Goal: Task Accomplishment & Management: Manage account settings

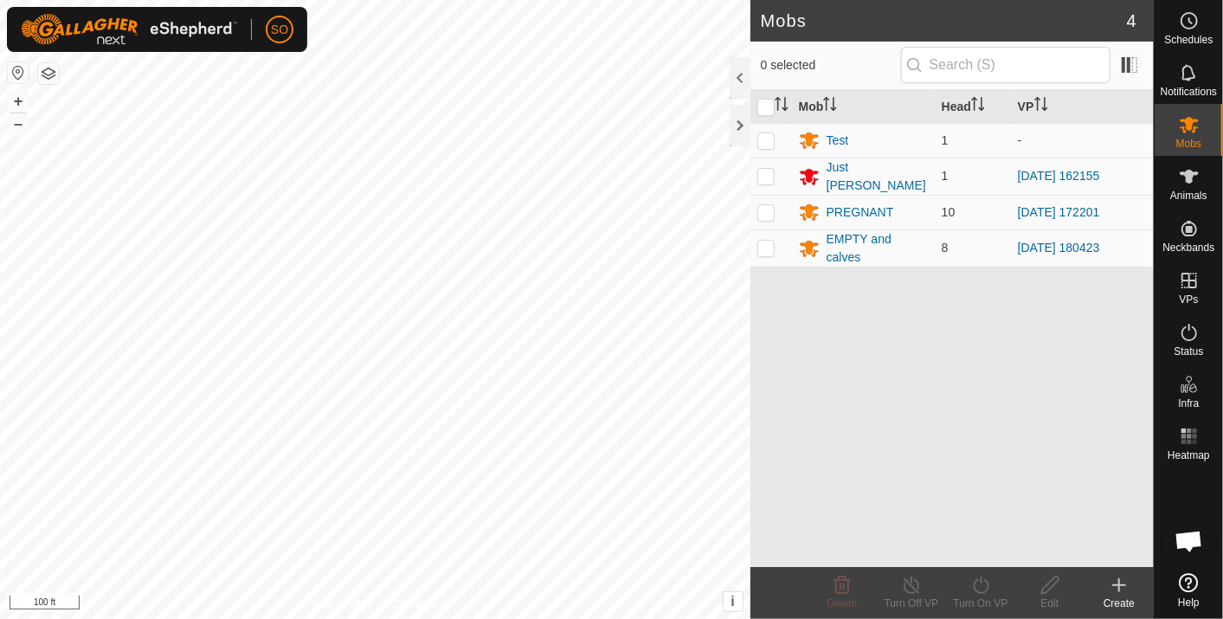
click at [350, 618] on html "SO Schedules Notifications Mobs Animals Neckbands VPs Status Infra Heatmap Help…" at bounding box center [611, 309] width 1223 height 619
click at [194, 618] on html "SO Schedules Notifications Mobs Animals Neckbands VPs Status Infra Heatmap Help…" at bounding box center [611, 309] width 1223 height 619
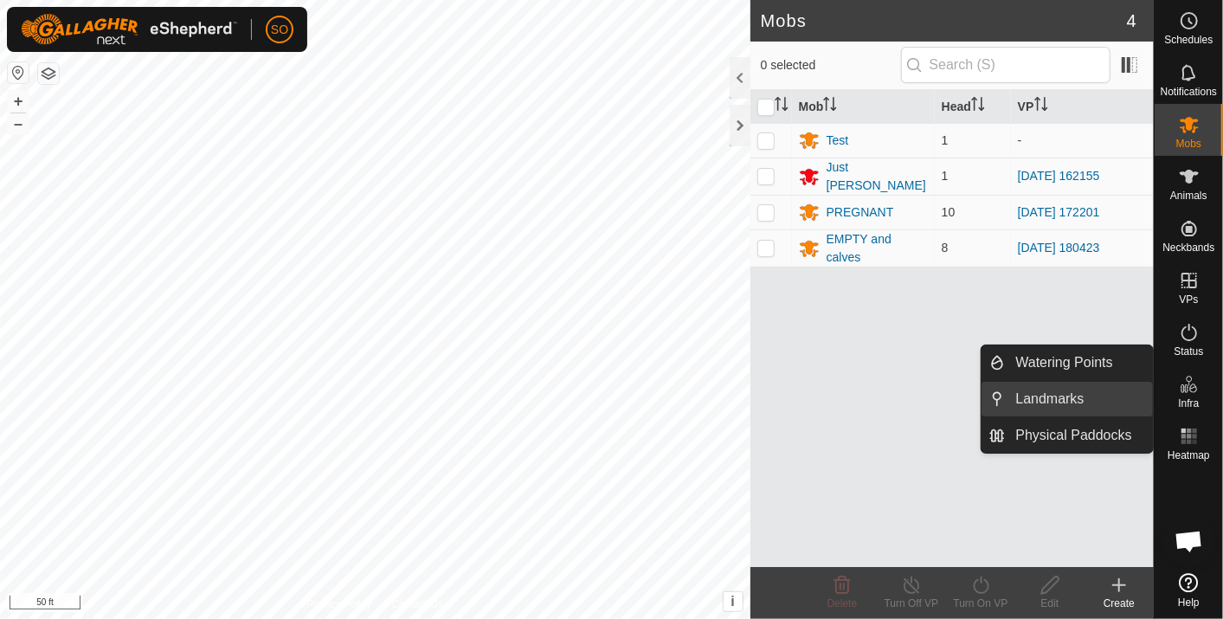
click at [1033, 392] on link "Landmarks" at bounding box center [1079, 399] width 148 height 35
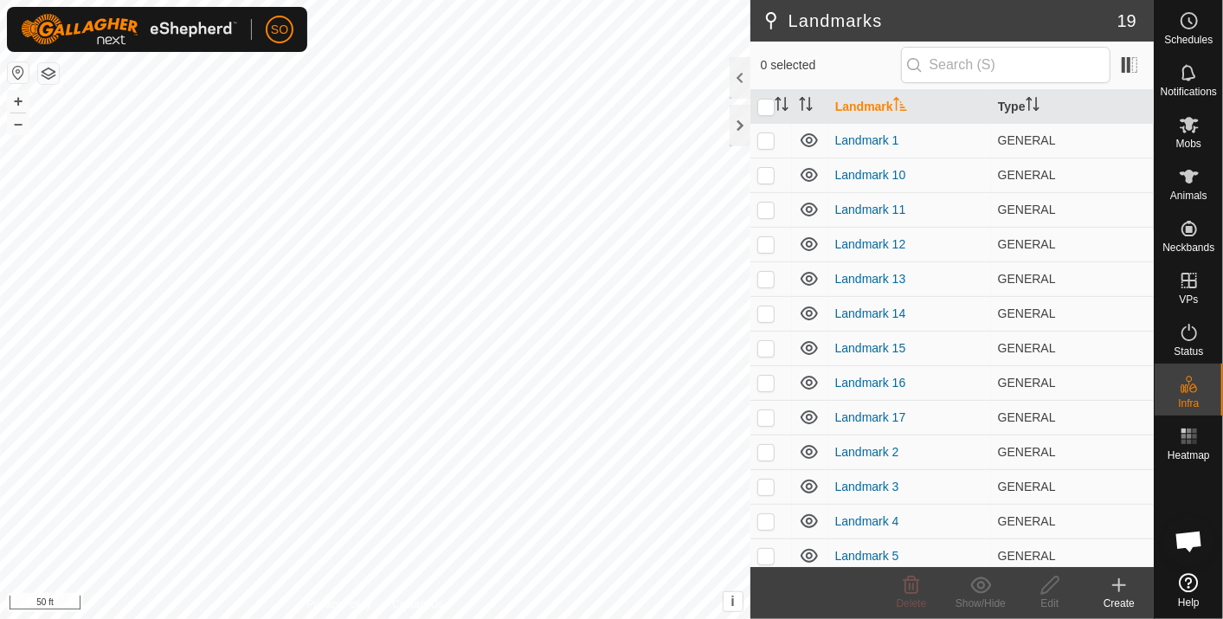
click at [1123, 585] on icon at bounding box center [1119, 585] width 12 height 0
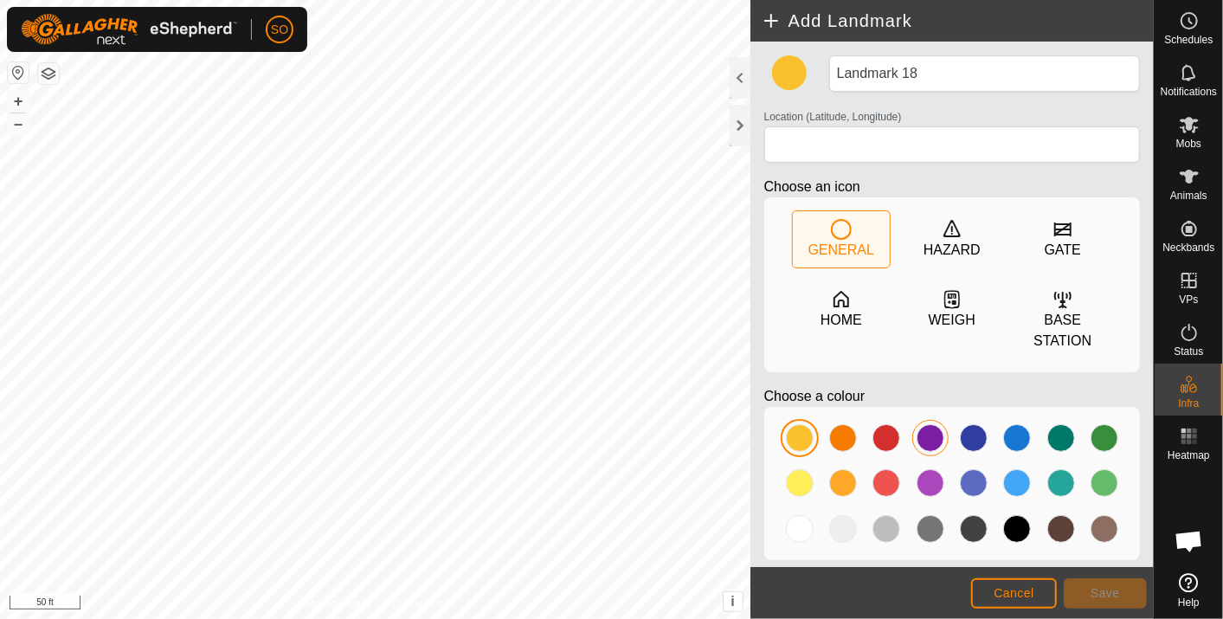
click at [927, 424] on div at bounding box center [930, 438] width 28 height 28
type input "38.488676, -122.018287"
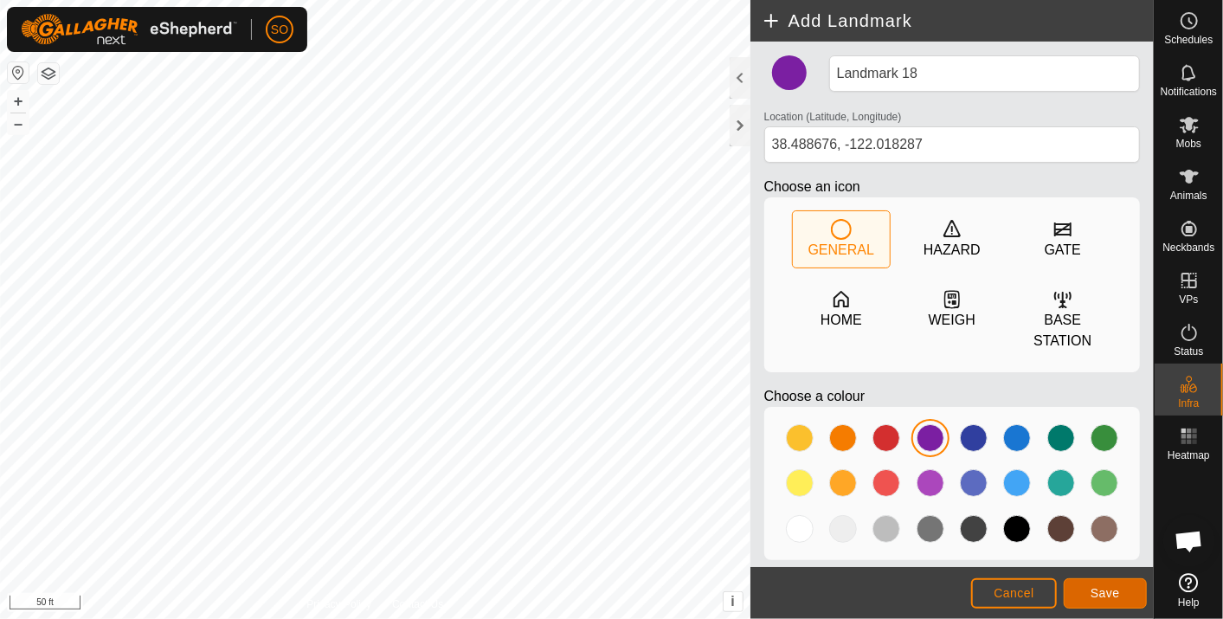
click at [1102, 584] on button "Save" at bounding box center [1104, 593] width 83 height 30
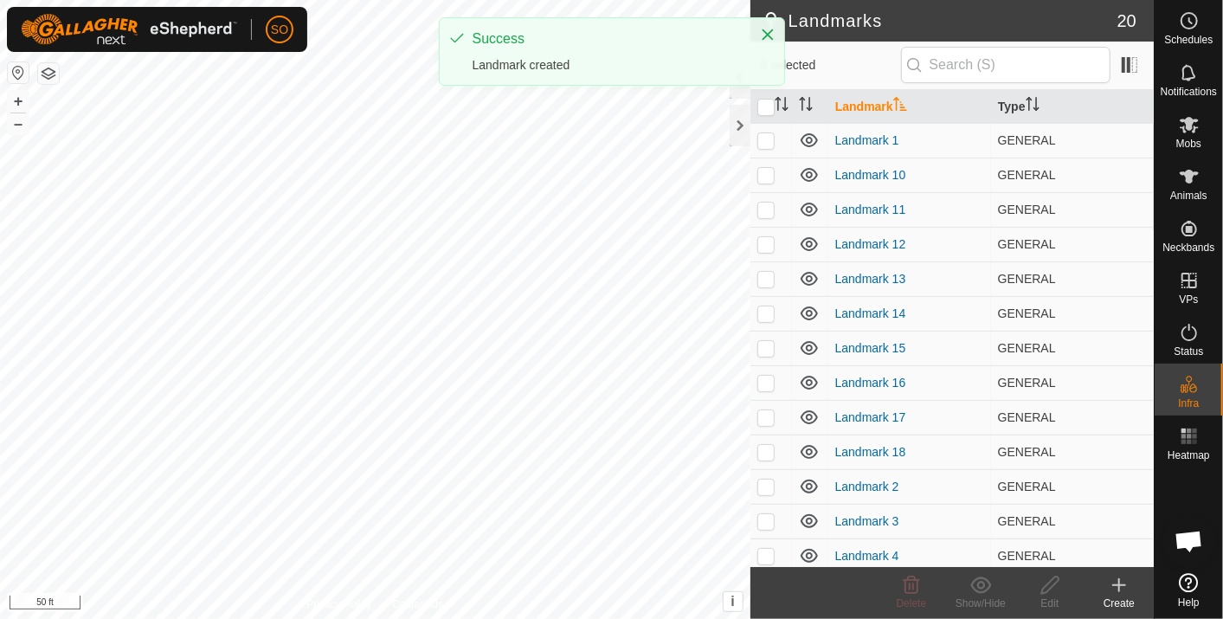
click at [1120, 581] on icon at bounding box center [1118, 585] width 21 height 21
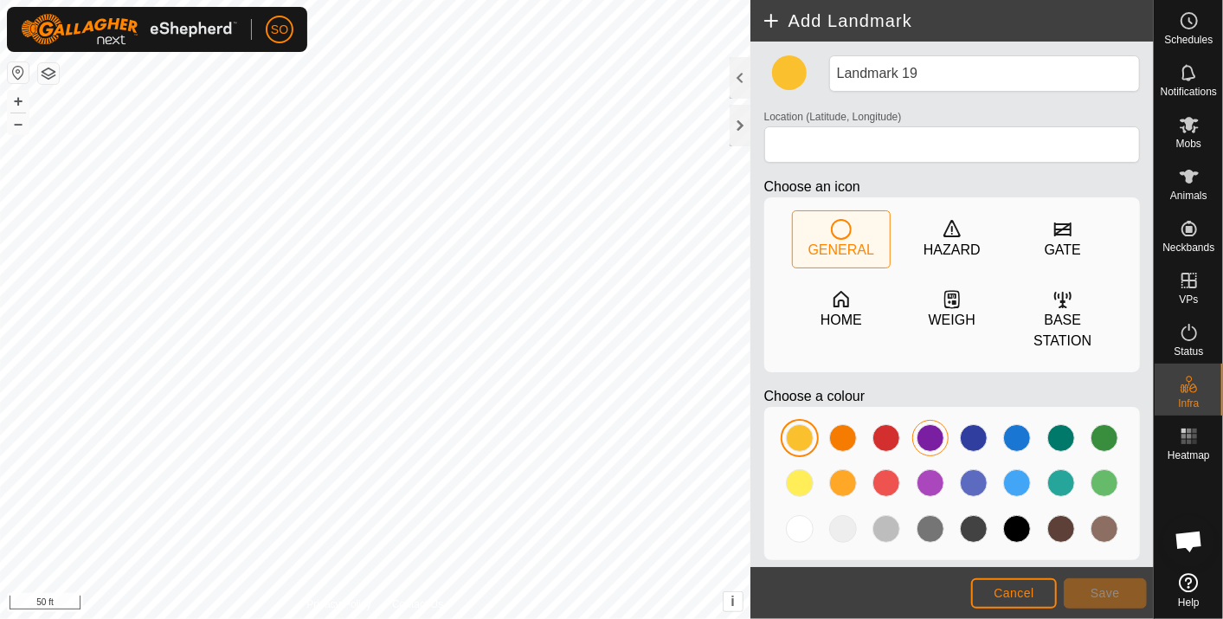
click at [931, 424] on div at bounding box center [930, 438] width 28 height 28
type input "38.488368, -122.018391"
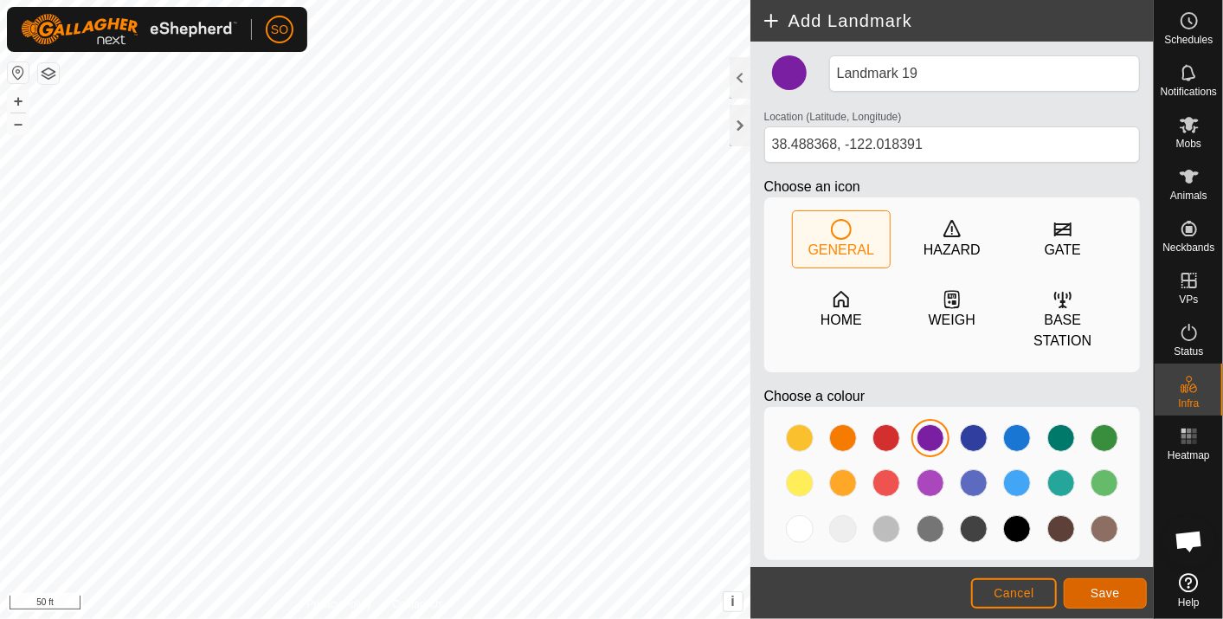
click at [1085, 592] on button "Save" at bounding box center [1104, 593] width 83 height 30
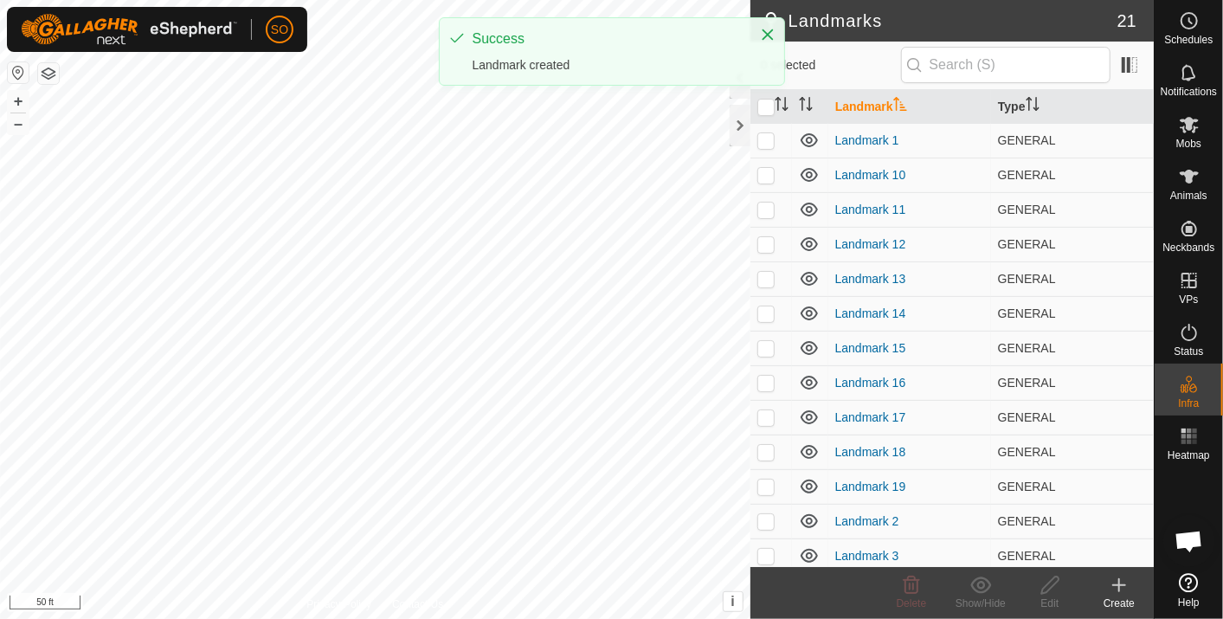
click at [1114, 583] on icon at bounding box center [1118, 585] width 21 height 21
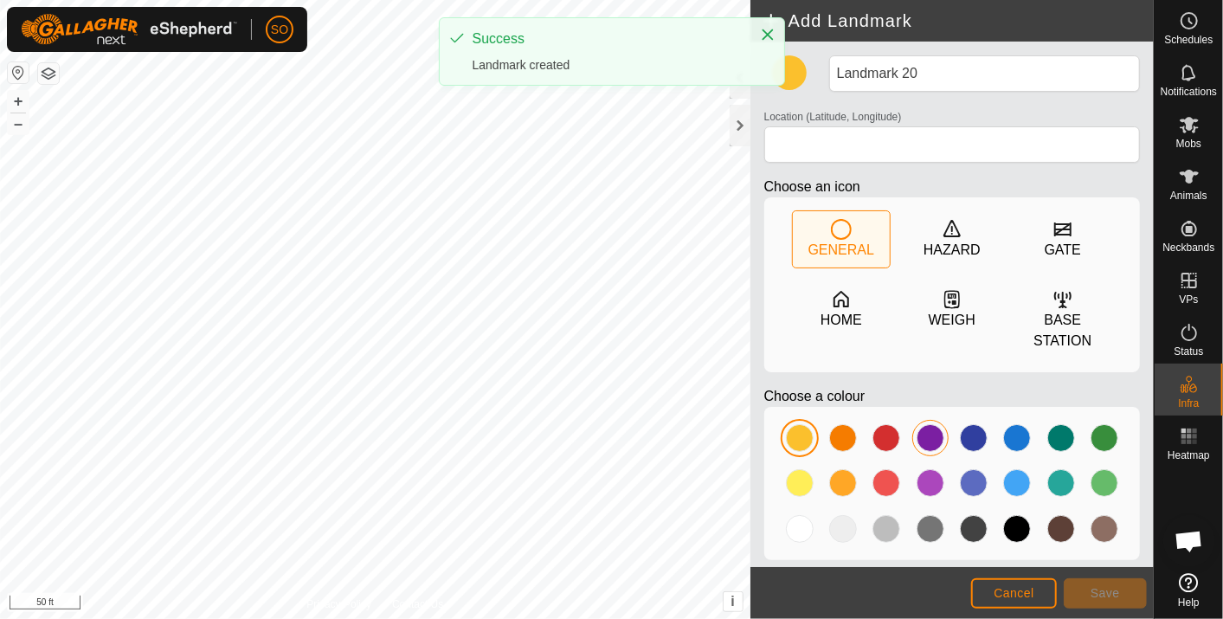
click at [927, 424] on div at bounding box center [930, 438] width 28 height 28
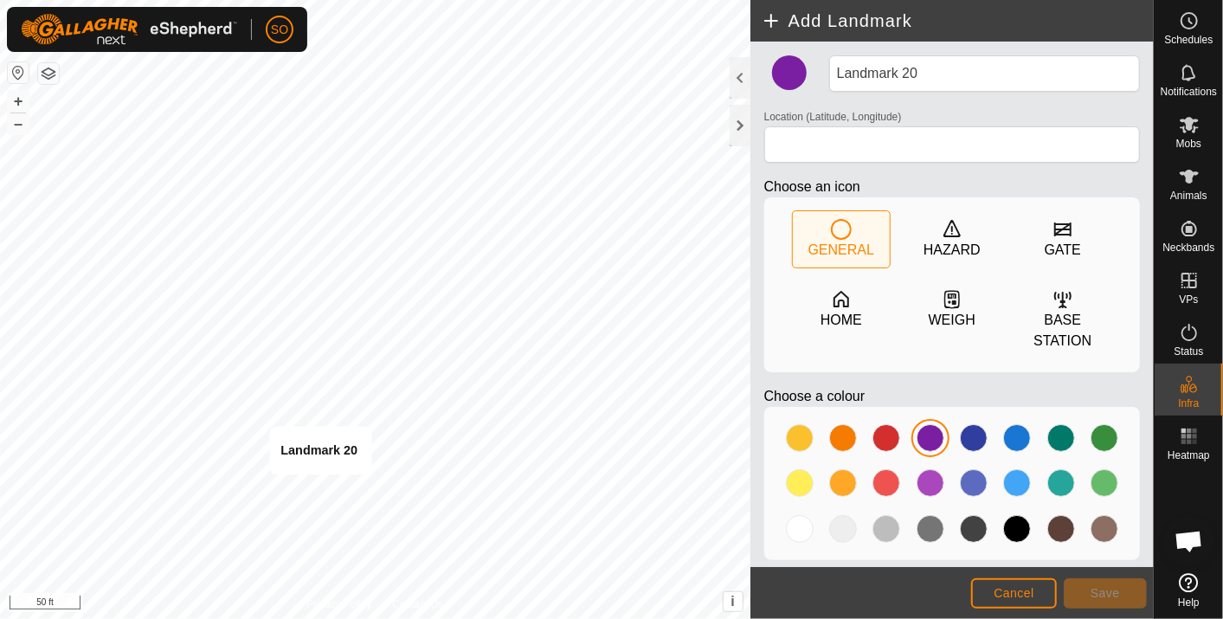
type input "38.487978, -122.018555"
click at [1106, 586] on span "Save" at bounding box center [1104, 593] width 29 height 14
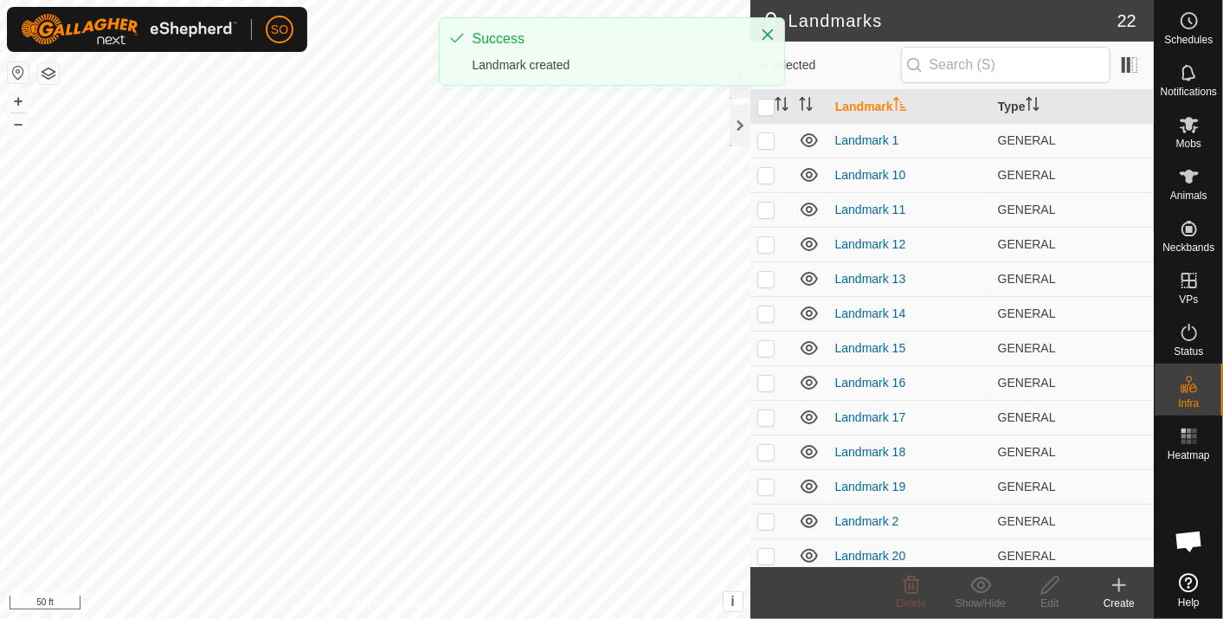
click at [1125, 585] on icon at bounding box center [1118, 585] width 21 height 21
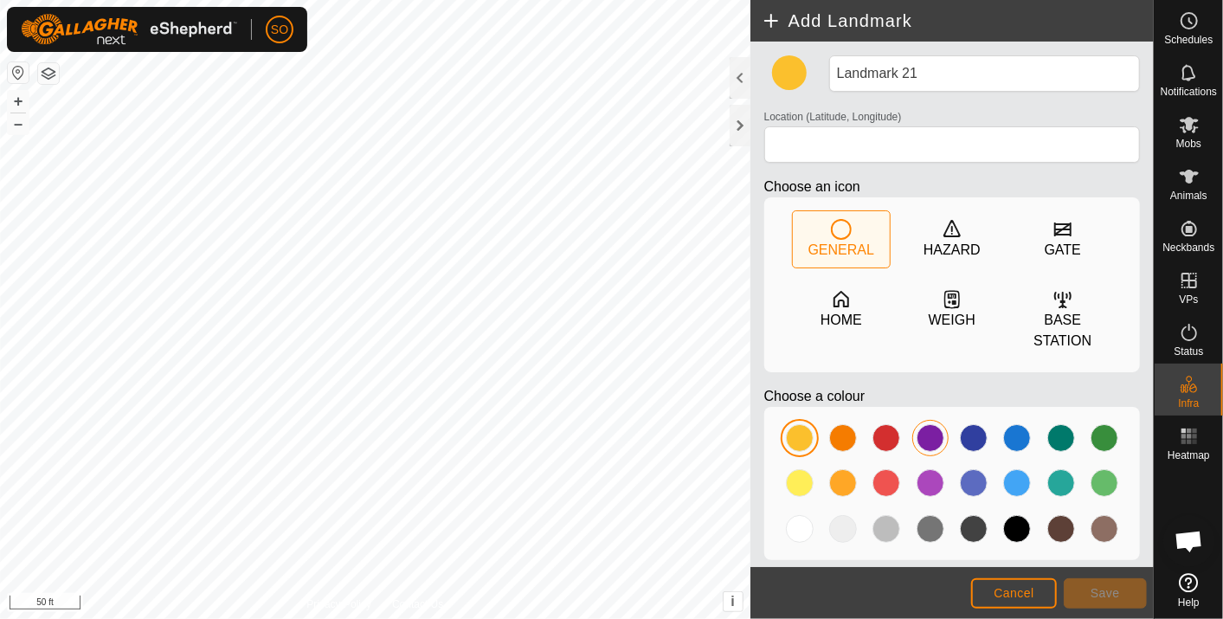
click at [929, 424] on div at bounding box center [930, 438] width 28 height 28
type input "38.488207, -122.018473"
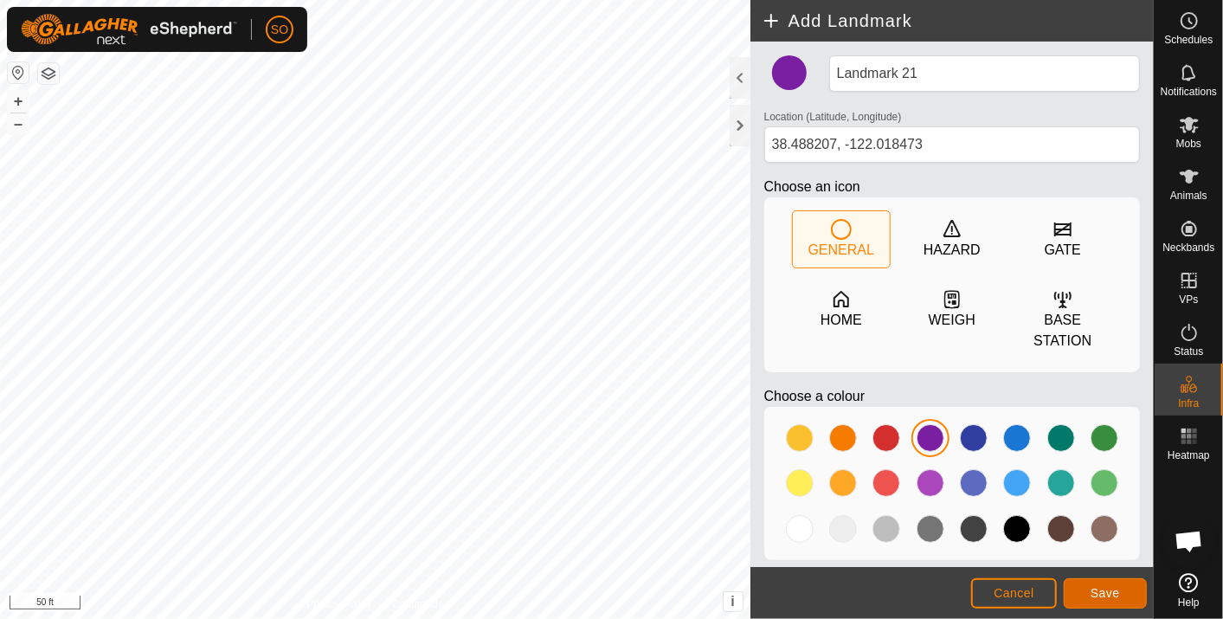
click at [1097, 584] on button "Save" at bounding box center [1104, 593] width 83 height 30
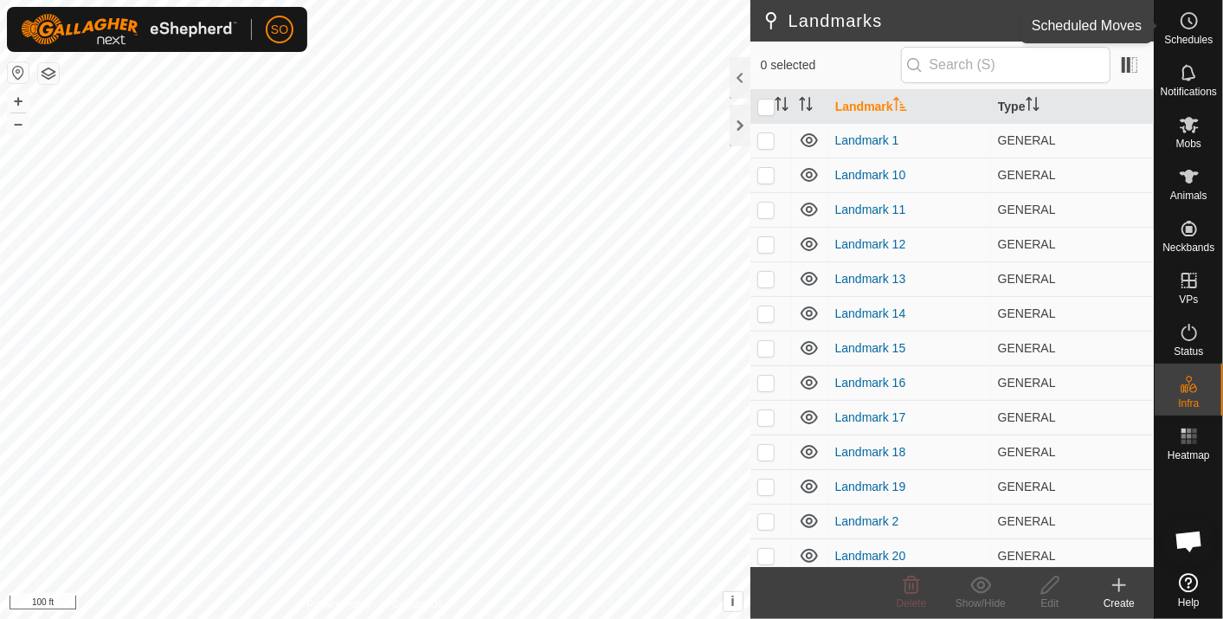
click at [1190, 14] on icon at bounding box center [1188, 20] width 21 height 21
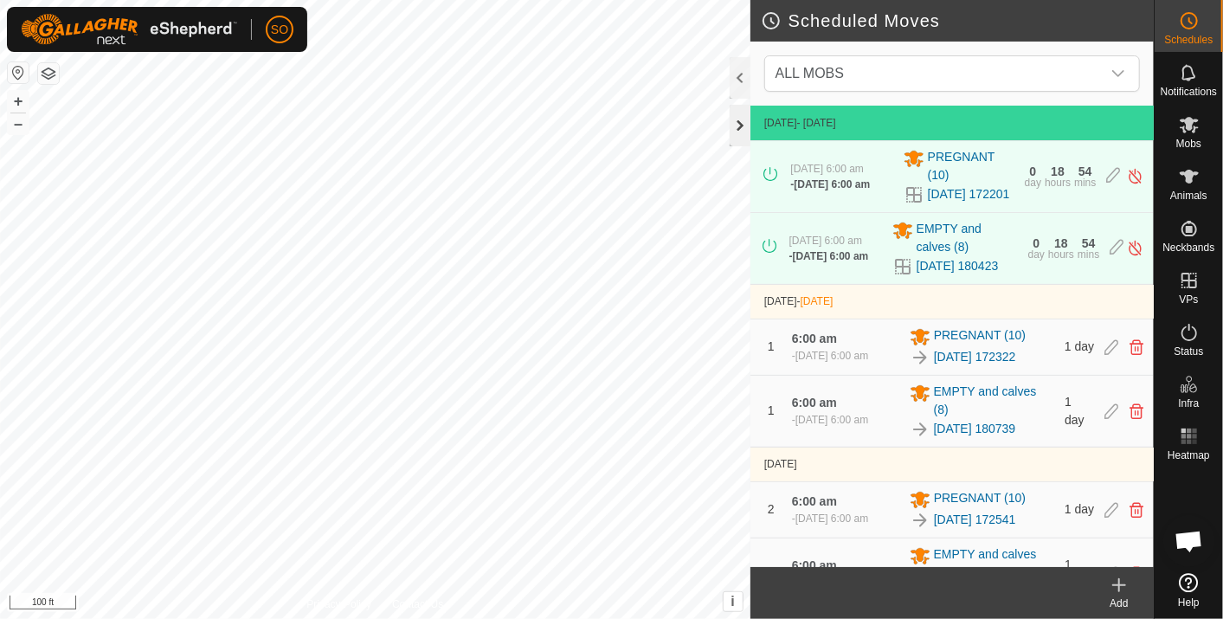
click at [739, 119] on div at bounding box center [739, 126] width 21 height 42
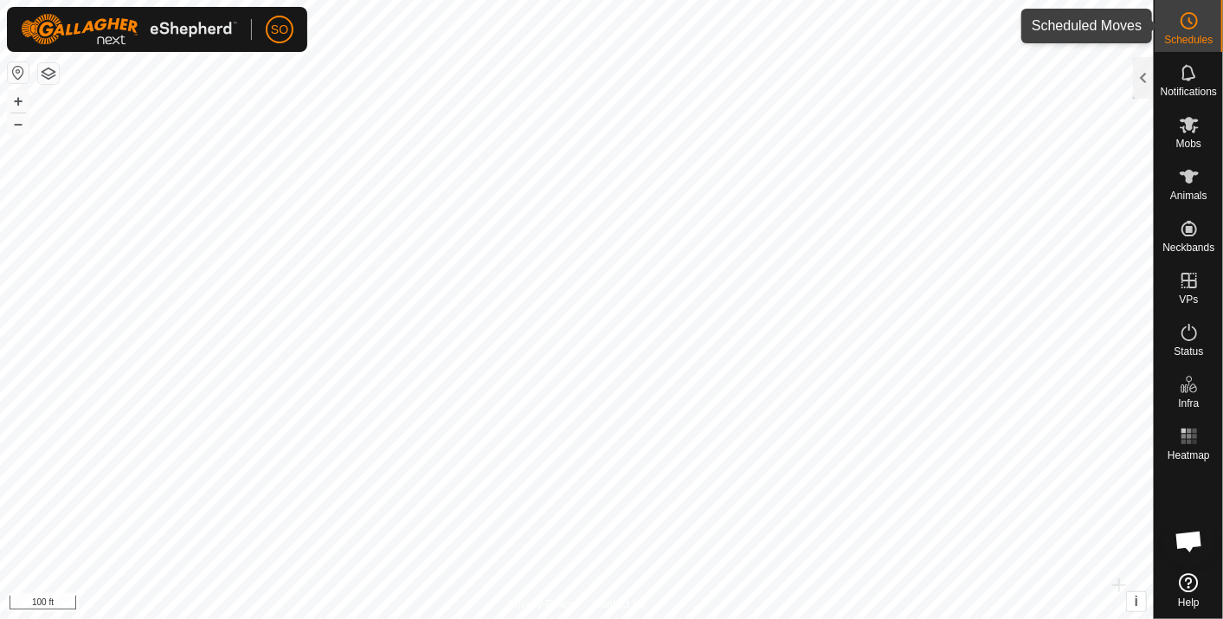
click at [1182, 22] on icon at bounding box center [1188, 20] width 21 height 21
click at [1149, 67] on div at bounding box center [1143, 78] width 21 height 42
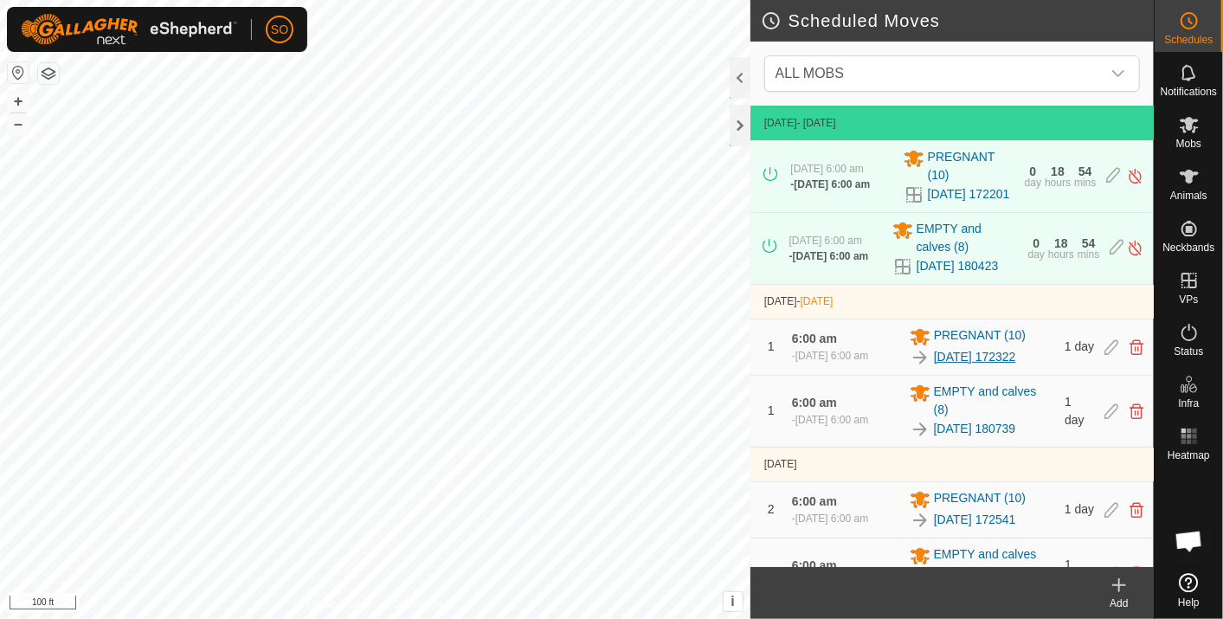
click at [972, 366] on link "[DATE] 172322" at bounding box center [975, 357] width 82 height 18
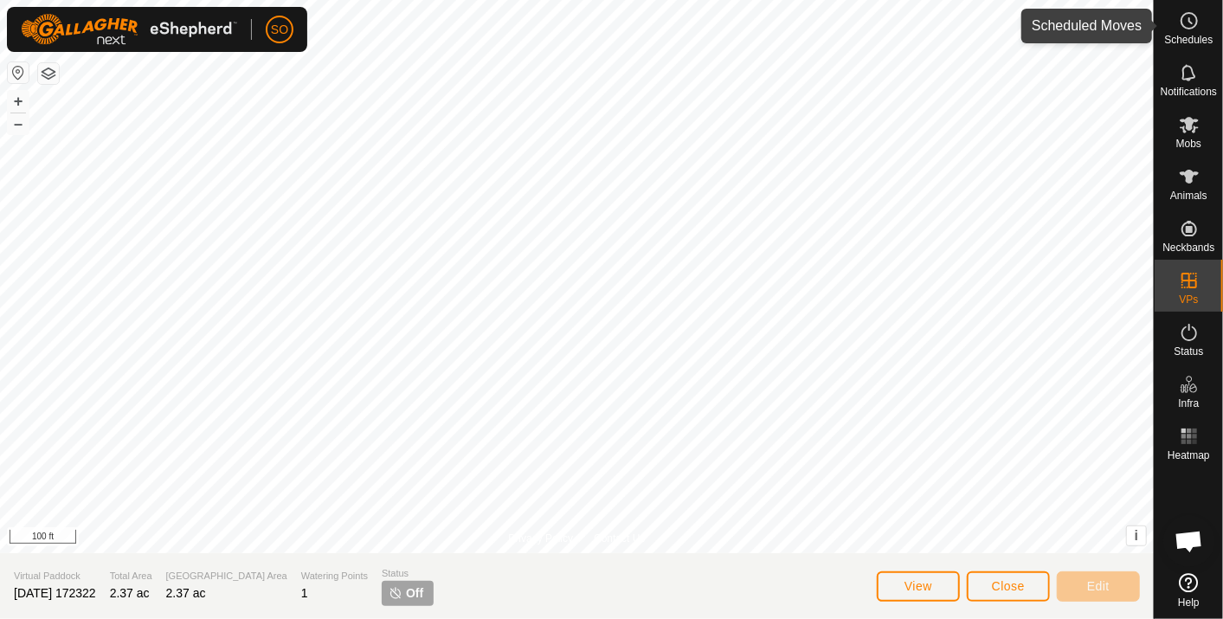
click at [1181, 16] on icon at bounding box center [1188, 20] width 21 height 21
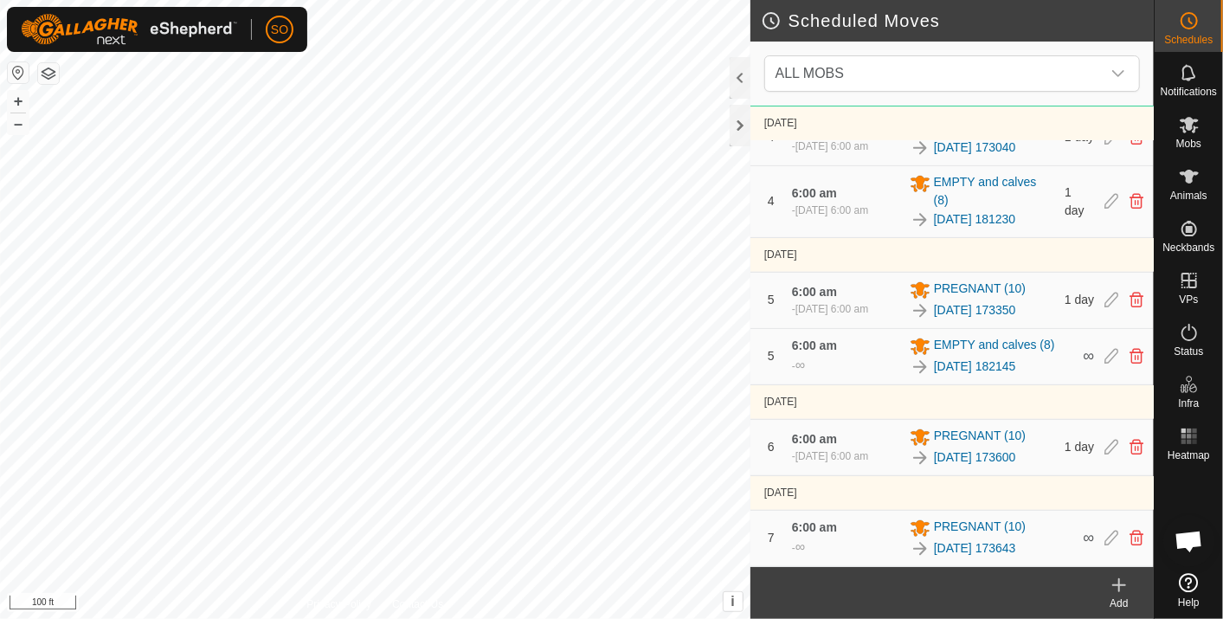
scroll to position [723, 0]
click at [1129, 535] on icon at bounding box center [1136, 538] width 14 height 16
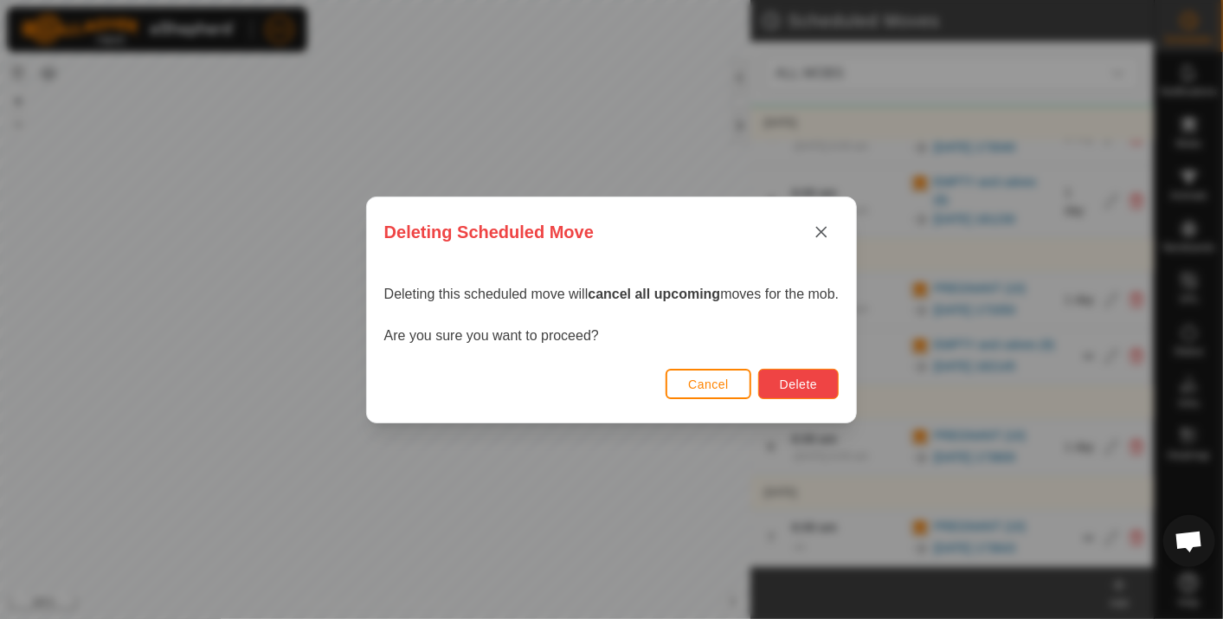
click at [800, 378] on span "Delete" at bounding box center [798, 384] width 37 height 14
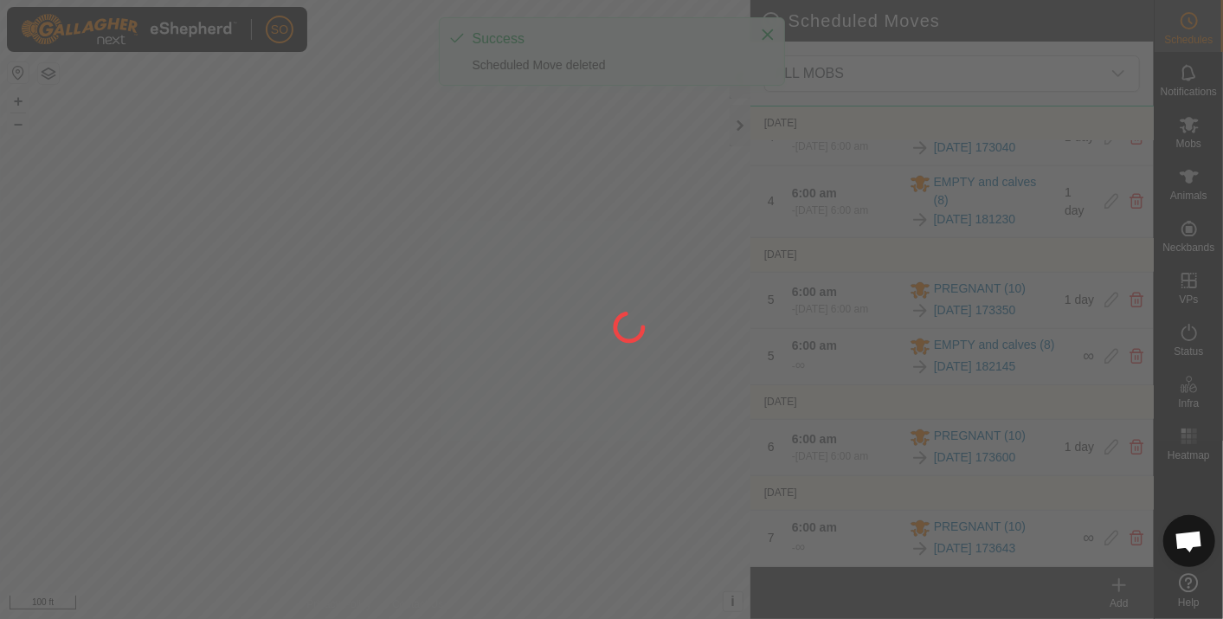
scroll to position [632, 0]
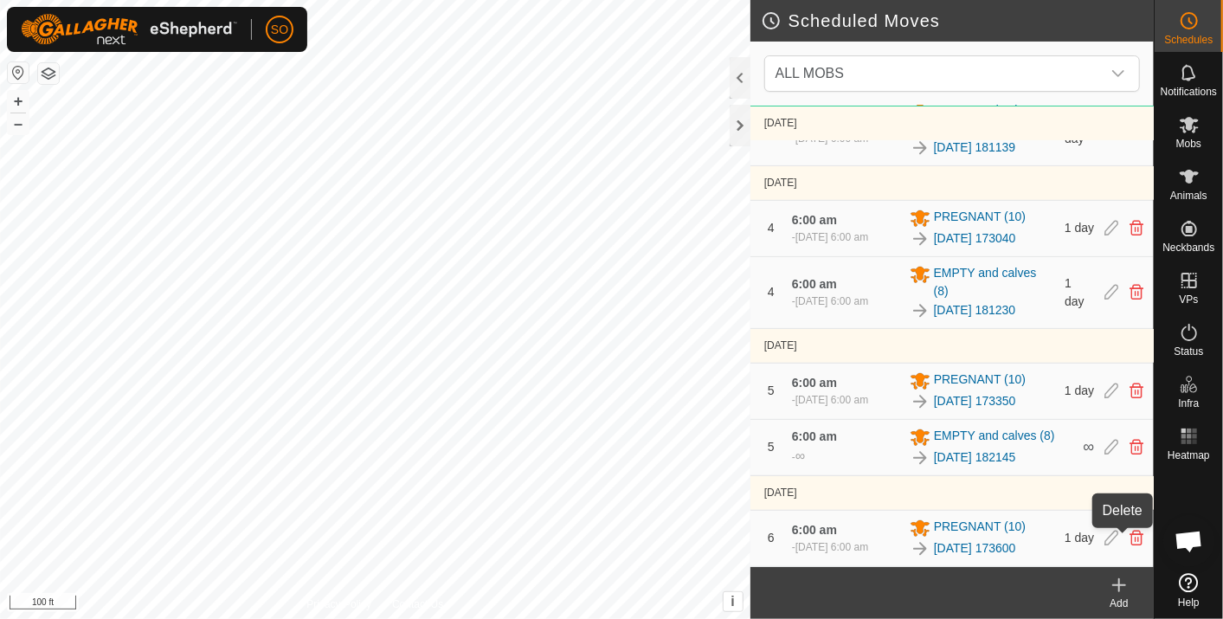
click at [1129, 536] on icon at bounding box center [1136, 538] width 14 height 16
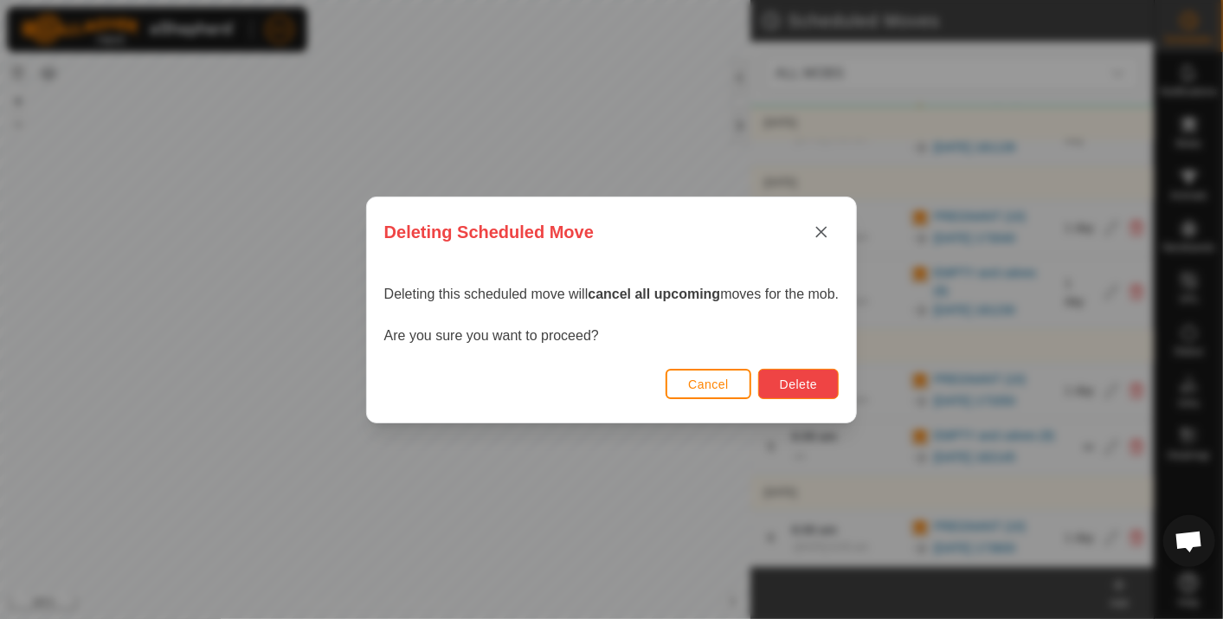
click at [815, 377] on span "Delete" at bounding box center [798, 384] width 37 height 14
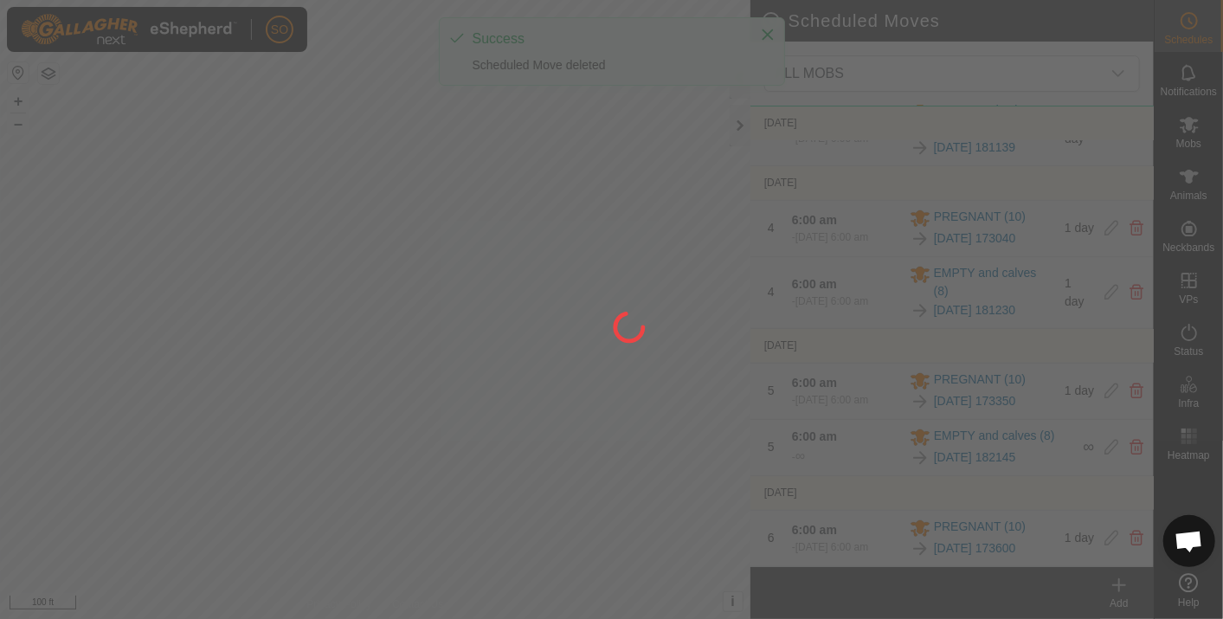
scroll to position [543, 0]
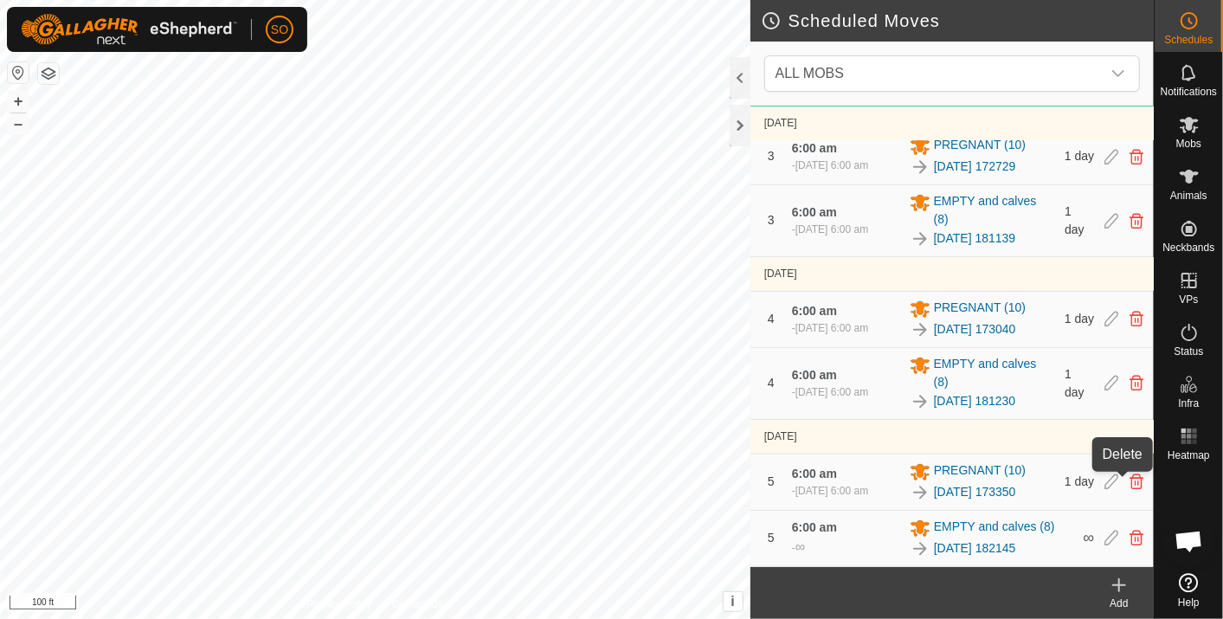
click at [1129, 478] on icon at bounding box center [1136, 482] width 14 height 16
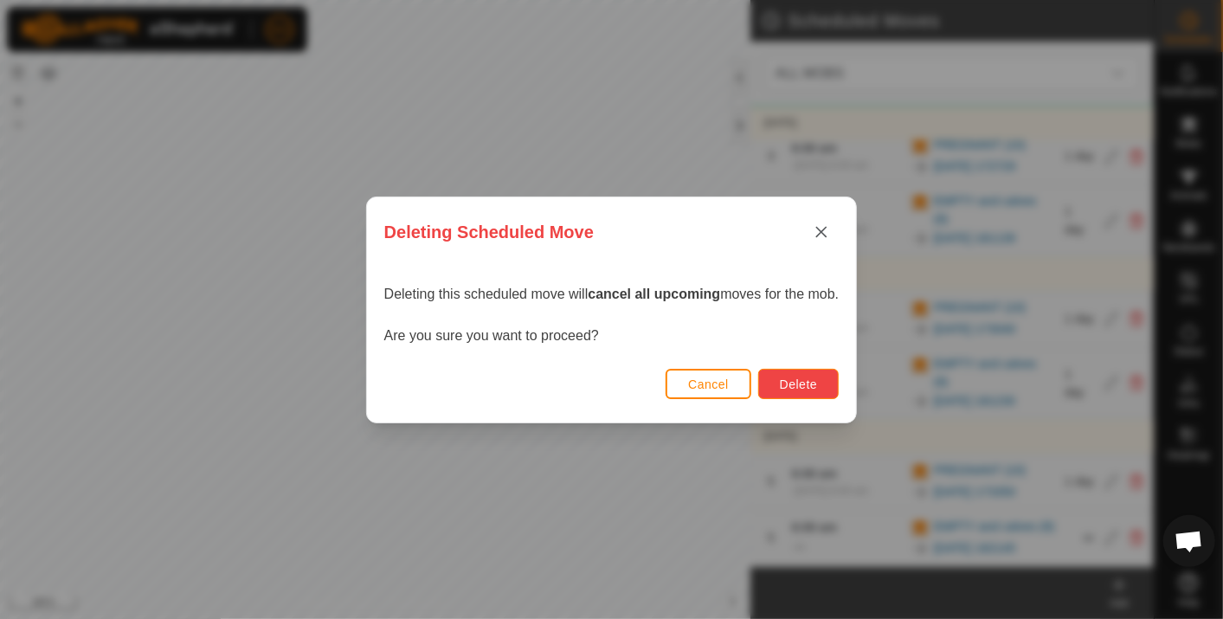
click at [799, 382] on span "Delete" at bounding box center [798, 384] width 37 height 14
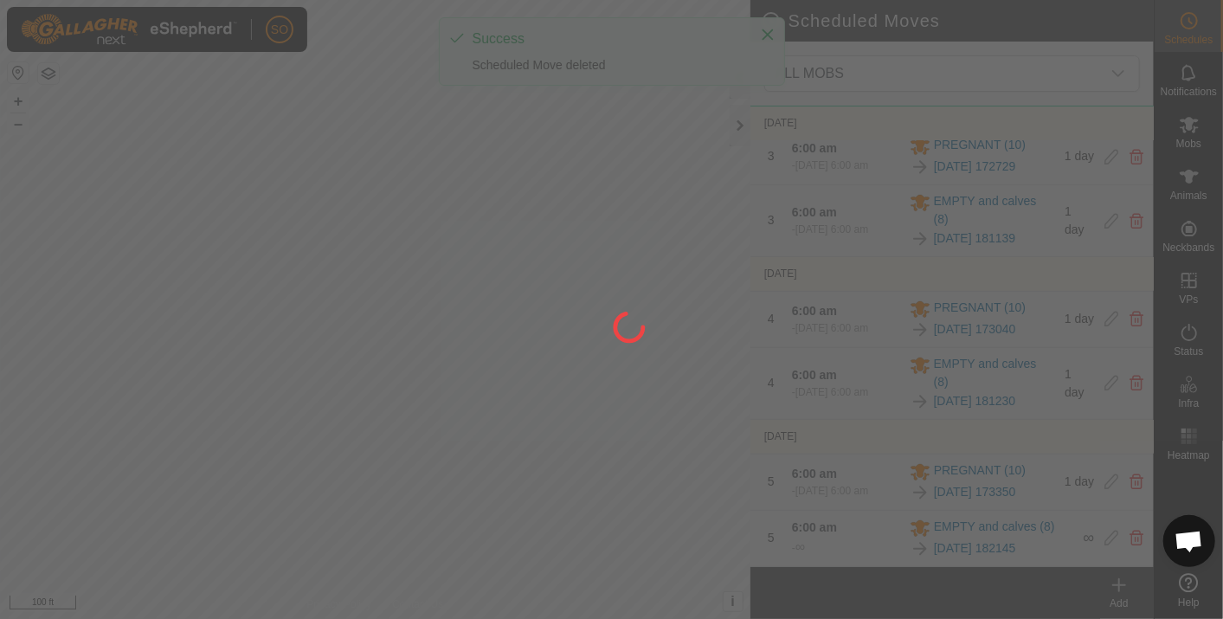
scroll to position [486, 0]
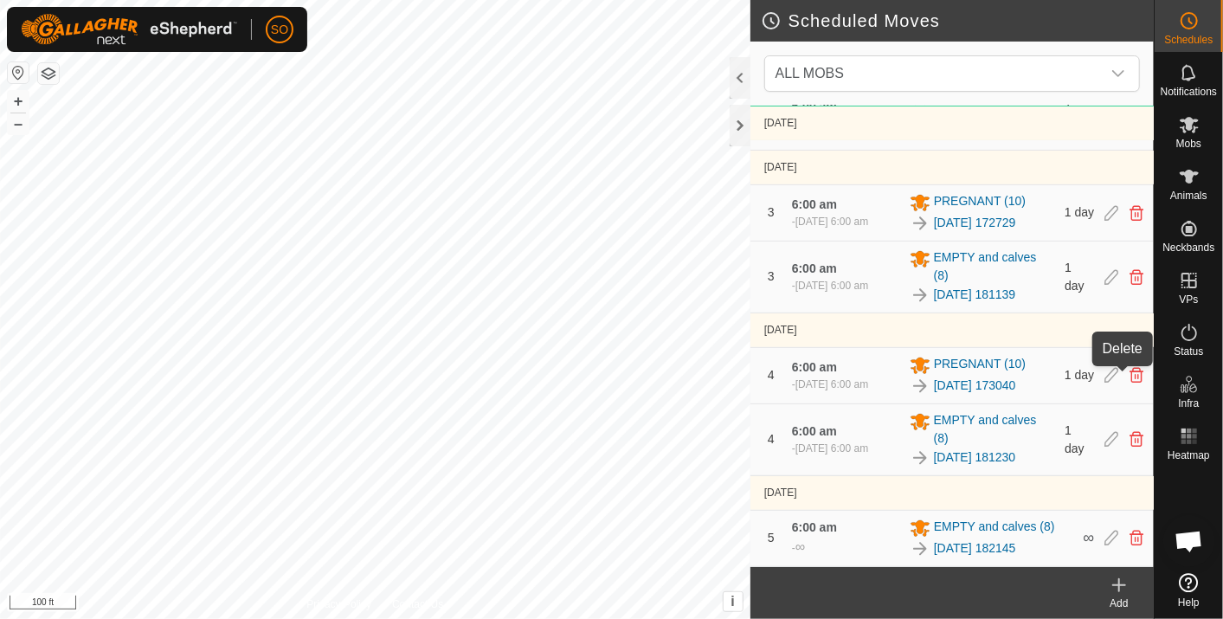
click at [1129, 374] on icon at bounding box center [1136, 376] width 14 height 16
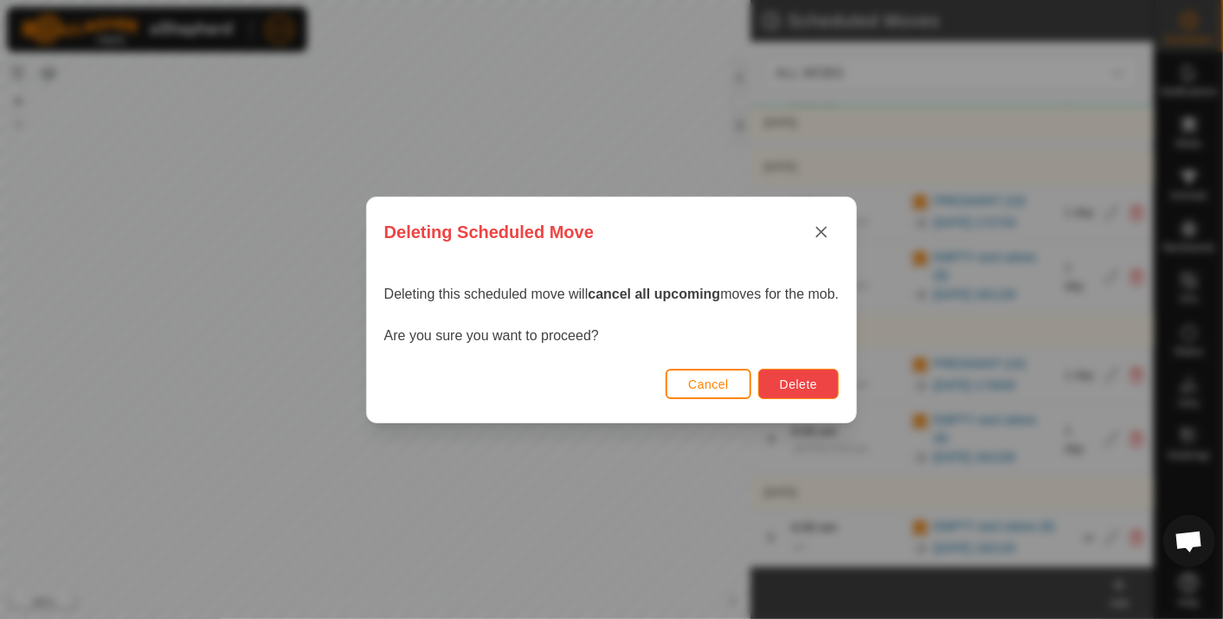
click at [790, 381] on span "Delete" at bounding box center [798, 384] width 37 height 14
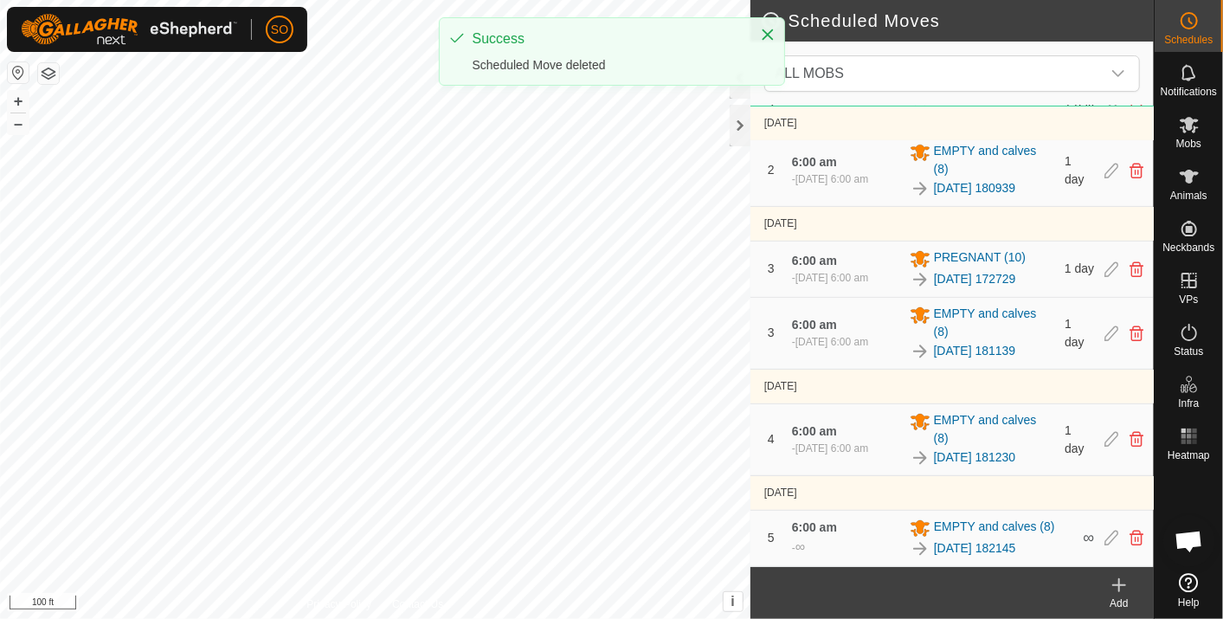
scroll to position [430, 0]
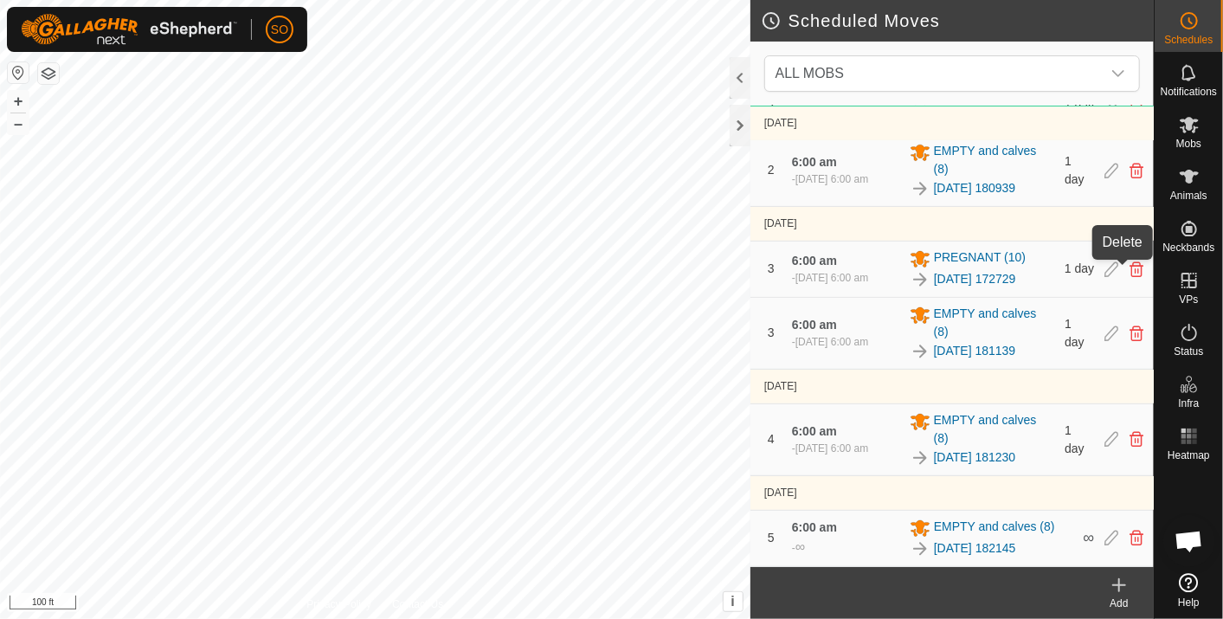
click at [1129, 266] on icon at bounding box center [1136, 269] width 14 height 16
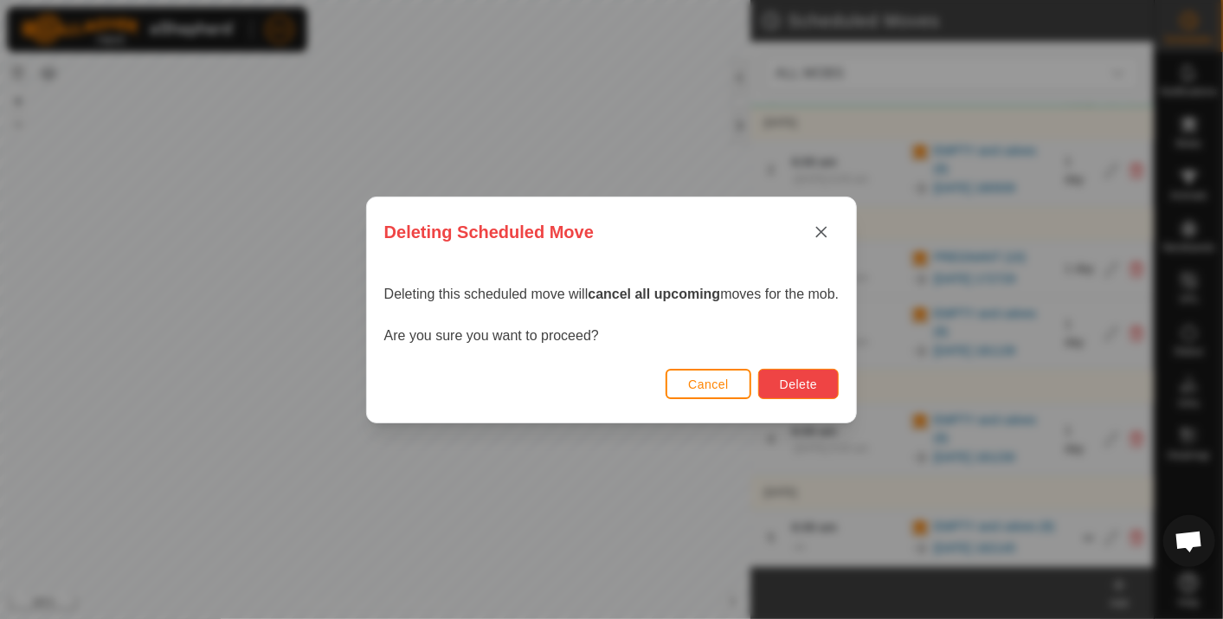
click at [794, 379] on span "Delete" at bounding box center [798, 384] width 37 height 14
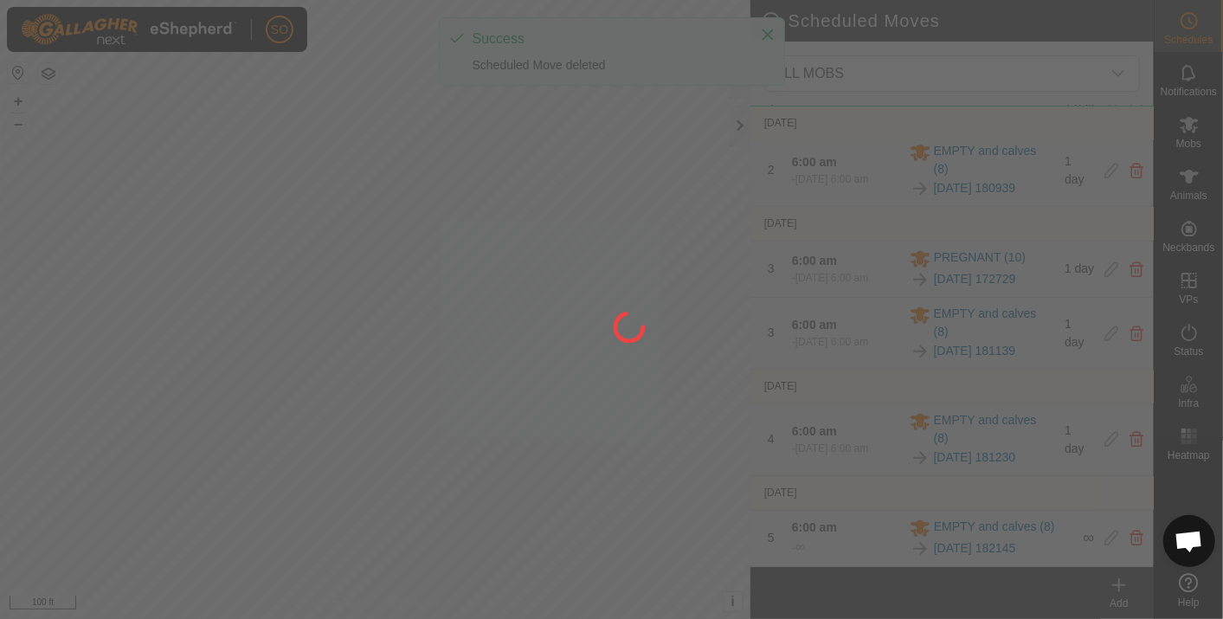
scroll to position [374, 0]
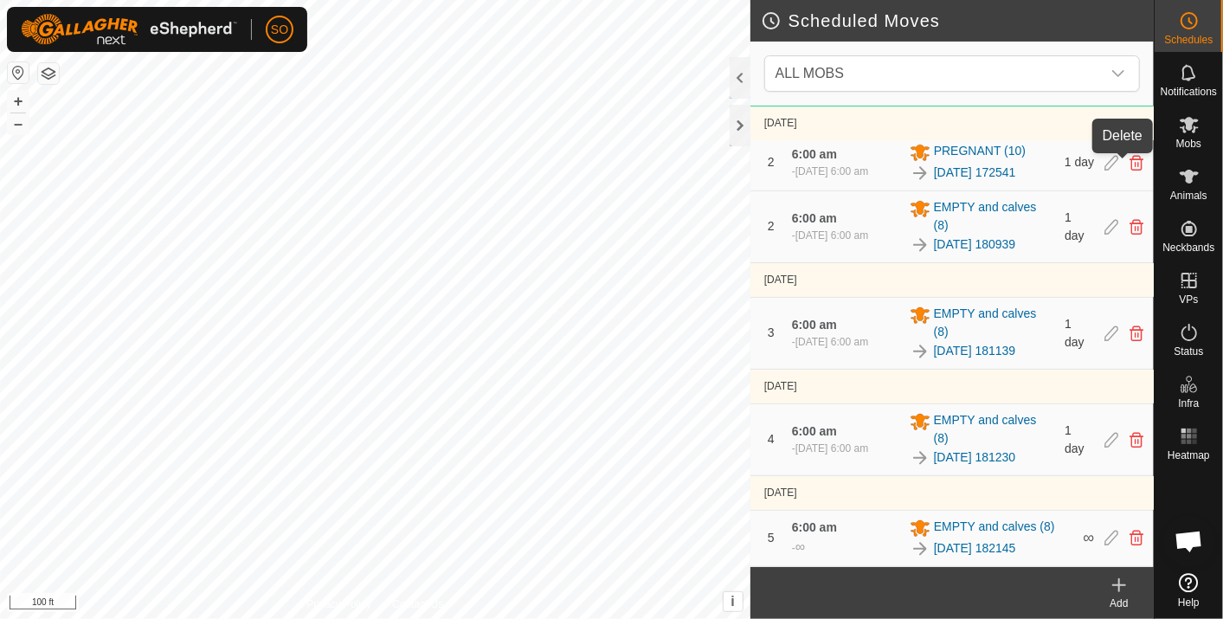
click at [1129, 163] on icon at bounding box center [1136, 163] width 14 height 16
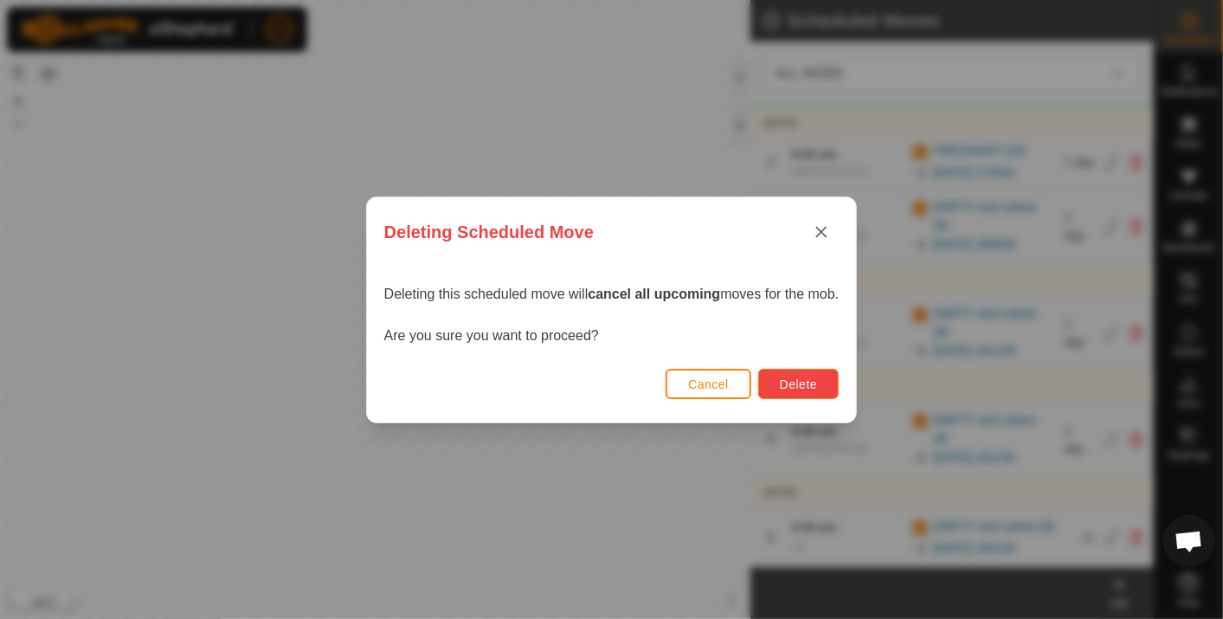
click at [808, 380] on span "Delete" at bounding box center [798, 384] width 37 height 14
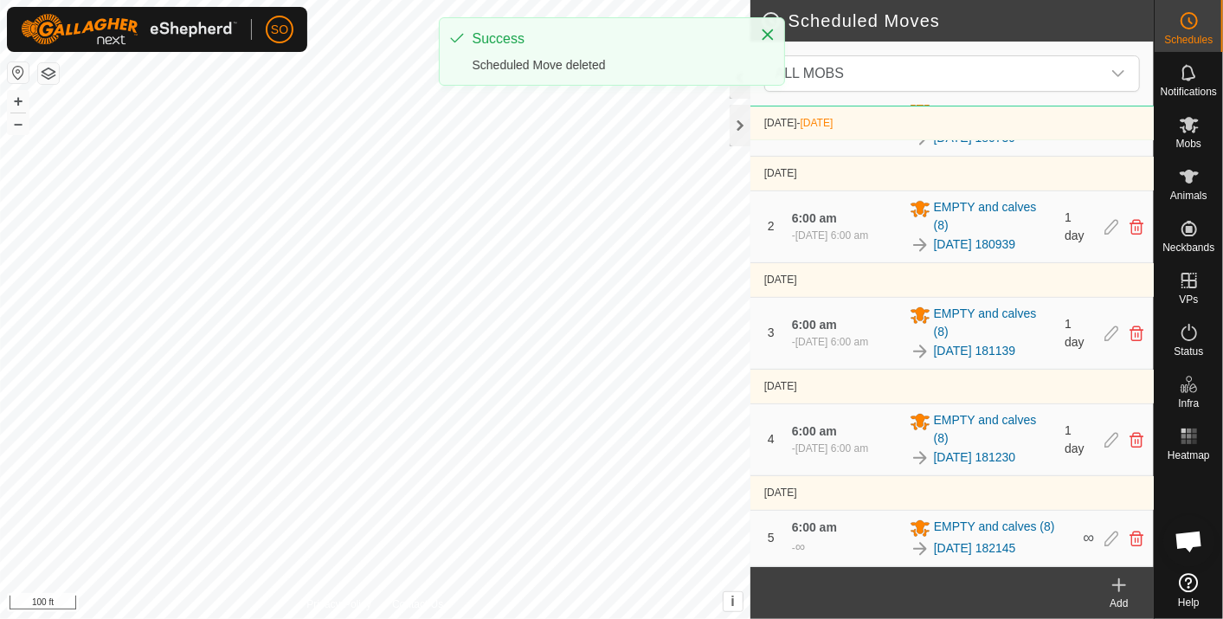
scroll to position [318, 0]
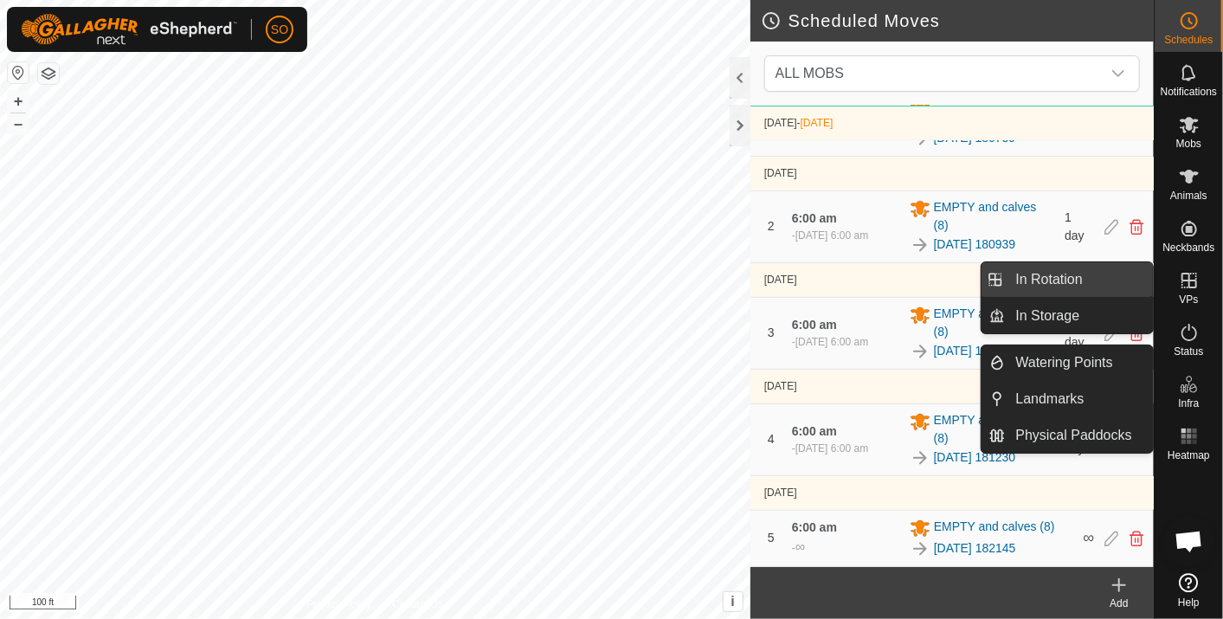
click at [1082, 273] on link "In Rotation" at bounding box center [1079, 279] width 148 height 35
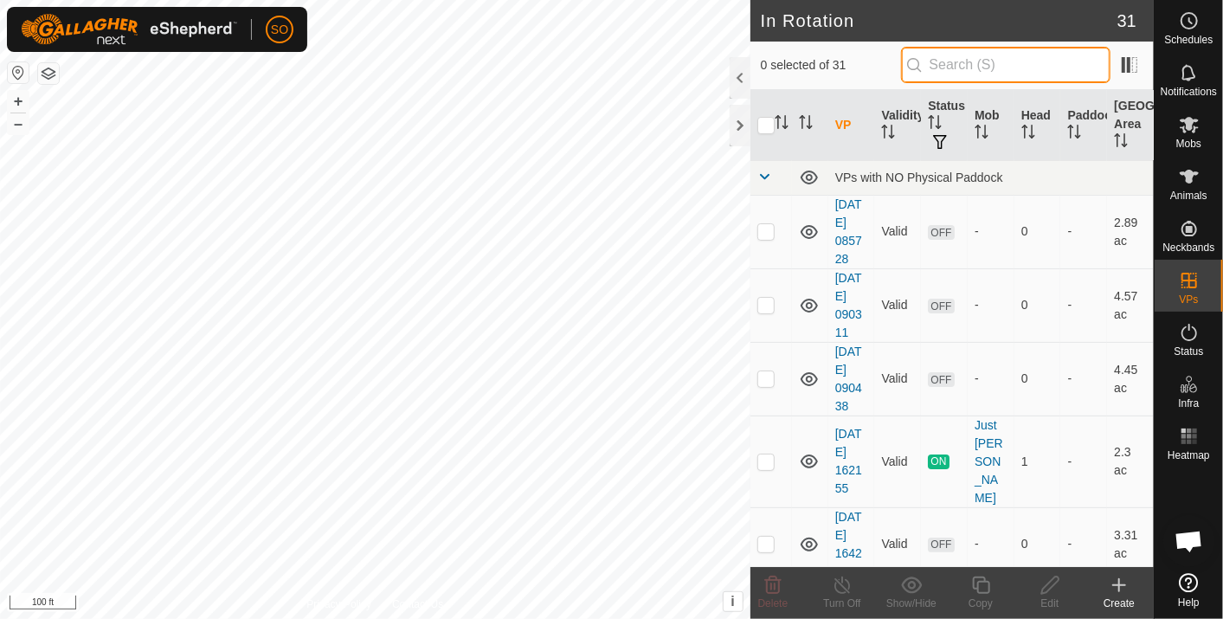
click at [971, 60] on input "text" at bounding box center [1005, 65] width 209 height 36
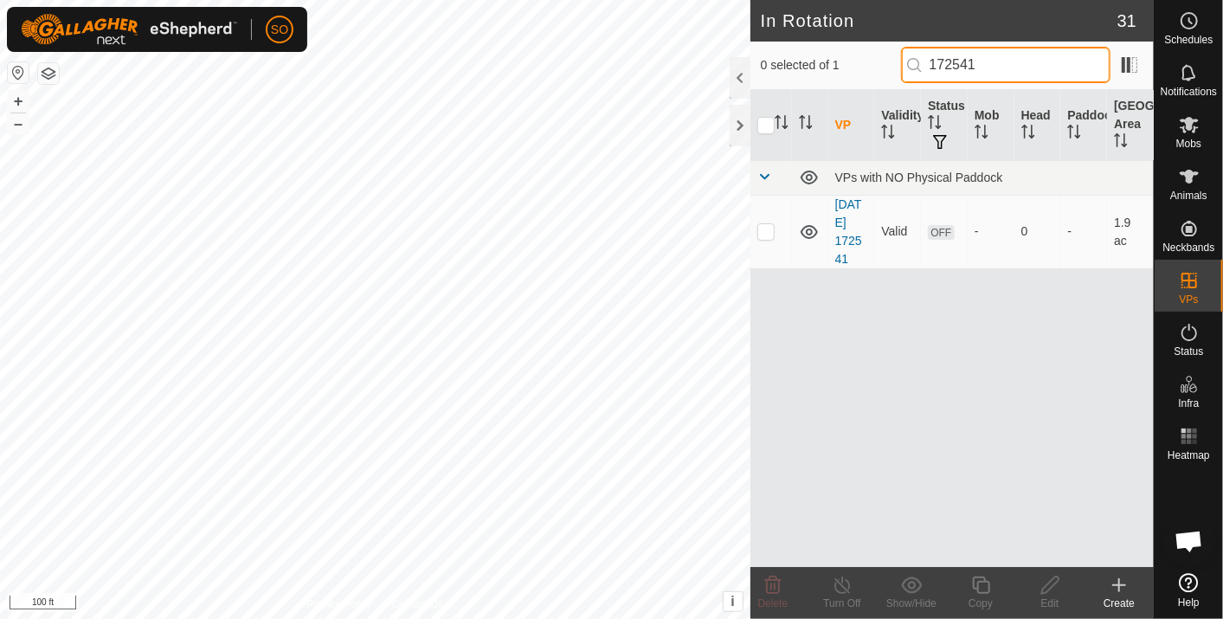
type input "172541"
click at [768, 230] on p-checkbox at bounding box center [765, 231] width 17 height 14
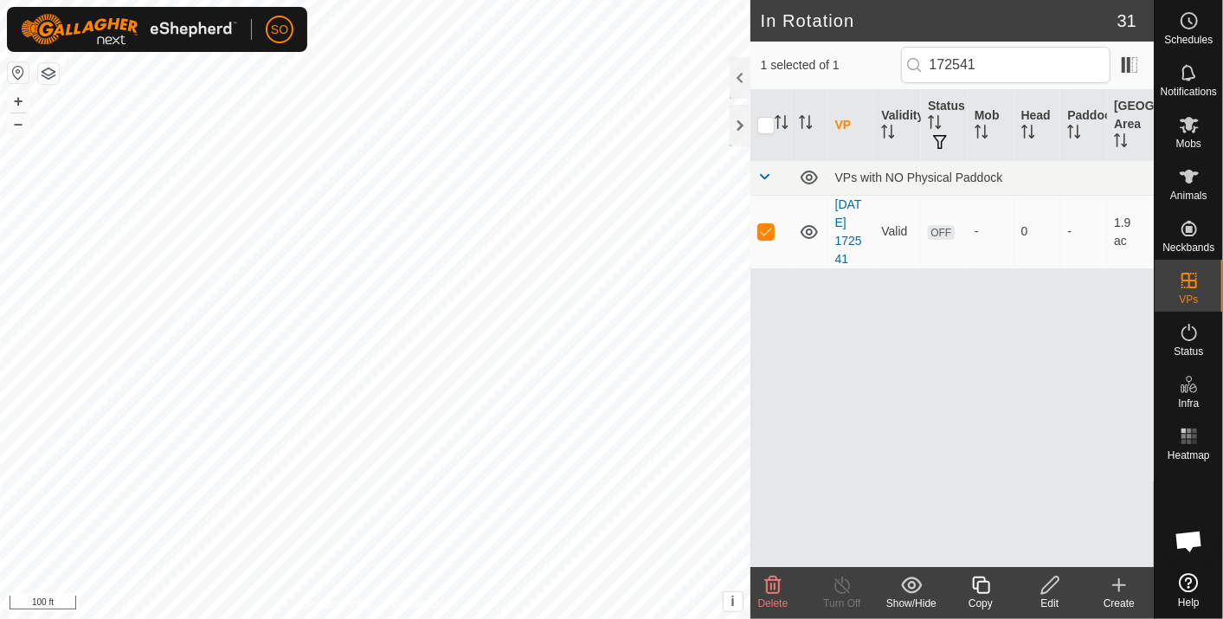
click at [775, 583] on icon at bounding box center [773, 584] width 16 height 17
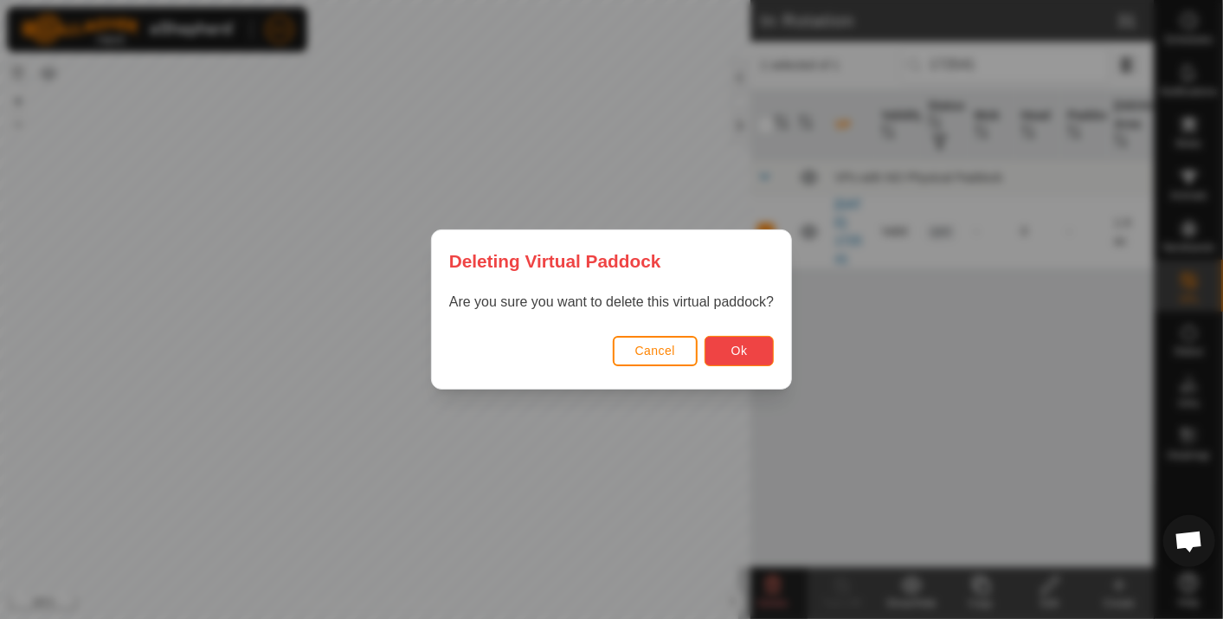
click at [743, 347] on span "Ok" at bounding box center [739, 351] width 16 height 14
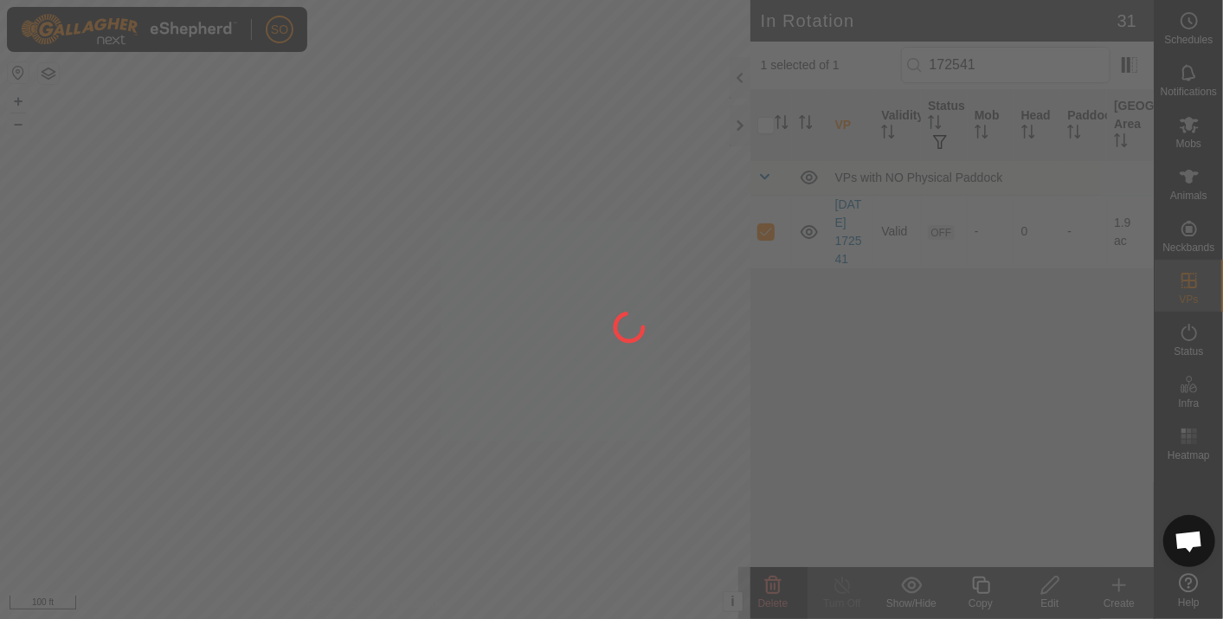
checkbox input "false"
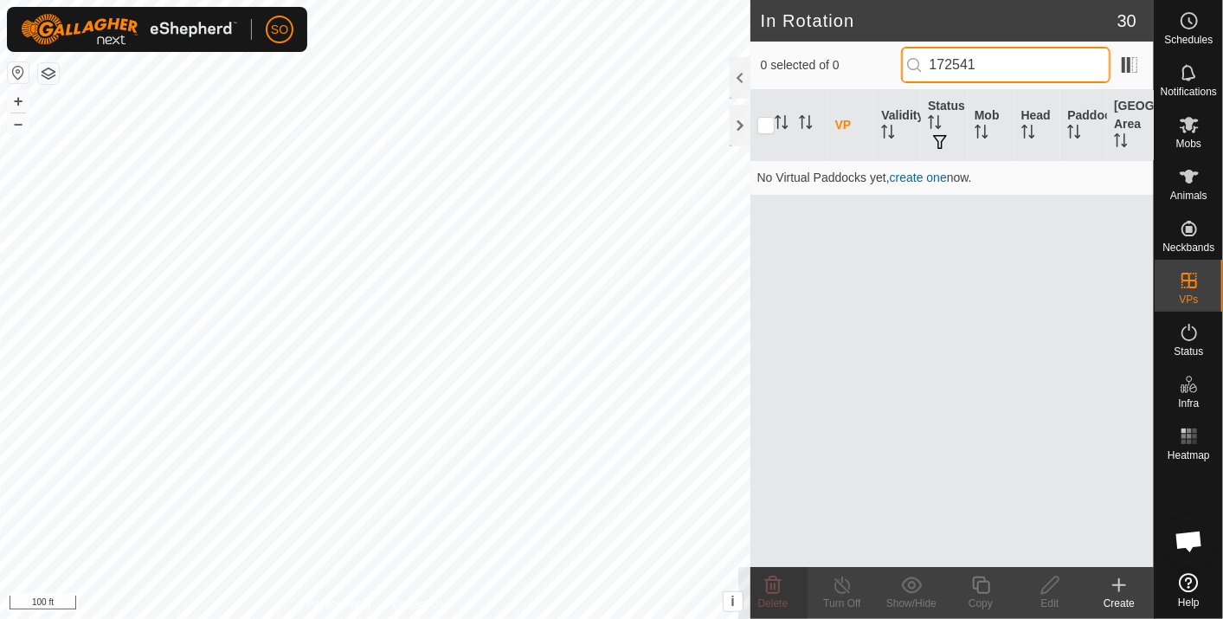
drag, startPoint x: 1013, startPoint y: 62, endPoint x: 936, endPoint y: 60, distance: 77.1
click at [936, 60] on input "172541" at bounding box center [1005, 65] width 209 height 36
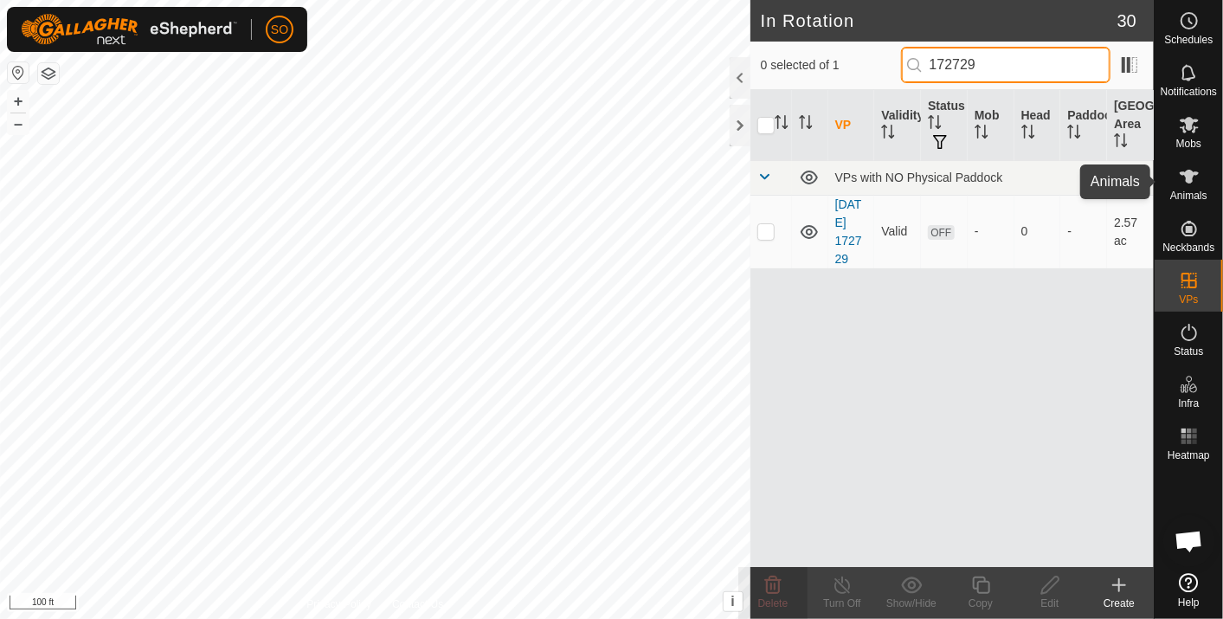
type input "172729"
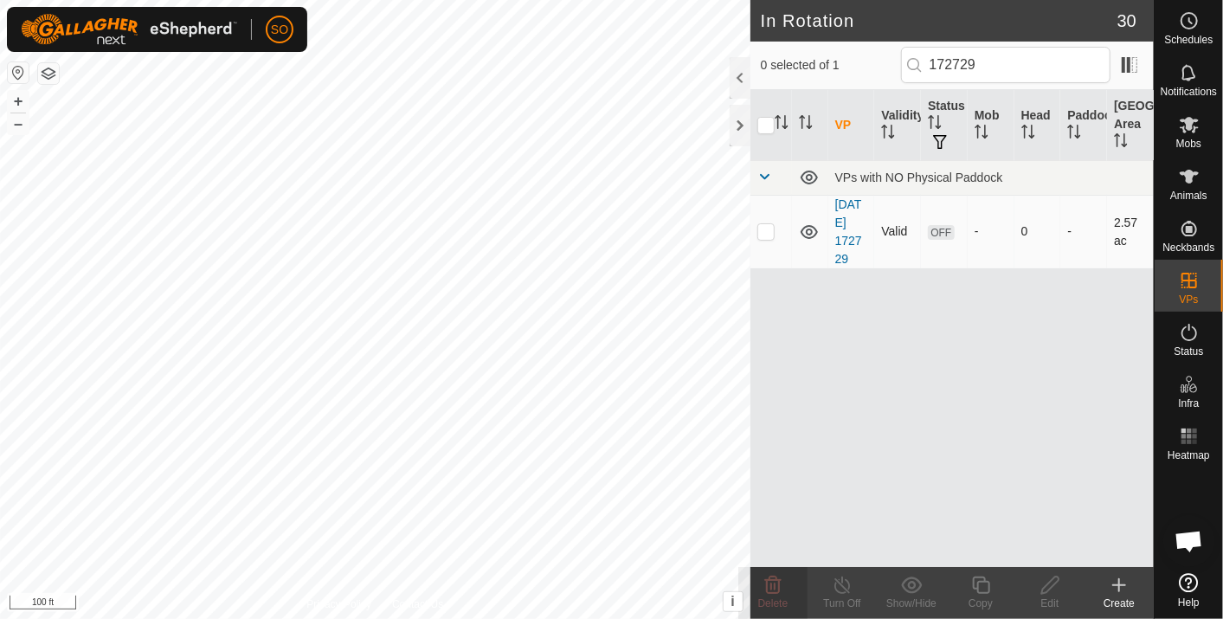
click at [767, 229] on p-checkbox at bounding box center [765, 231] width 17 height 14
click at [771, 581] on icon at bounding box center [772, 585] width 21 height 21
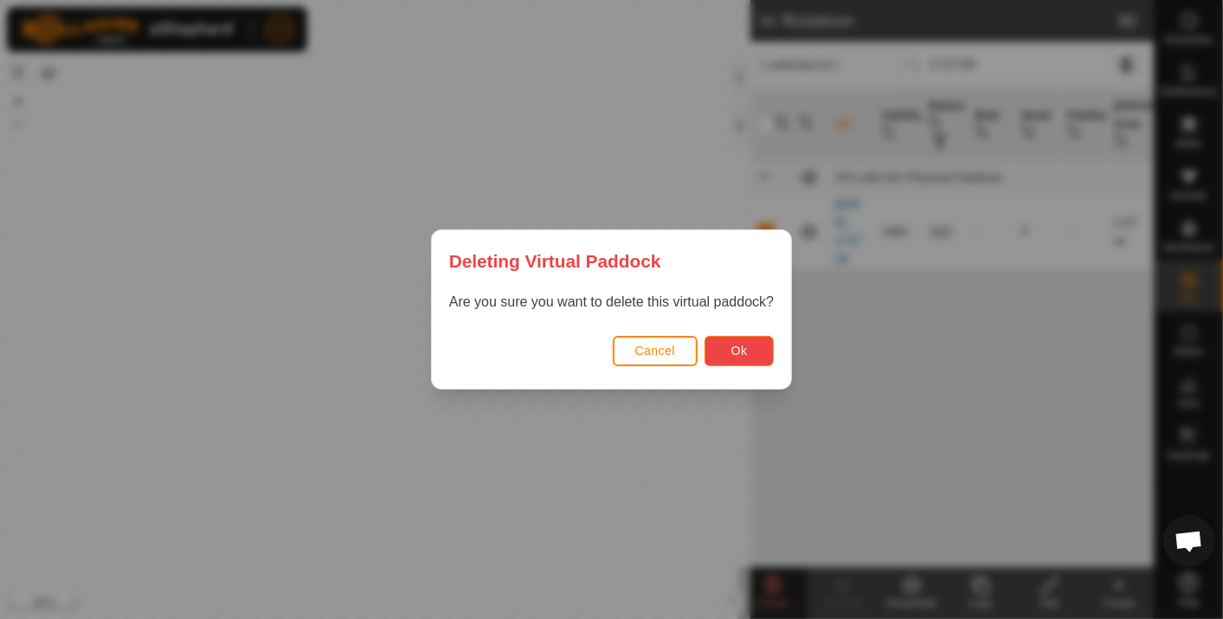
click at [743, 346] on span "Ok" at bounding box center [739, 351] width 16 height 14
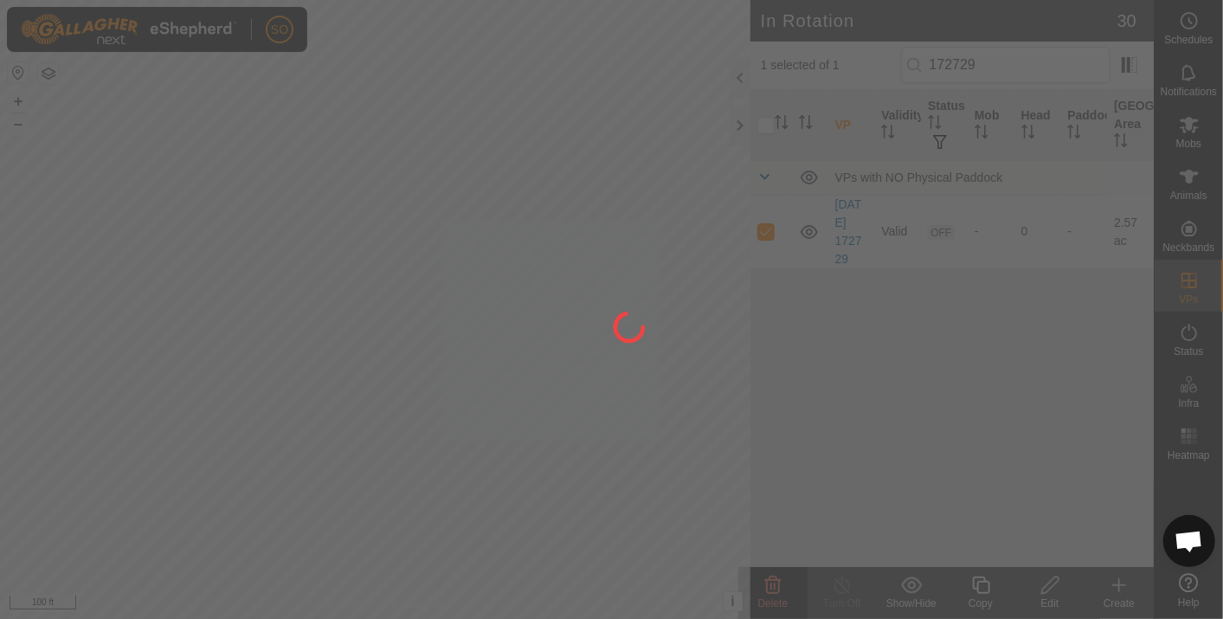
checkbox input "false"
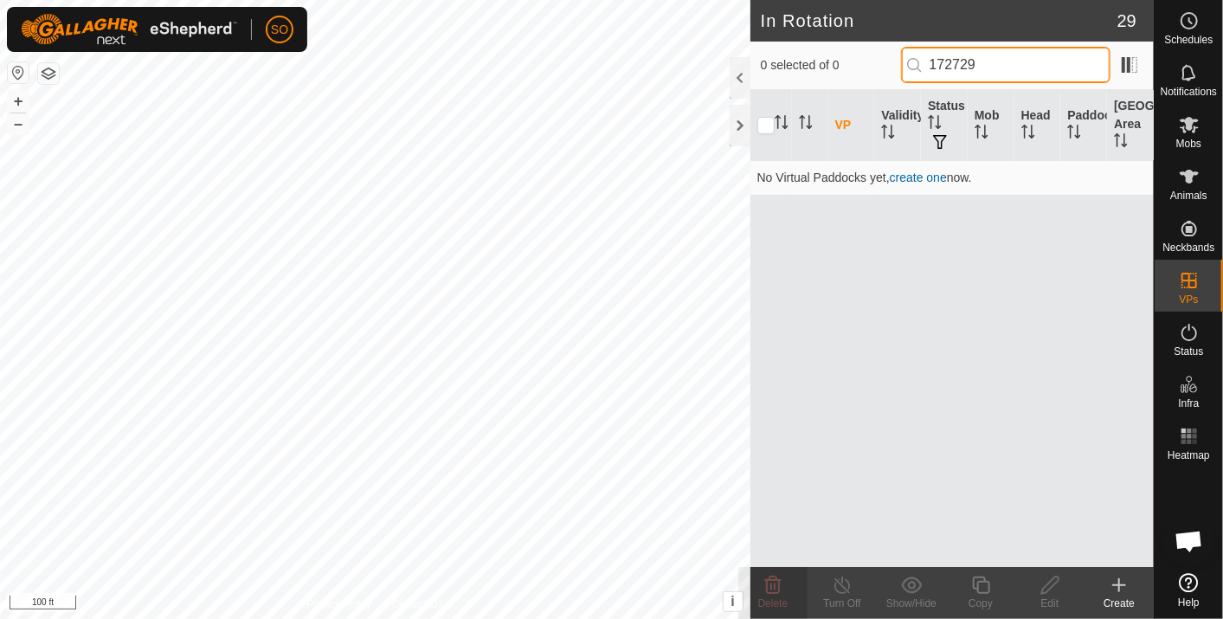
drag, startPoint x: 1021, startPoint y: 66, endPoint x: 897, endPoint y: 64, distance: 123.7
click at [897, 64] on div "0 selected of 0 172729" at bounding box center [952, 65] width 382 height 36
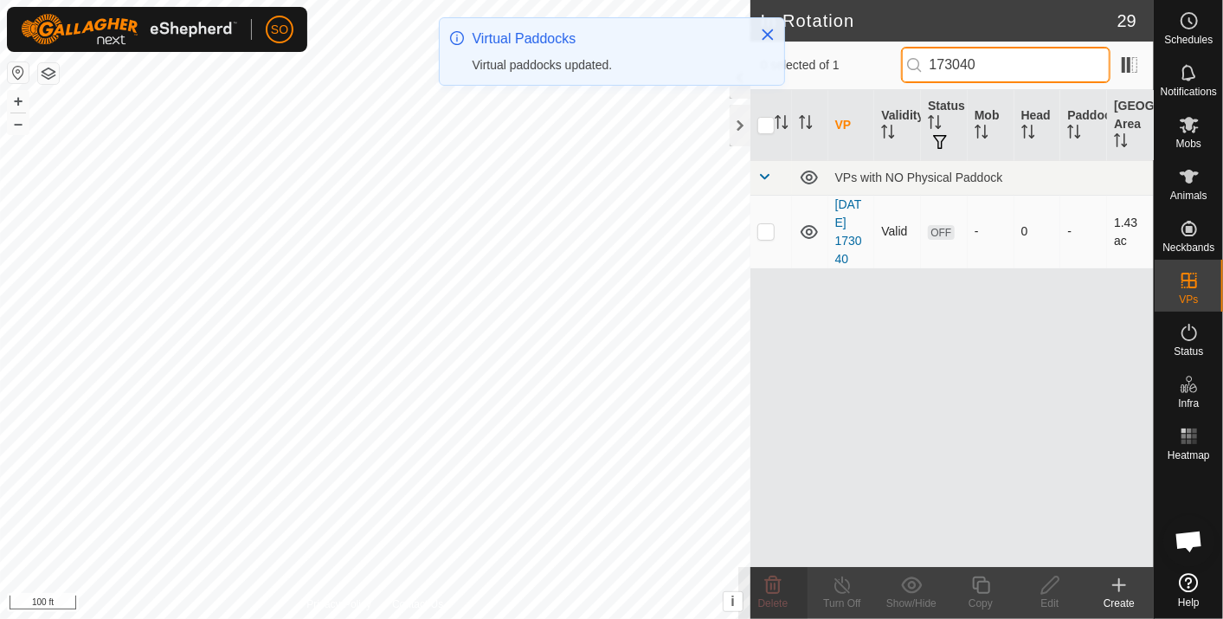
type input "173040"
click at [765, 229] on p-checkbox at bounding box center [765, 231] width 17 height 14
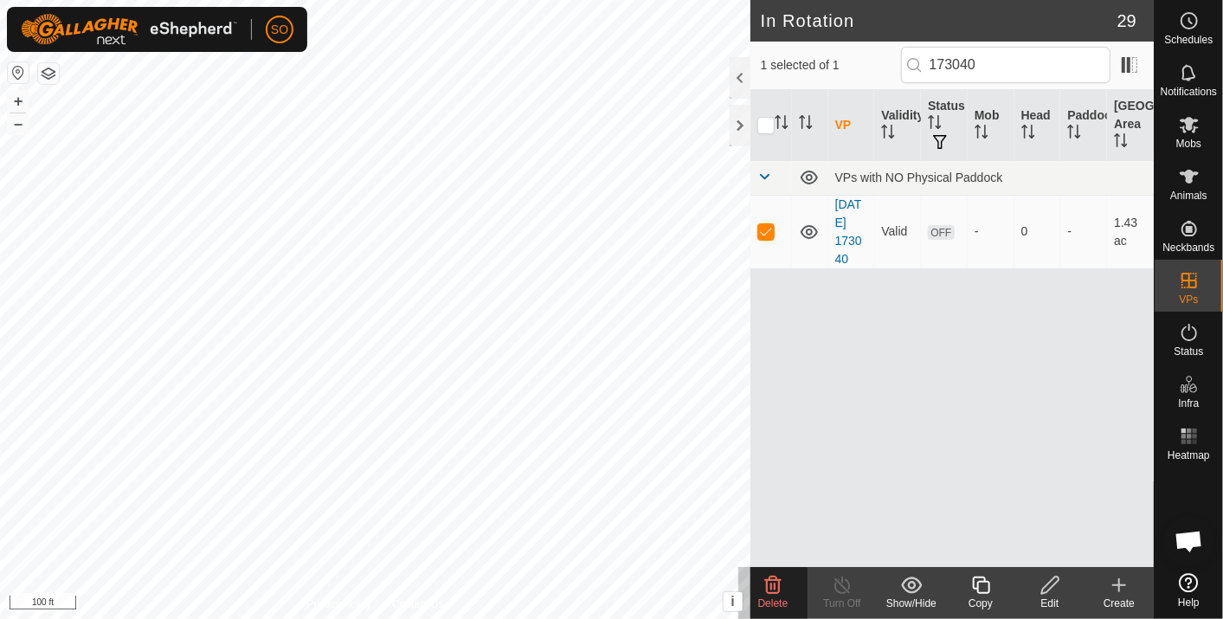
click at [770, 581] on icon at bounding box center [772, 585] width 21 height 21
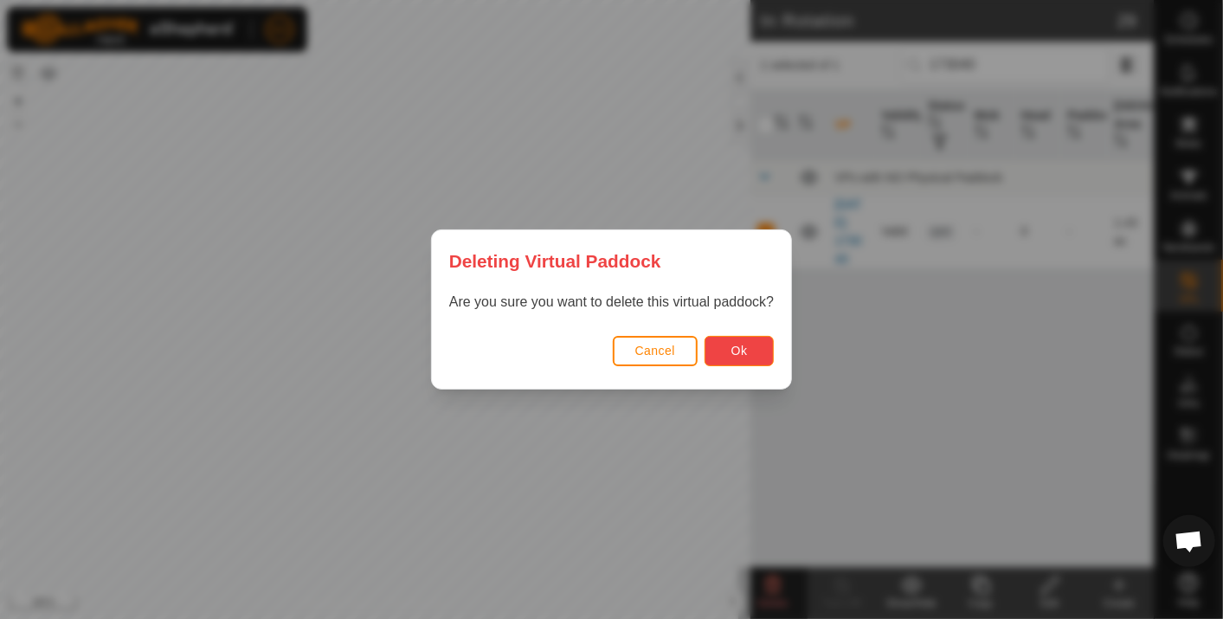
click at [734, 338] on button "Ok" at bounding box center [738, 351] width 69 height 30
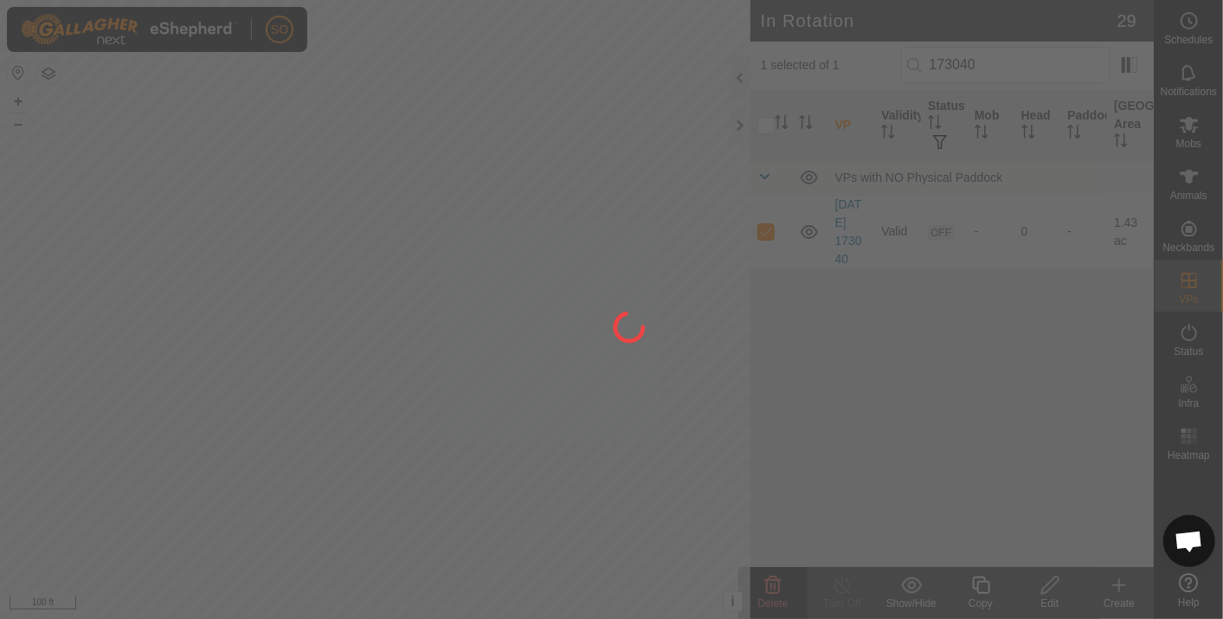
checkbox input "false"
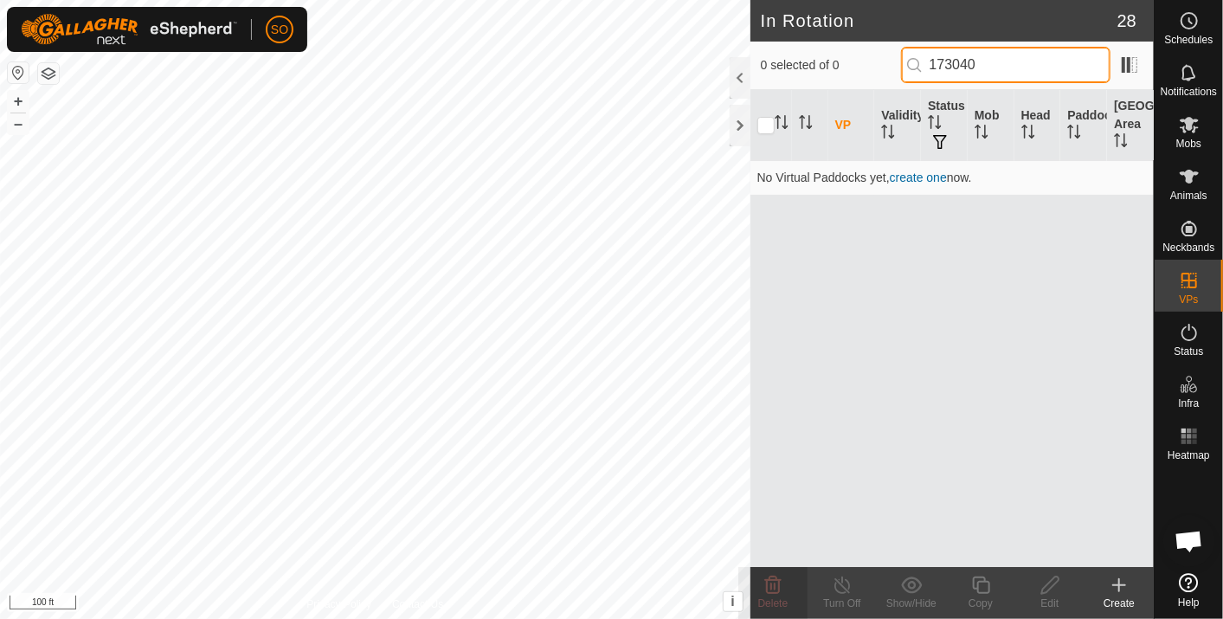
drag, startPoint x: 1020, startPoint y: 67, endPoint x: 935, endPoint y: 61, distance: 85.0
click at [935, 61] on input "173040" at bounding box center [1005, 65] width 209 height 36
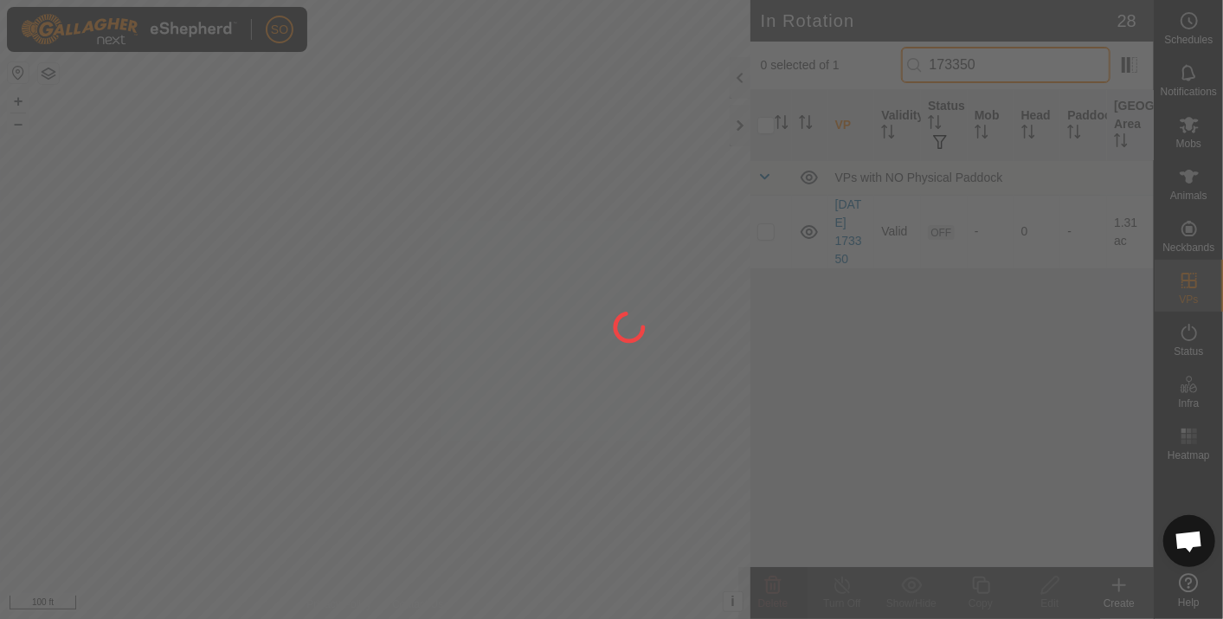
type input "173350"
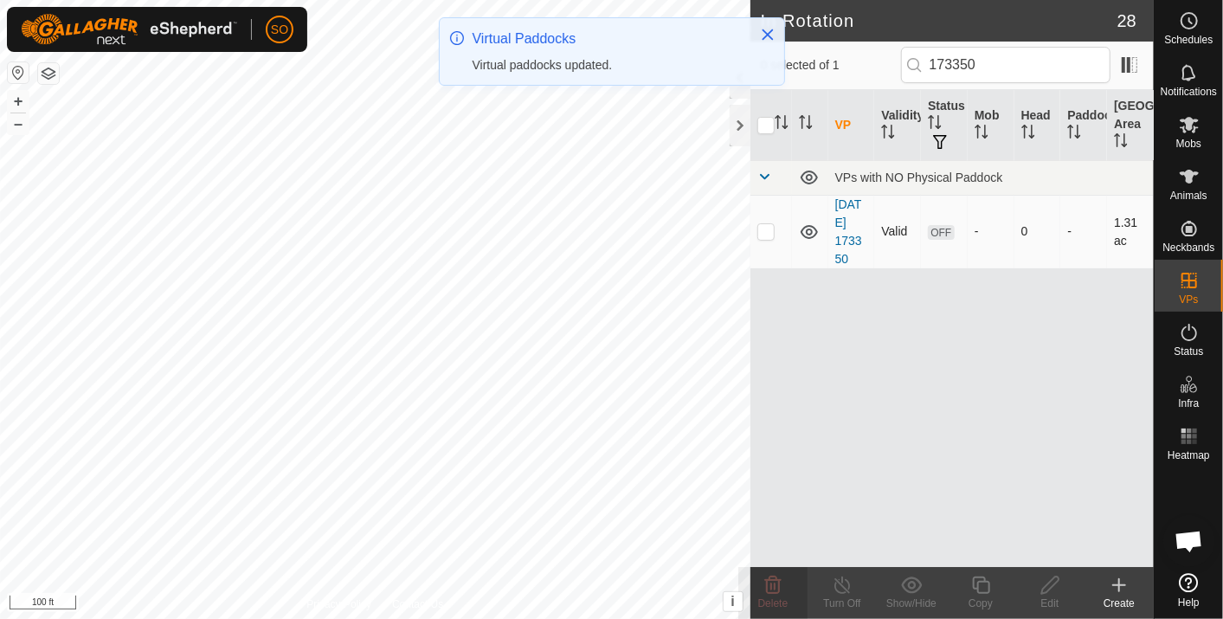
click at [767, 229] on p-checkbox at bounding box center [765, 231] width 17 height 14
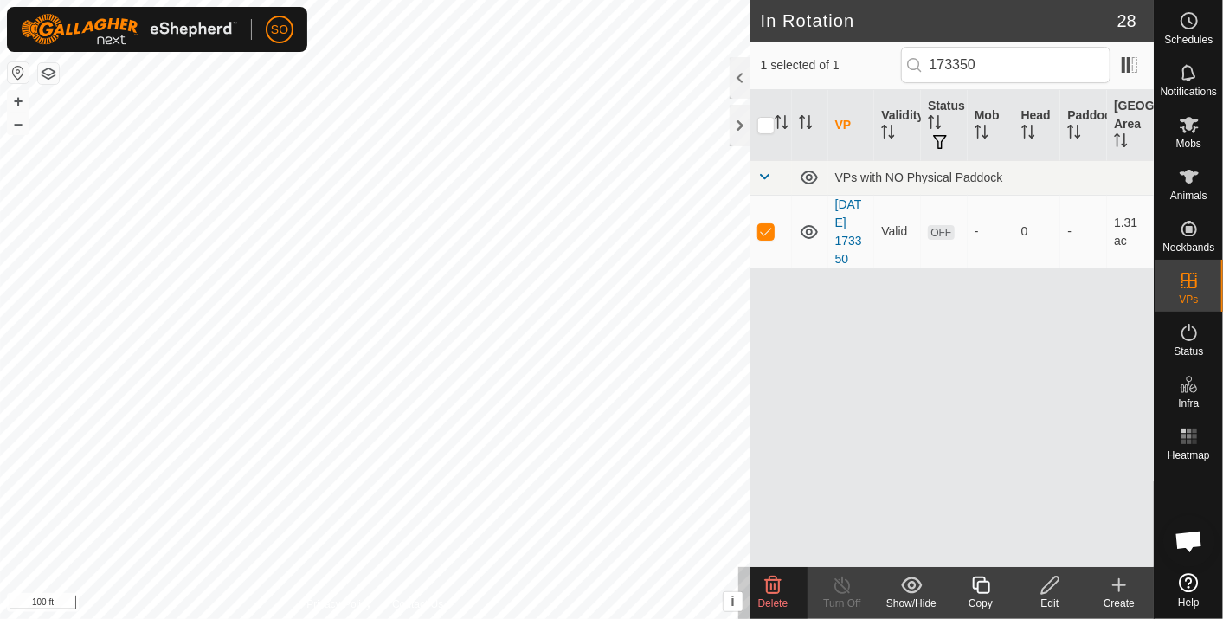
click at [774, 581] on icon at bounding box center [772, 585] width 21 height 21
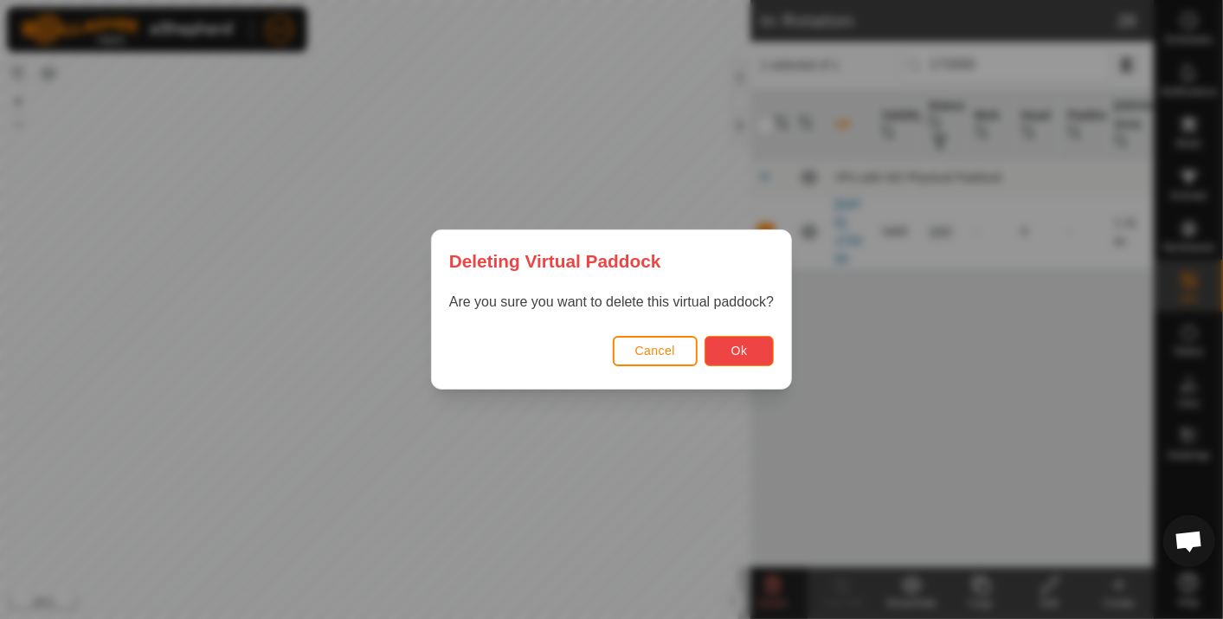
click at [724, 345] on button "Ok" at bounding box center [738, 351] width 69 height 30
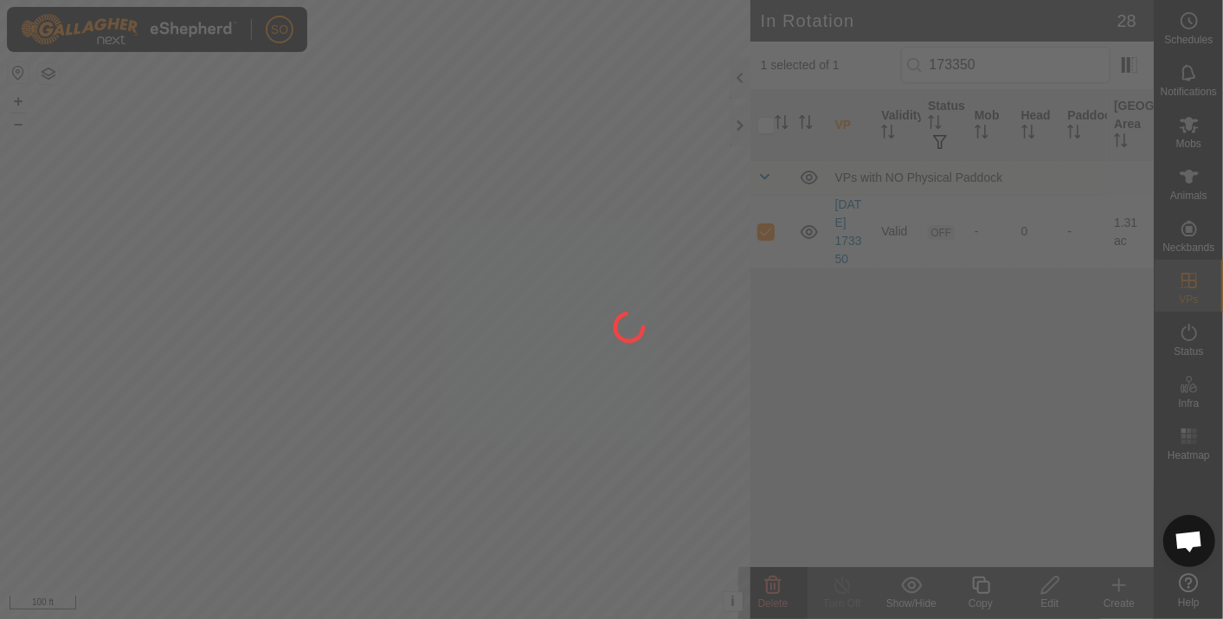
checkbox input "false"
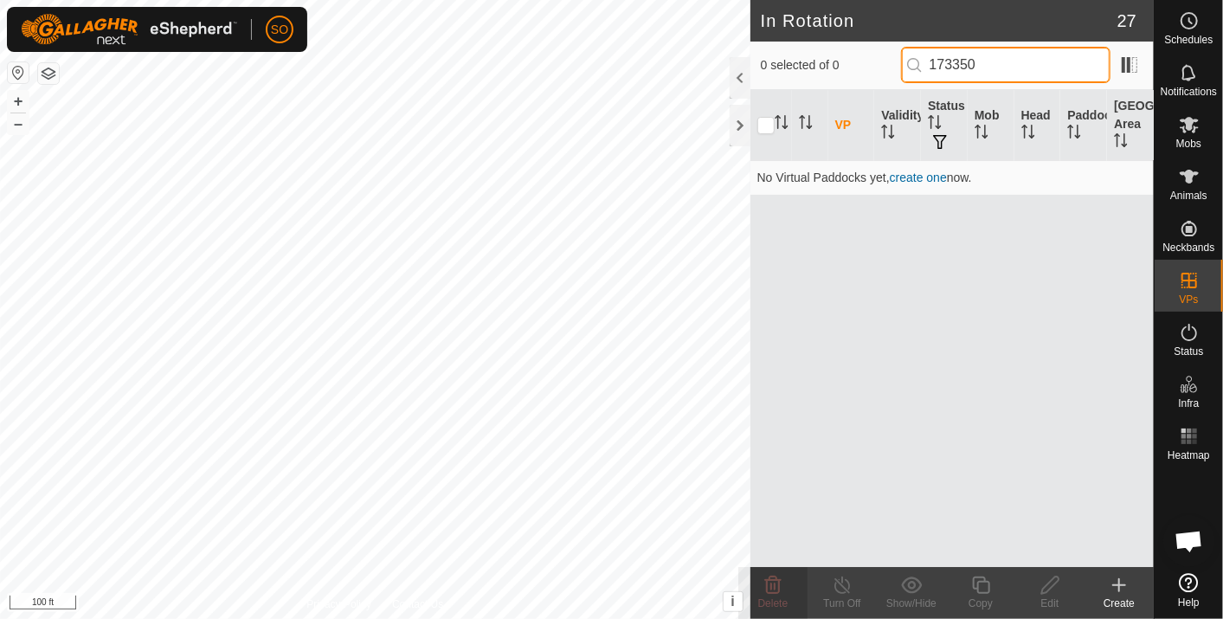
drag, startPoint x: 1011, startPoint y: 51, endPoint x: 921, endPoint y: 61, distance: 89.6
click at [921, 61] on p-iconfield "173350" at bounding box center [1005, 65] width 209 height 36
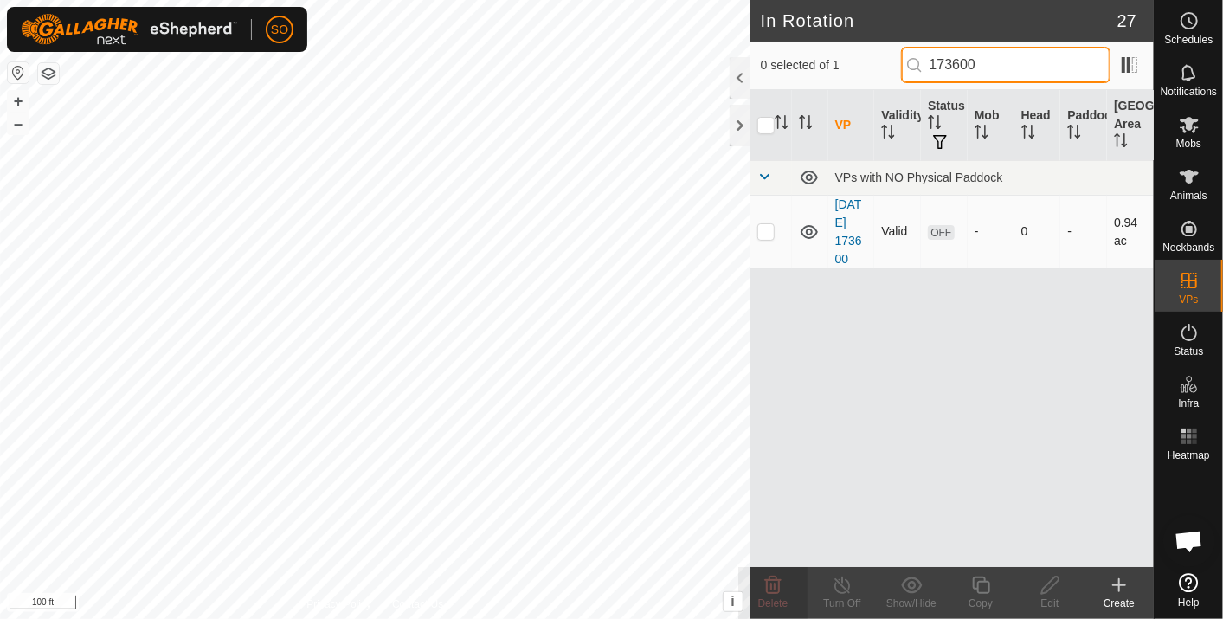
type input "173600"
click at [763, 229] on p-checkbox at bounding box center [765, 231] width 17 height 14
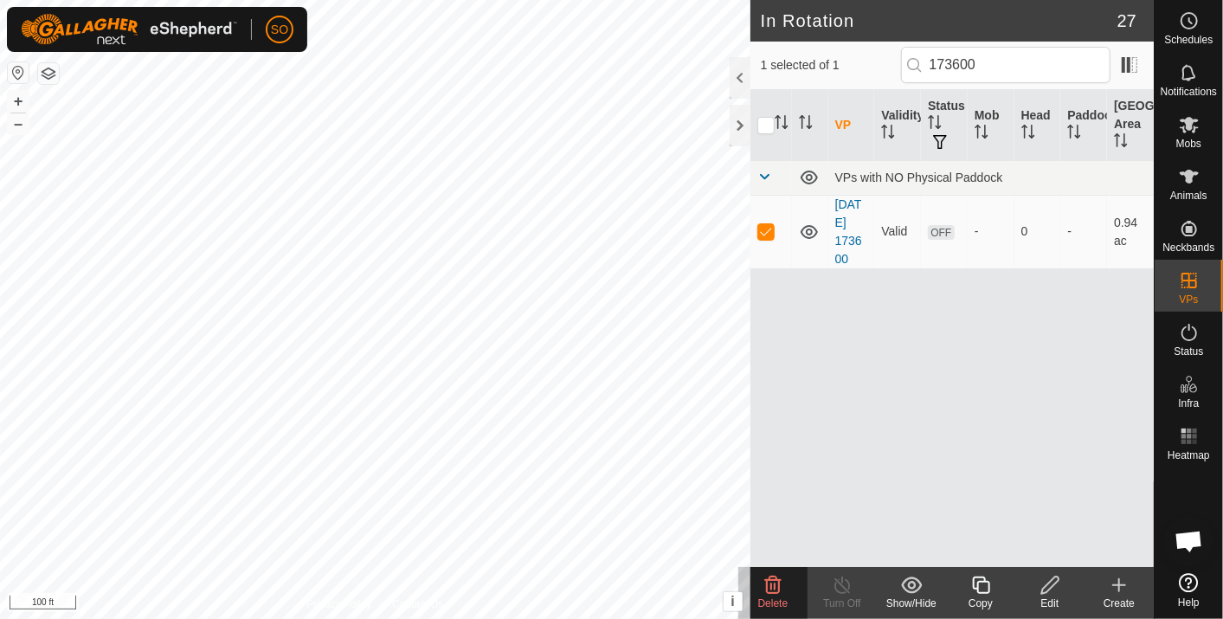
click at [774, 584] on icon at bounding box center [773, 584] width 16 height 17
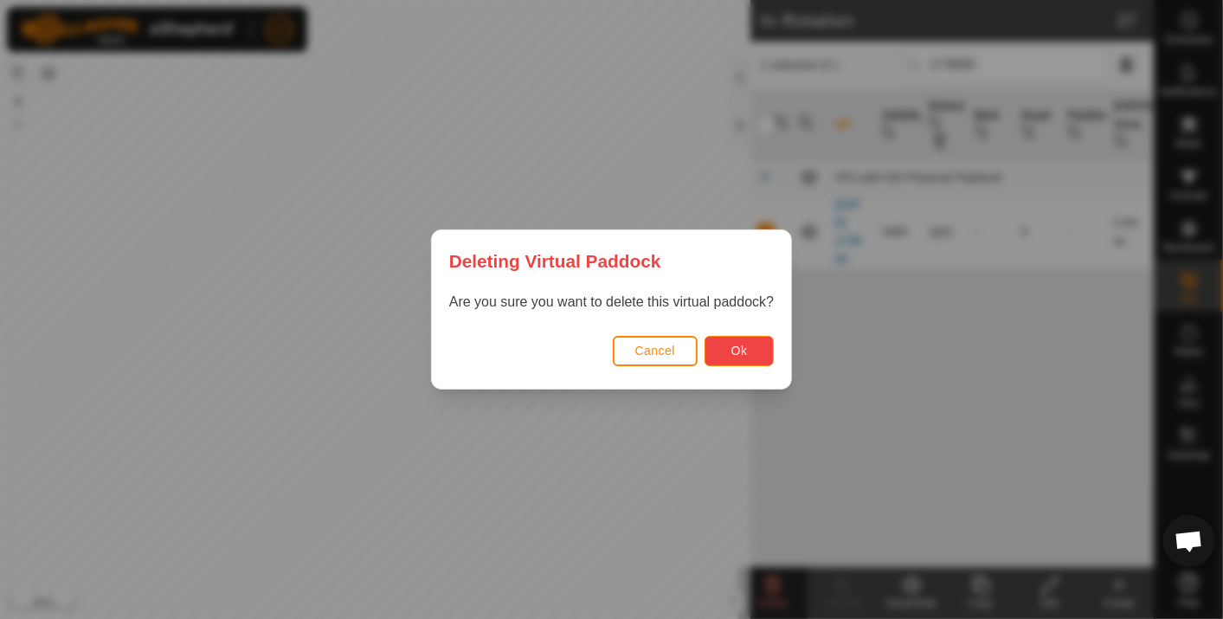
click at [739, 355] on span "Ok" at bounding box center [739, 351] width 16 height 14
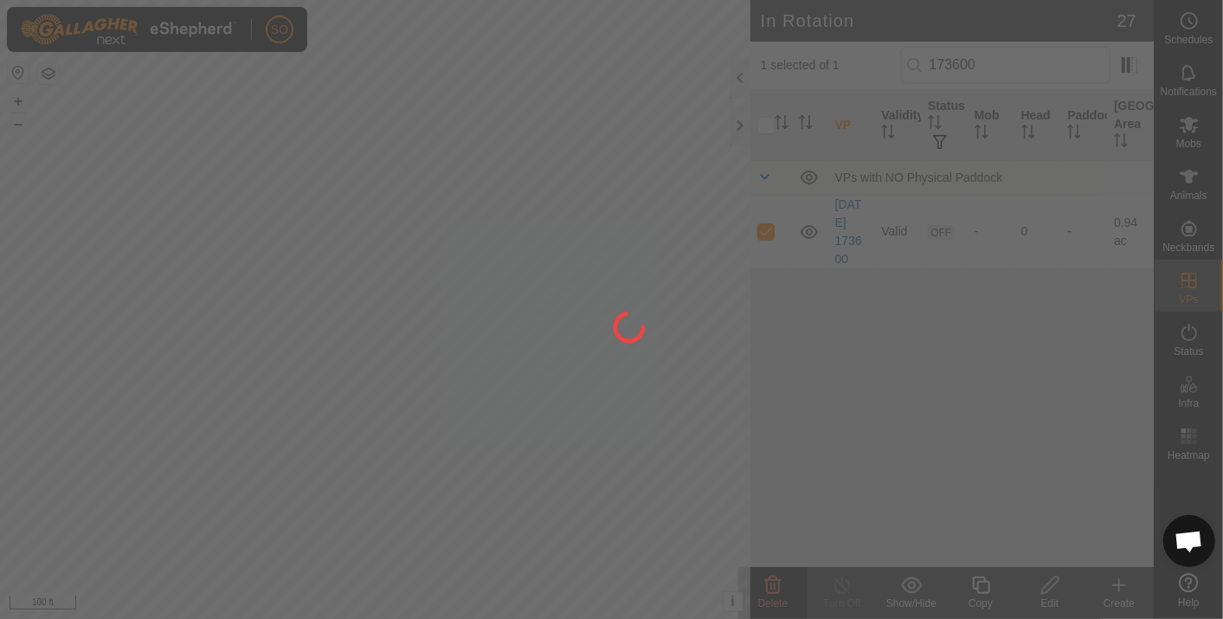
checkbox input "false"
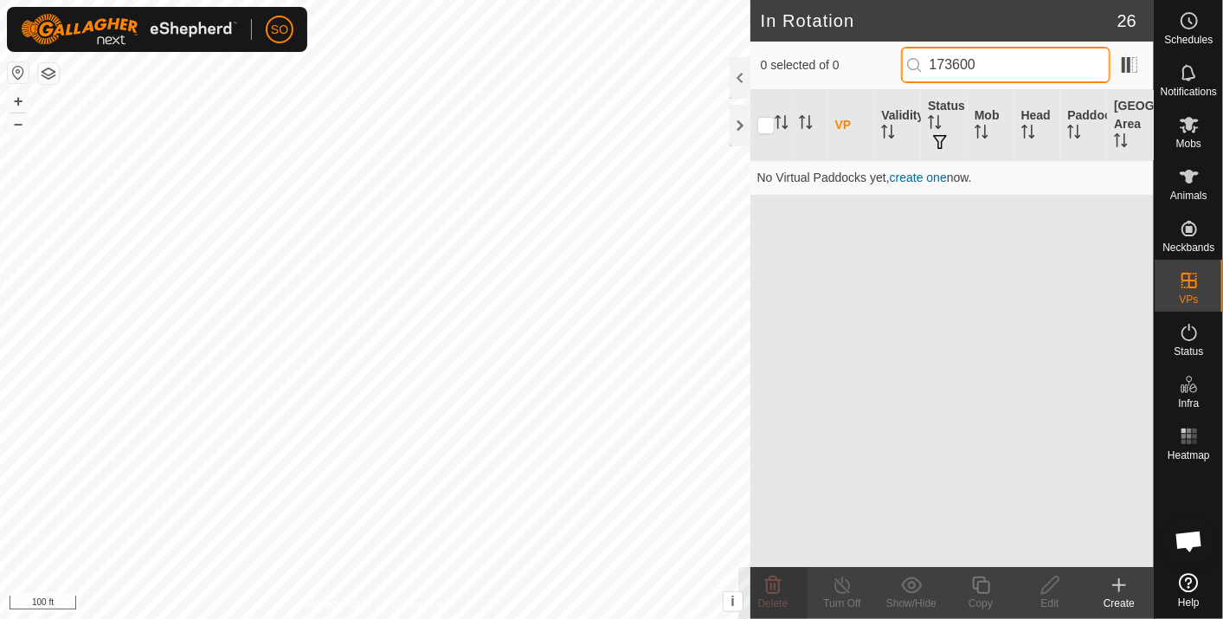
drag, startPoint x: 1002, startPoint y: 66, endPoint x: 899, endPoint y: 52, distance: 103.9
click at [899, 52] on div "0 selected of 0 173600" at bounding box center [952, 65] width 382 height 36
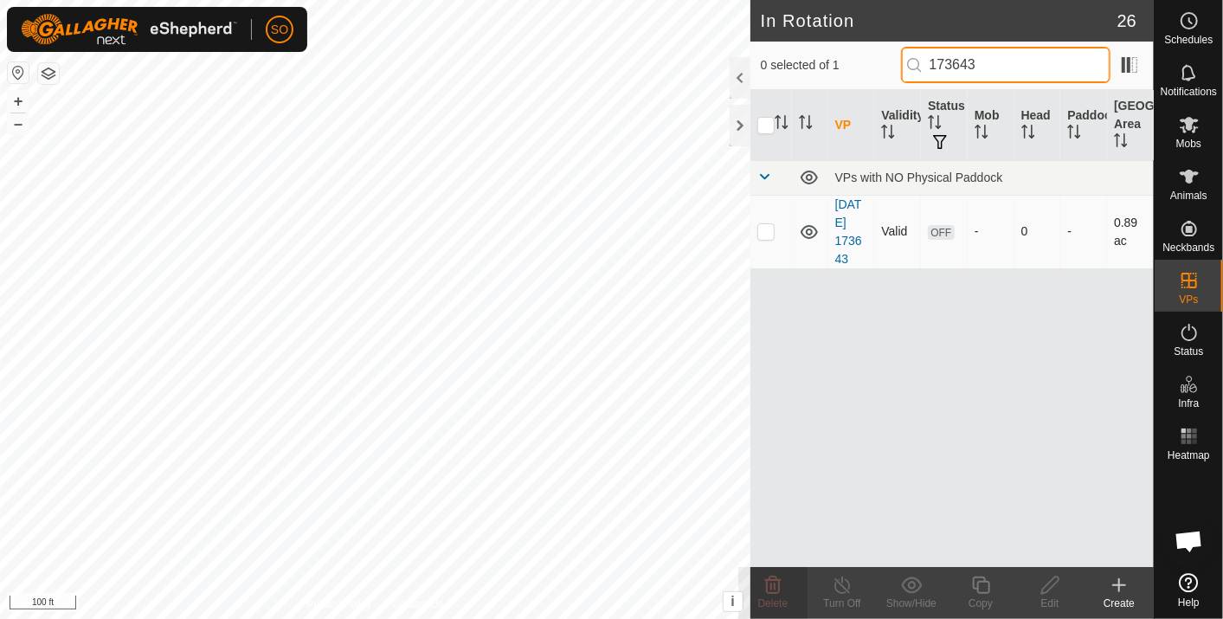
type input "173643"
click at [765, 229] on p-checkbox at bounding box center [765, 231] width 17 height 14
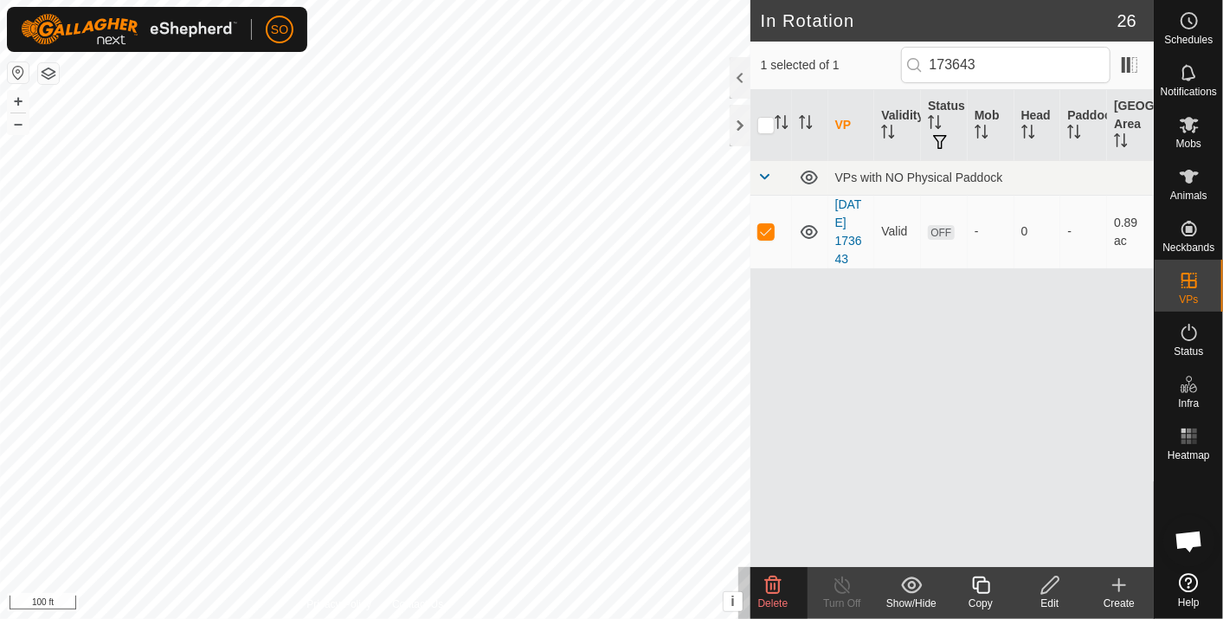
click at [771, 578] on icon at bounding box center [772, 585] width 21 height 21
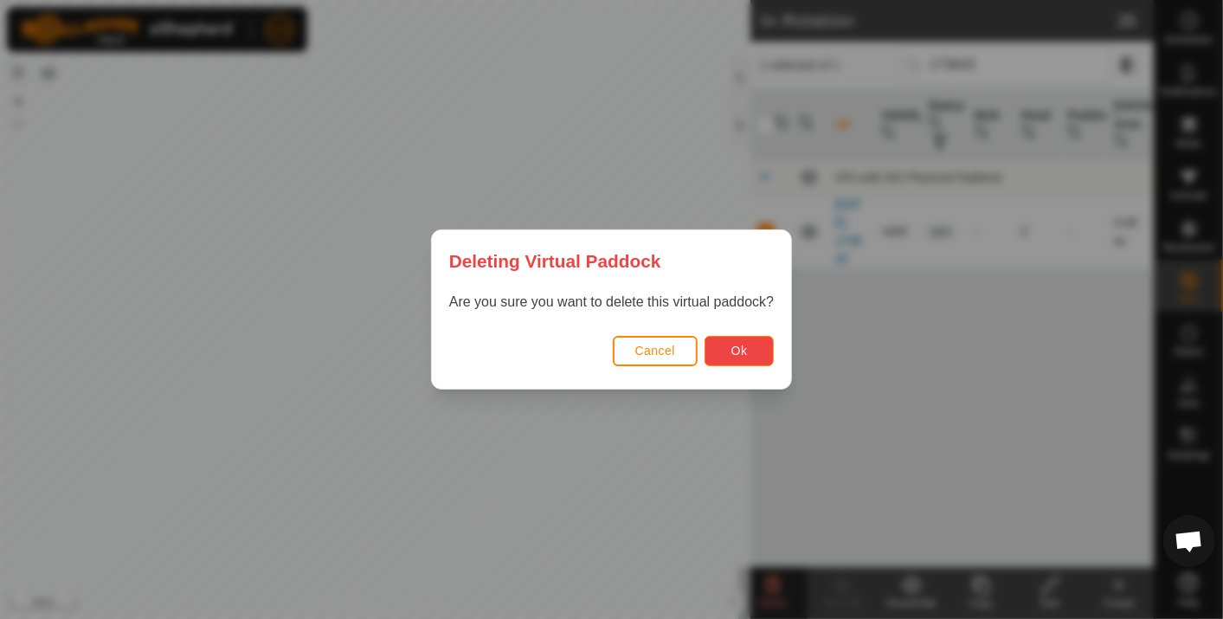
click at [749, 348] on button "Ok" at bounding box center [738, 351] width 69 height 30
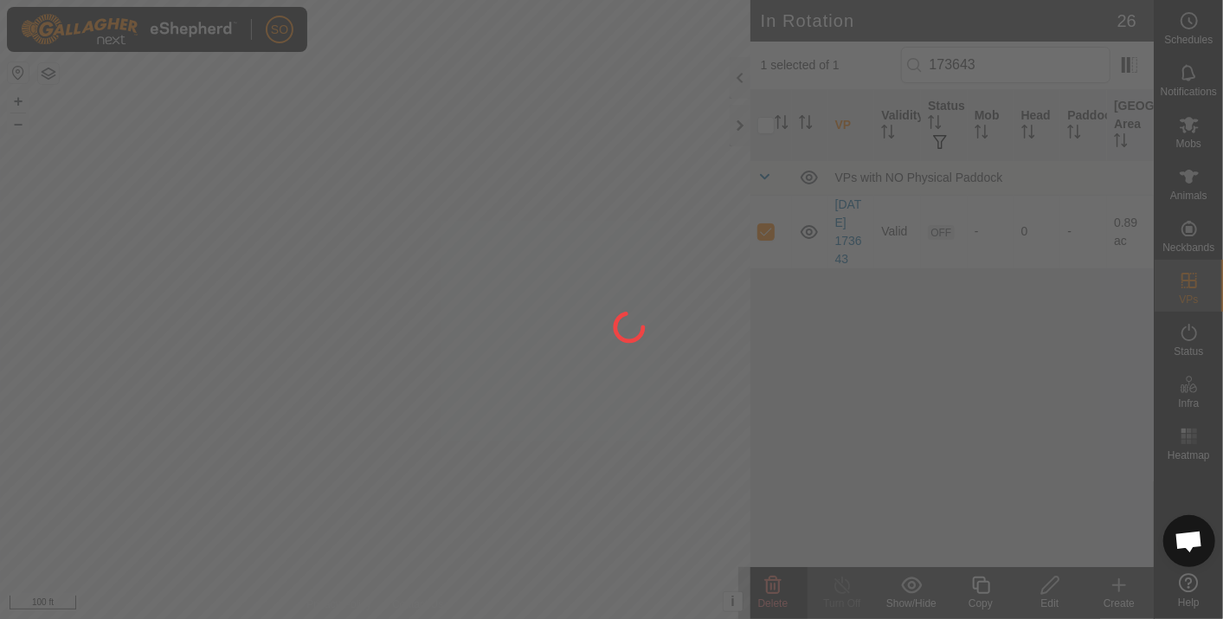
checkbox input "false"
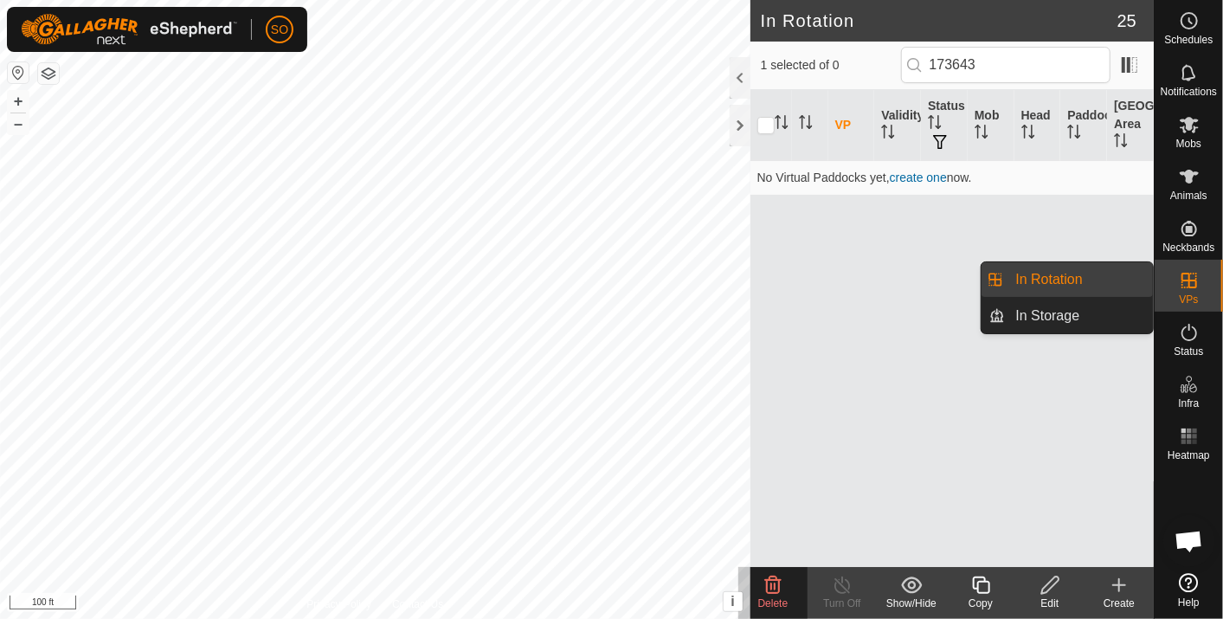
click at [1075, 273] on link "In Rotation" at bounding box center [1079, 279] width 148 height 35
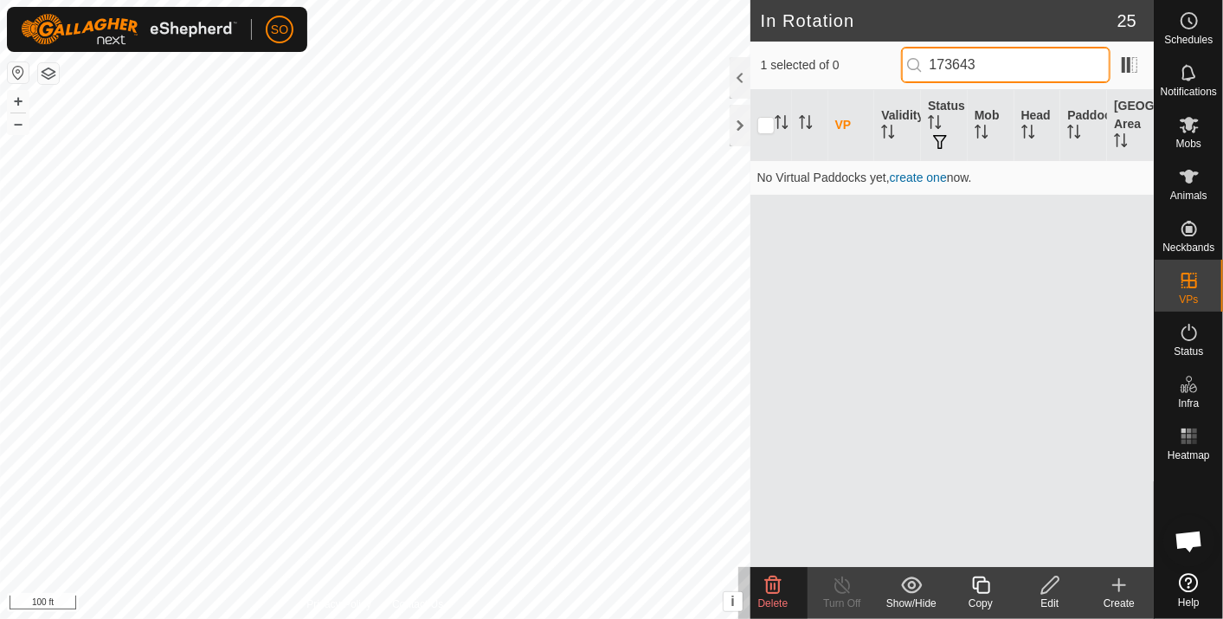
drag, startPoint x: 1004, startPoint y: 60, endPoint x: 929, endPoint y: 64, distance: 74.5
click at [936, 64] on input "173643" at bounding box center [1005, 65] width 209 height 36
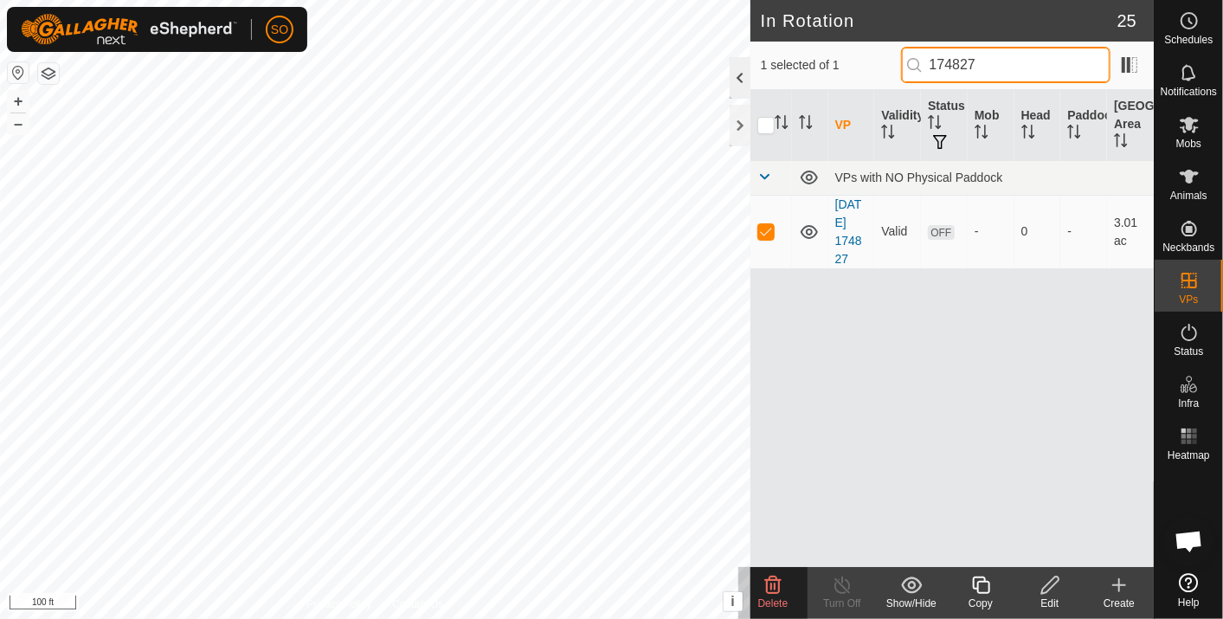
type input "174827"
click at [774, 580] on icon at bounding box center [773, 584] width 16 height 17
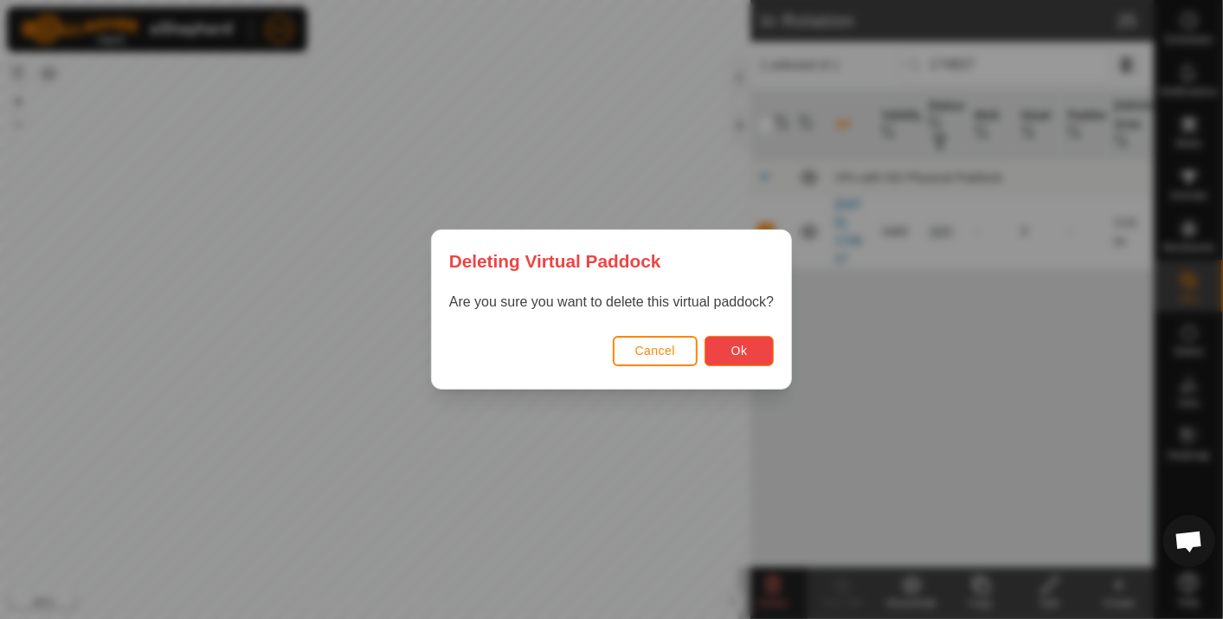
click at [738, 348] on span "Ok" at bounding box center [739, 351] width 16 height 14
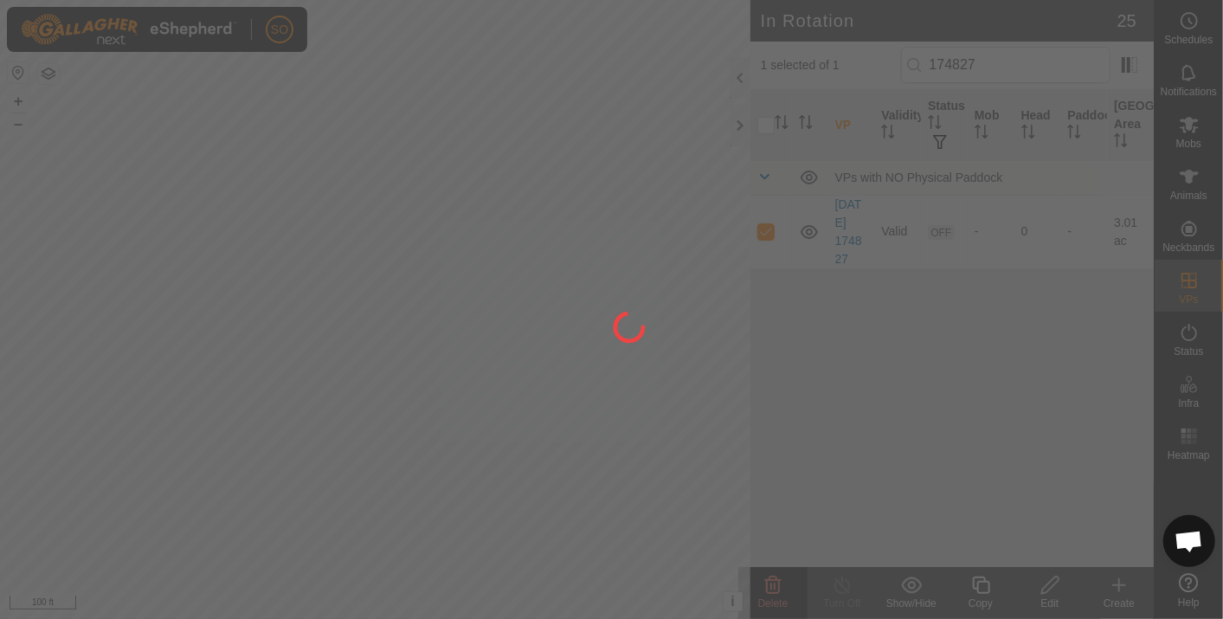
checkbox input "false"
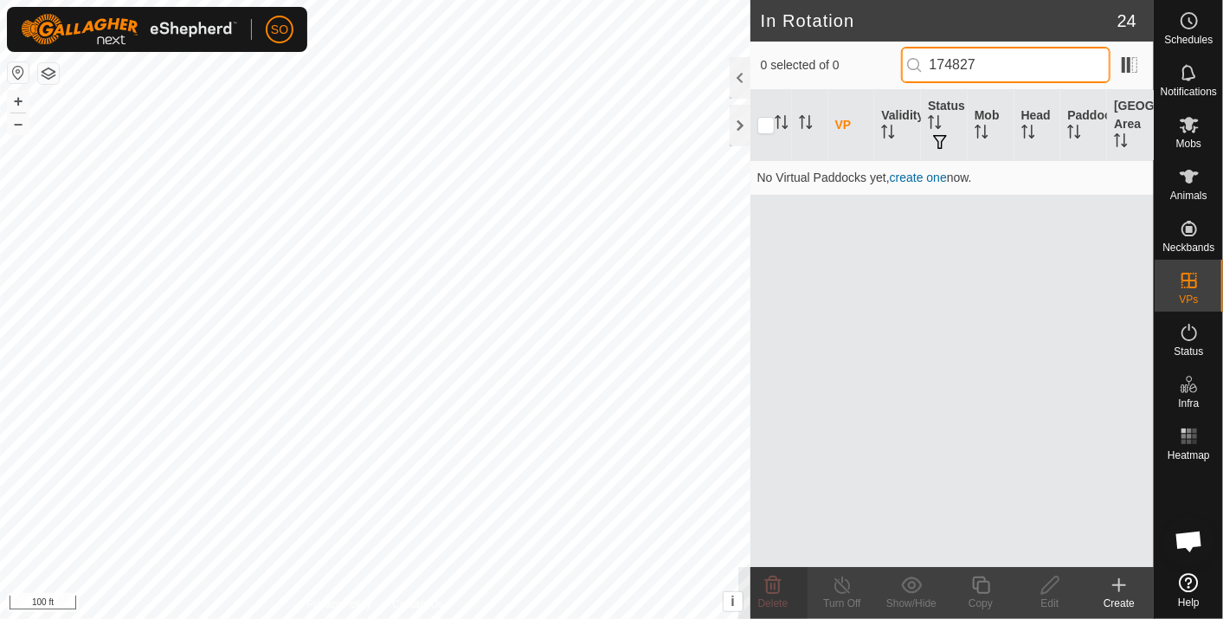
drag, startPoint x: 998, startPoint y: 64, endPoint x: 925, endPoint y: 66, distance: 73.6
click at [925, 66] on p-iconfield "174827" at bounding box center [1005, 65] width 209 height 36
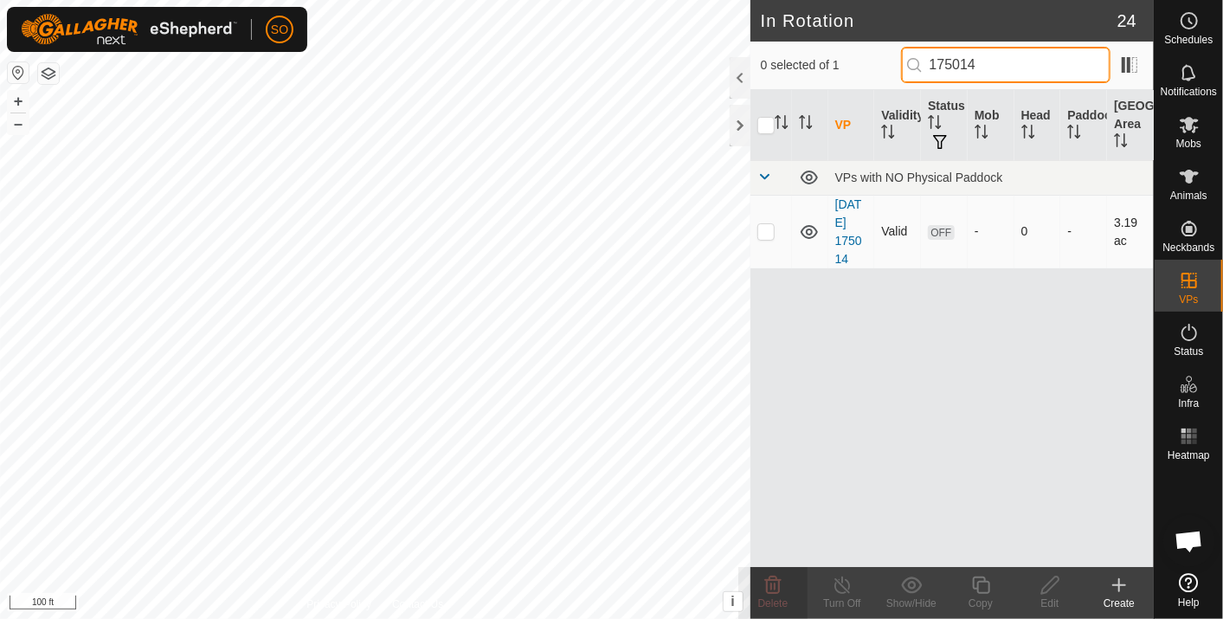
type input "175014"
click at [762, 231] on p-checkbox at bounding box center [765, 231] width 17 height 14
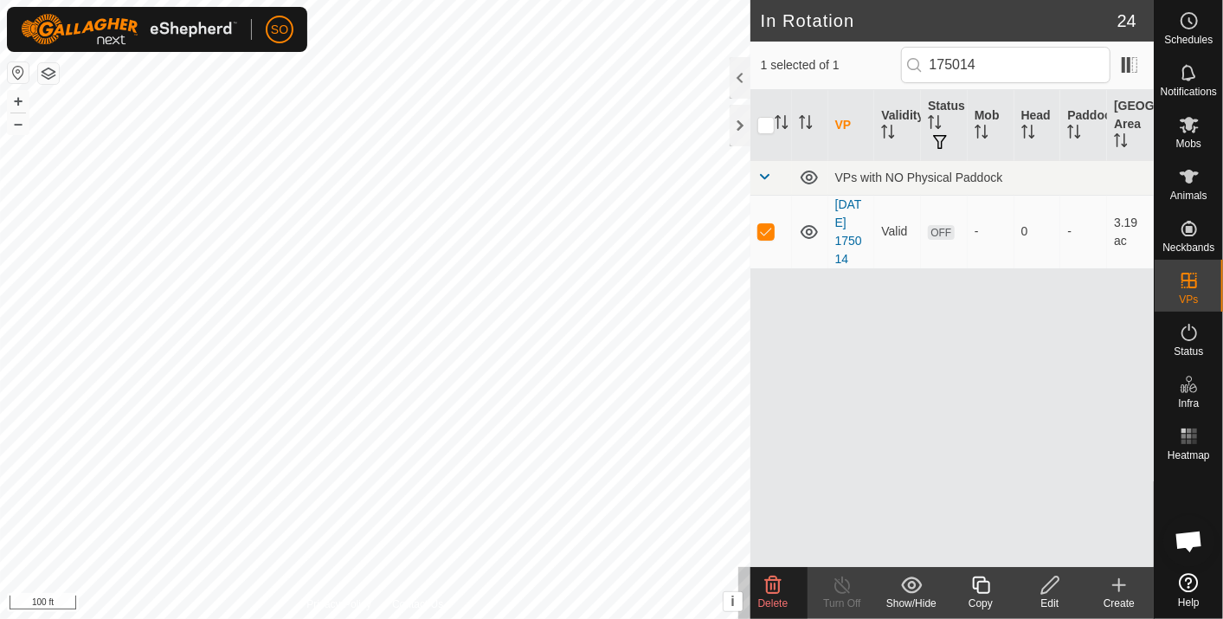
click at [769, 581] on icon at bounding box center [772, 585] width 21 height 21
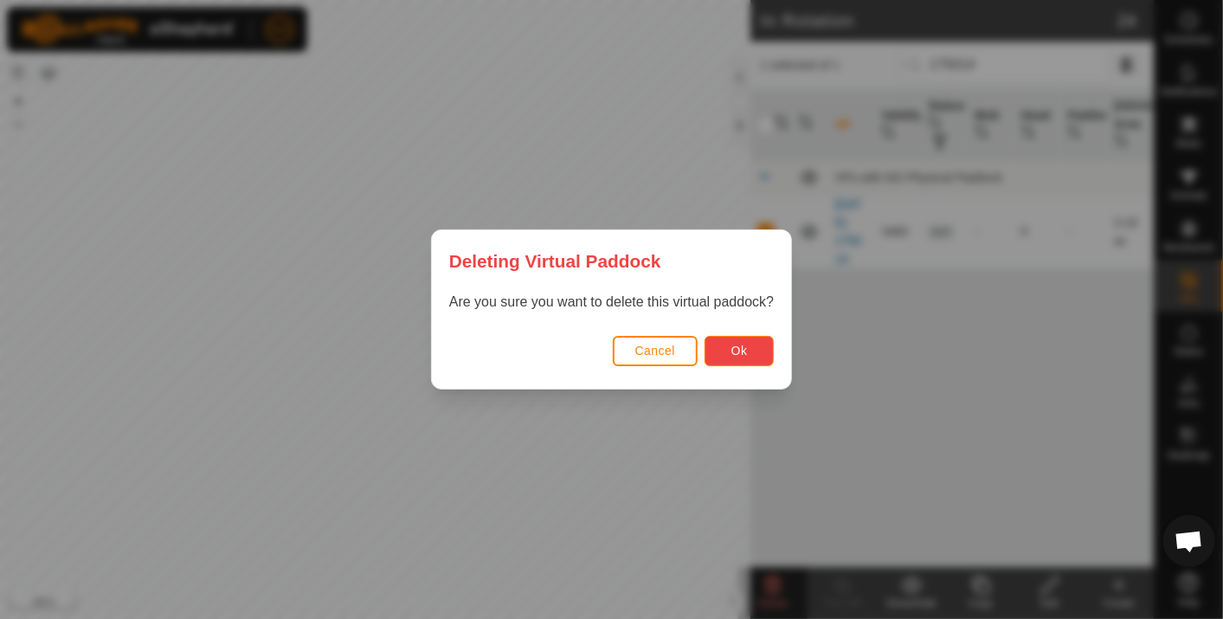
click at [766, 343] on button "Ok" at bounding box center [738, 351] width 69 height 30
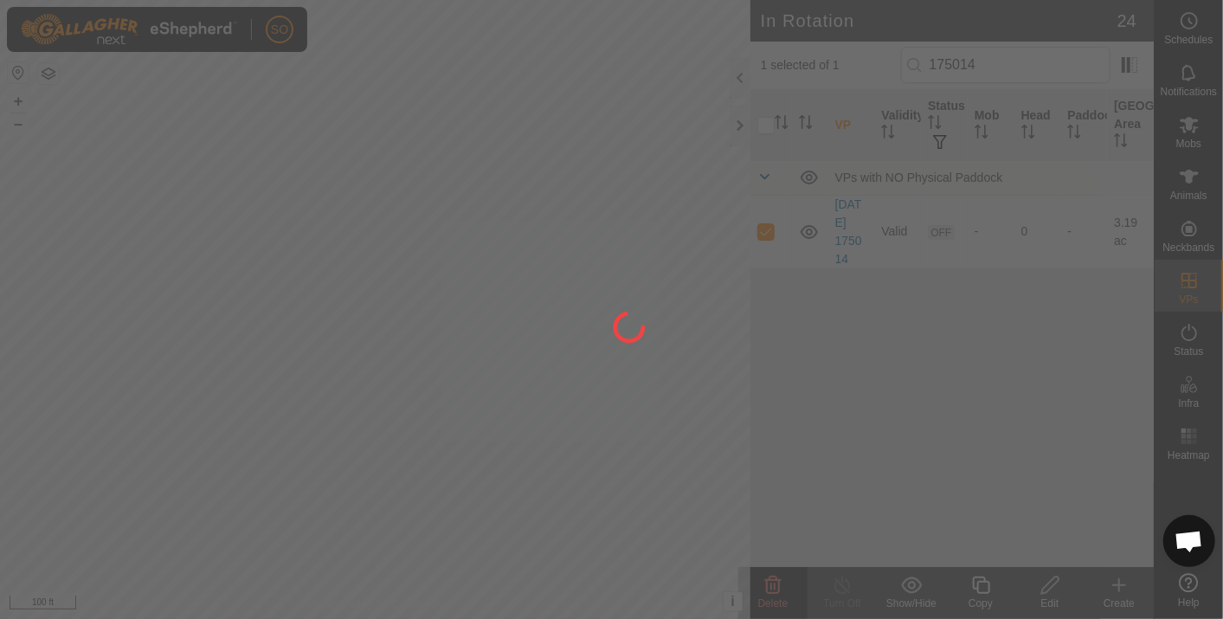
checkbox input "false"
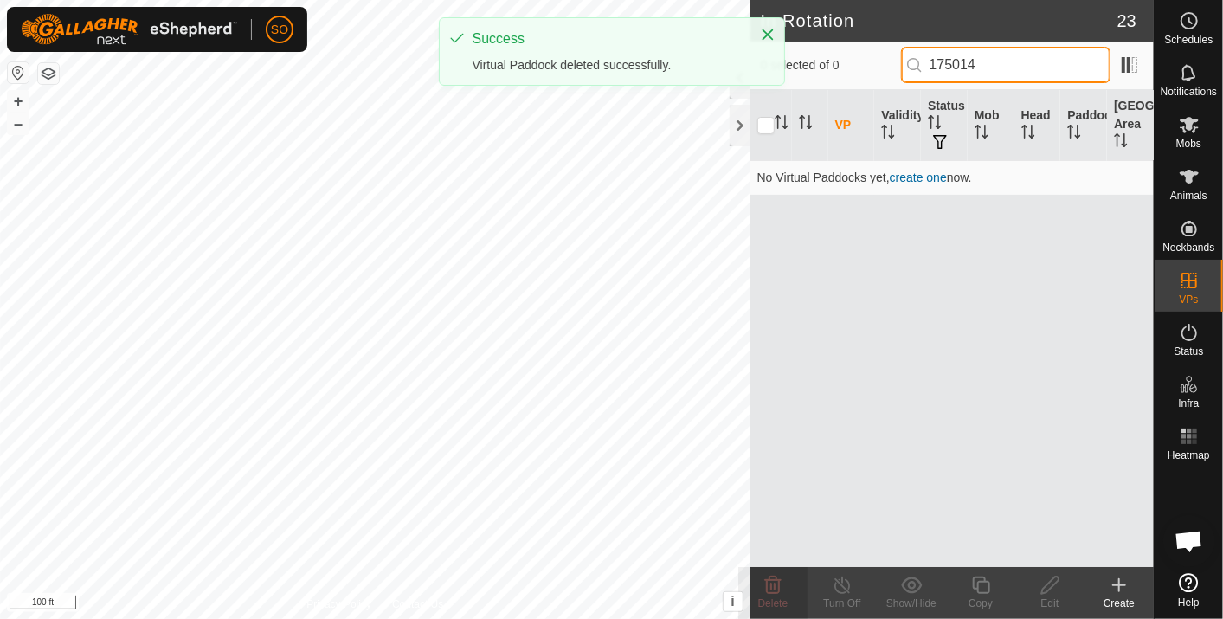
drag, startPoint x: 1005, startPoint y: 54, endPoint x: 940, endPoint y: 58, distance: 65.9
click at [940, 58] on input "175014" at bounding box center [1005, 65] width 209 height 36
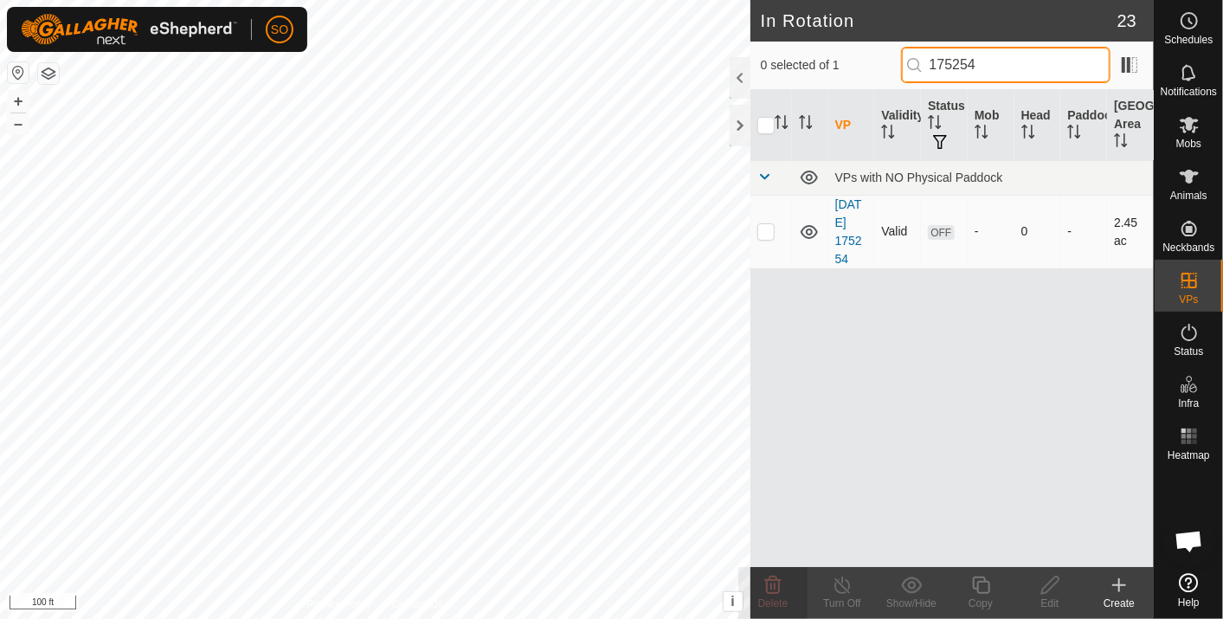
type input "175254"
click at [766, 229] on p-checkbox at bounding box center [765, 231] width 17 height 14
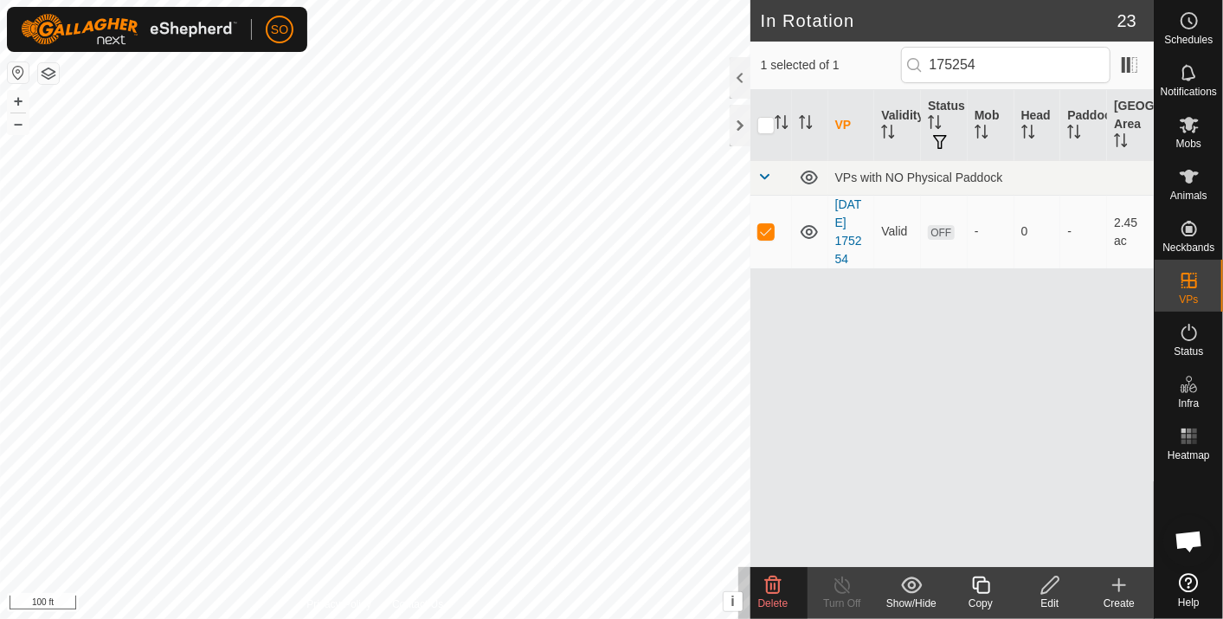
click at [771, 579] on icon at bounding box center [773, 584] width 16 height 17
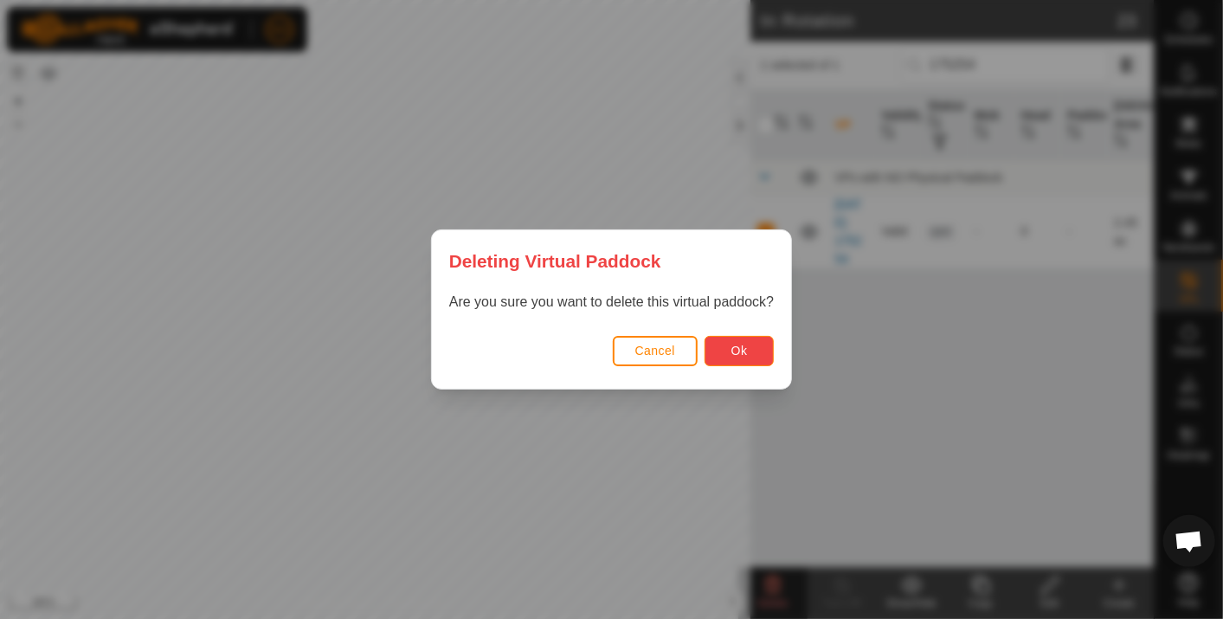
click at [746, 349] on button "Ok" at bounding box center [738, 351] width 69 height 30
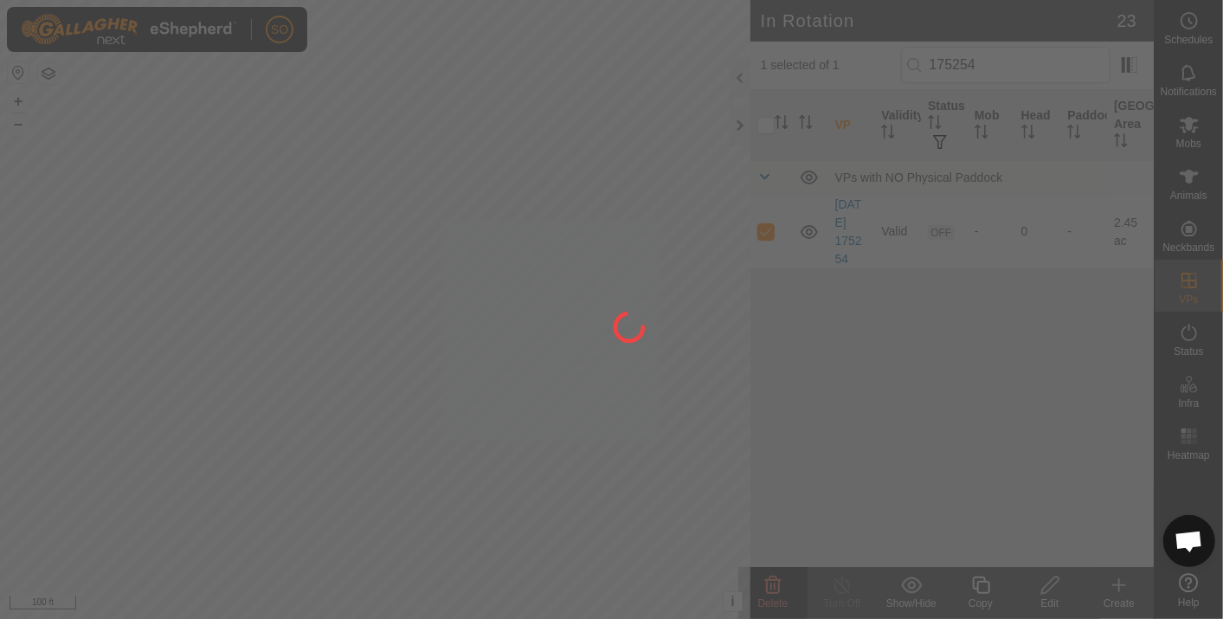
checkbox input "false"
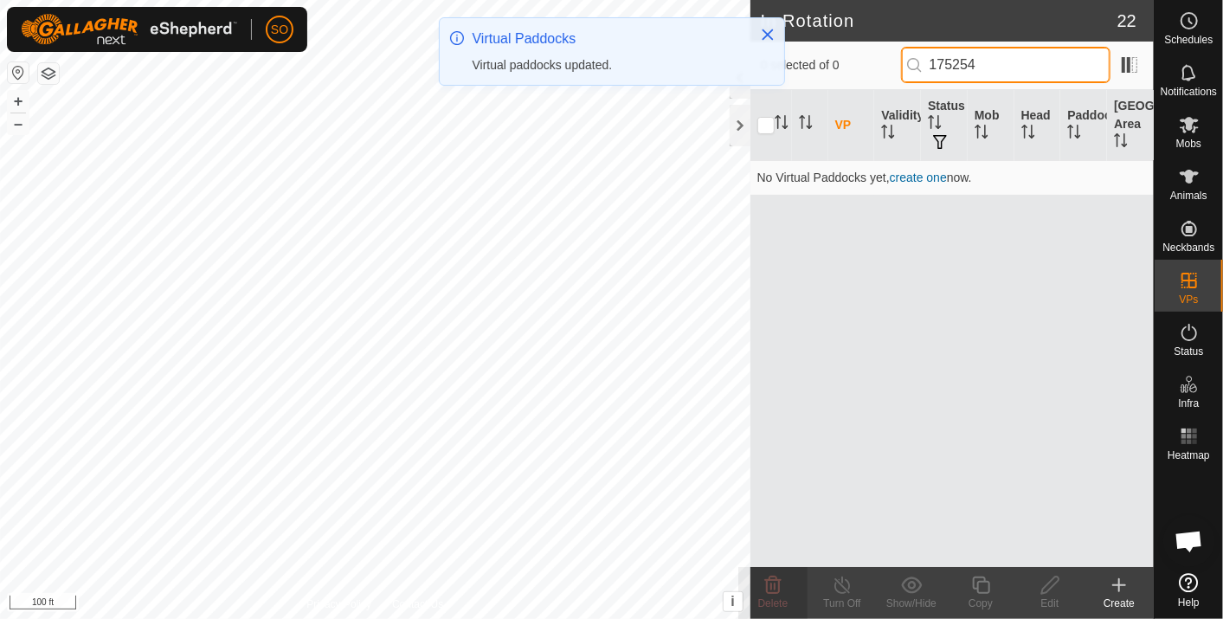
drag, startPoint x: 1010, startPoint y: 67, endPoint x: 925, endPoint y: 67, distance: 84.8
click at [925, 67] on p-iconfield "175254" at bounding box center [1005, 65] width 209 height 36
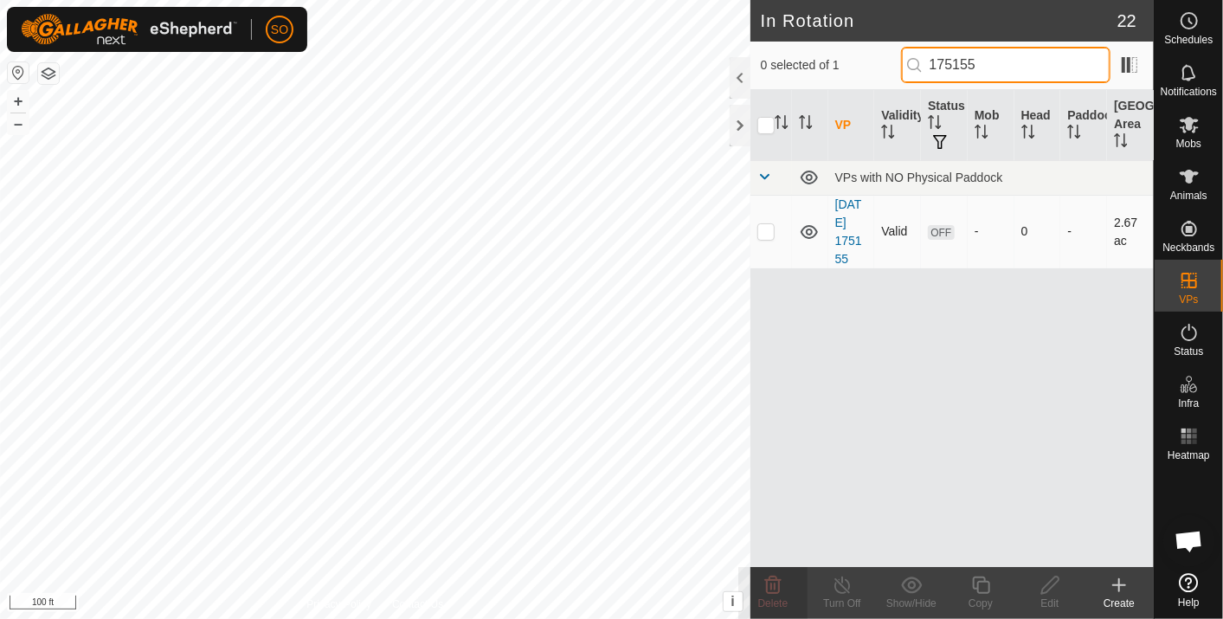
type input "175155"
click at [767, 228] on p-checkbox at bounding box center [765, 231] width 17 height 14
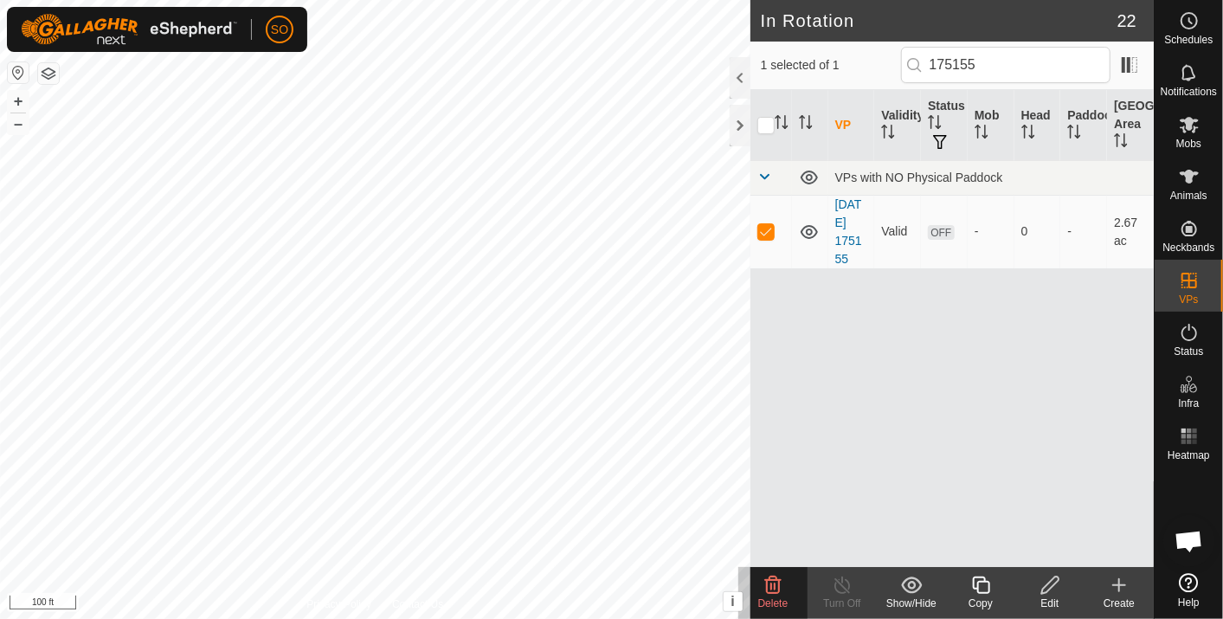
click at [774, 580] on icon at bounding box center [773, 584] width 16 height 17
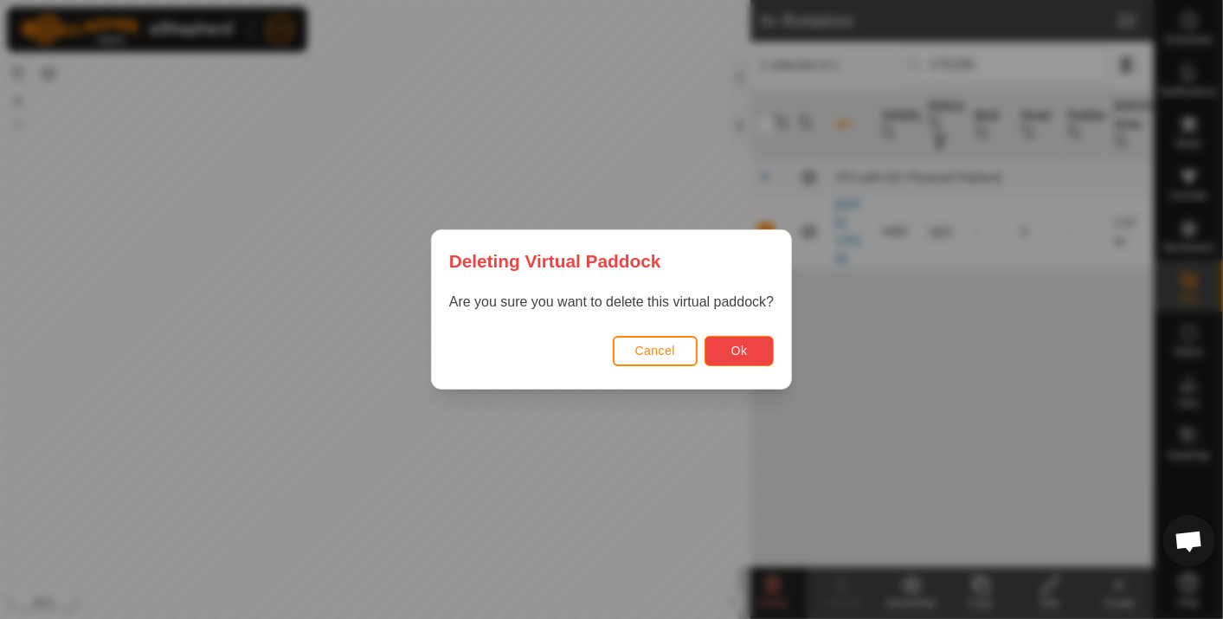
click at [742, 341] on button "Ok" at bounding box center [738, 351] width 69 height 30
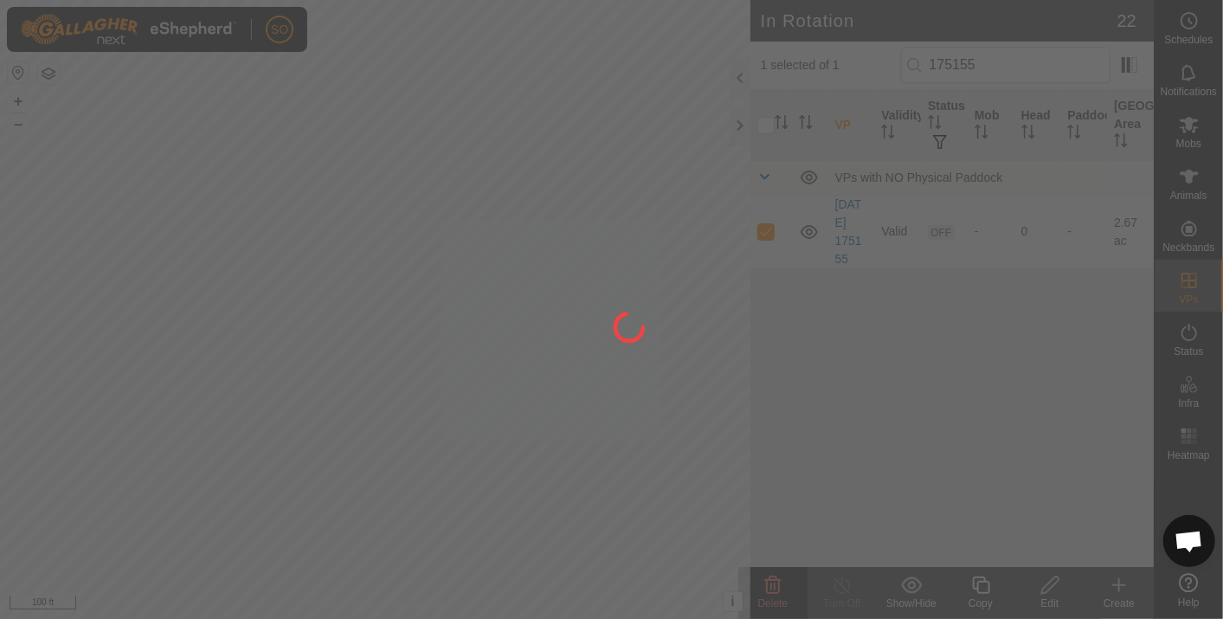
checkbox input "false"
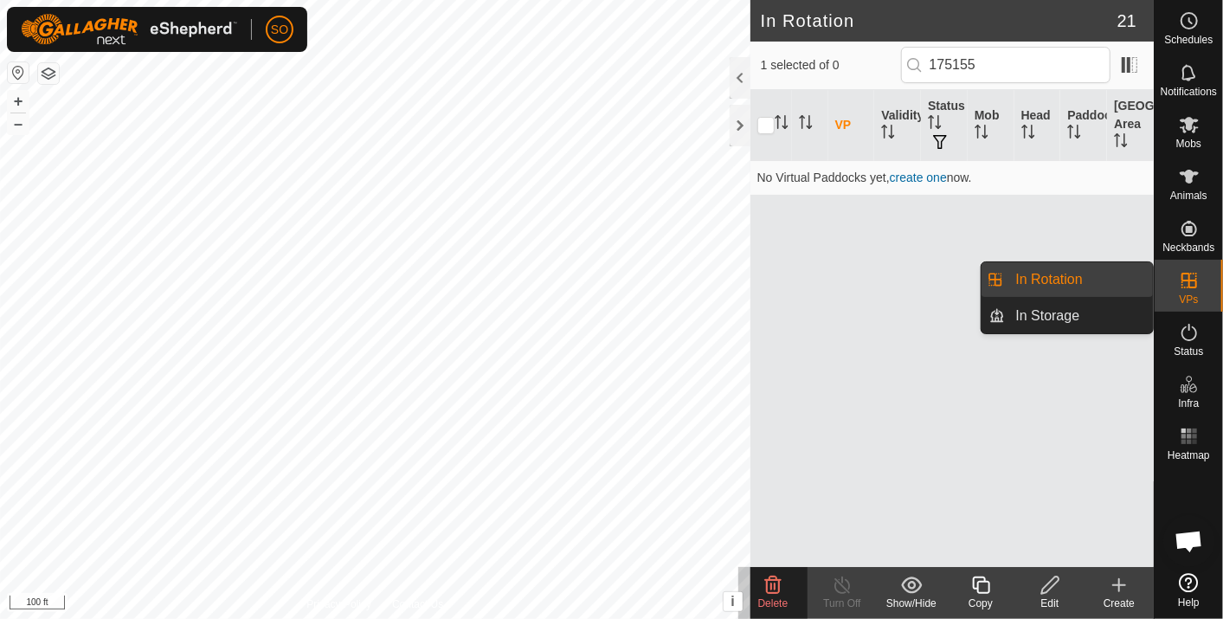
click at [1099, 269] on link "In Rotation" at bounding box center [1079, 279] width 148 height 35
click at [1045, 272] on link "In Rotation" at bounding box center [1079, 279] width 148 height 35
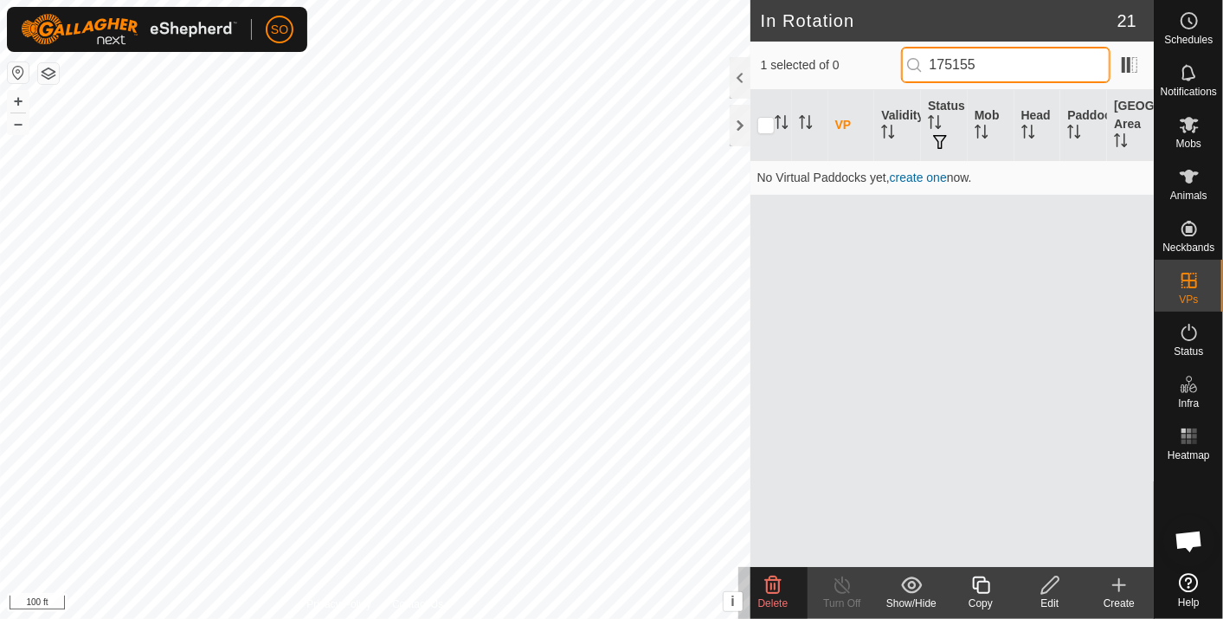
drag, startPoint x: 1019, startPoint y: 56, endPoint x: 900, endPoint y: 58, distance: 119.4
click at [900, 58] on div "1 selected of 0 175155" at bounding box center [952, 65] width 382 height 36
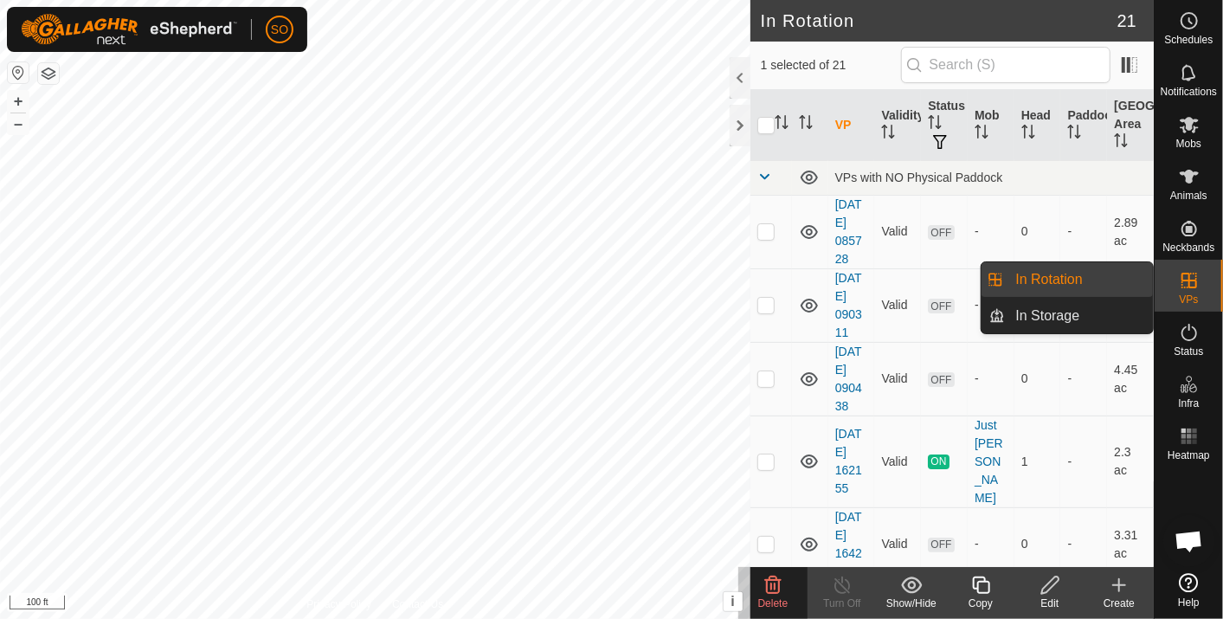
click at [1096, 272] on link "In Rotation" at bounding box center [1079, 279] width 148 height 35
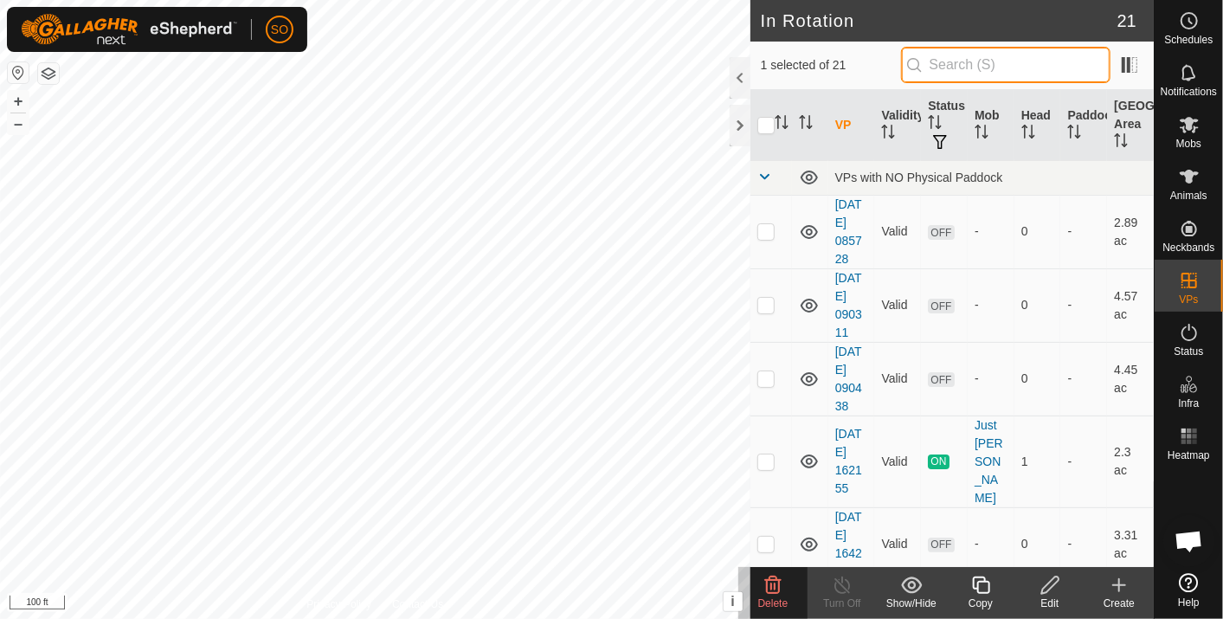
click at [979, 67] on input "text" at bounding box center [1005, 65] width 209 height 36
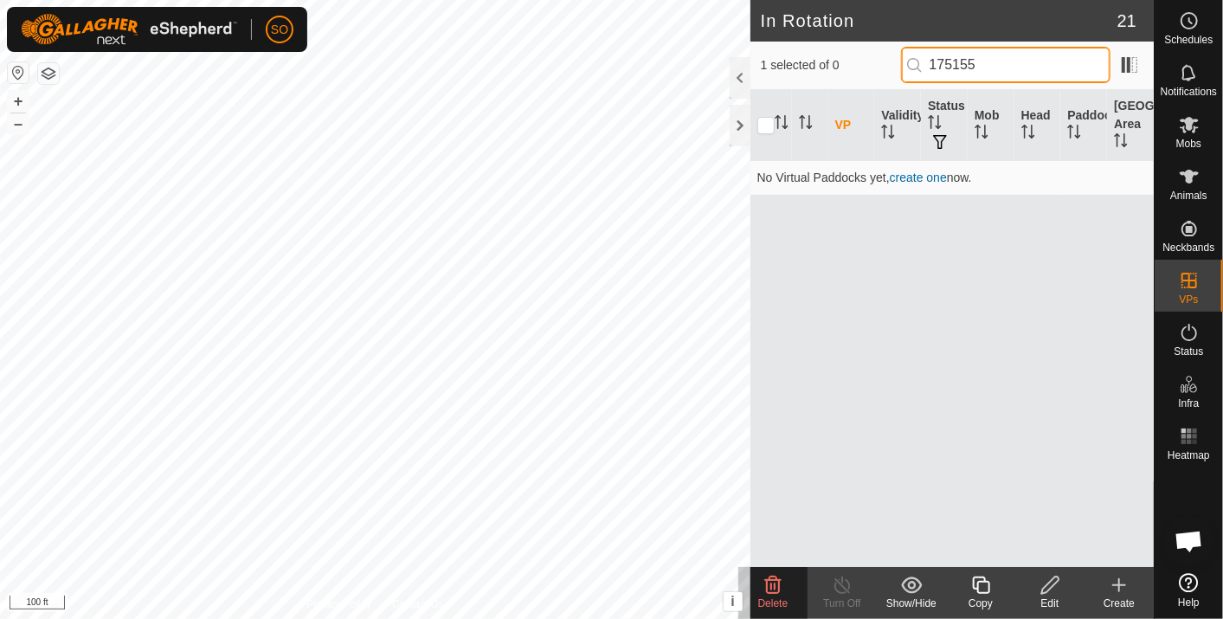
drag, startPoint x: 998, startPoint y: 56, endPoint x: 965, endPoint y: 63, distance: 34.4
click at [965, 63] on input "175155" at bounding box center [1005, 65] width 209 height 36
drag, startPoint x: 998, startPoint y: 62, endPoint x: 968, endPoint y: 62, distance: 30.3
click at [968, 62] on input "175254" at bounding box center [1005, 65] width 209 height 36
type input "175014"
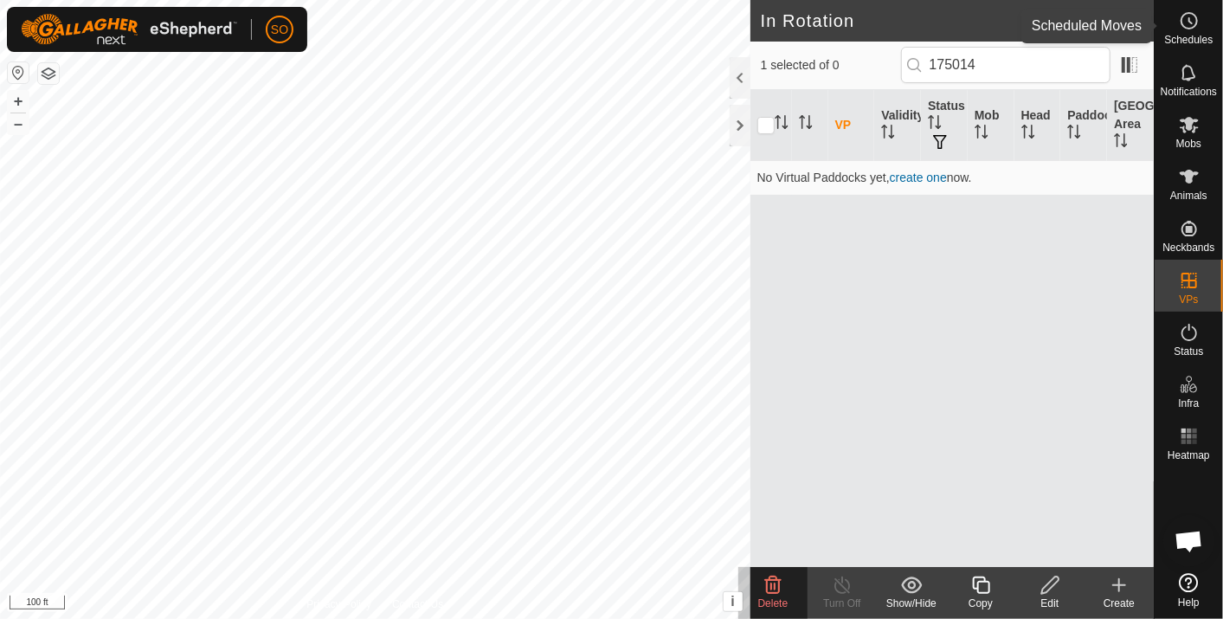
click at [1187, 18] on icon at bounding box center [1188, 20] width 21 height 21
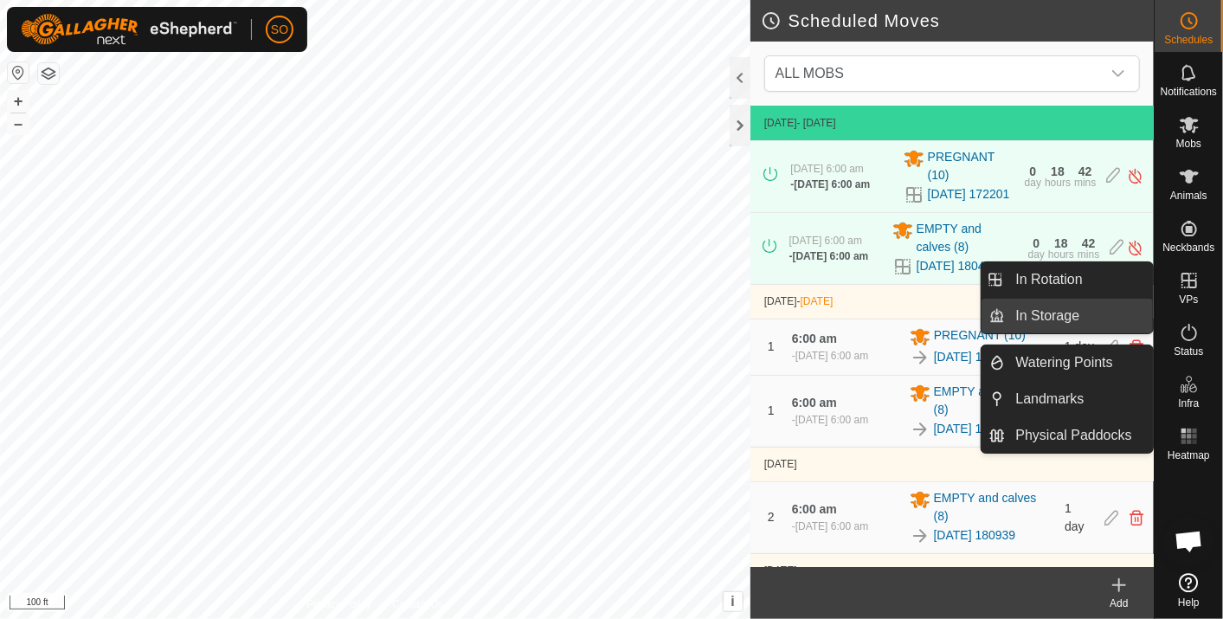
click at [1063, 309] on link "In Storage" at bounding box center [1079, 316] width 148 height 35
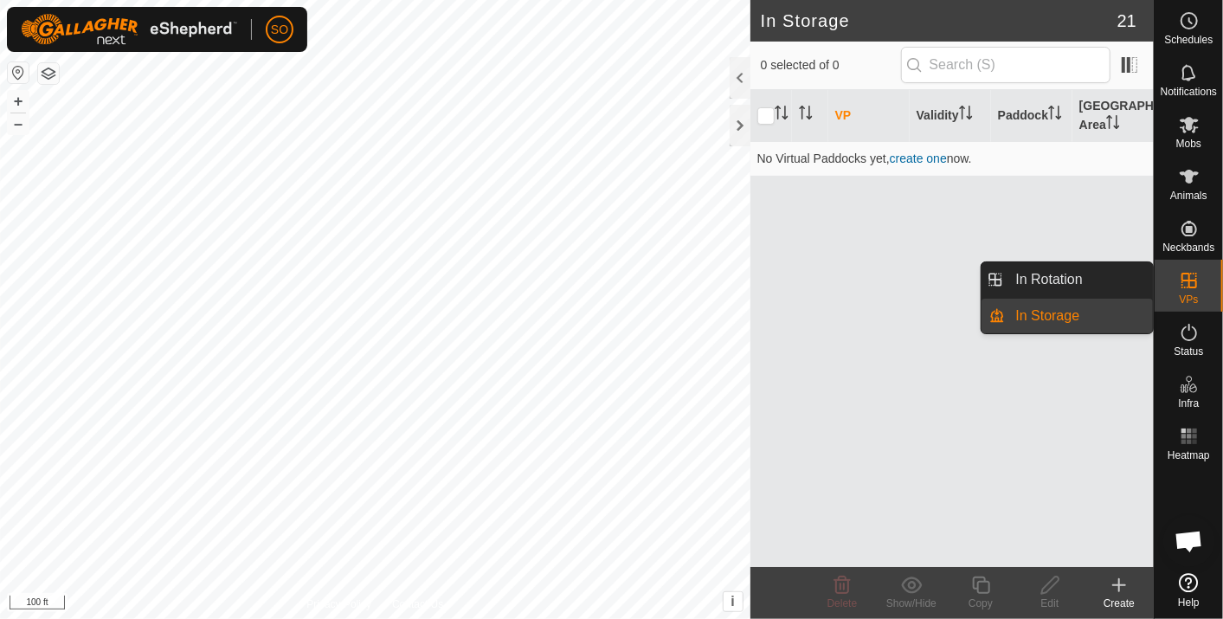
click at [1189, 274] on icon at bounding box center [1188, 280] width 21 height 21
click at [1089, 269] on link "In Rotation" at bounding box center [1079, 279] width 148 height 35
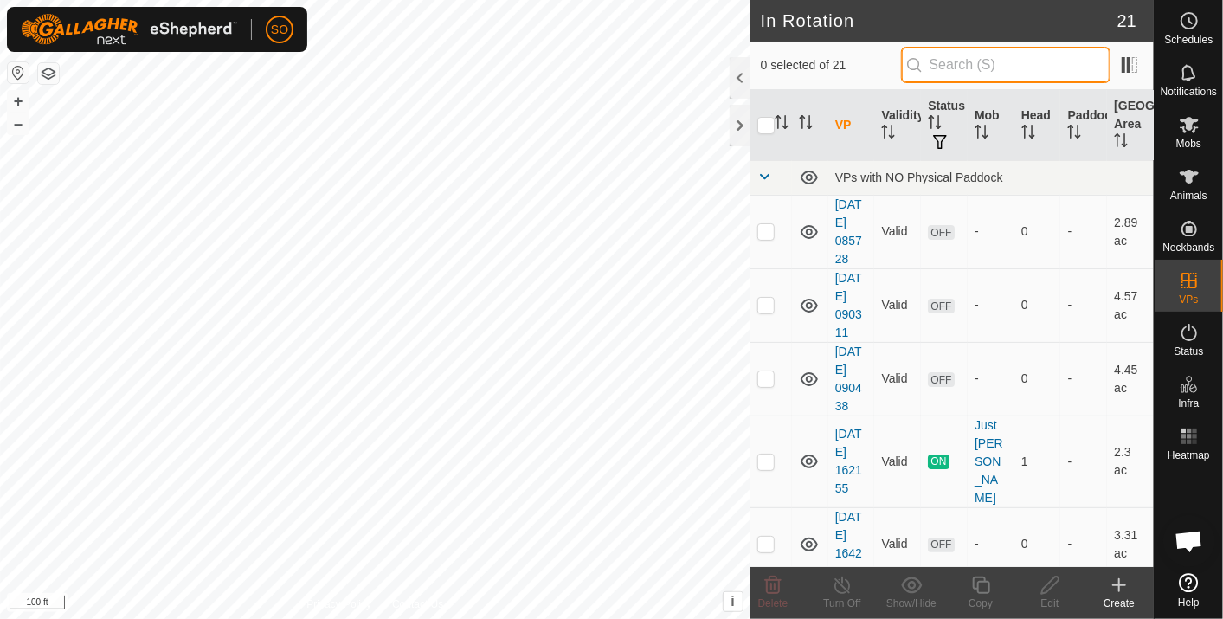
click at [990, 65] on input "text" at bounding box center [1005, 65] width 209 height 36
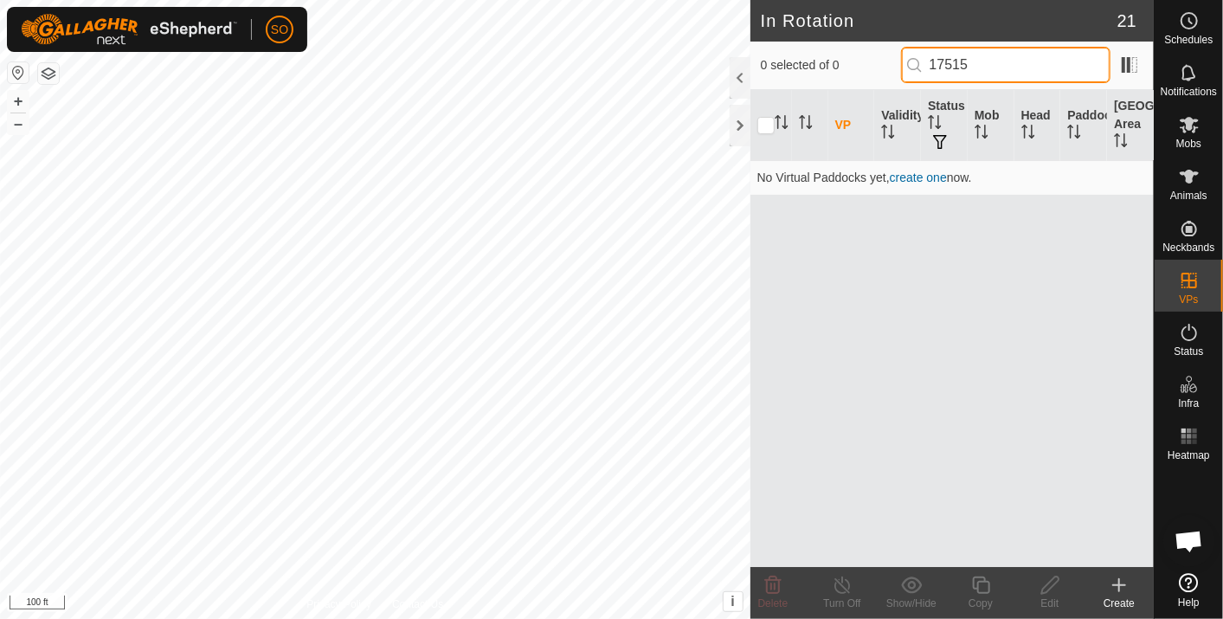
type input "175155"
drag, startPoint x: 1005, startPoint y: 63, endPoint x: 919, endPoint y: 62, distance: 86.5
click at [919, 62] on input "175155" at bounding box center [1005, 65] width 209 height 36
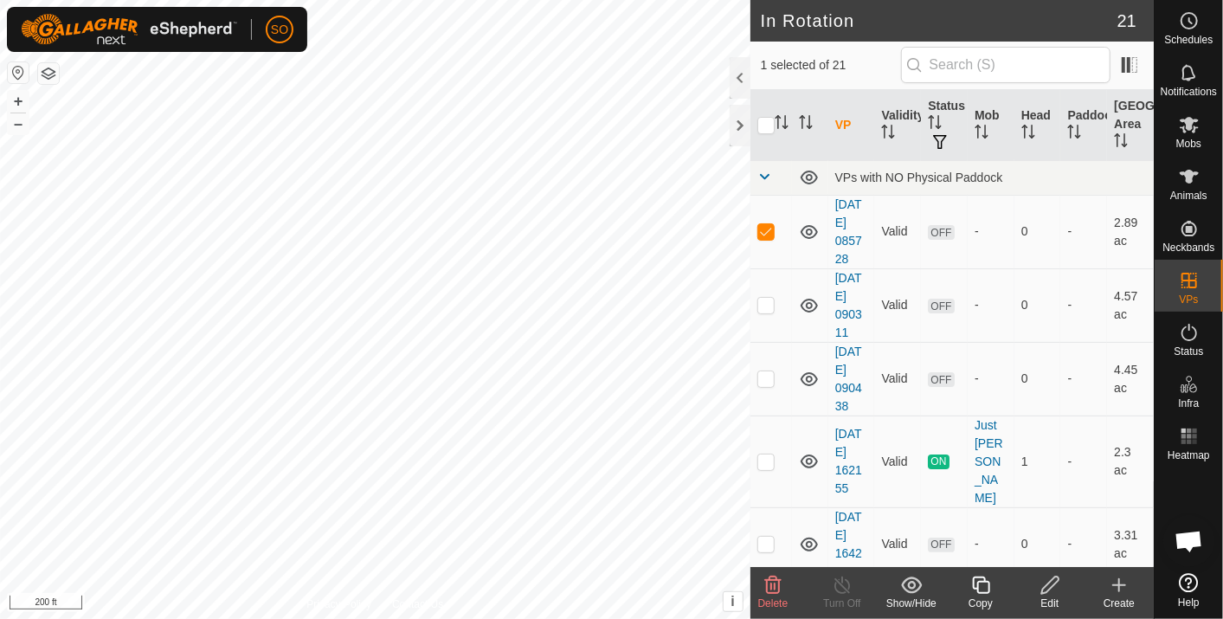
click at [771, 583] on icon at bounding box center [773, 584] width 16 height 17
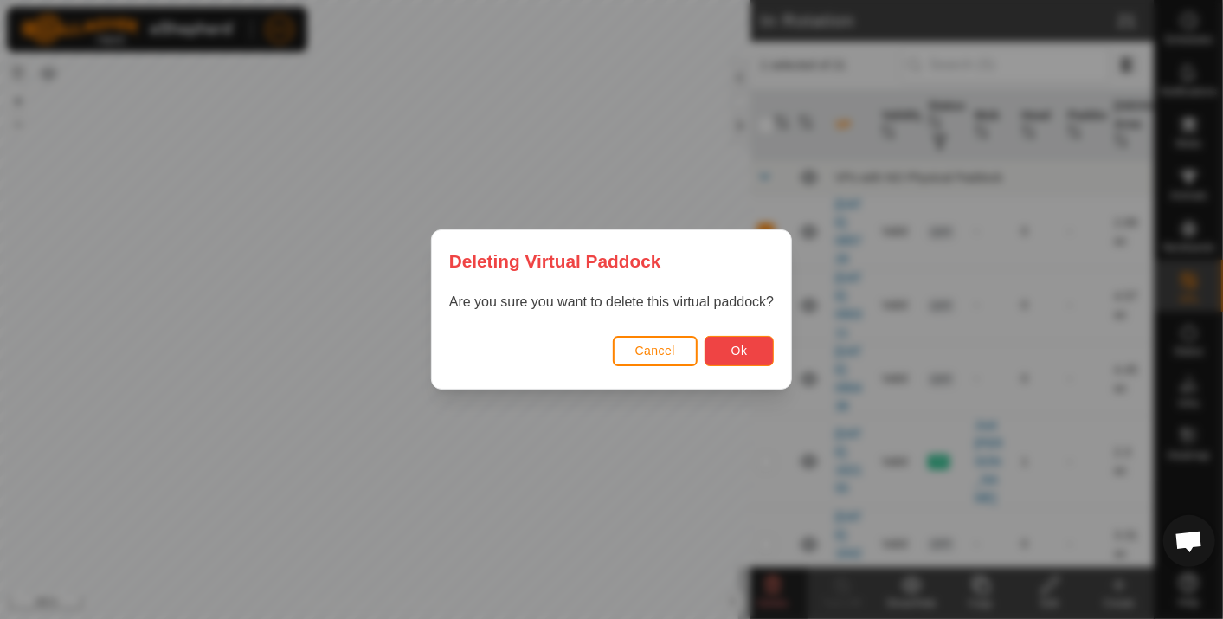
click at [742, 344] on span "Ok" at bounding box center [739, 351] width 16 height 14
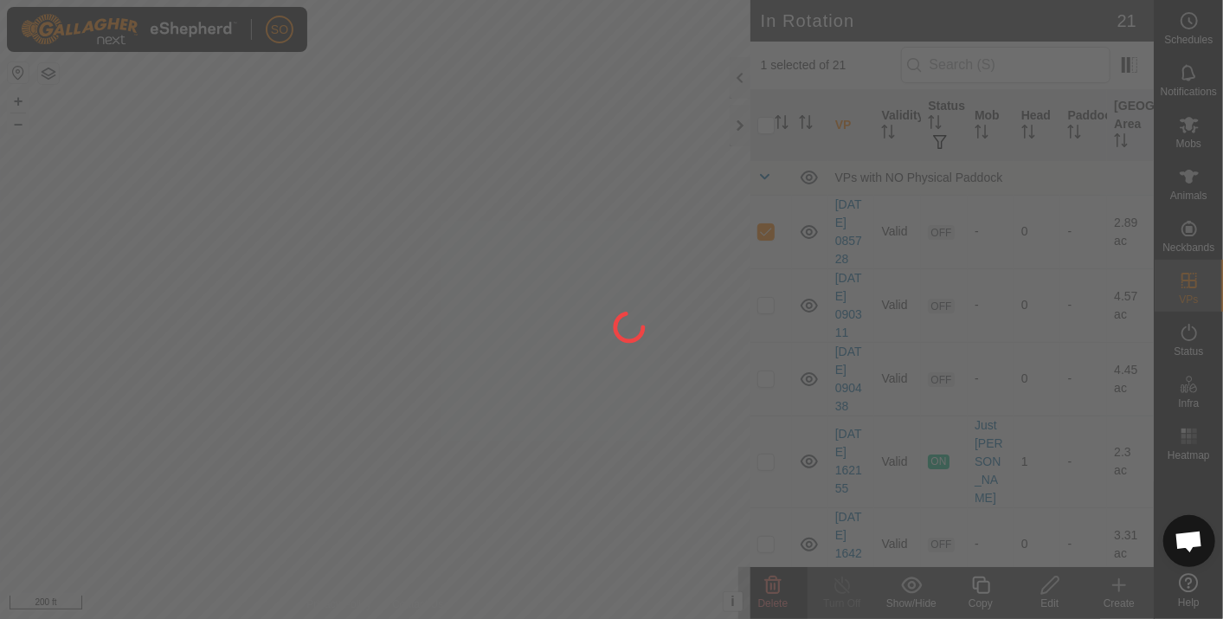
checkbox input "false"
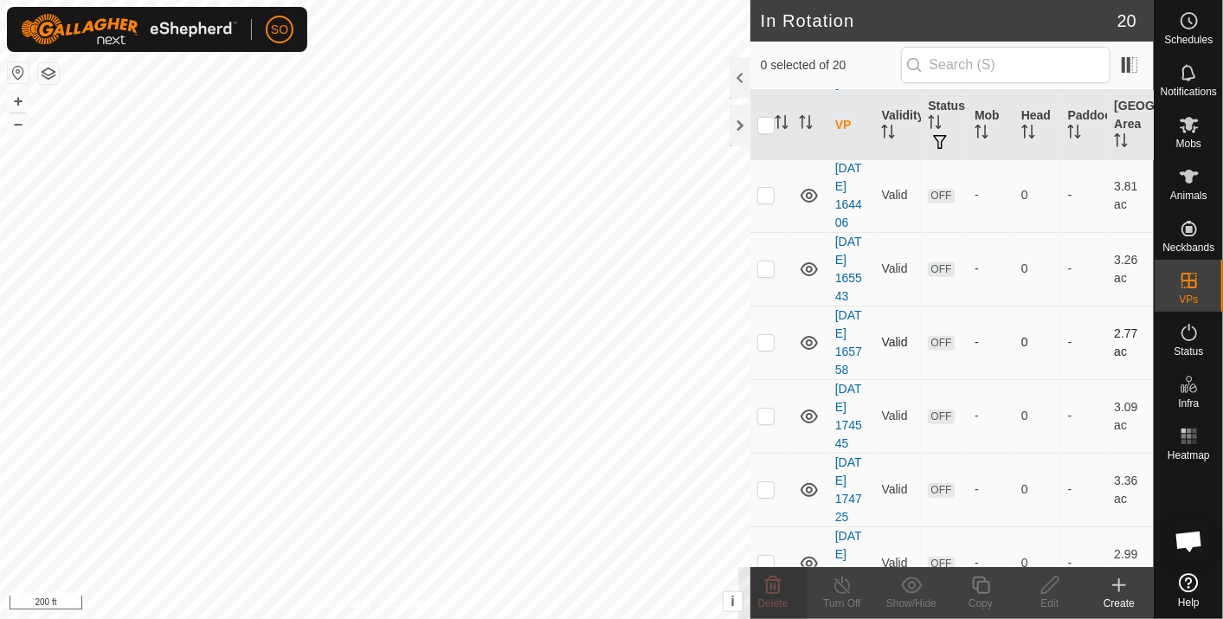
scroll to position [384, 0]
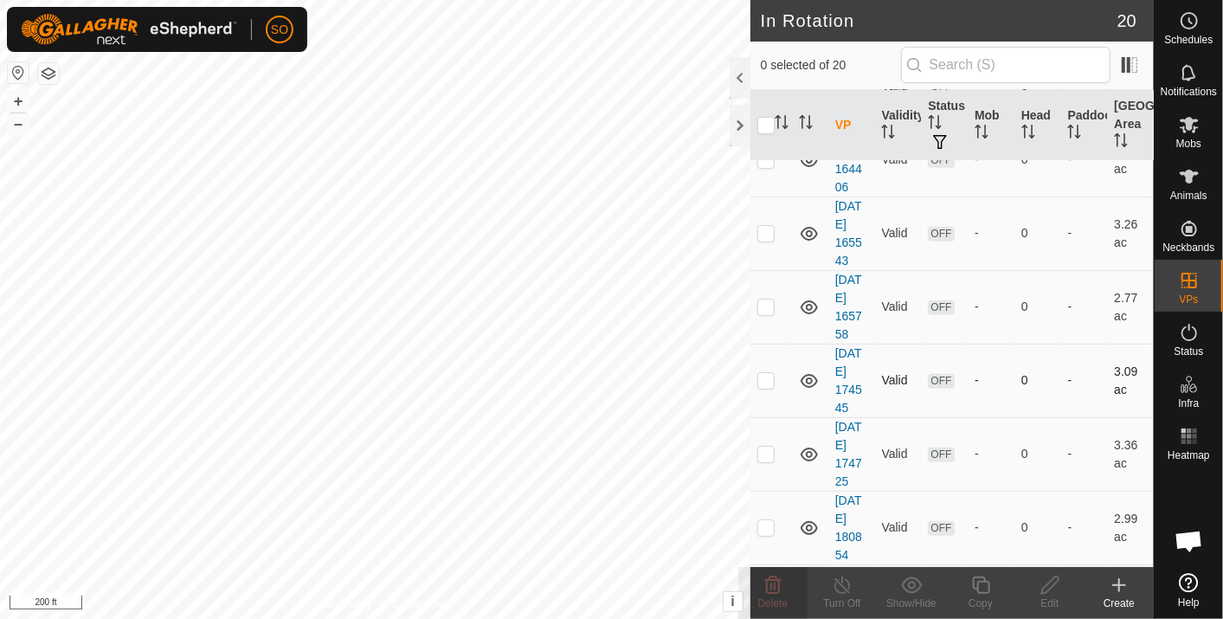
click at [766, 373] on p-checkbox at bounding box center [765, 380] width 17 height 14
click at [775, 583] on icon at bounding box center [773, 584] width 16 height 17
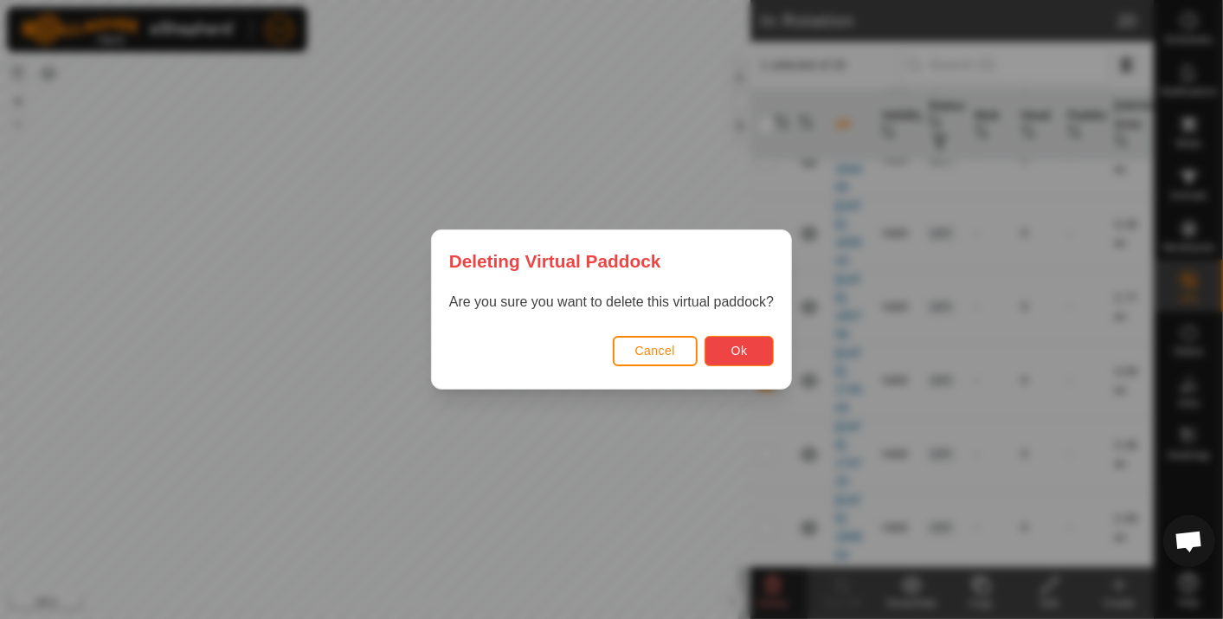
click at [731, 346] on span "Ok" at bounding box center [739, 351] width 16 height 14
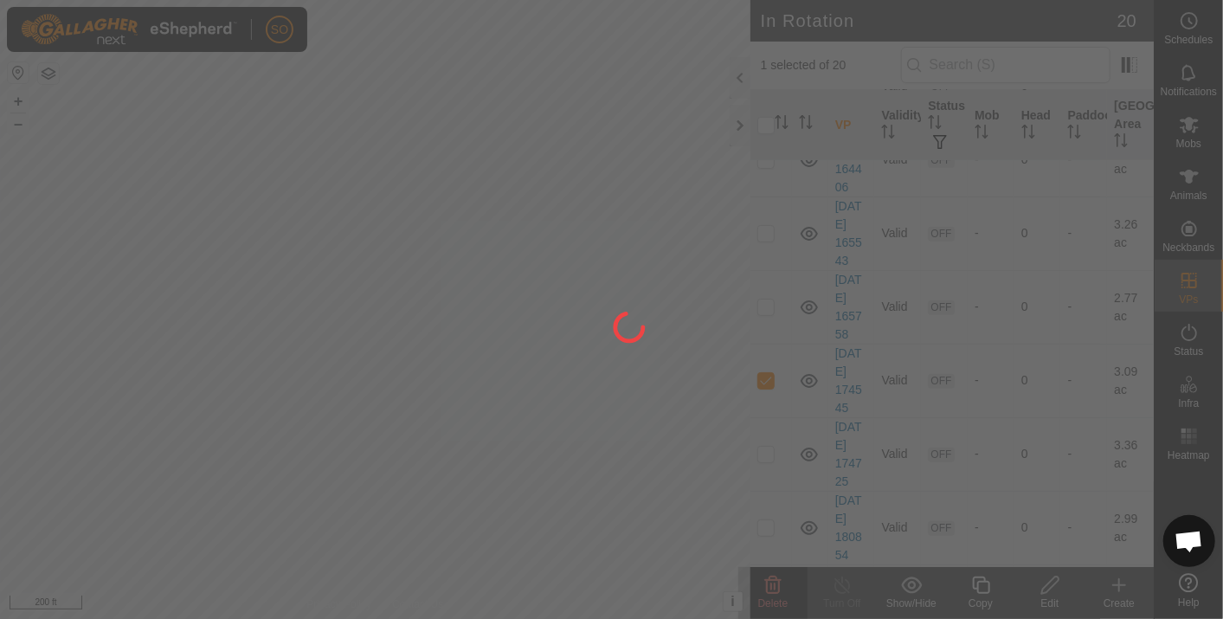
checkbox input "false"
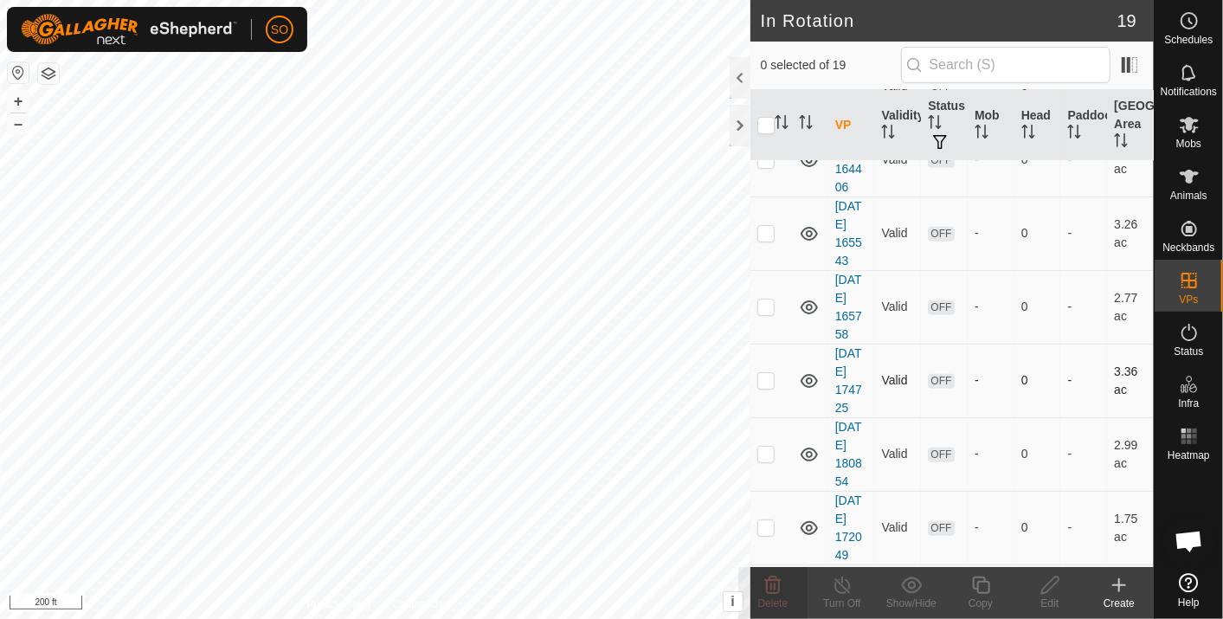
click at [762, 373] on p-checkbox at bounding box center [765, 380] width 17 height 14
click at [774, 581] on icon at bounding box center [772, 585] width 21 height 21
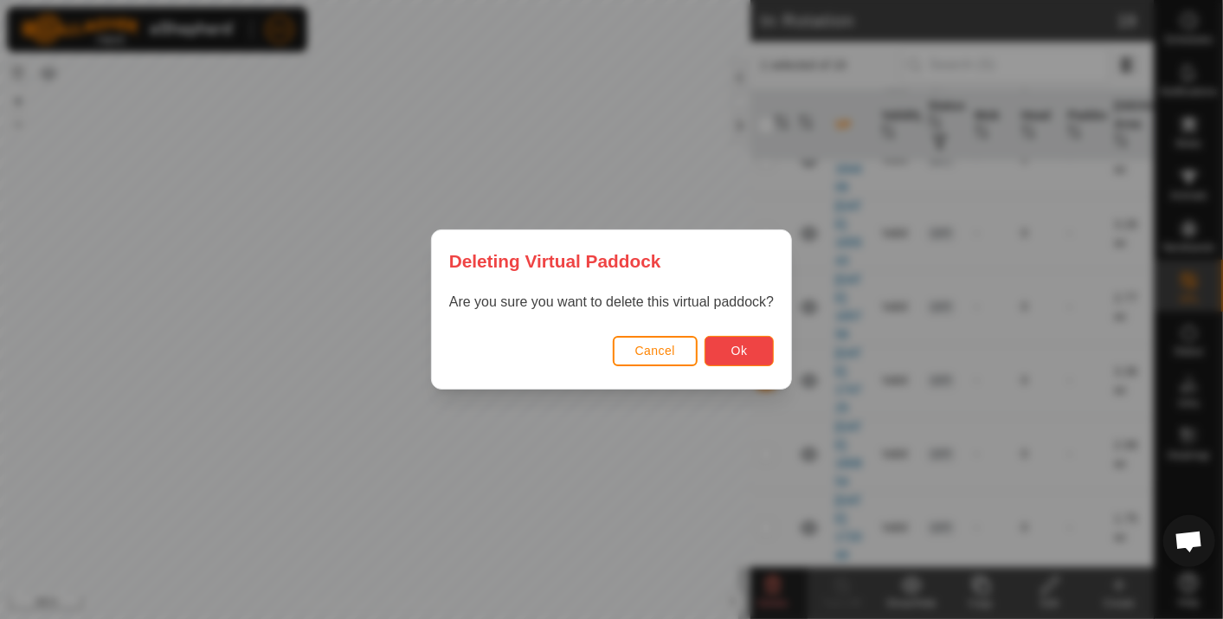
click at [738, 348] on span "Ok" at bounding box center [739, 351] width 16 height 14
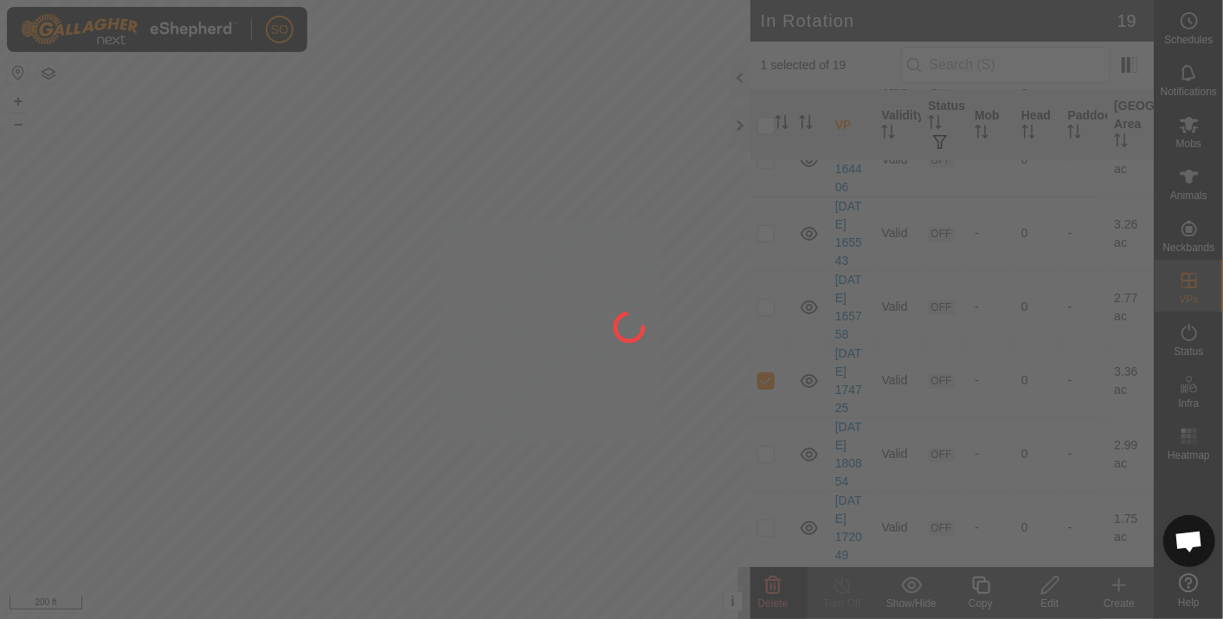
checkbox input "false"
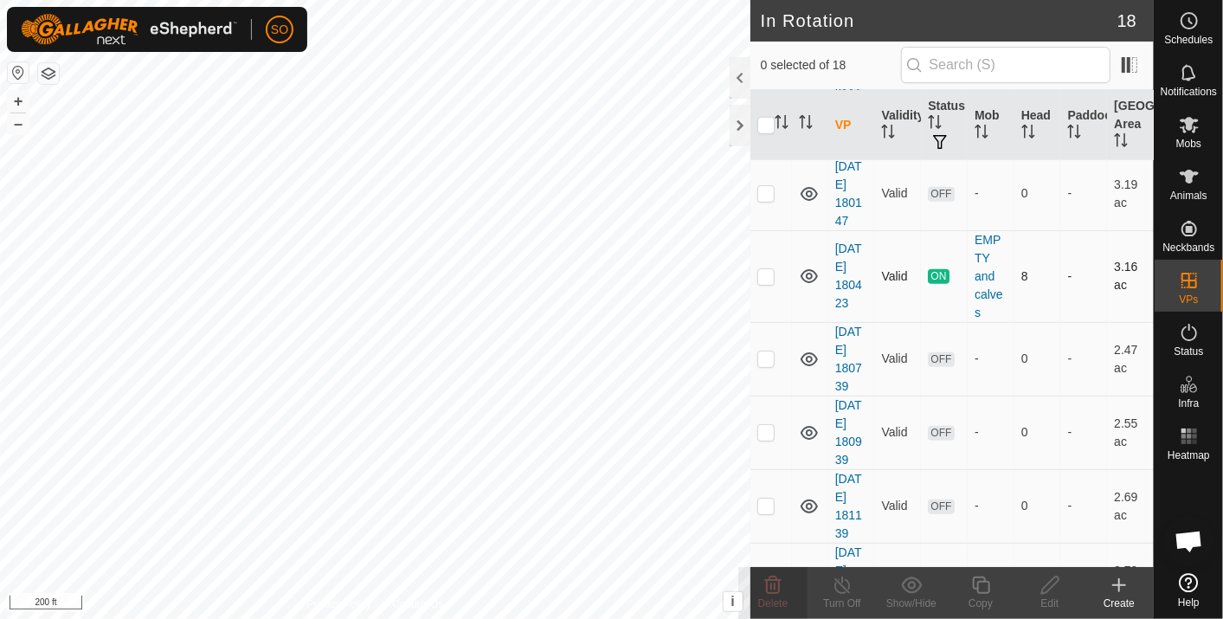
scroll to position [961, 0]
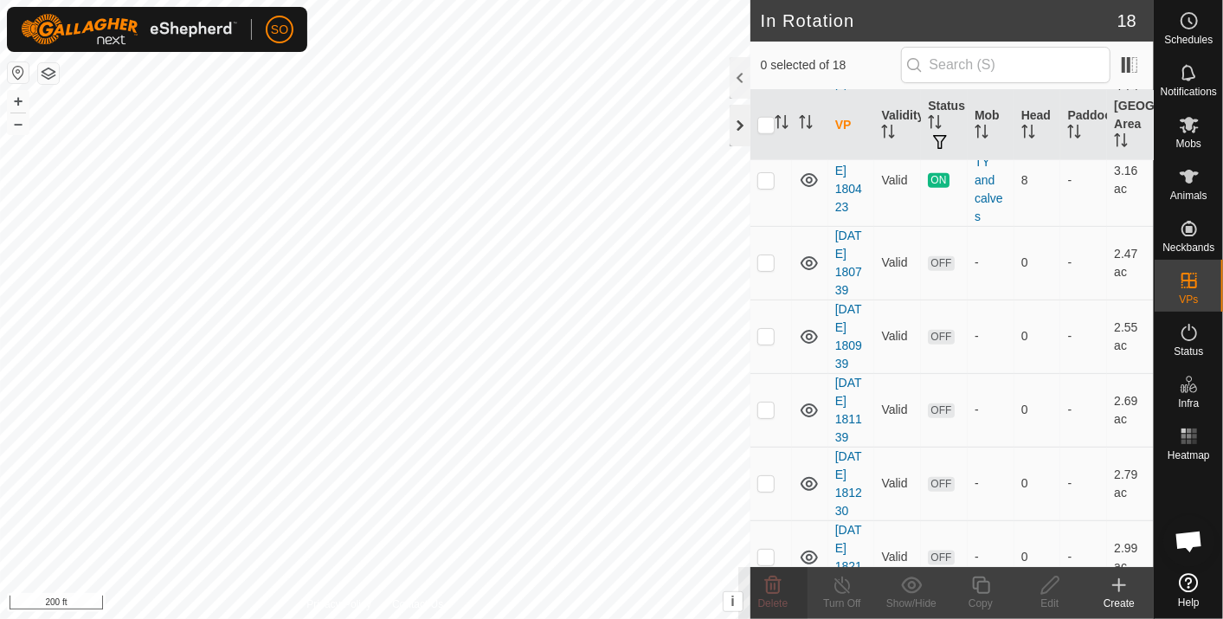
click at [740, 120] on div at bounding box center [739, 126] width 21 height 42
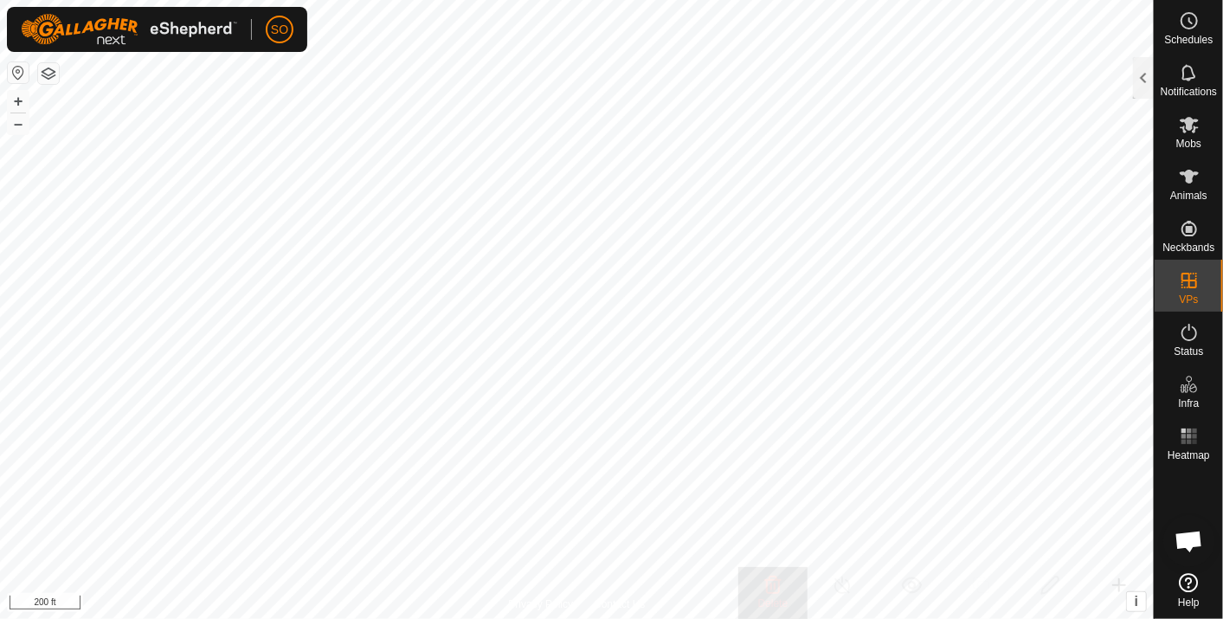
checkbox input "true"
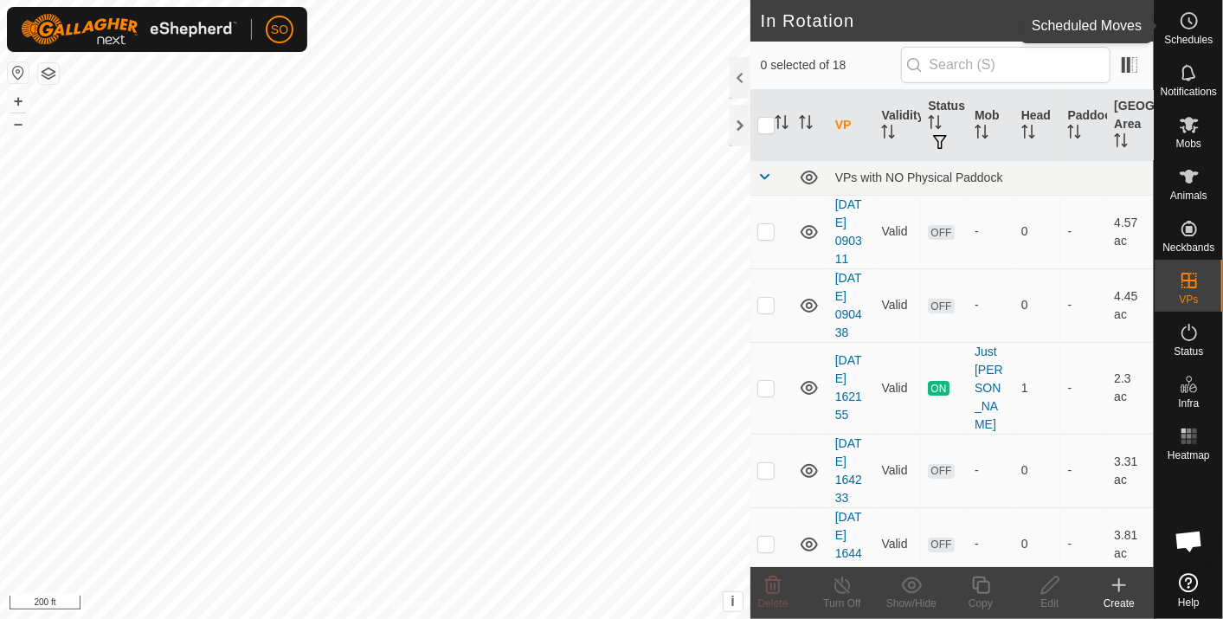
click at [1189, 21] on icon at bounding box center [1190, 20] width 3 height 5
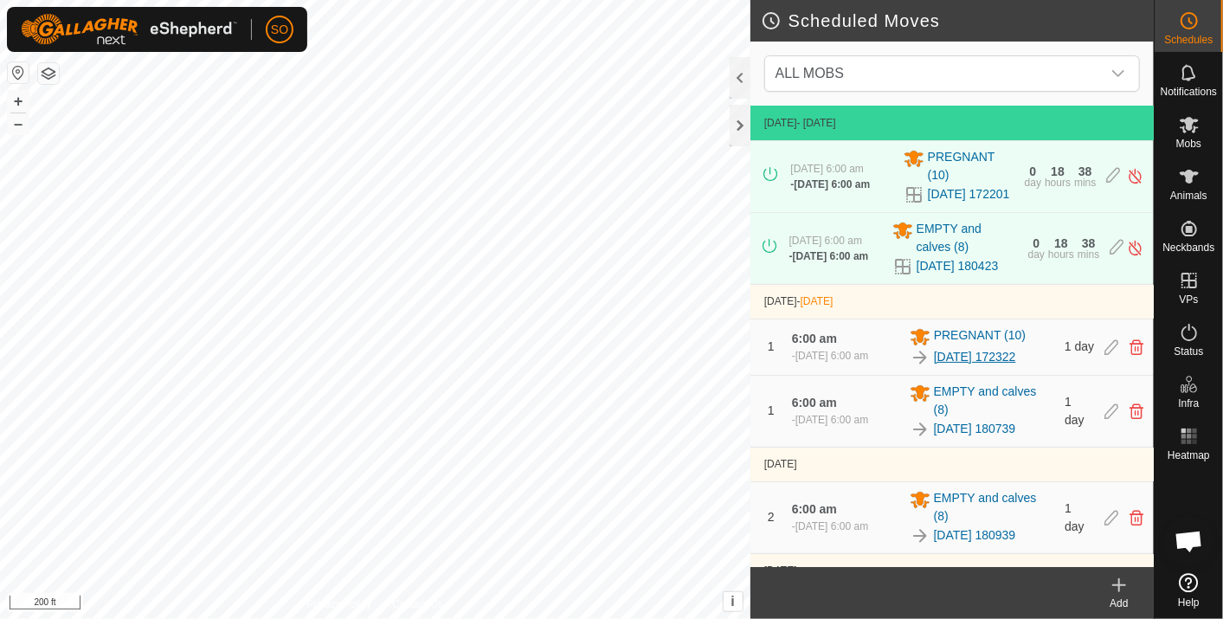
click at [1010, 366] on link "[DATE] 172322" at bounding box center [975, 357] width 82 height 18
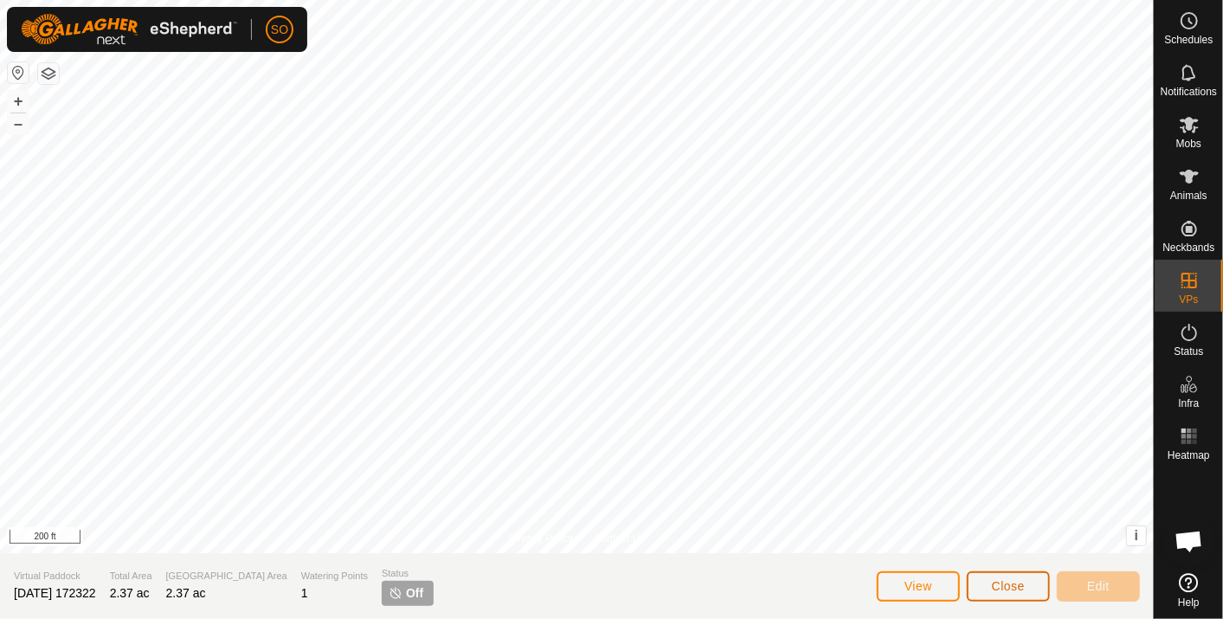
click at [1013, 582] on span "Close" at bounding box center [1008, 586] width 33 height 14
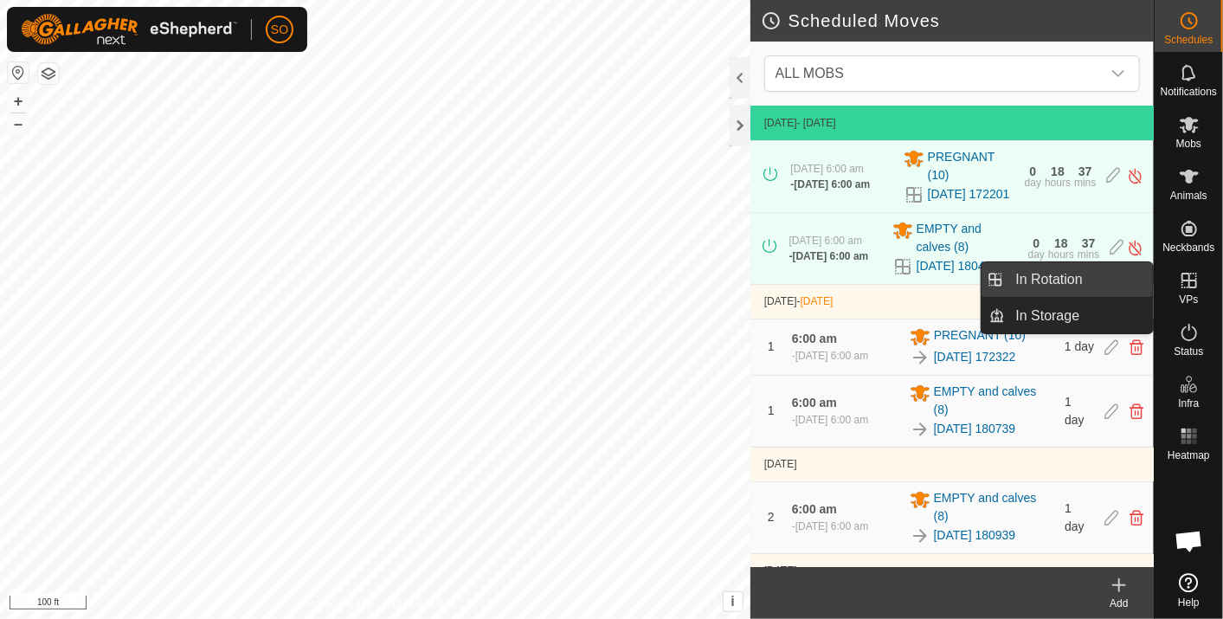
click at [1060, 272] on link "In Rotation" at bounding box center [1079, 279] width 148 height 35
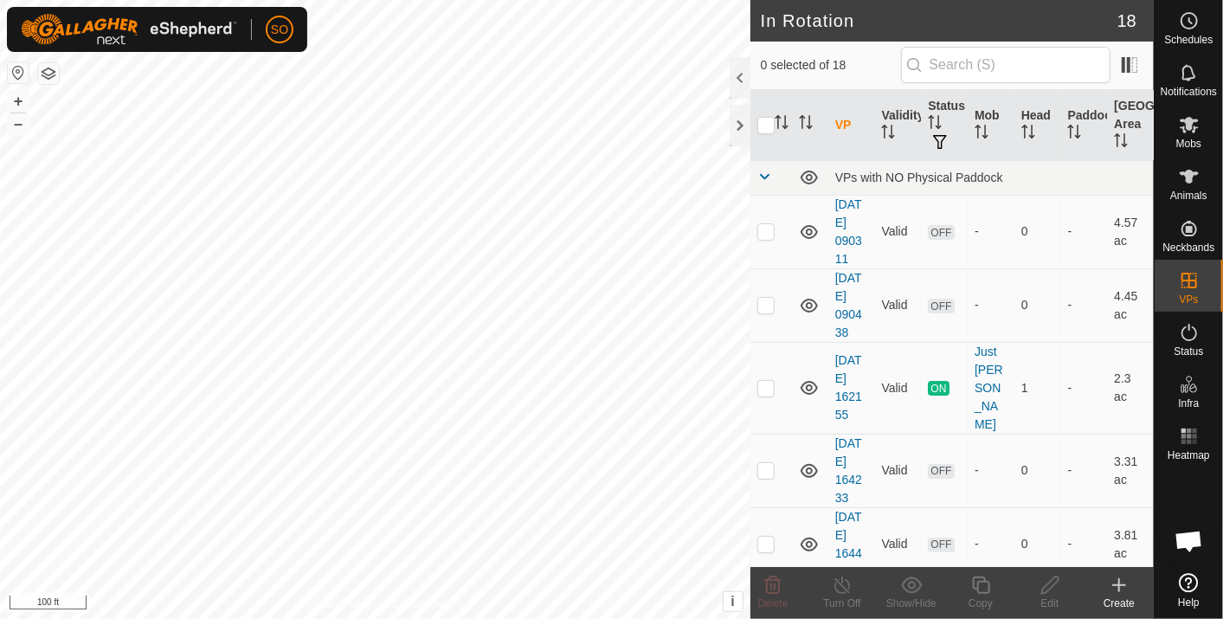
click at [1119, 588] on icon at bounding box center [1119, 585] width 0 height 12
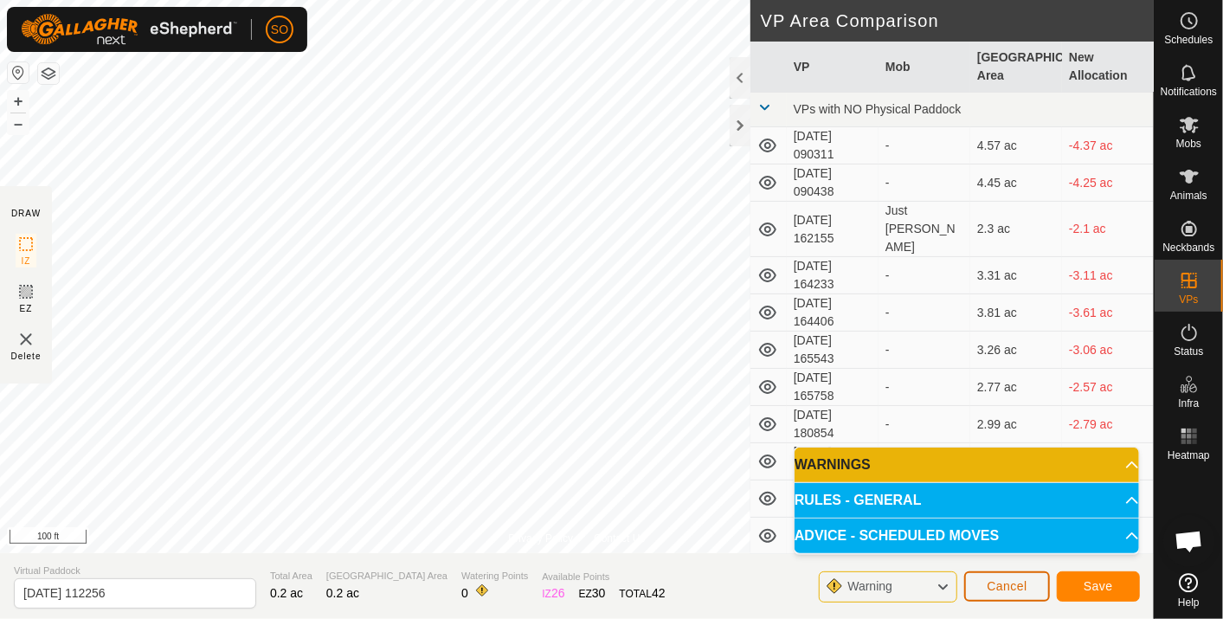
click at [1004, 582] on span "Cancel" at bounding box center [1006, 586] width 41 height 14
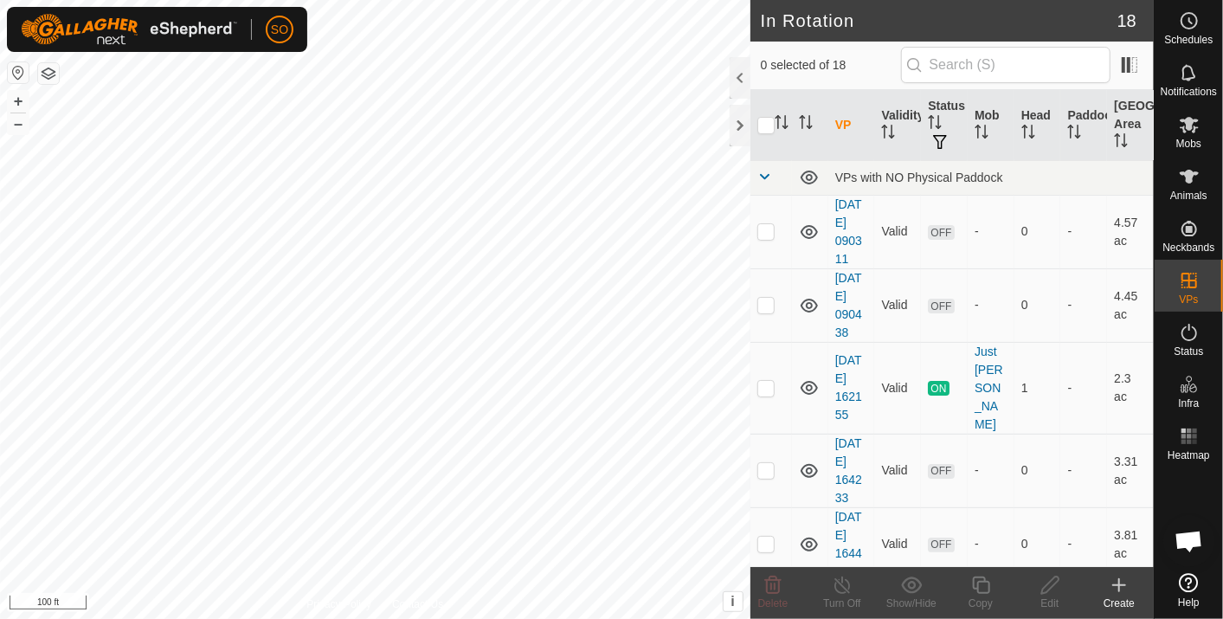
click at [1120, 581] on icon at bounding box center [1118, 585] width 21 height 21
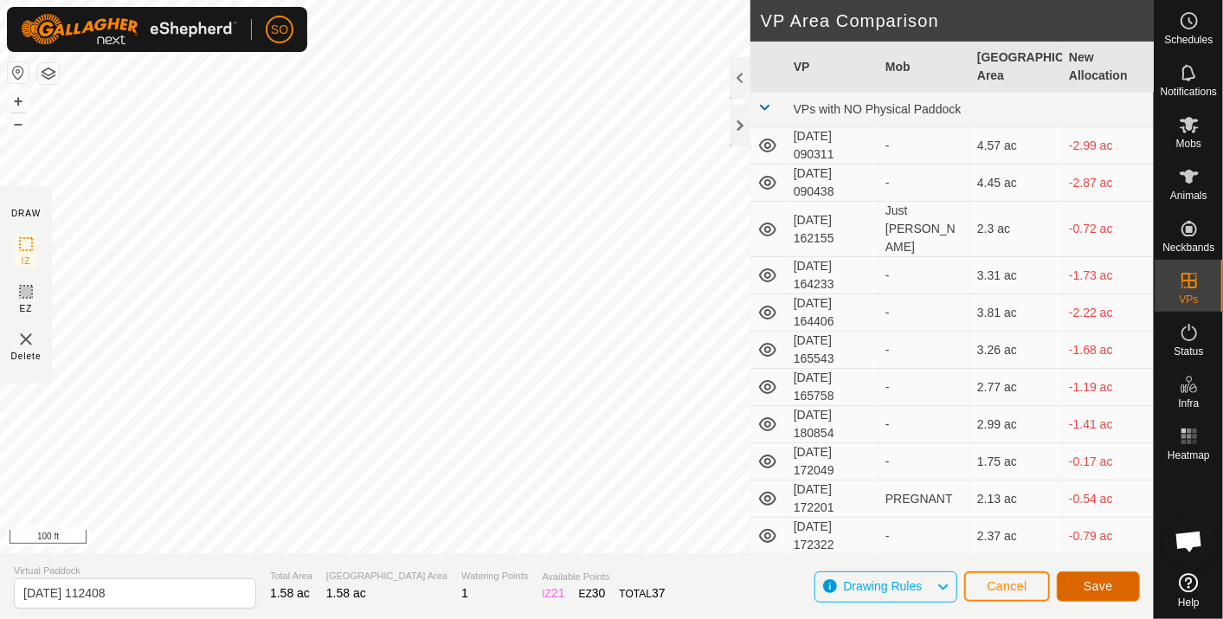
click at [1102, 581] on span "Save" at bounding box center [1097, 586] width 29 height 14
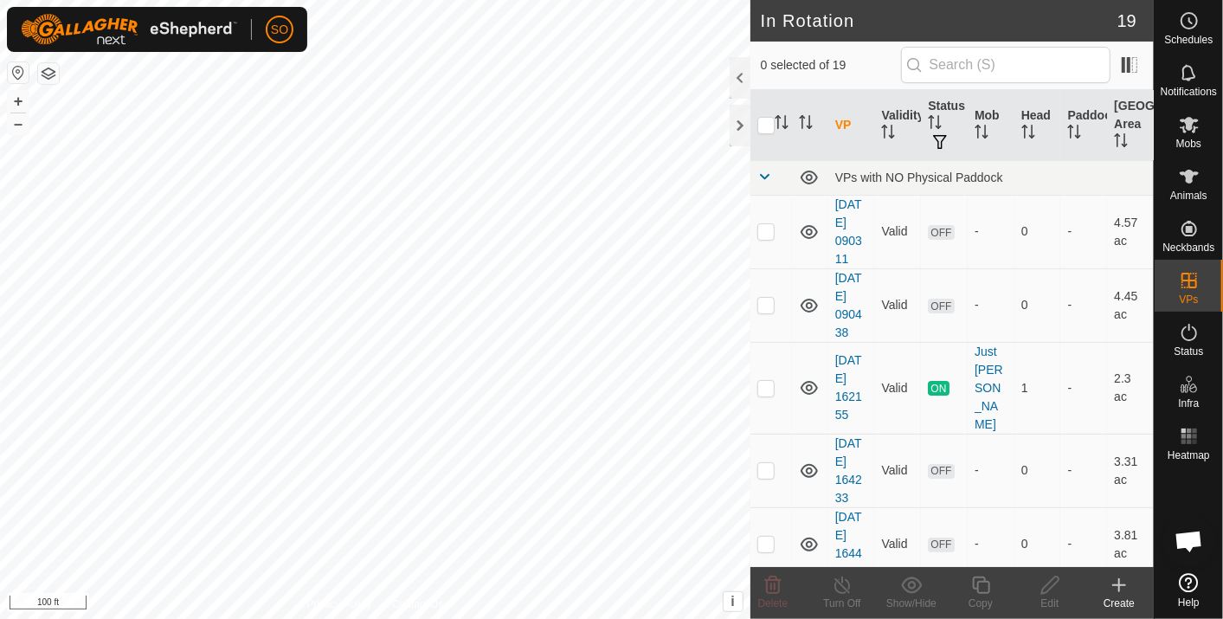
click at [1117, 577] on icon at bounding box center [1118, 585] width 21 height 21
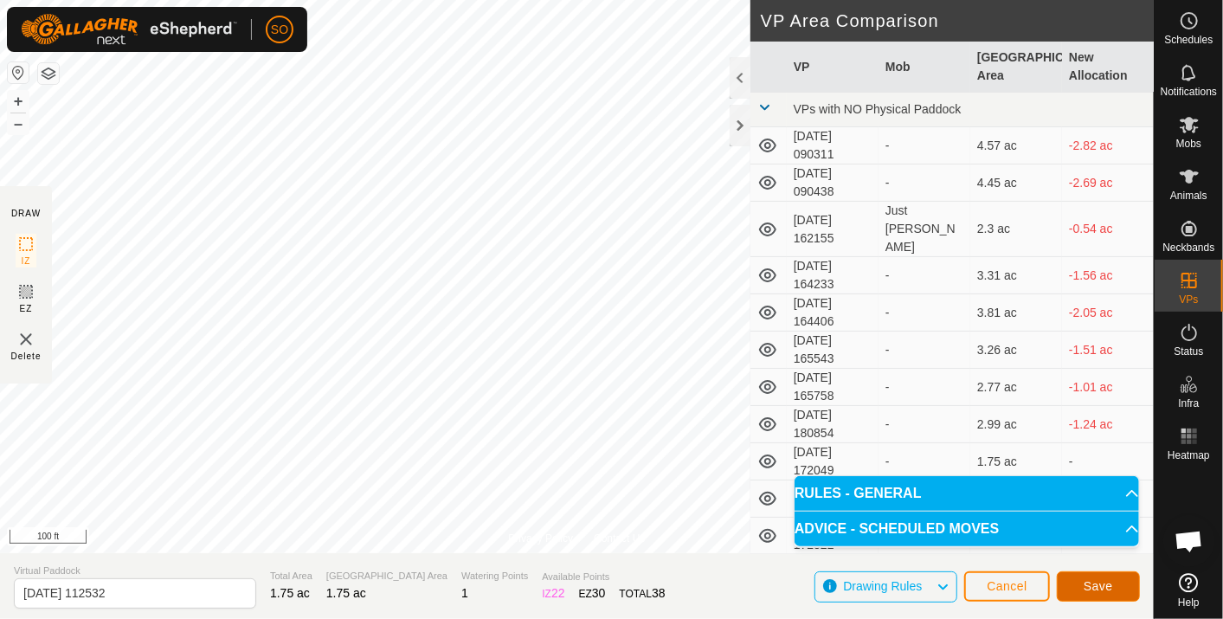
click at [1106, 581] on span "Save" at bounding box center [1097, 586] width 29 height 14
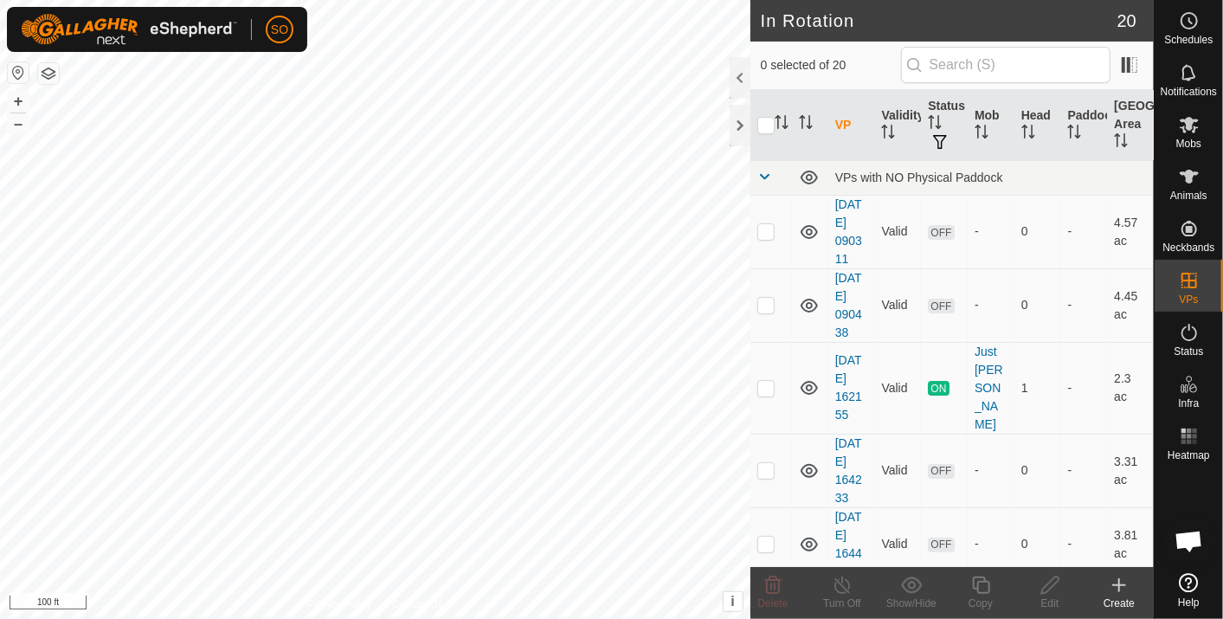
click at [1114, 576] on icon at bounding box center [1118, 585] width 21 height 21
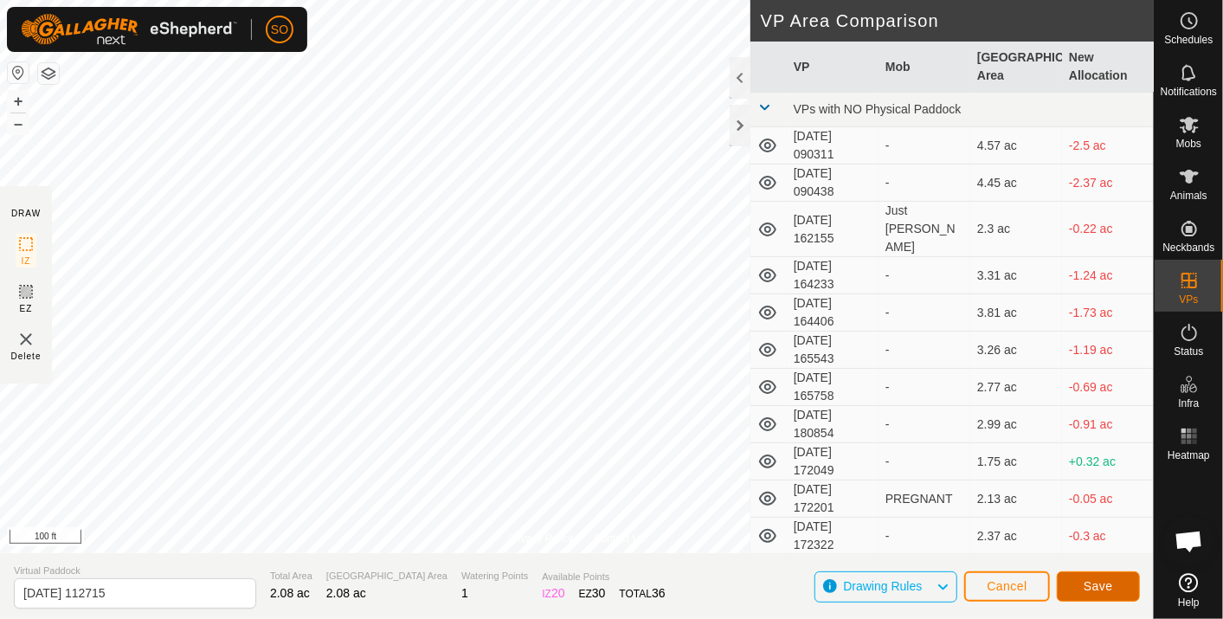
click at [1096, 583] on span "Save" at bounding box center [1097, 586] width 29 height 14
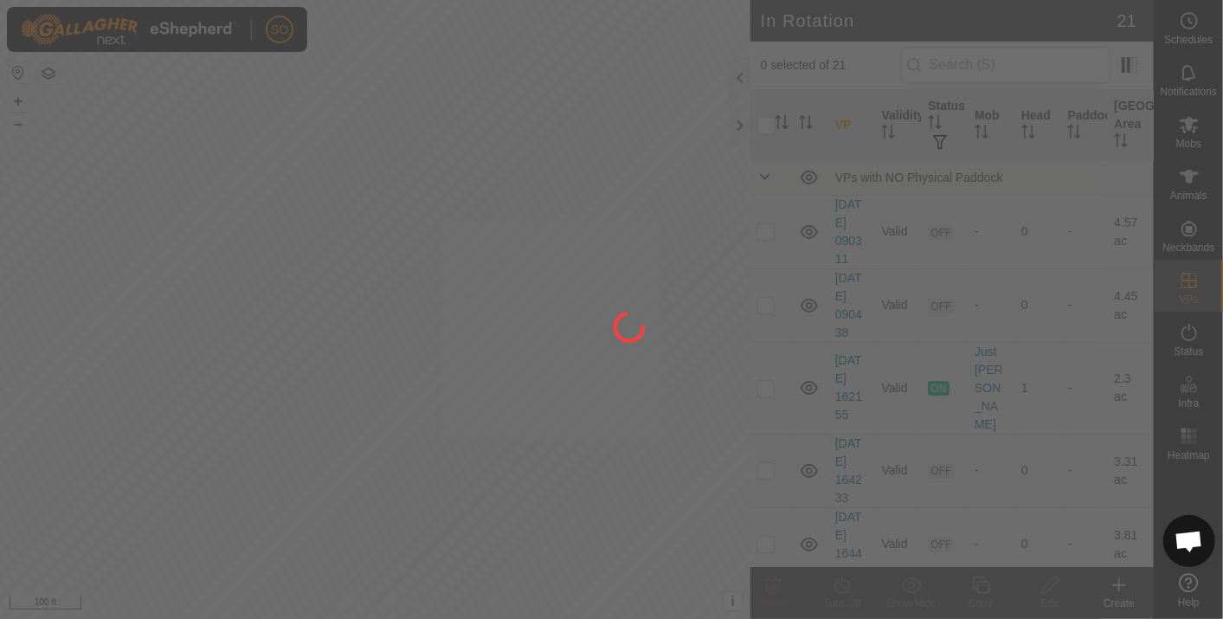
click at [1122, 577] on div "SO Schedules Notifications Mobs Animals Neckbands VPs Status Infra Heatmap Help…" at bounding box center [611, 309] width 1223 height 619
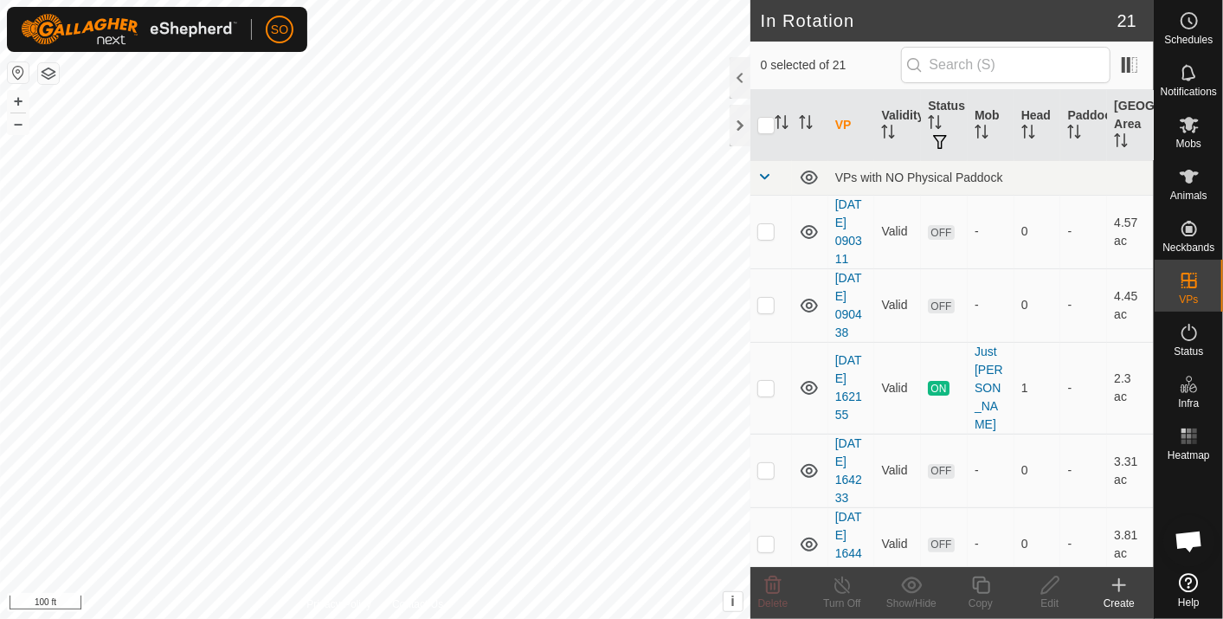
click at [1124, 580] on icon at bounding box center [1118, 585] width 21 height 21
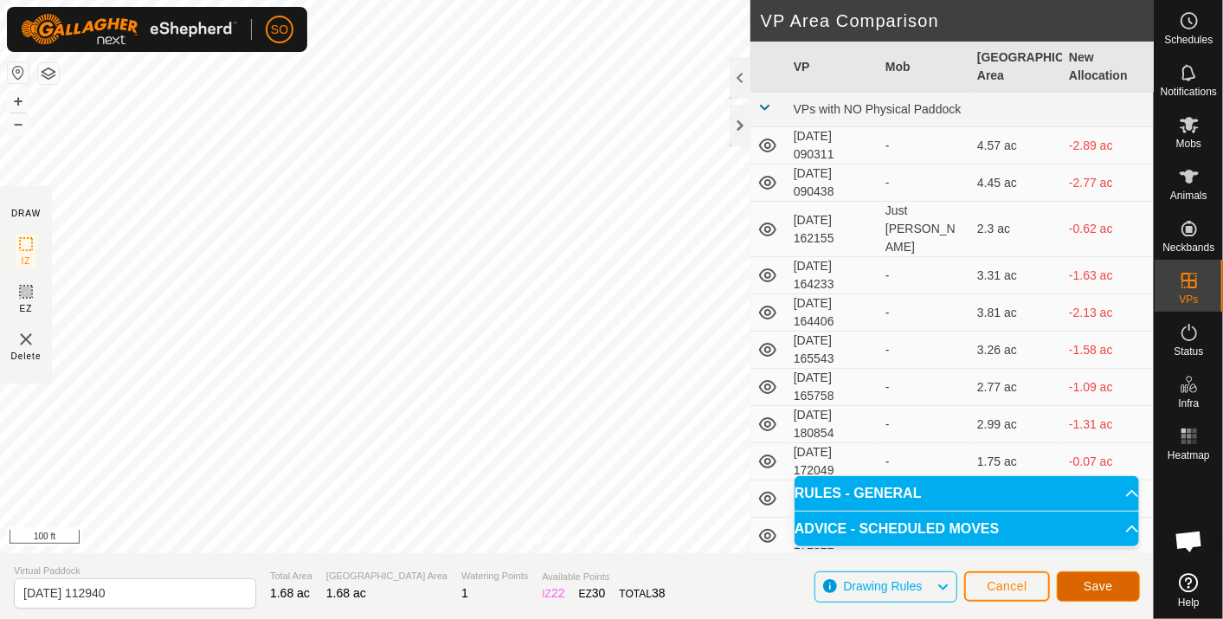
click at [1093, 581] on span "Save" at bounding box center [1097, 586] width 29 height 14
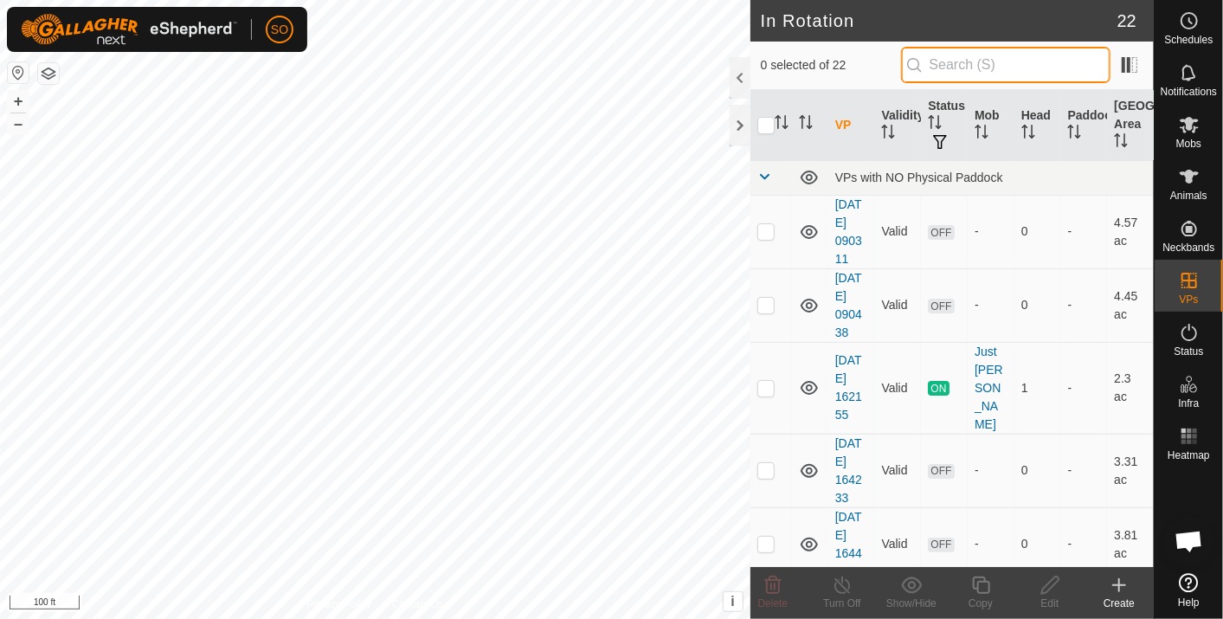
click at [967, 67] on input "text" at bounding box center [1005, 65] width 209 height 36
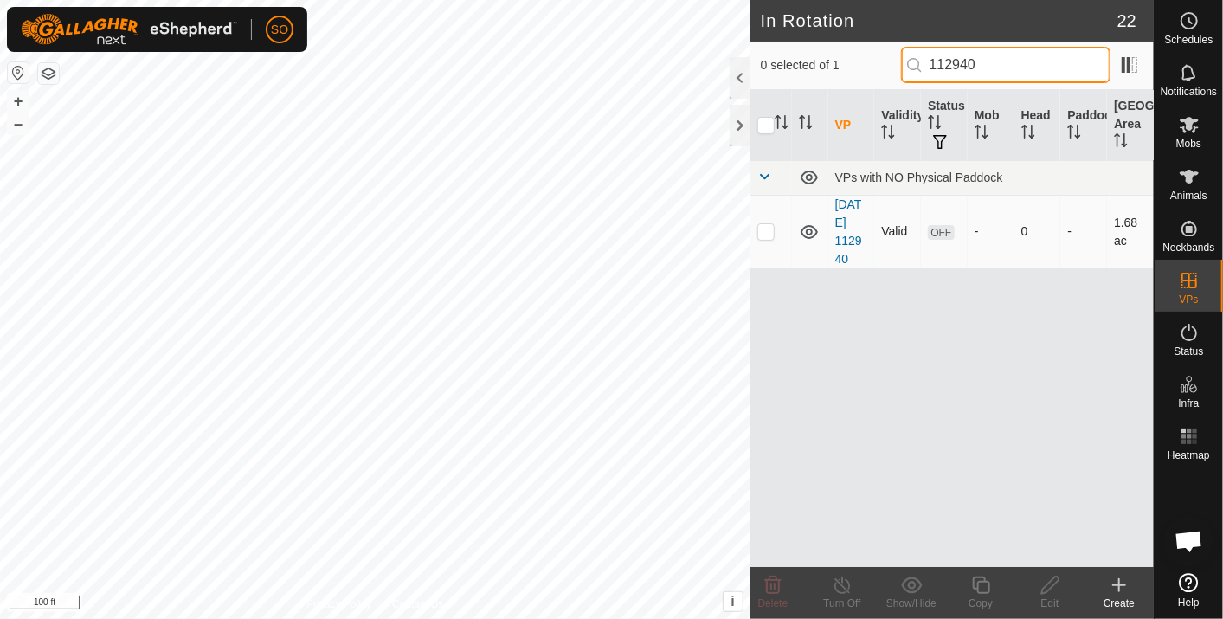
type input "112940"
click at [767, 228] on p-checkbox at bounding box center [765, 231] width 17 height 14
checkbox input "true"
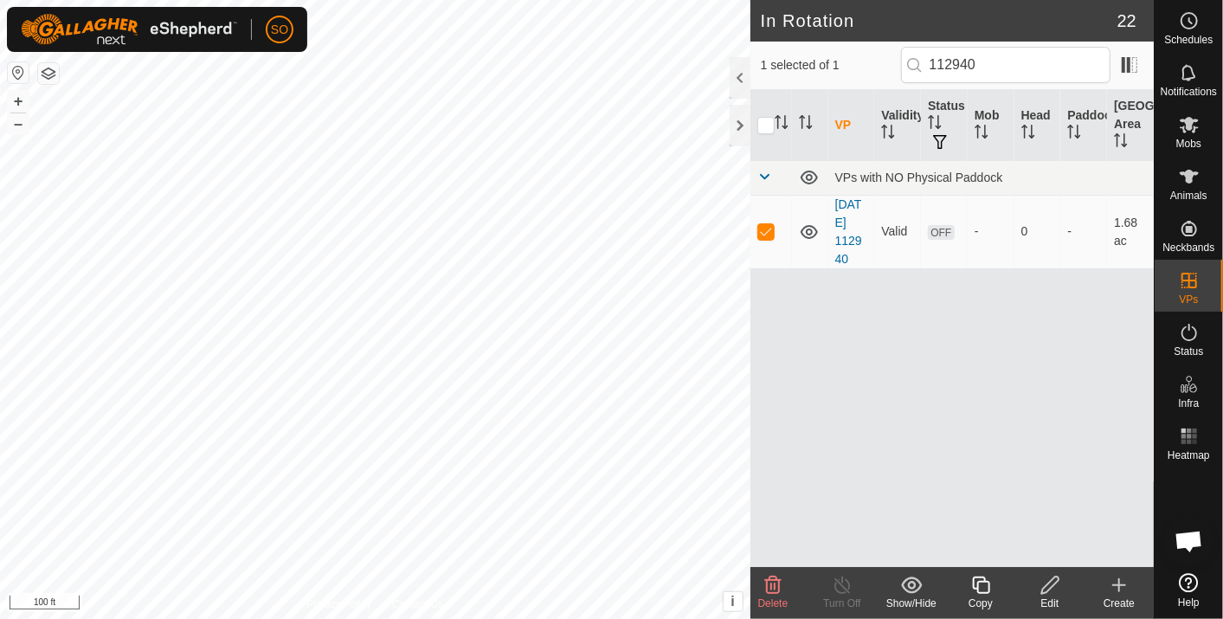
click at [1052, 581] on icon at bounding box center [1050, 585] width 22 height 21
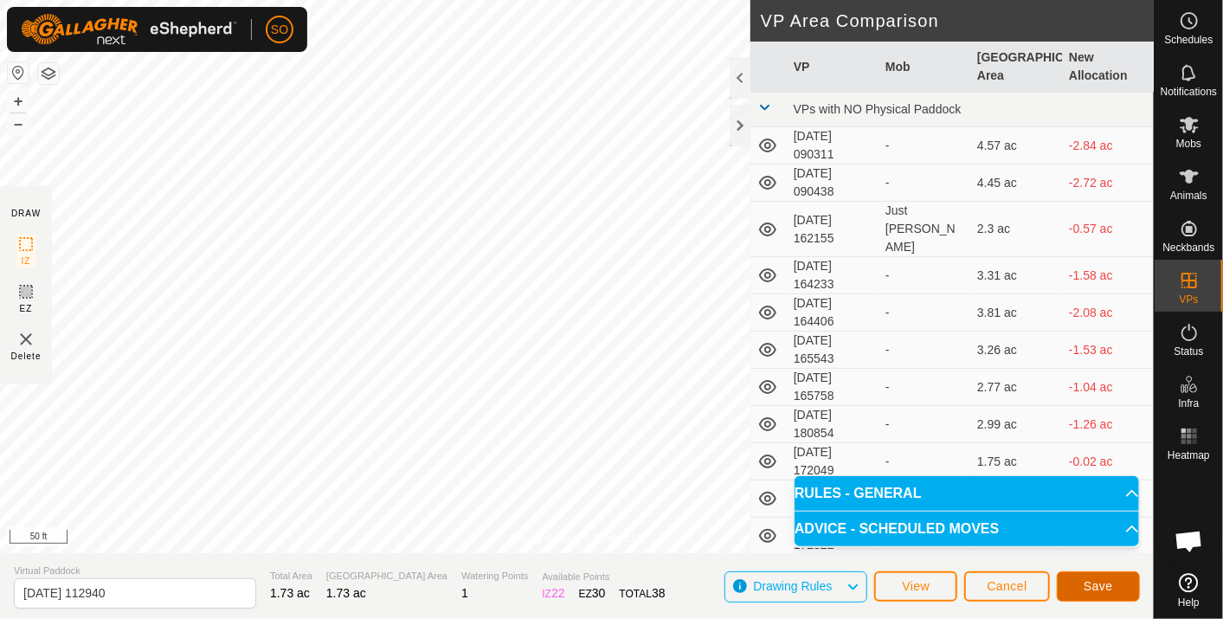
click at [1091, 581] on span "Save" at bounding box center [1097, 586] width 29 height 14
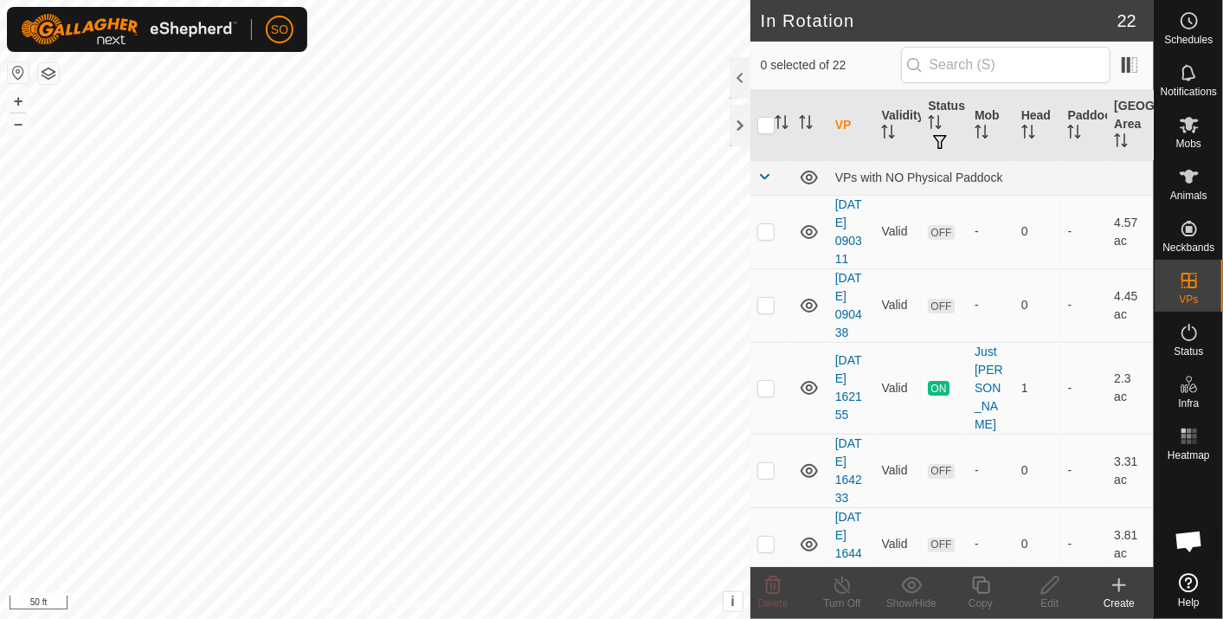
click at [1119, 581] on icon at bounding box center [1119, 585] width 0 height 12
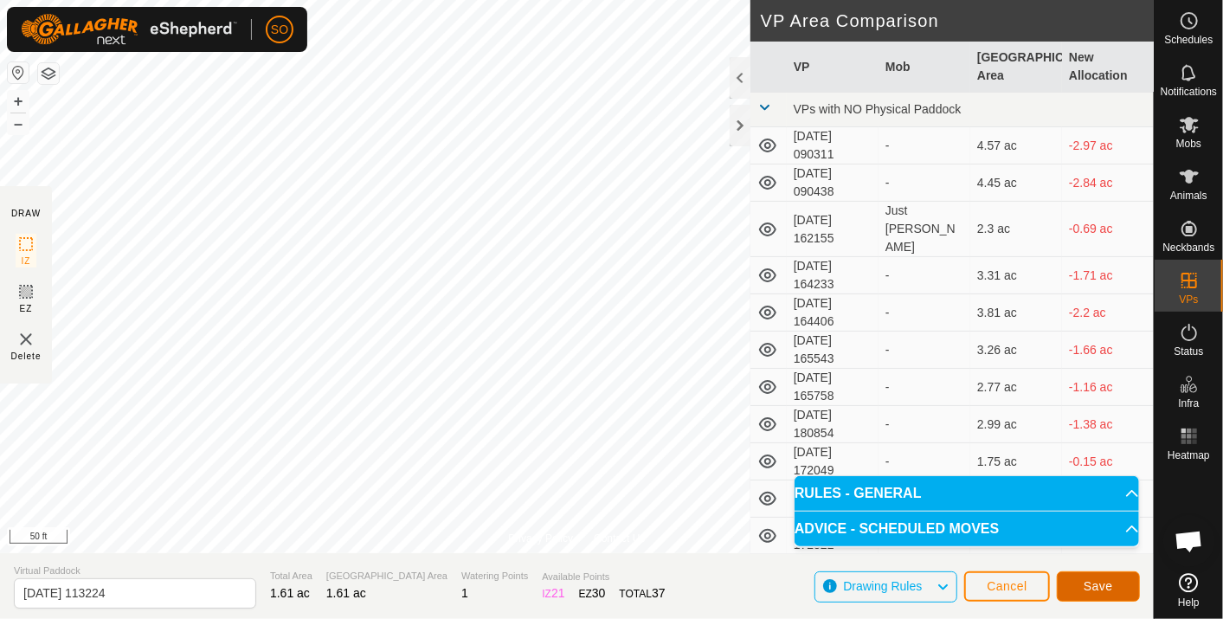
click at [1097, 586] on span "Save" at bounding box center [1097, 586] width 29 height 14
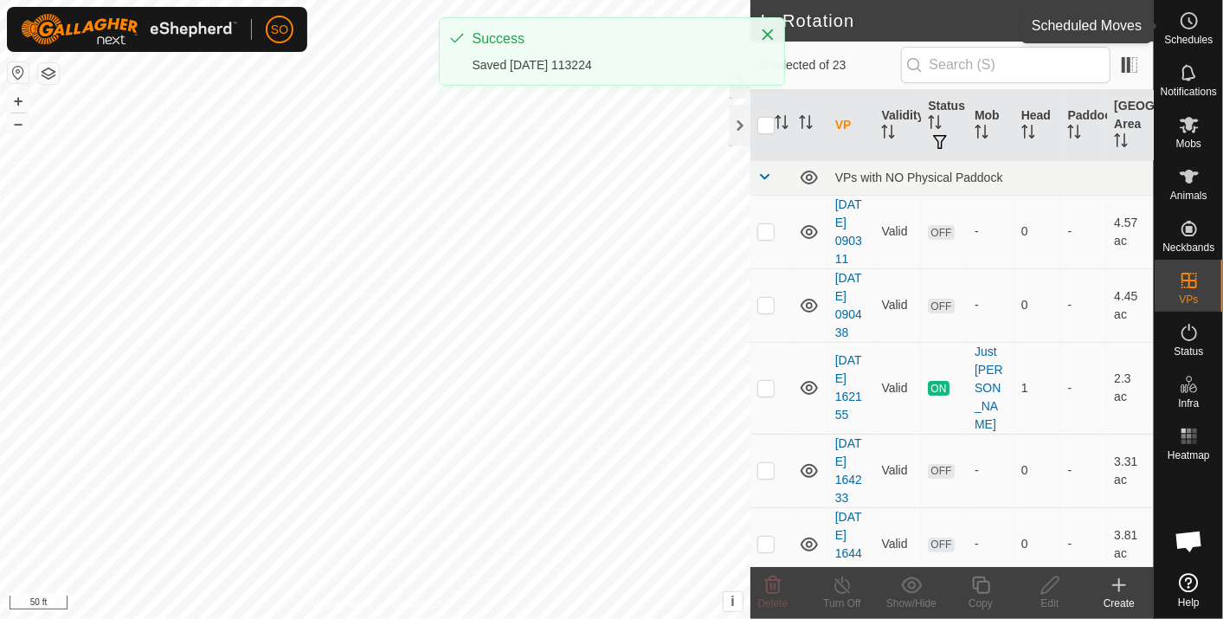
click at [1186, 19] on icon at bounding box center [1188, 20] width 21 height 21
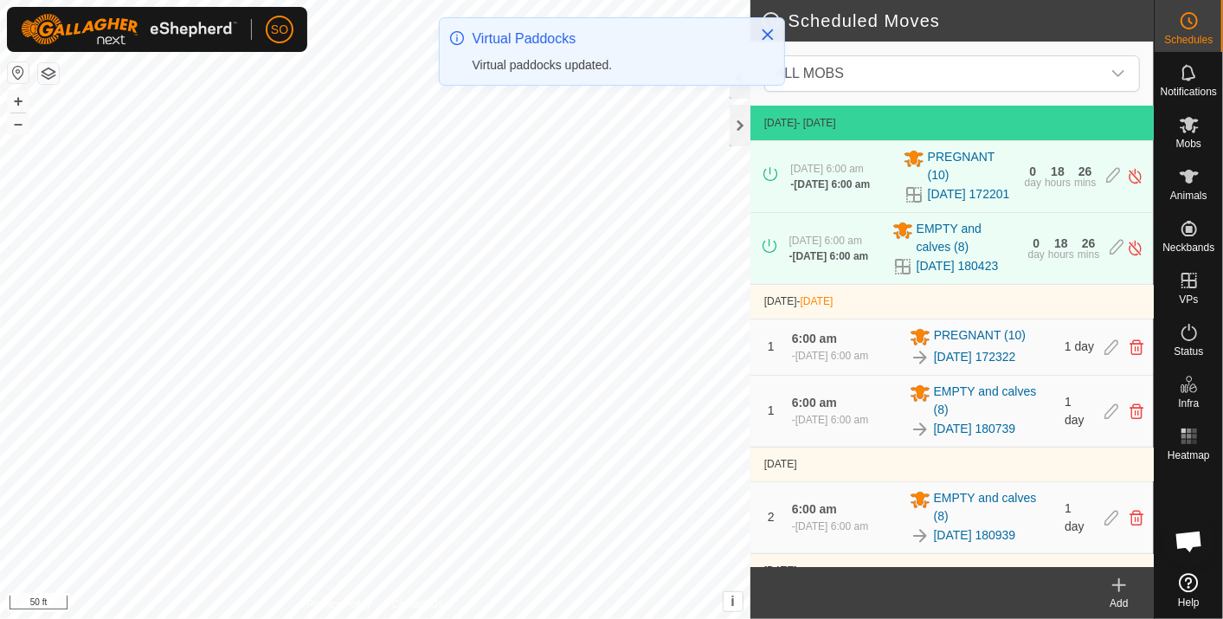
click at [1119, 583] on icon at bounding box center [1119, 585] width 0 height 12
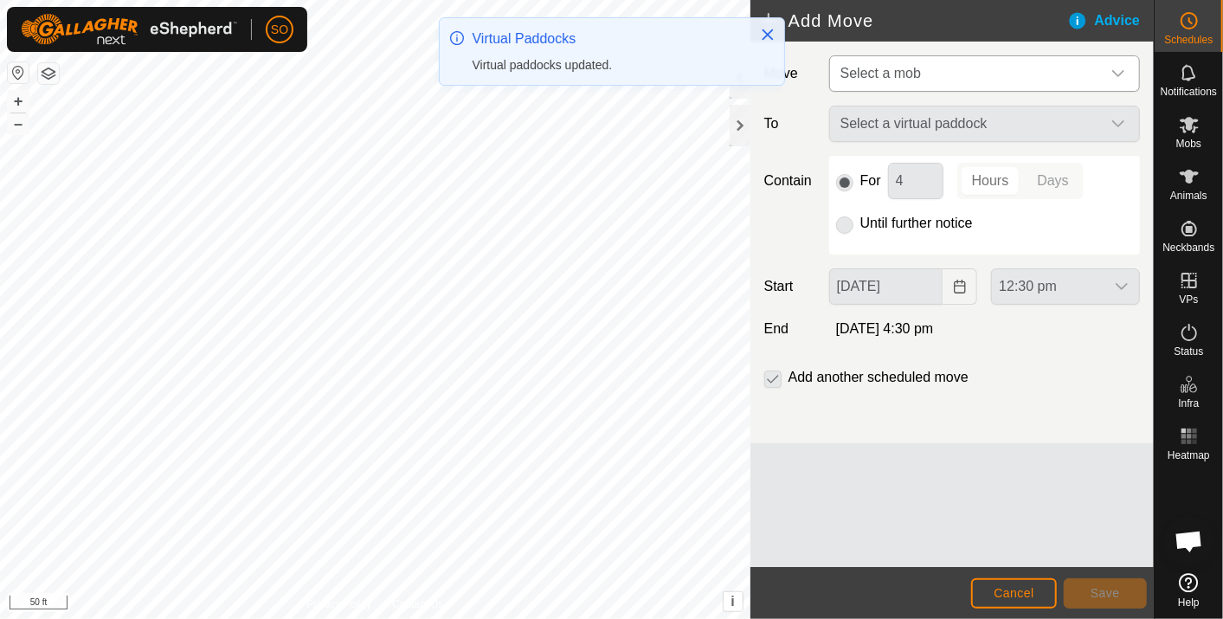
click at [1122, 69] on icon "dropdown trigger" at bounding box center [1118, 74] width 14 height 14
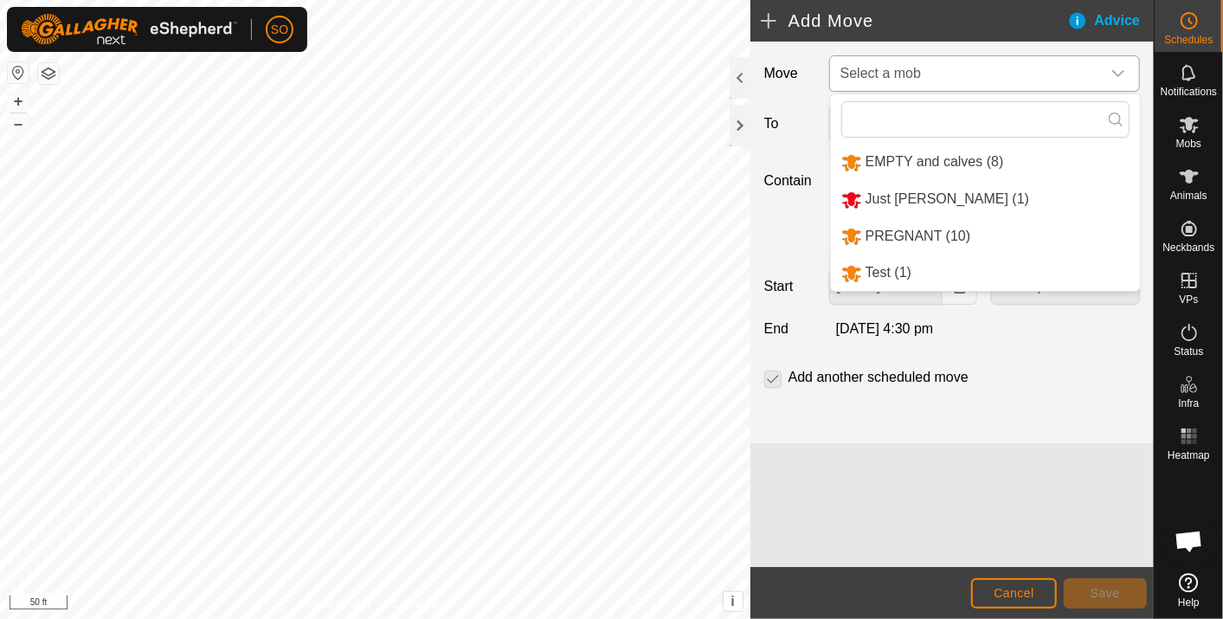
click at [908, 228] on li "PREGNANT (10)" at bounding box center [985, 236] width 309 height 35
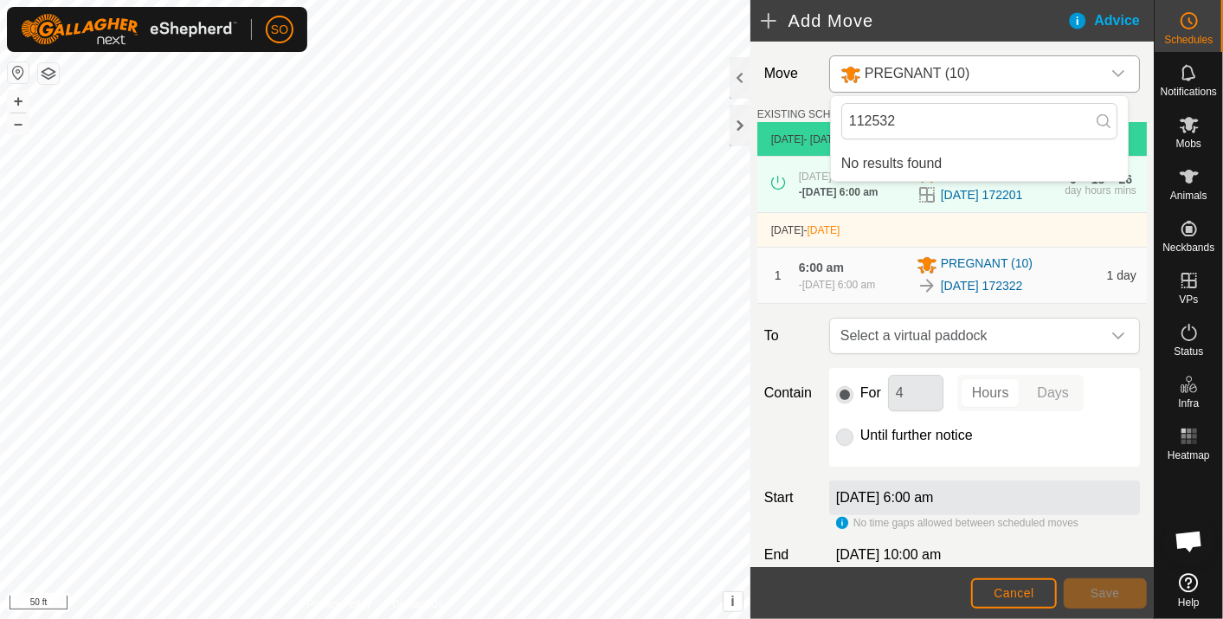
type input "112532"
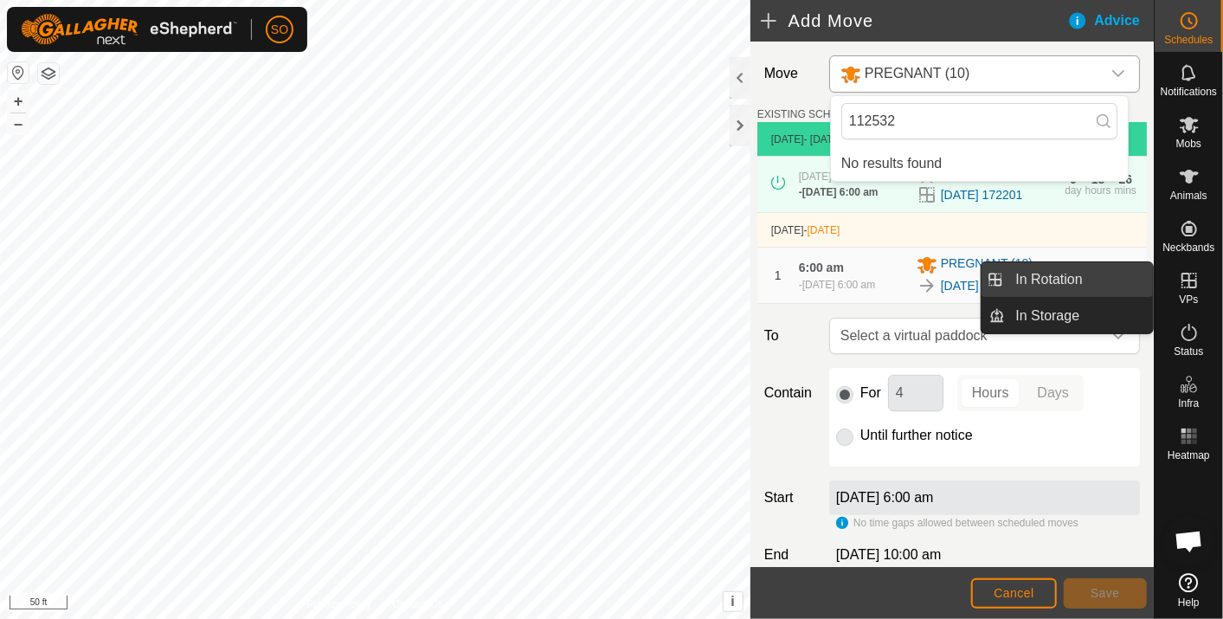
drag, startPoint x: 1131, startPoint y: 272, endPoint x: 1104, endPoint y: 274, distance: 26.9
click at [1104, 274] on link "In Rotation" at bounding box center [1079, 279] width 148 height 35
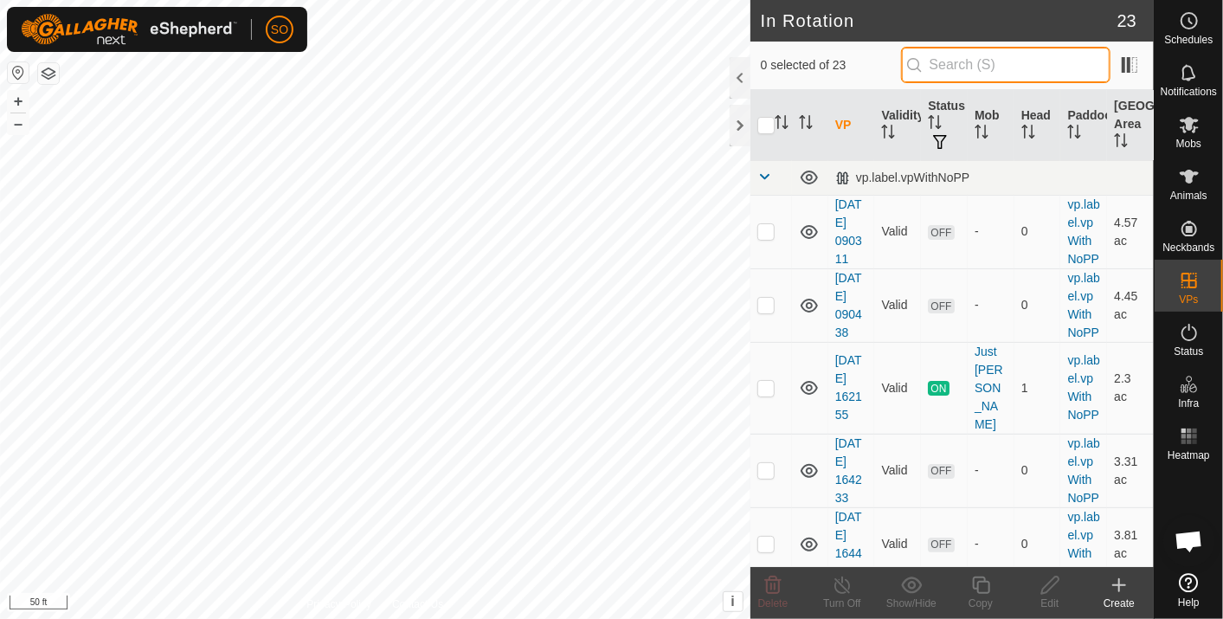
click at [979, 61] on input "text" at bounding box center [1005, 65] width 209 height 36
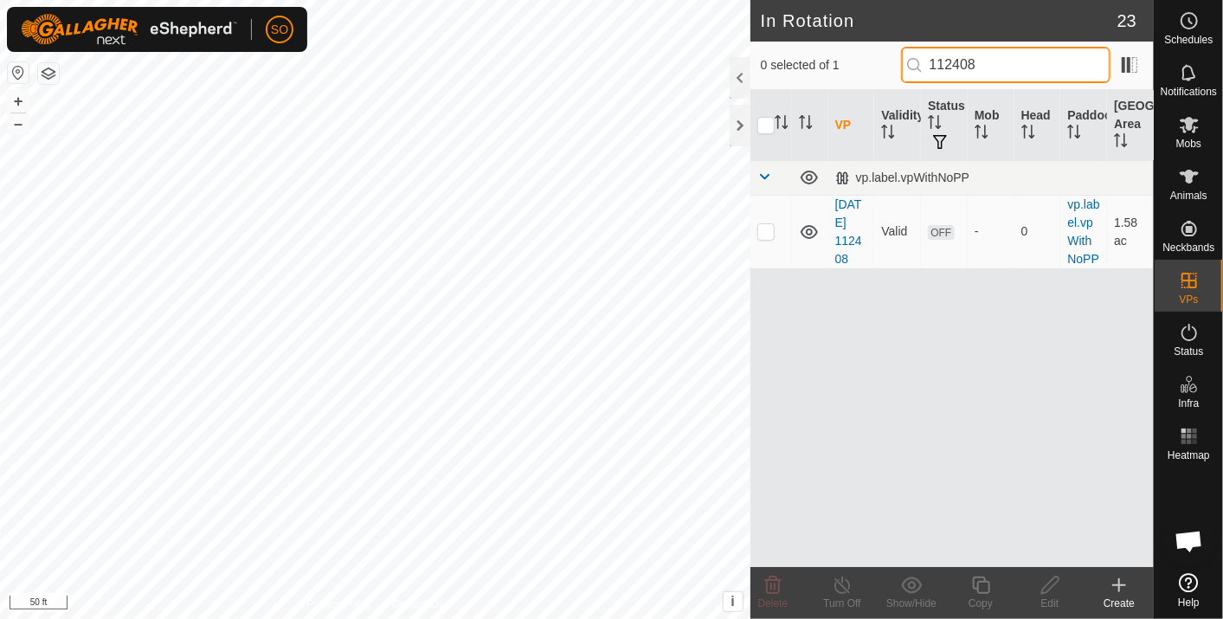
type input "112408"
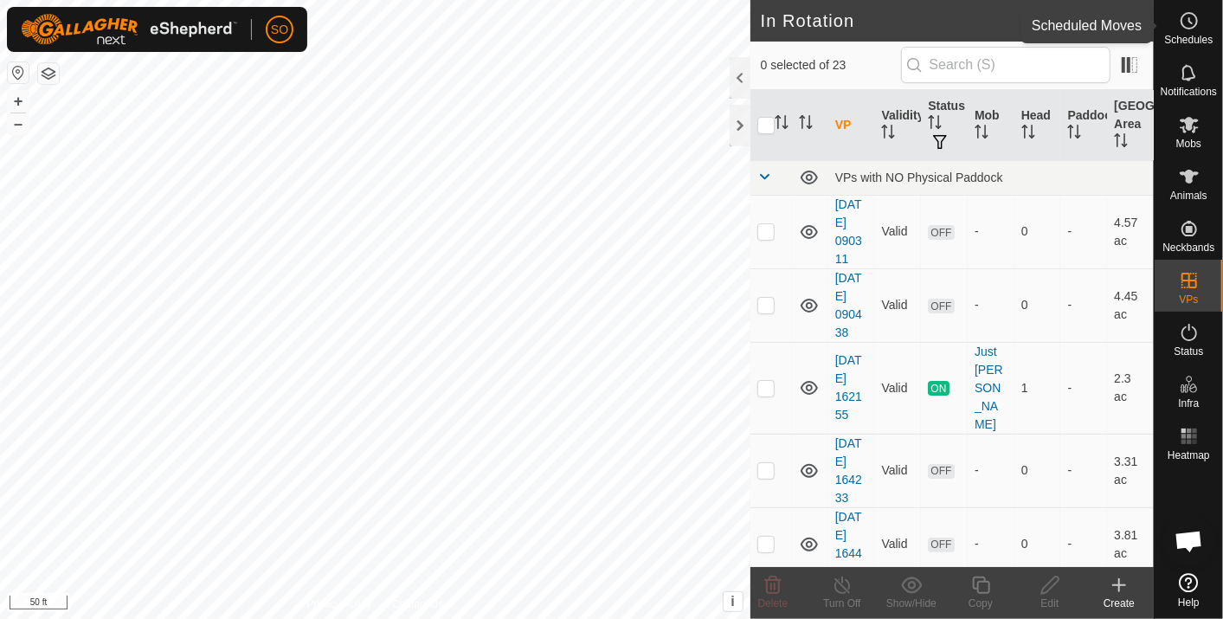
click at [1189, 17] on icon at bounding box center [1188, 20] width 21 height 21
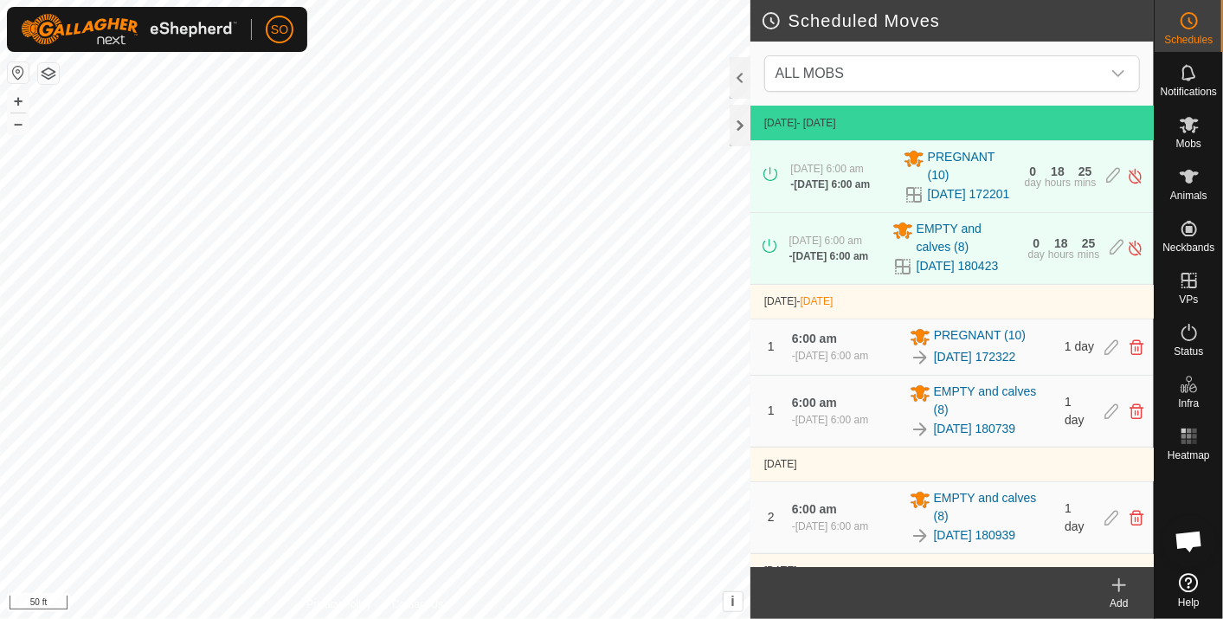
click at [1119, 584] on icon at bounding box center [1119, 585] width 0 height 12
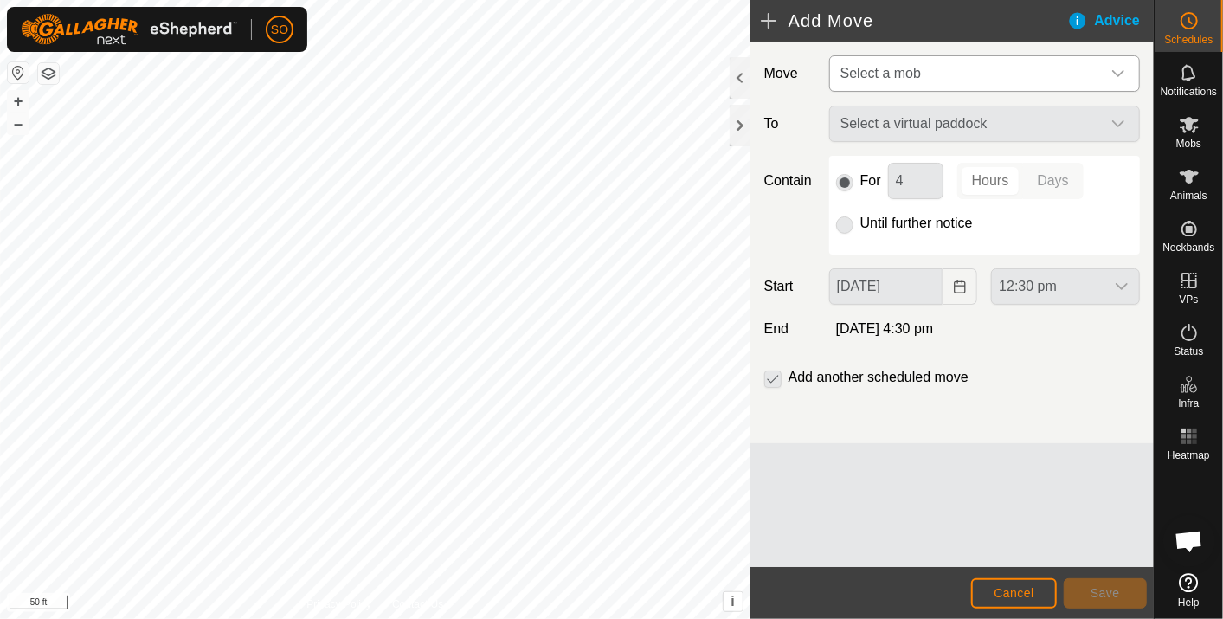
click at [1124, 72] on icon "dropdown trigger" at bounding box center [1118, 74] width 14 height 14
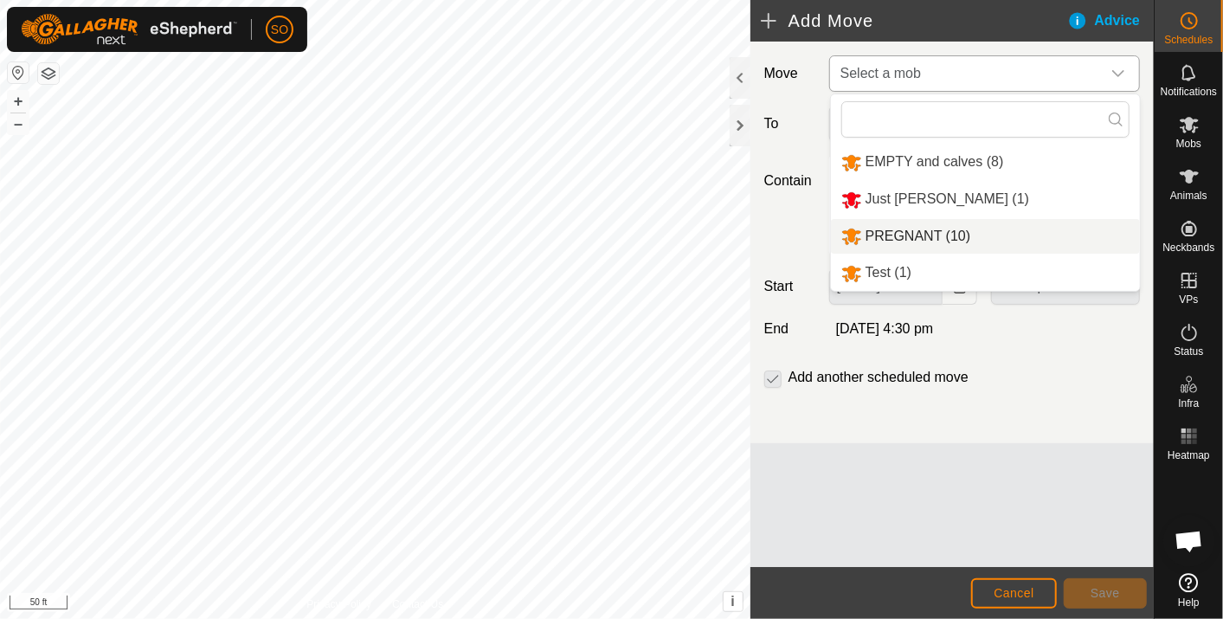
click at [904, 228] on li "PREGNANT (10)" at bounding box center [985, 236] width 309 height 35
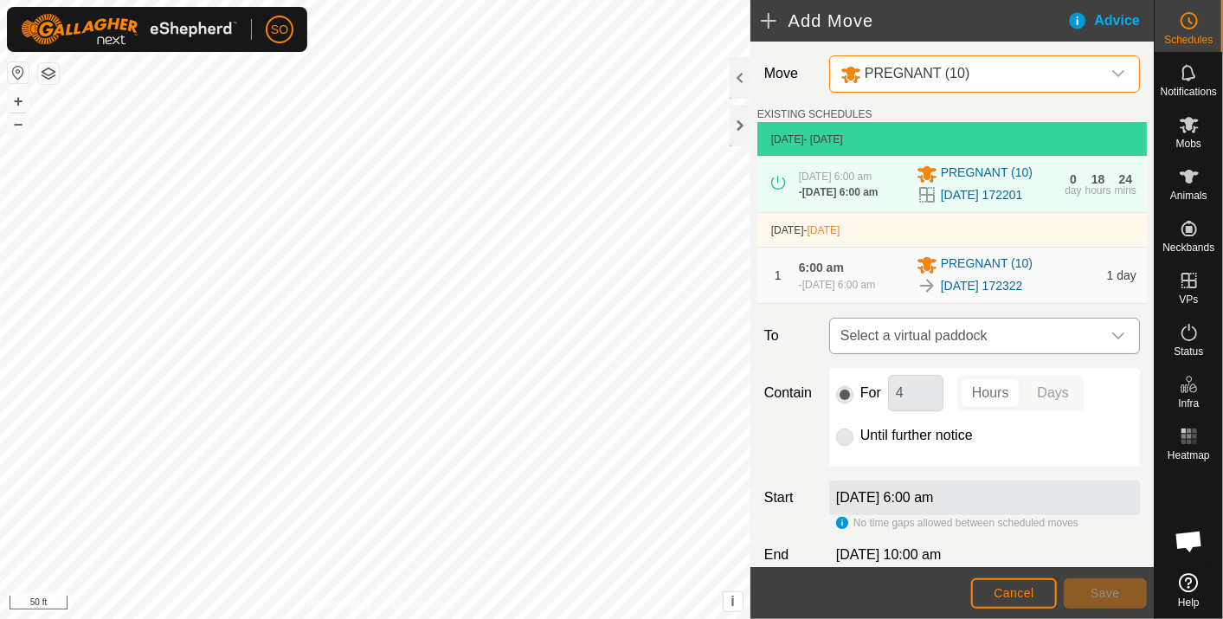
click at [1111, 343] on icon "dropdown trigger" at bounding box center [1118, 336] width 14 height 14
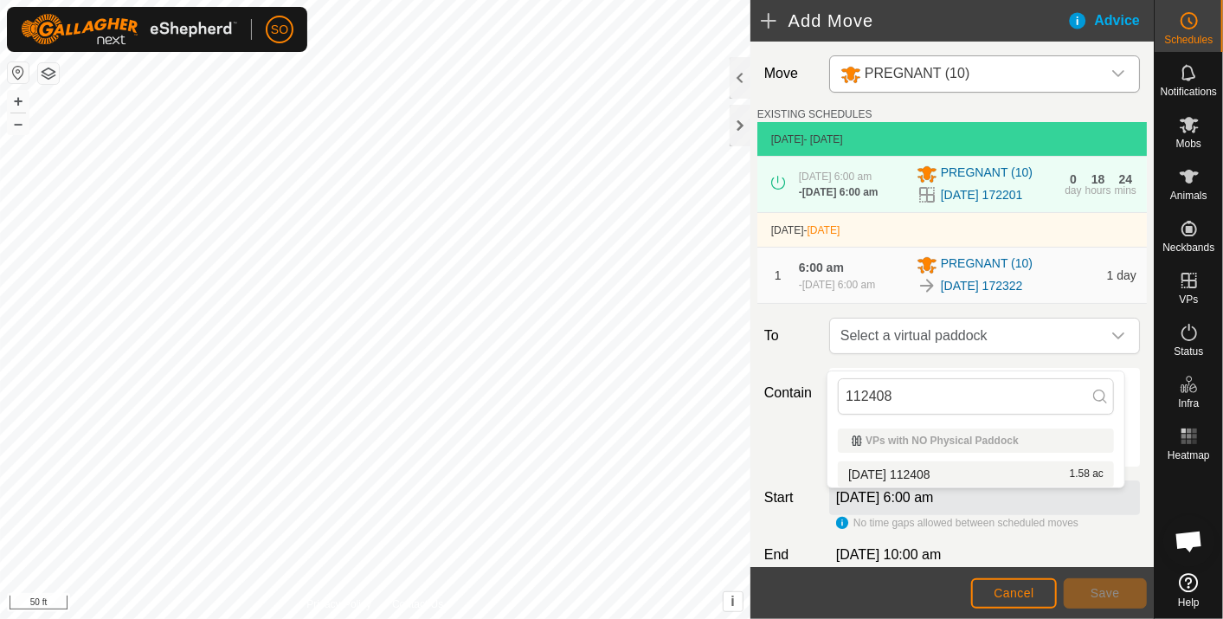
type input "112408"
click at [931, 467] on li "2025-09-30 112408 1.58 ac" at bounding box center [976, 474] width 276 height 26
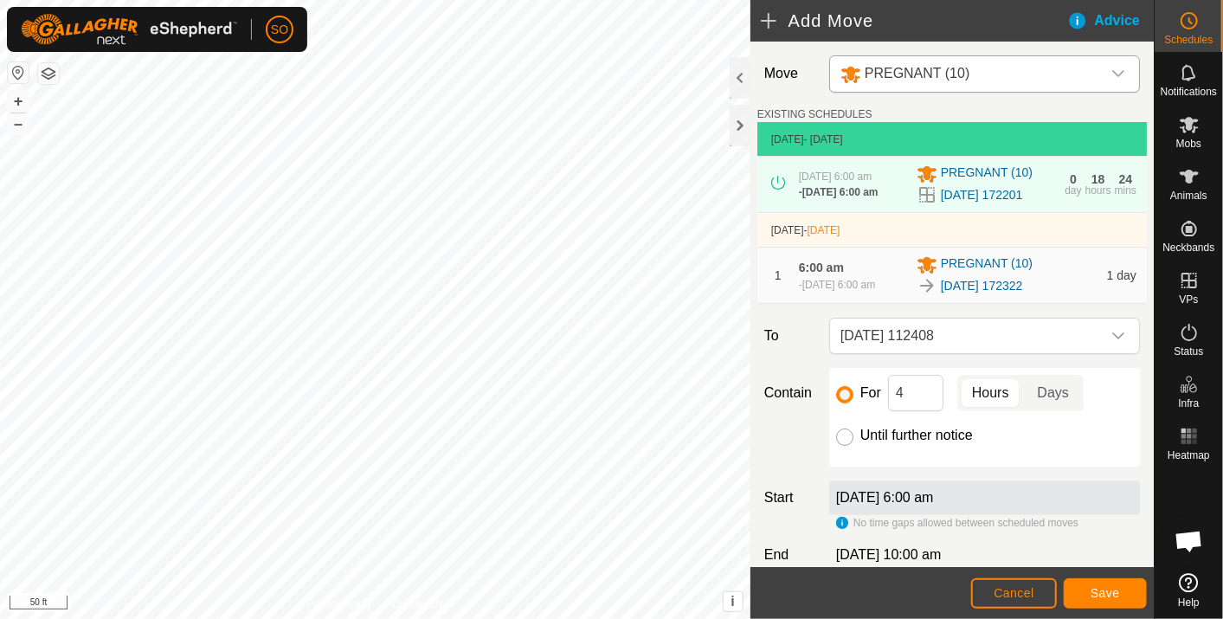
click at [839, 446] on input "Until further notice" at bounding box center [844, 436] width 17 height 17
radio input "true"
checkbox input "false"
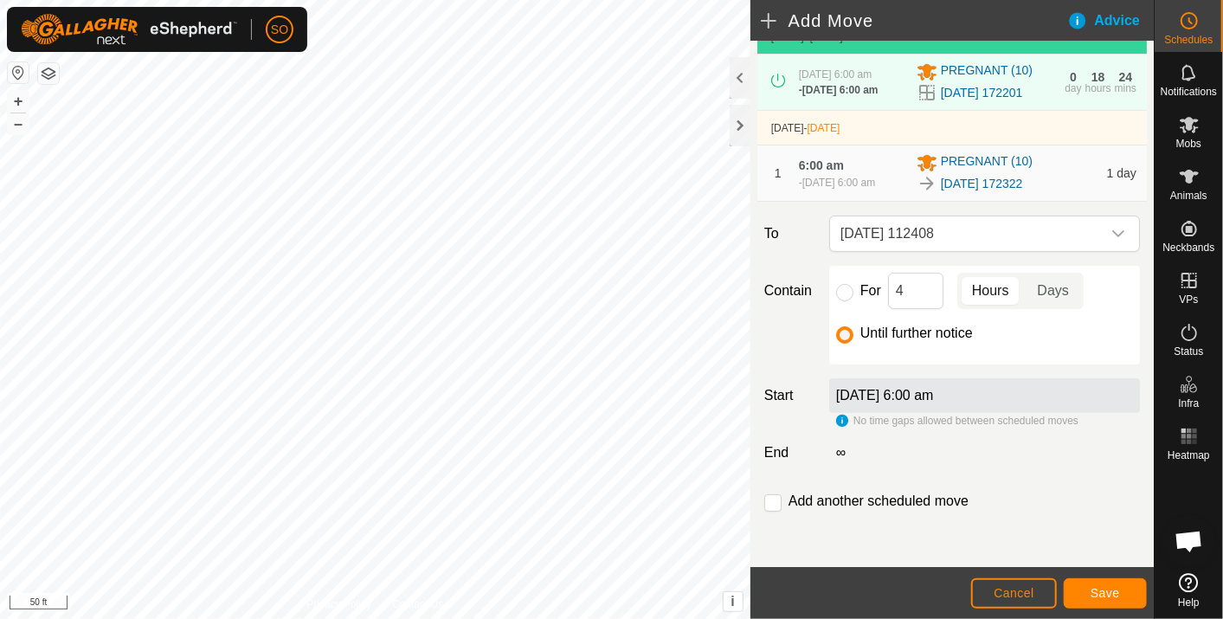
scroll to position [116, 0]
click at [1105, 588] on span "Save" at bounding box center [1104, 593] width 29 height 14
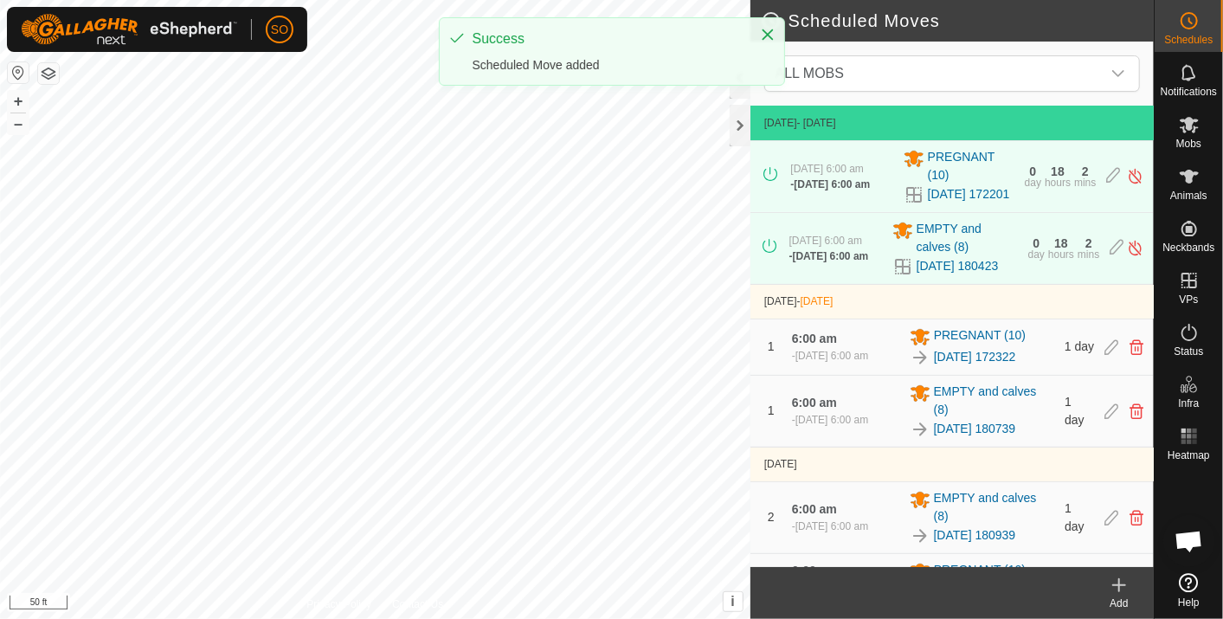
click at [1119, 579] on icon at bounding box center [1119, 585] width 0 height 12
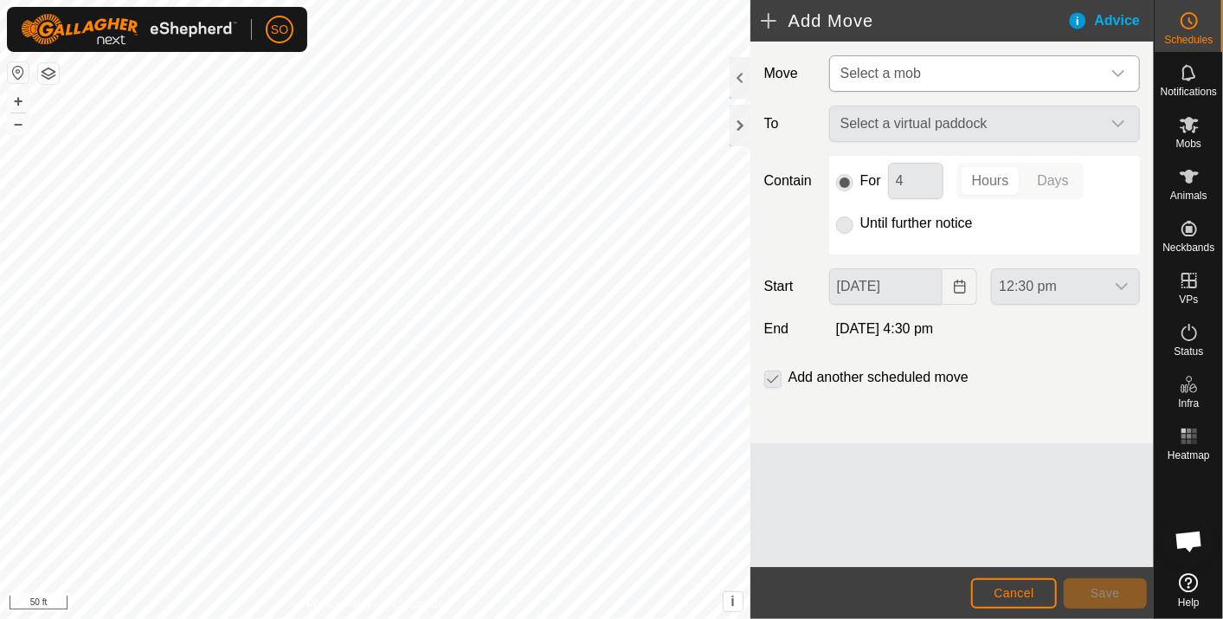
click at [1117, 71] on icon "dropdown trigger" at bounding box center [1118, 74] width 14 height 14
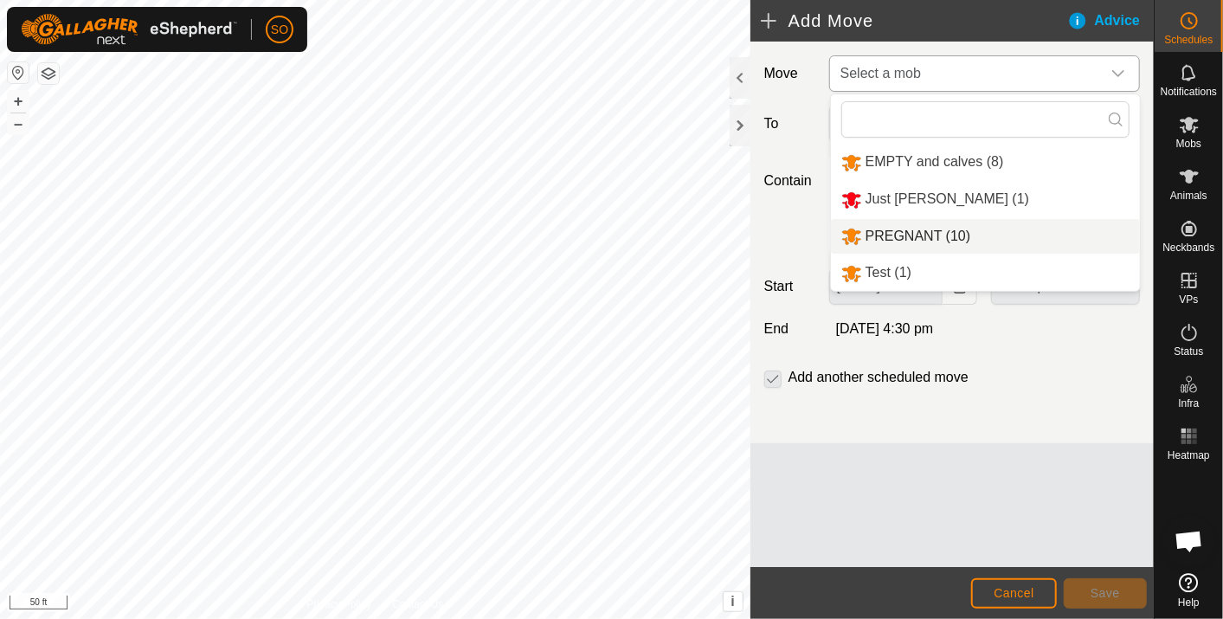
click at [938, 230] on li "PREGNANT (10)" at bounding box center [985, 236] width 309 height 35
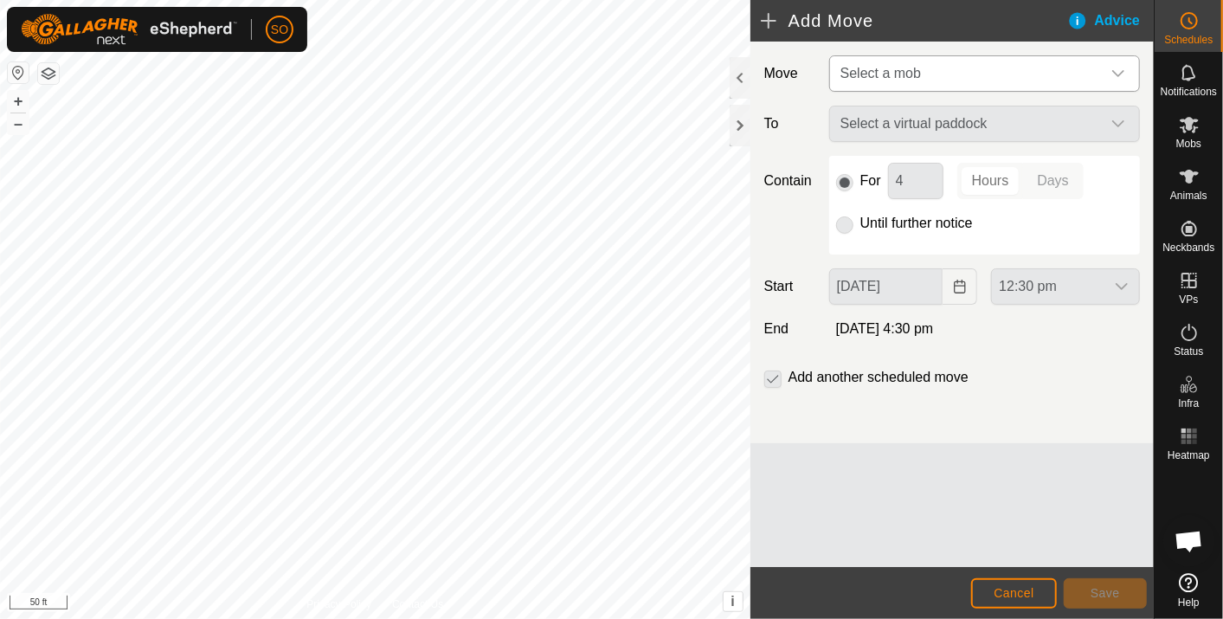
type input "02 Oct, 2025"
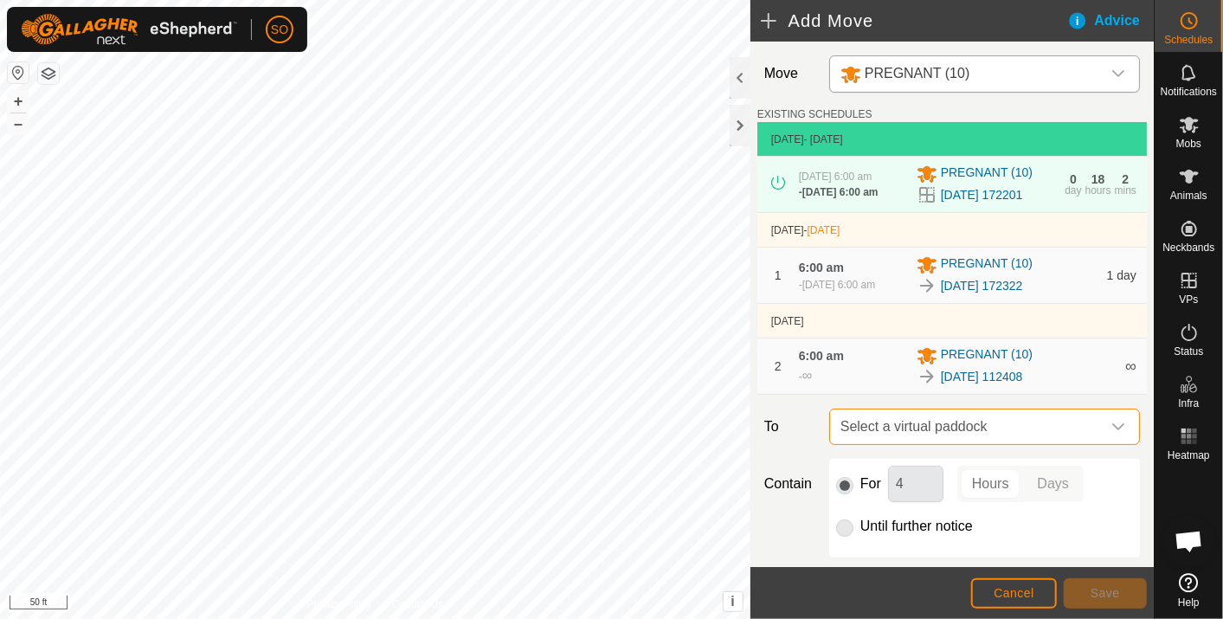
click at [1003, 433] on span "Select a virtual paddock" at bounding box center [966, 426] width 267 height 35
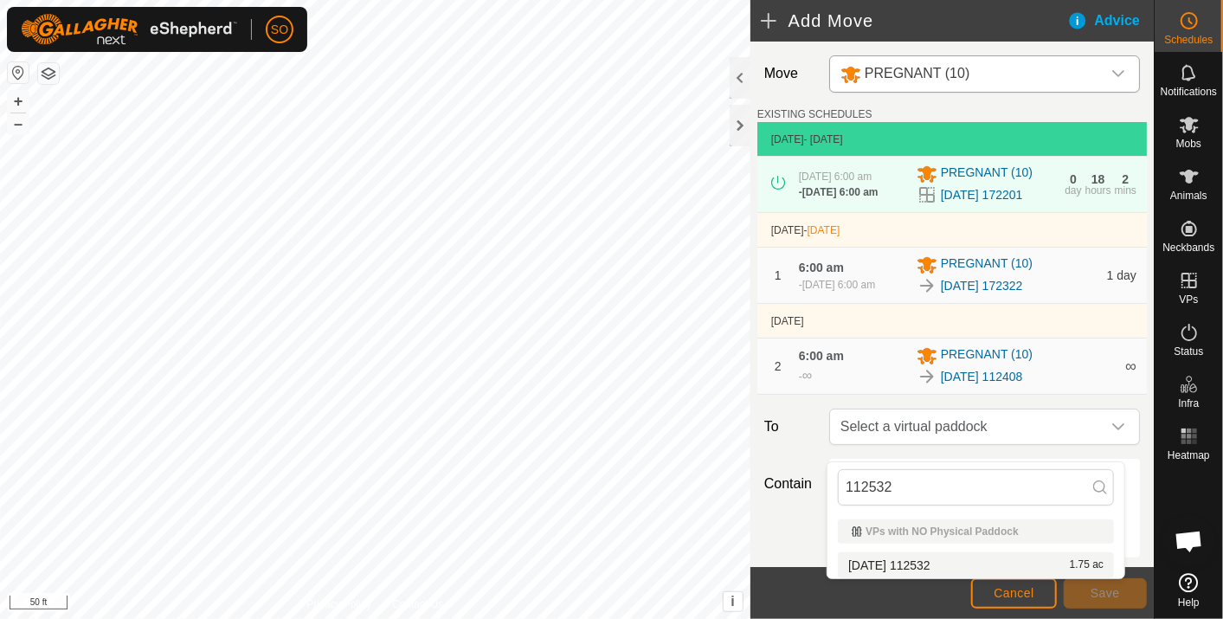
type input "112532"
click at [925, 559] on li "2025-09-30 112532 1.75 ac" at bounding box center [976, 565] width 276 height 26
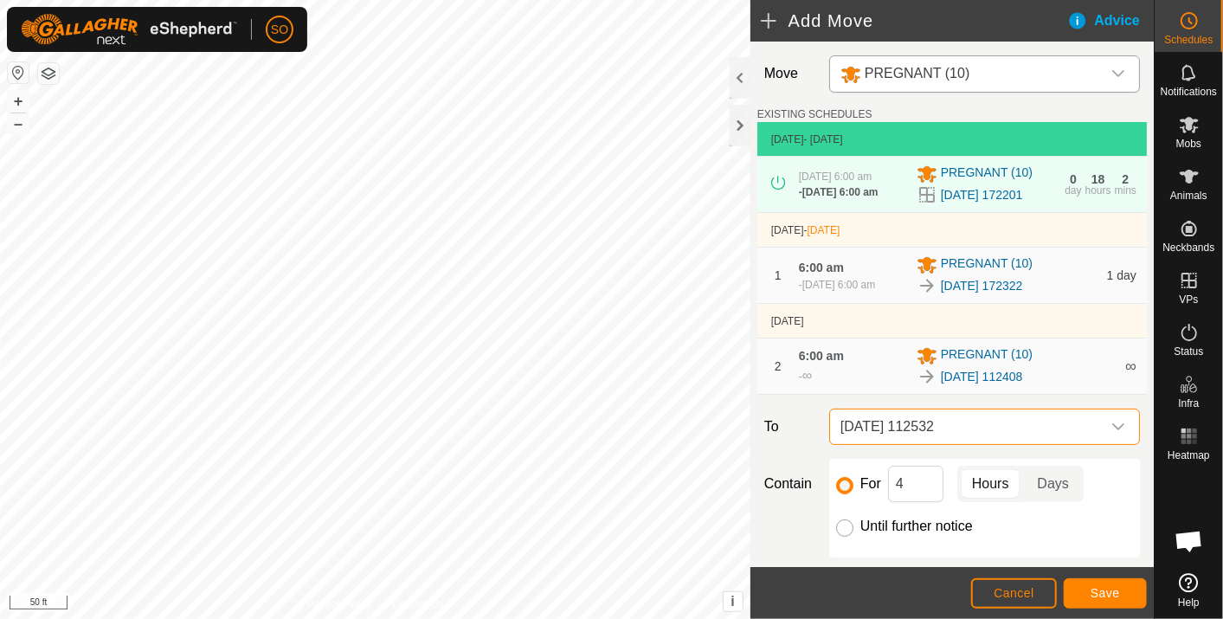
click at [839, 536] on input "Until further notice" at bounding box center [844, 527] width 17 height 17
radio input "true"
checkbox input "false"
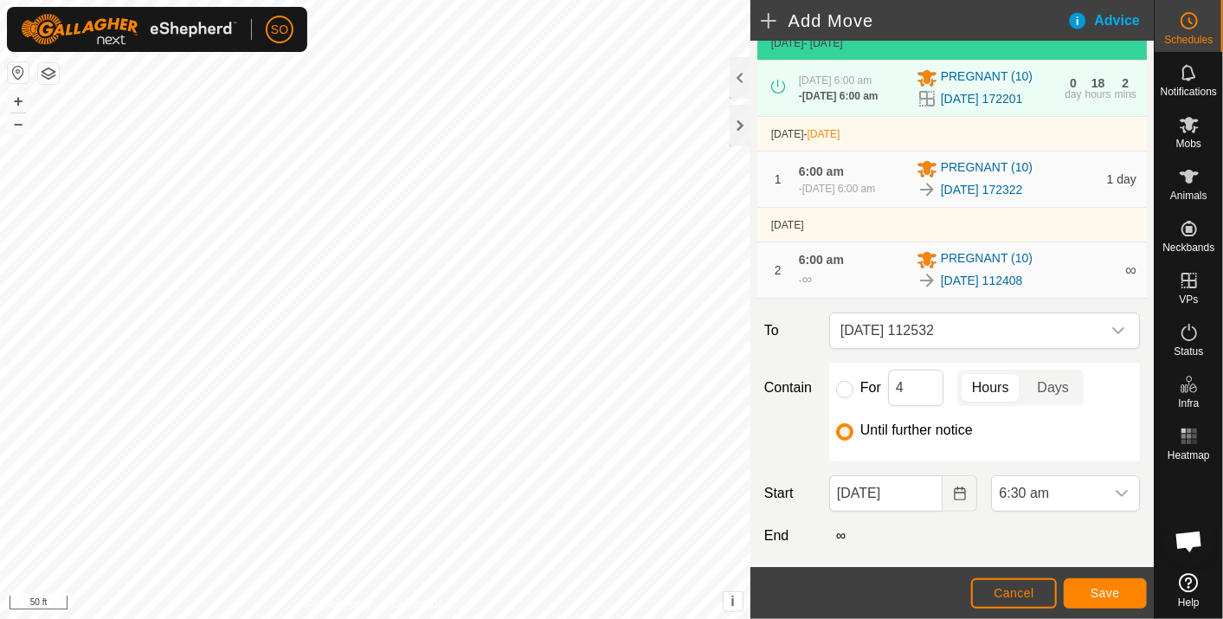
scroll to position [192, 0]
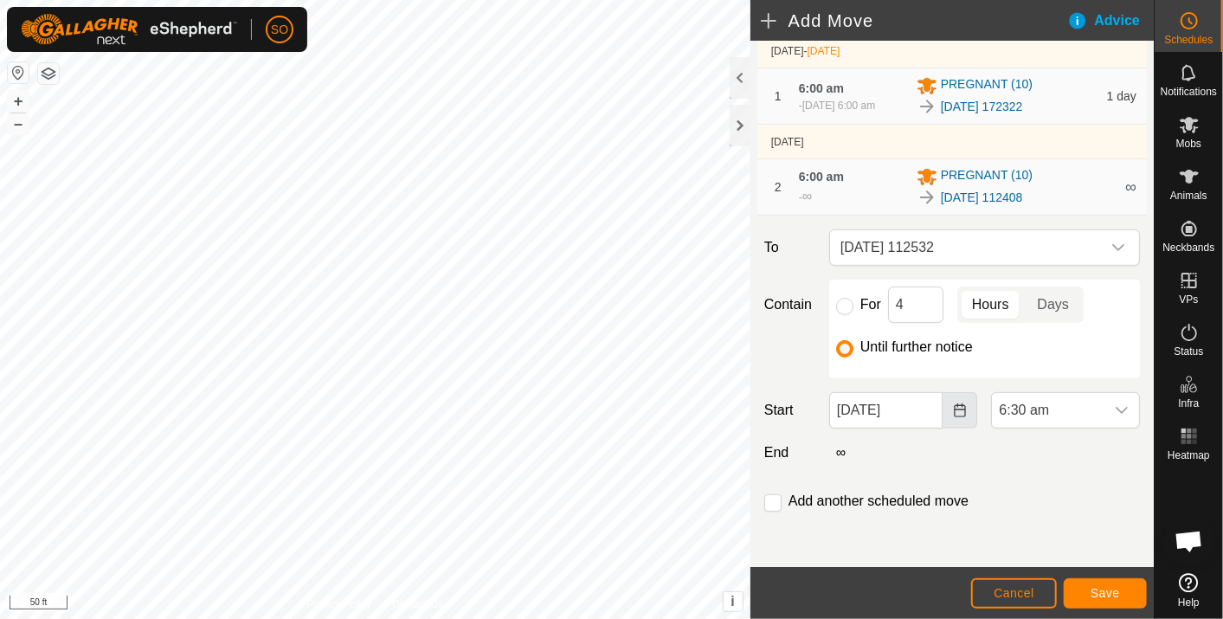
click at [953, 408] on icon "Choose Date" at bounding box center [960, 410] width 14 height 14
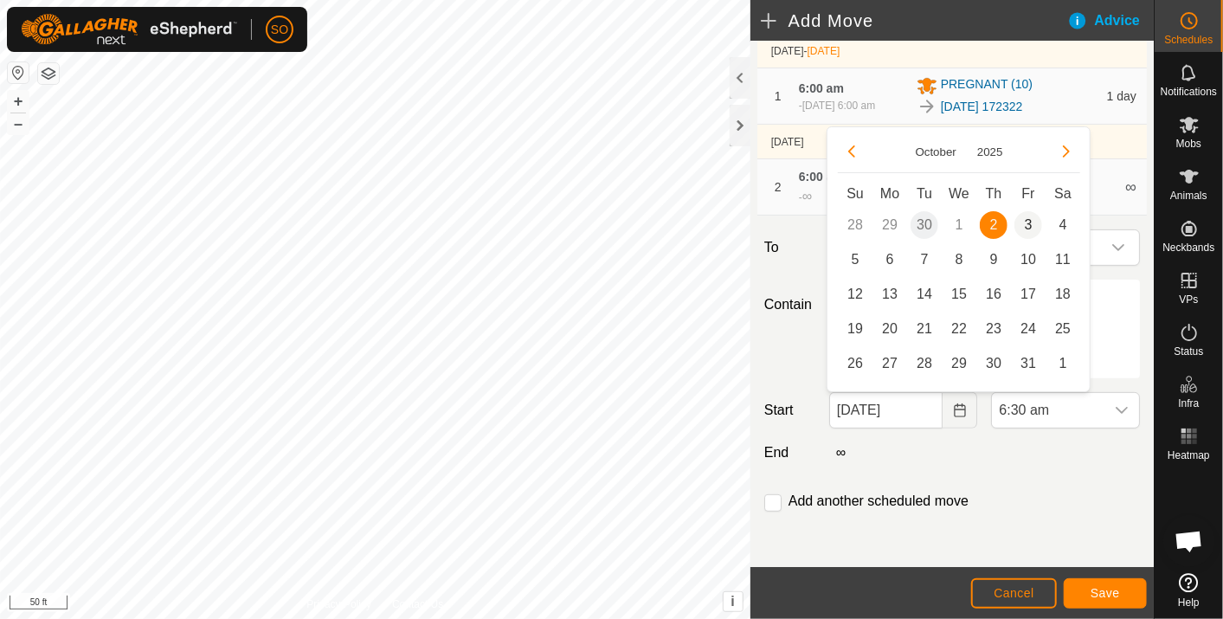
click at [1031, 224] on span "3" at bounding box center [1028, 225] width 28 height 28
type input "03 Oct, 2025"
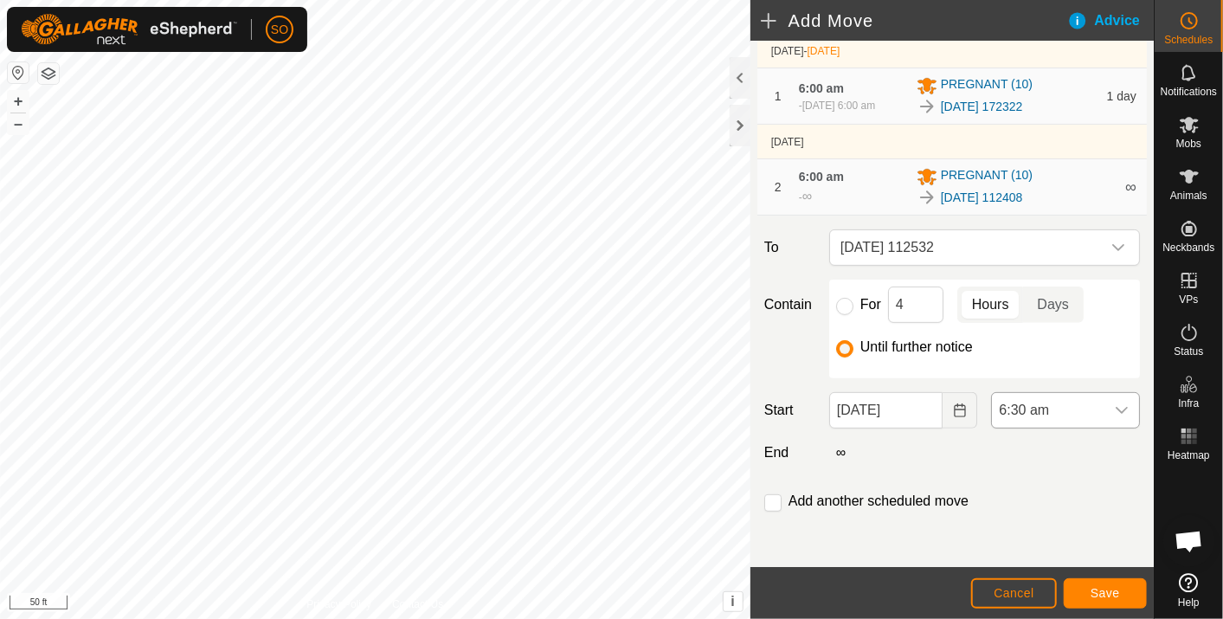
click at [1114, 406] on icon "dropdown trigger" at bounding box center [1121, 410] width 14 height 14
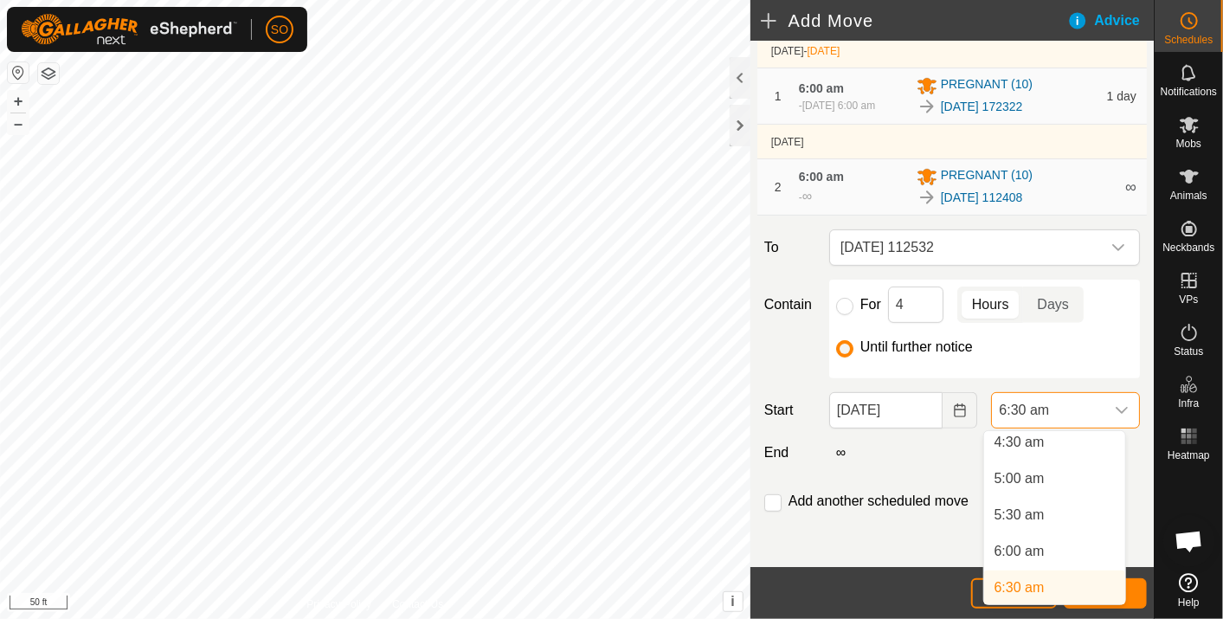
scroll to position [326, 0]
click at [1029, 554] on li "6:00 am" at bounding box center [1054, 558] width 141 height 35
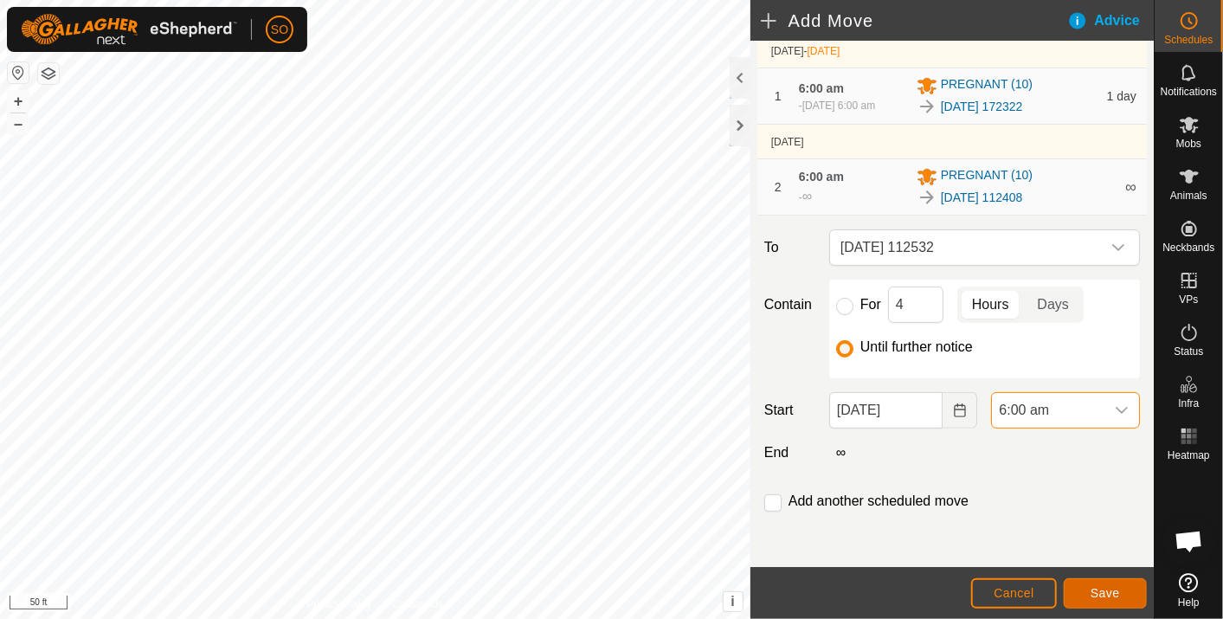
drag, startPoint x: 1029, startPoint y: 554, endPoint x: 1109, endPoint y: 586, distance: 86.6
click at [1109, 586] on button "Save" at bounding box center [1104, 593] width 83 height 30
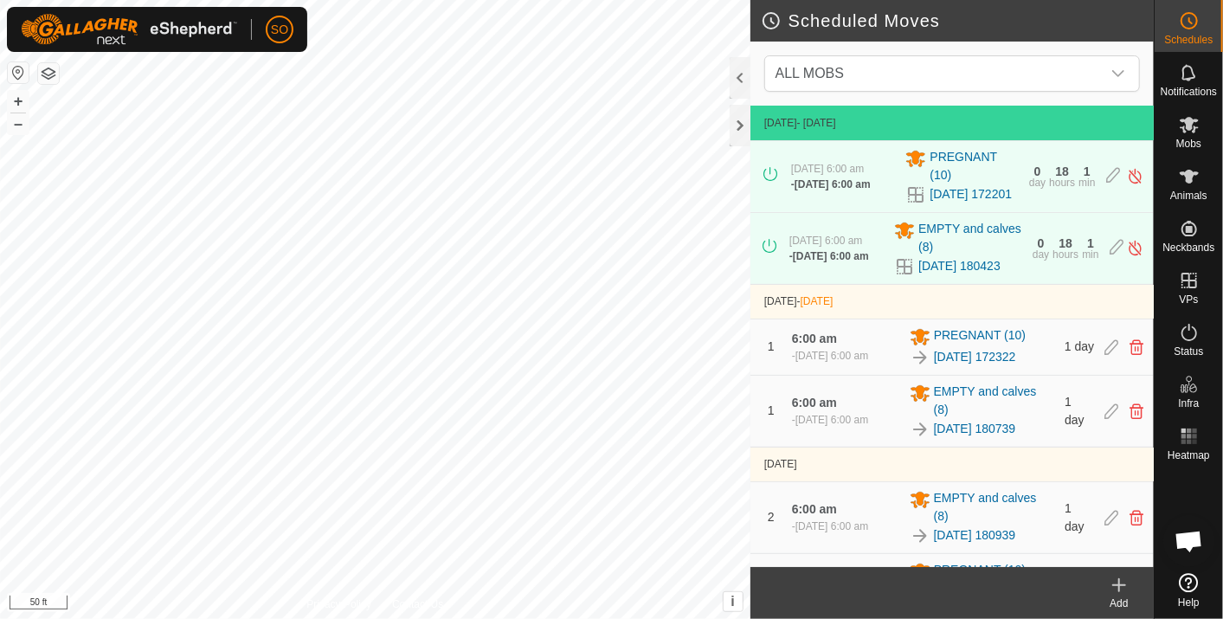
click at [1119, 579] on icon at bounding box center [1119, 585] width 0 height 12
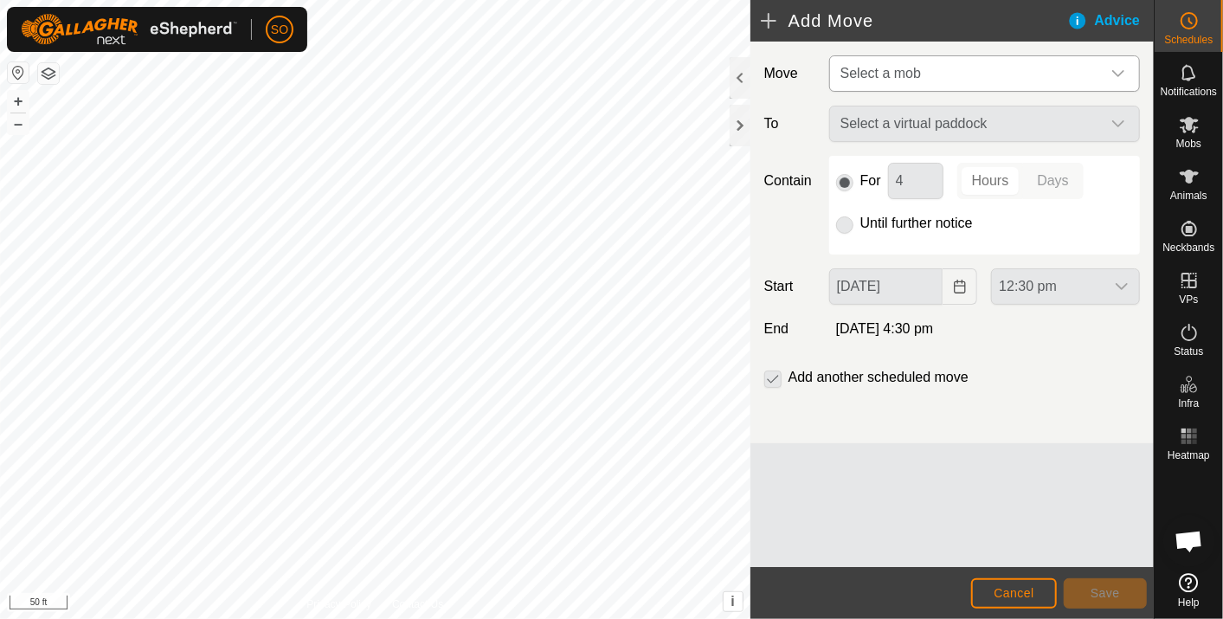
click at [1120, 68] on icon "dropdown trigger" at bounding box center [1118, 74] width 14 height 14
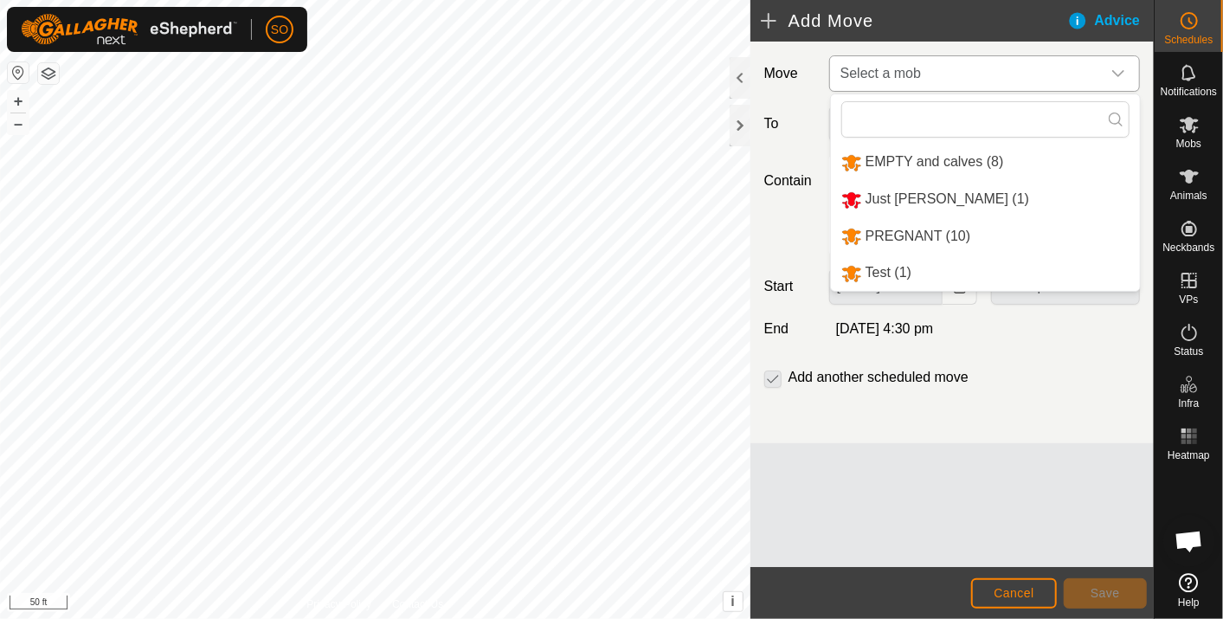
click at [904, 230] on li "PREGNANT (10)" at bounding box center [985, 236] width 309 height 35
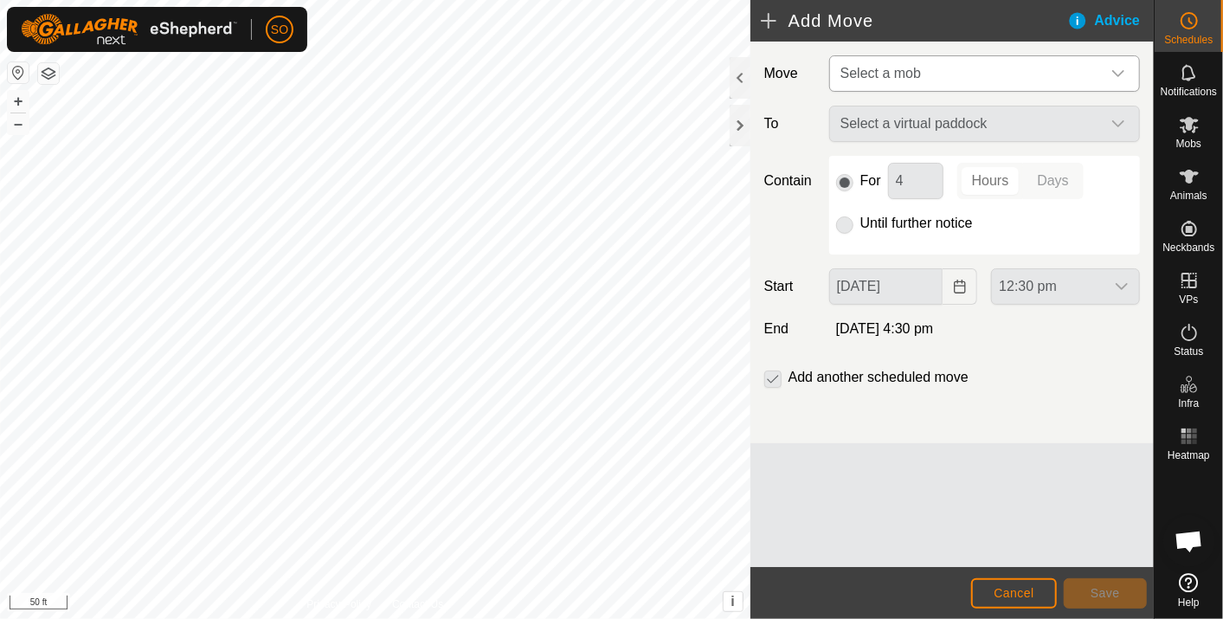
type input "03 Oct, 2025"
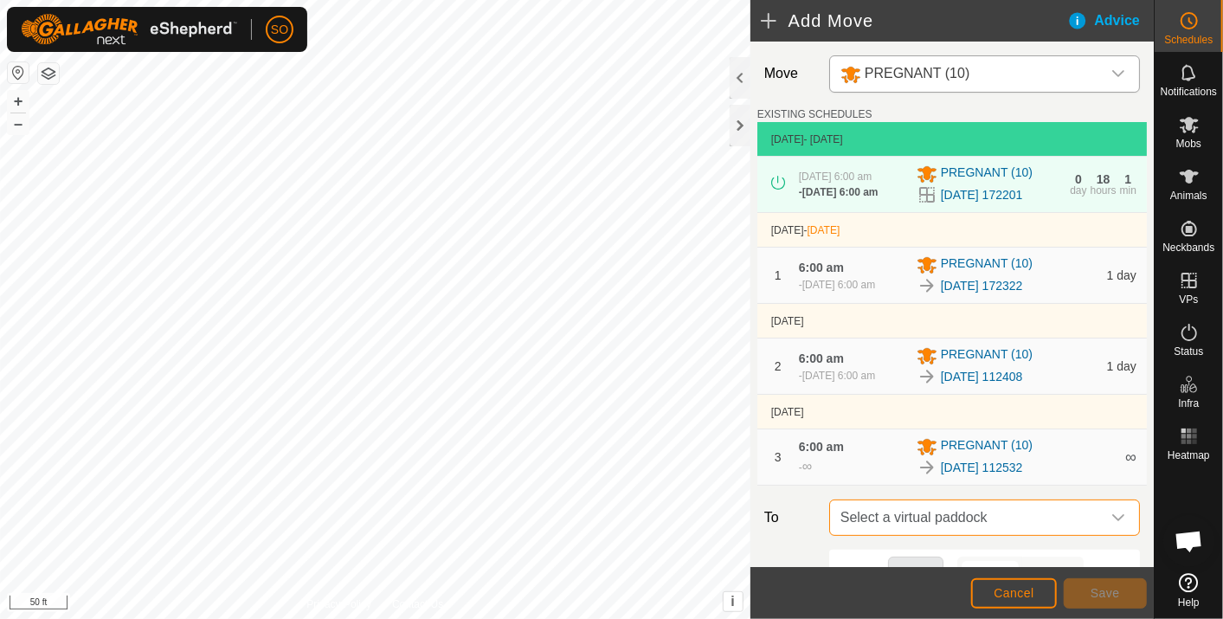
click at [1075, 525] on span "Select a virtual paddock" at bounding box center [966, 517] width 267 height 35
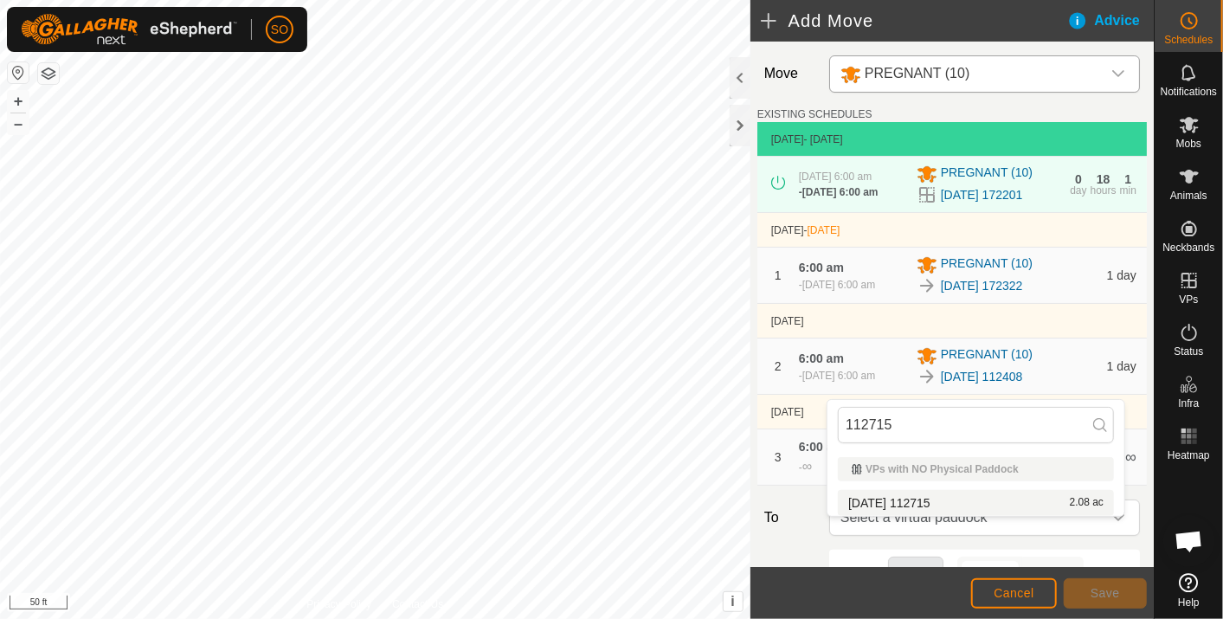
type input "112715"
click at [934, 497] on li "2025-09-30 112715 2.08 ac" at bounding box center [976, 503] width 276 height 26
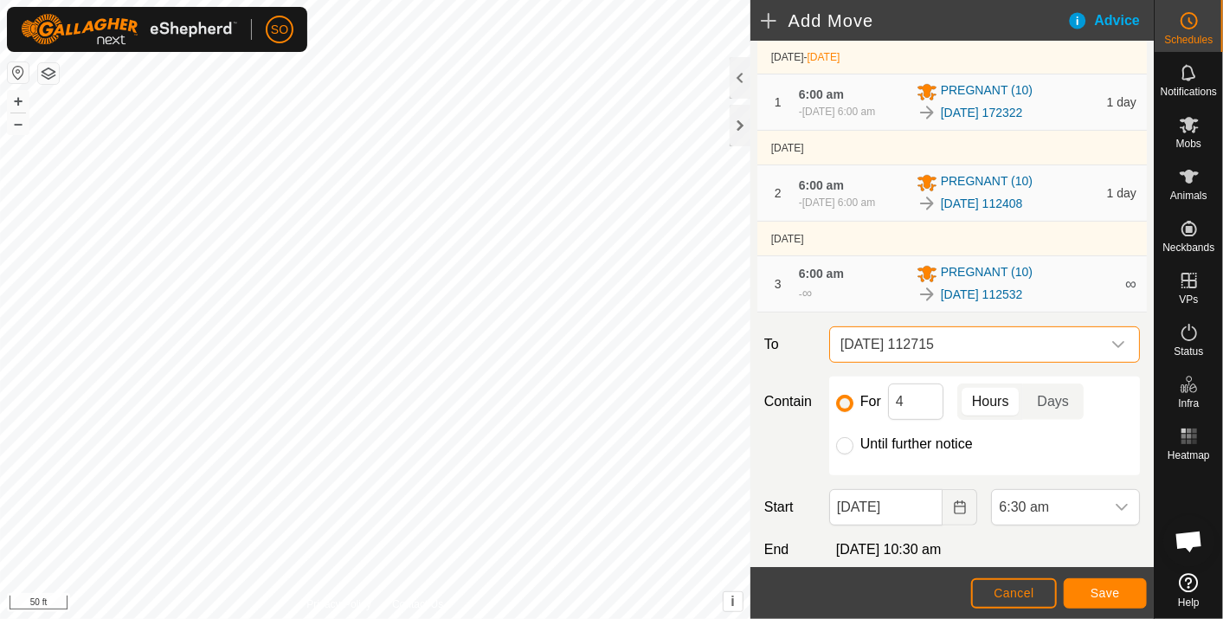
scroll to position [192, 0]
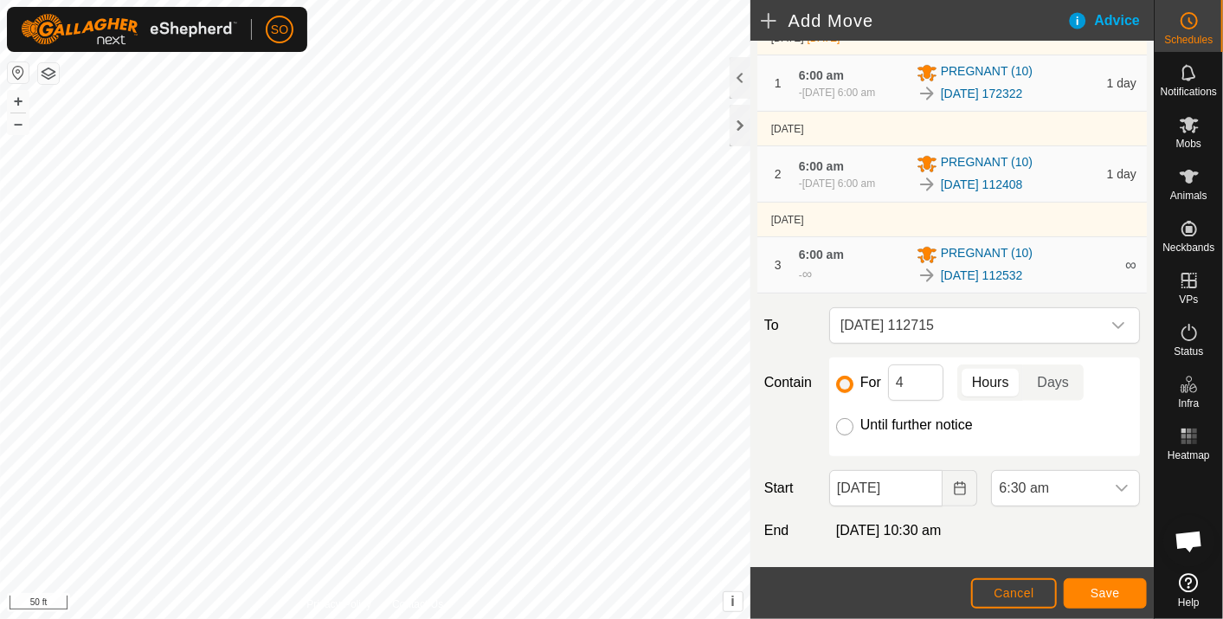
click at [846, 435] on input "Until further notice" at bounding box center [844, 426] width 17 height 17
radio input "true"
checkbox input "false"
click at [953, 495] on icon "Choose Date" at bounding box center [958, 488] width 11 height 14
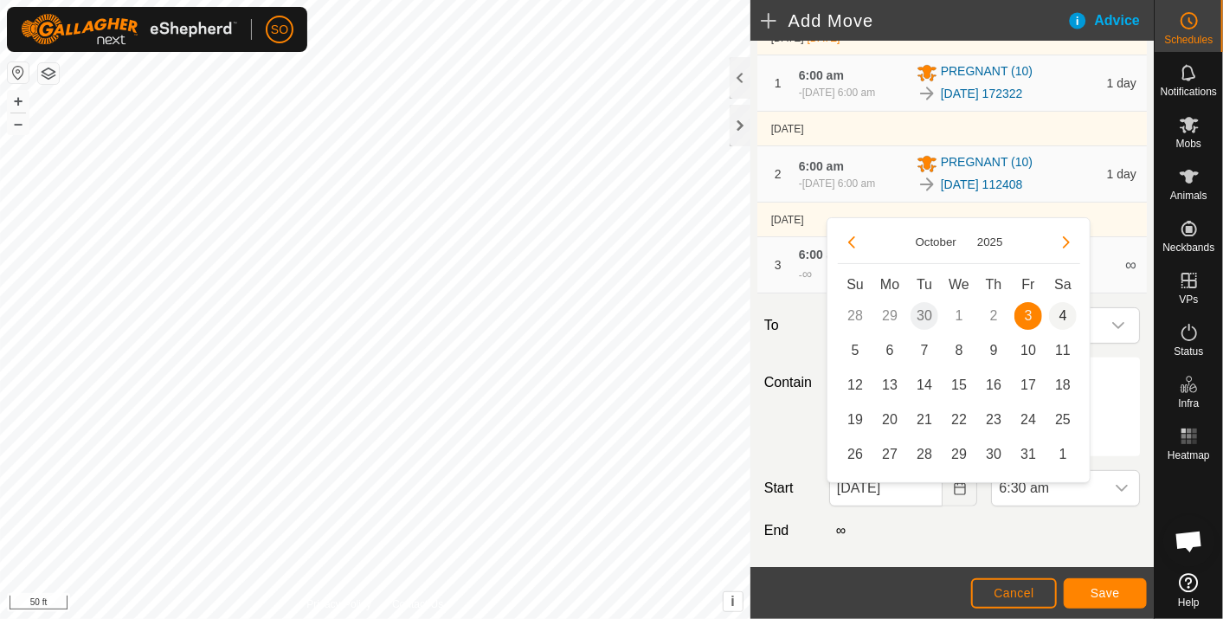
click at [1059, 311] on span "4" at bounding box center [1063, 316] width 28 height 28
type input "04 Oct, 2025"
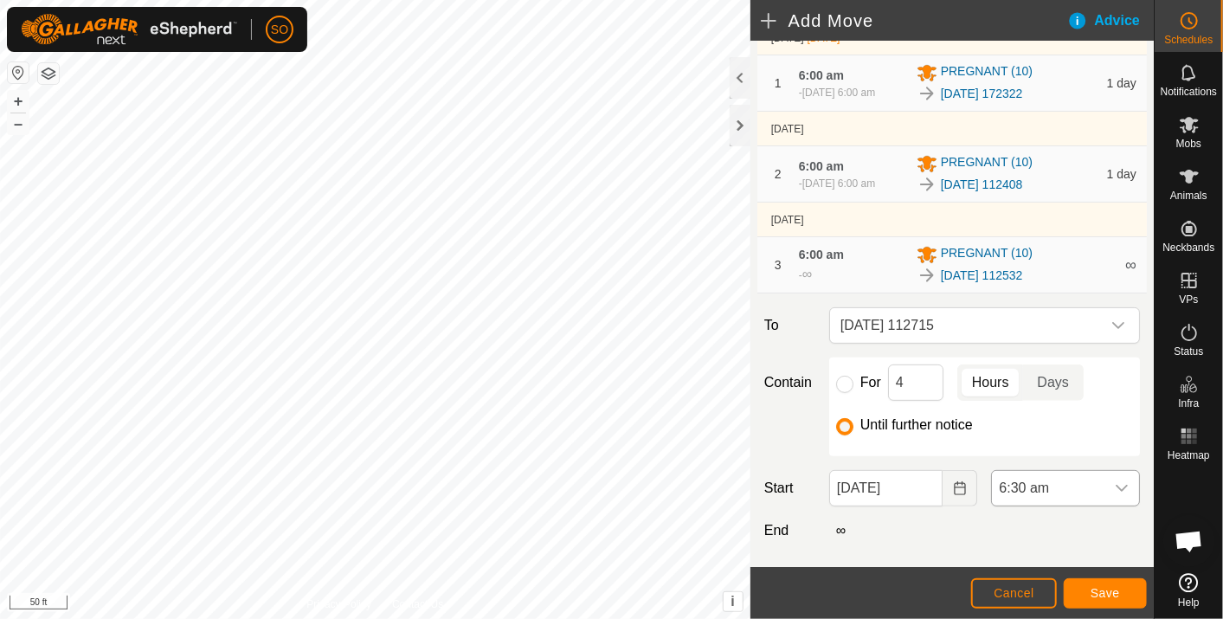
click at [1114, 495] on icon "dropdown trigger" at bounding box center [1121, 488] width 14 height 14
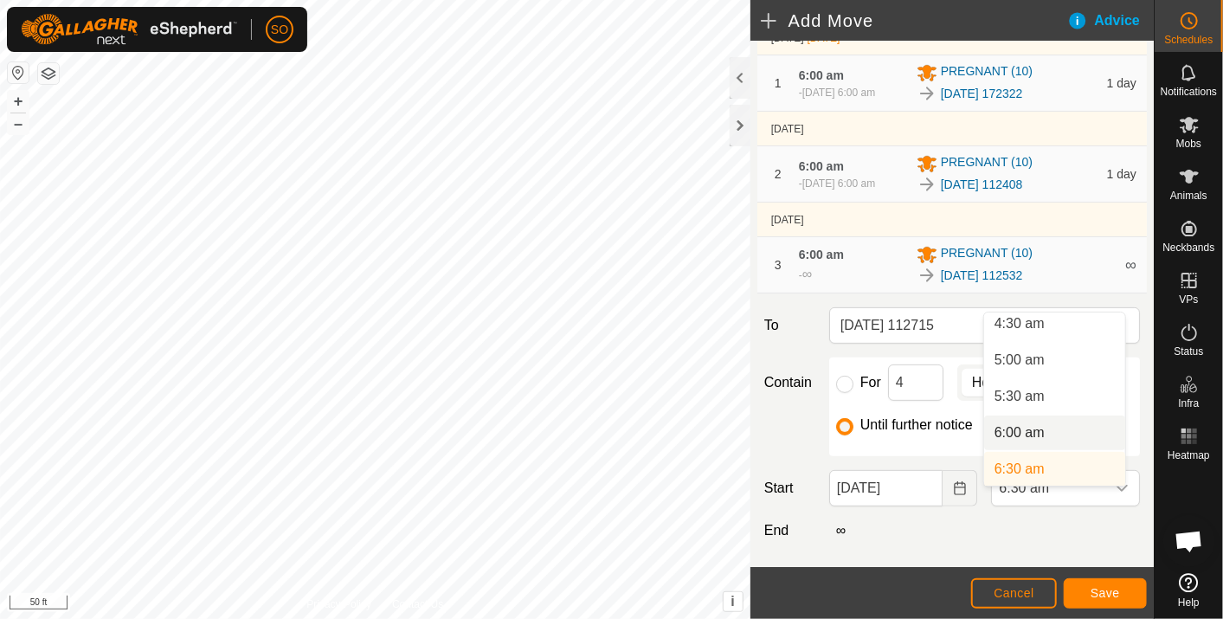
click at [1020, 427] on li "6:00 am" at bounding box center [1054, 432] width 141 height 35
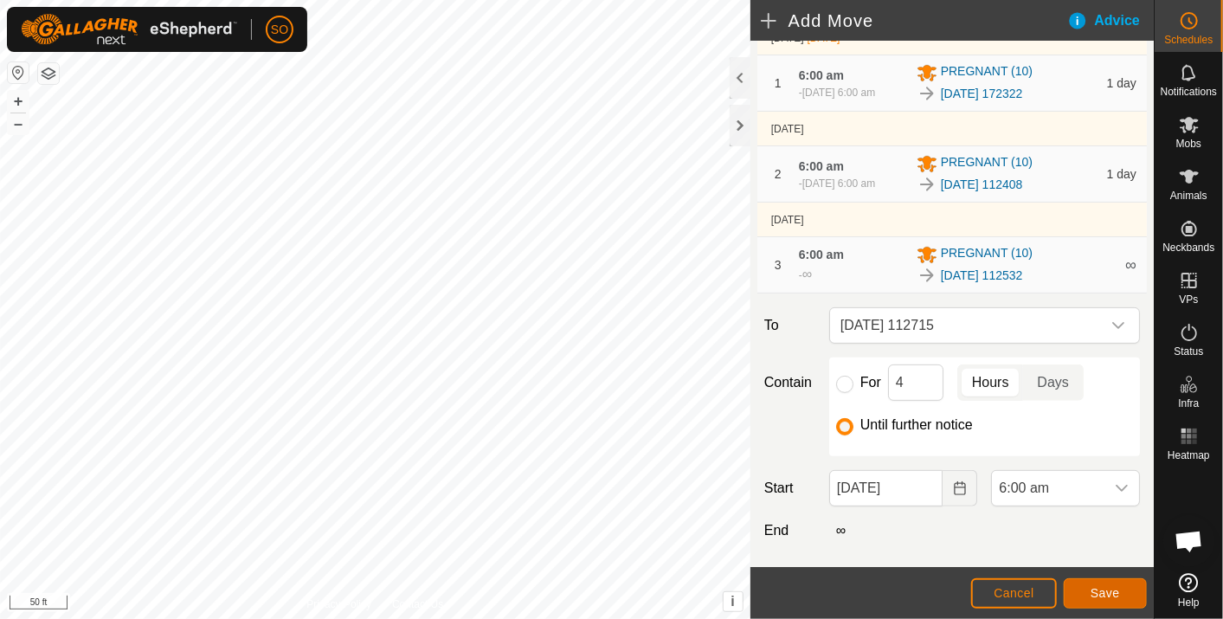
click at [1101, 586] on span "Save" at bounding box center [1104, 593] width 29 height 14
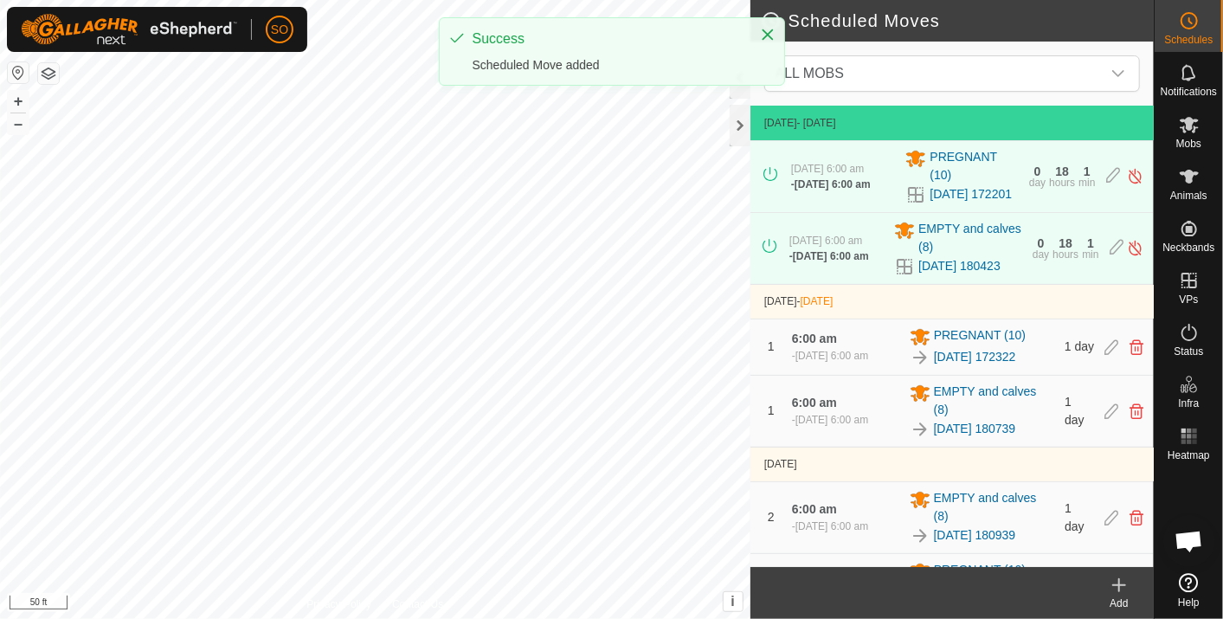
click at [1125, 581] on icon at bounding box center [1118, 585] width 21 height 21
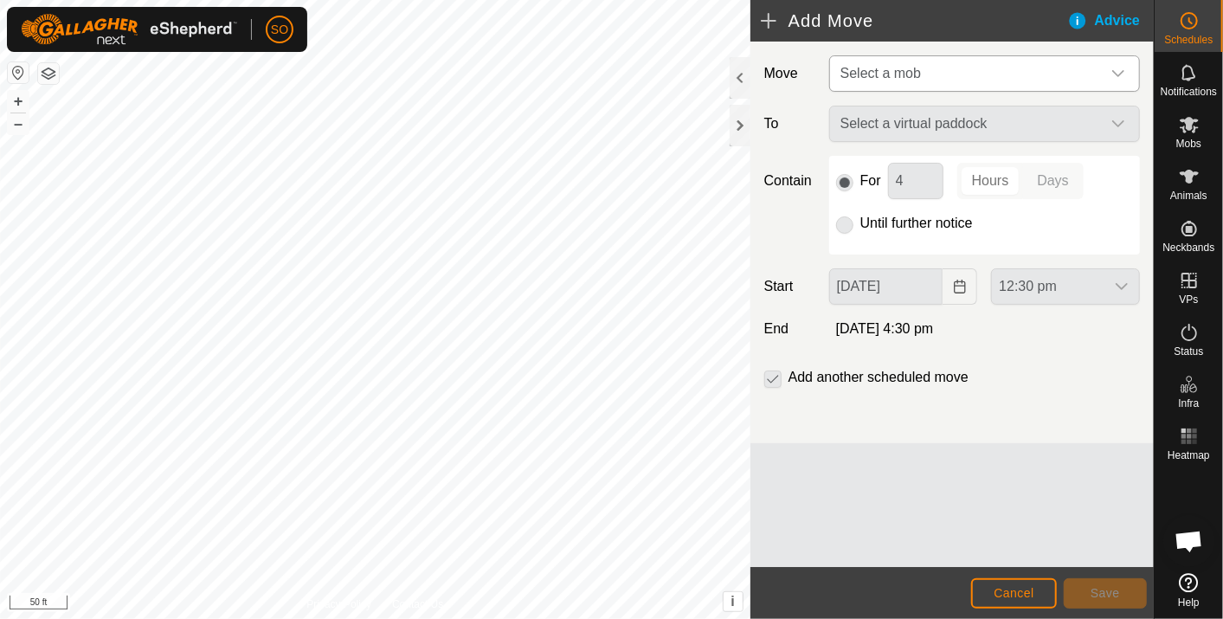
click at [1119, 69] on icon "dropdown trigger" at bounding box center [1118, 74] width 14 height 14
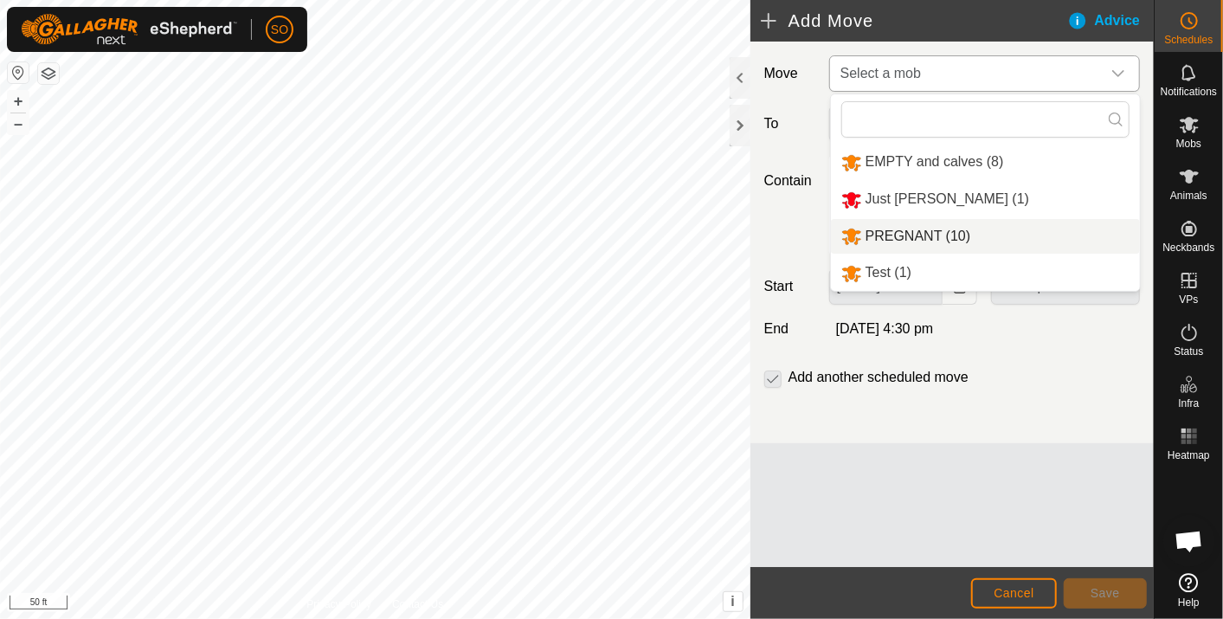
click at [944, 228] on li "PREGNANT (10)" at bounding box center [985, 236] width 309 height 35
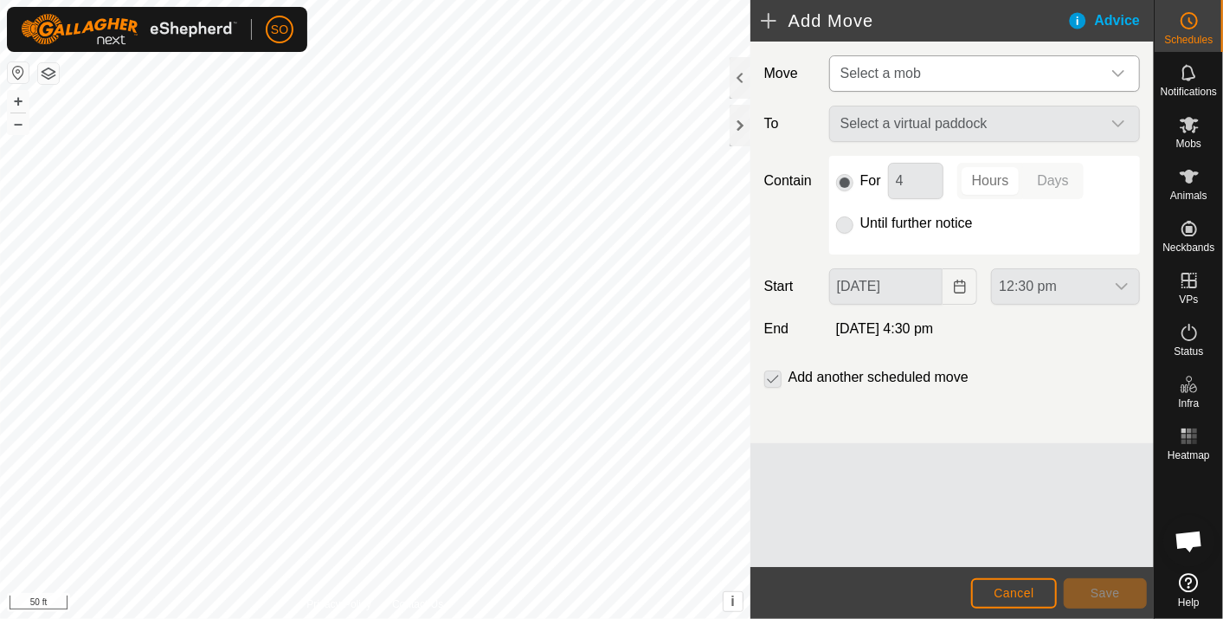
type input "04 Oct, 2025"
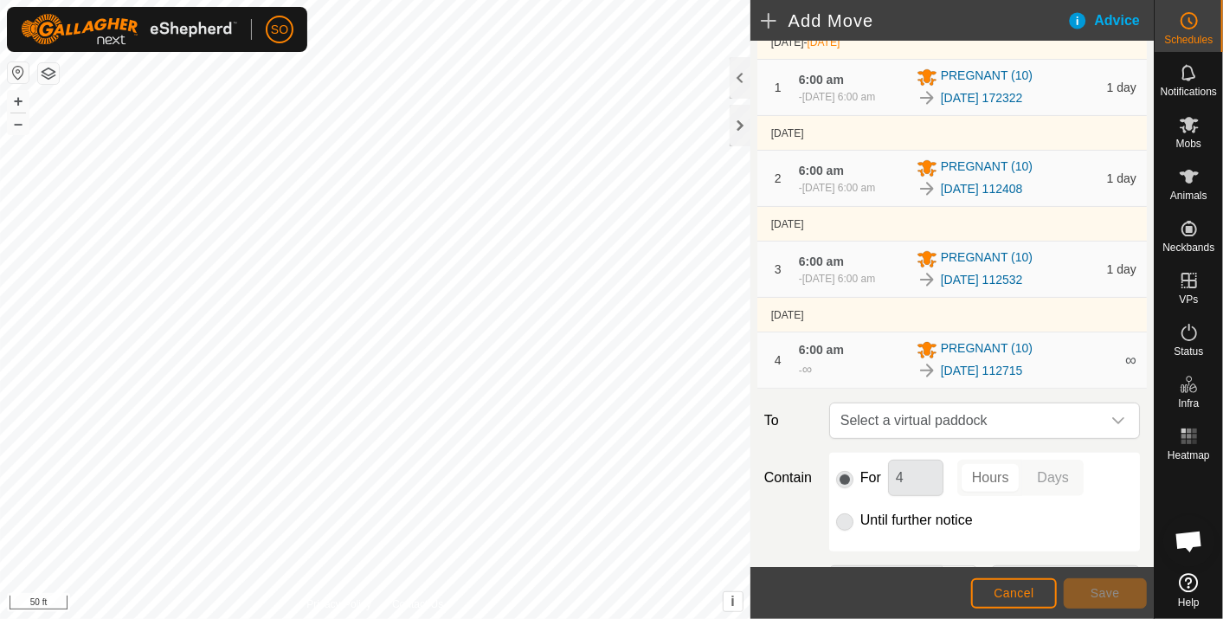
scroll to position [288, 0]
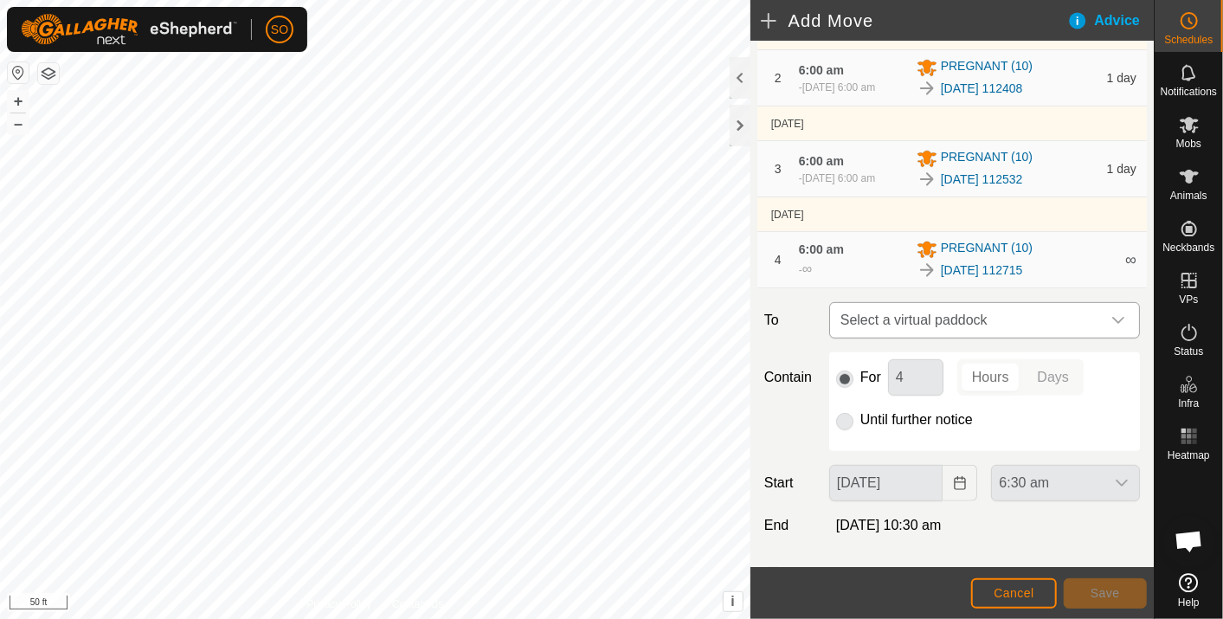
click at [1111, 327] on icon "dropdown trigger" at bounding box center [1118, 320] width 14 height 14
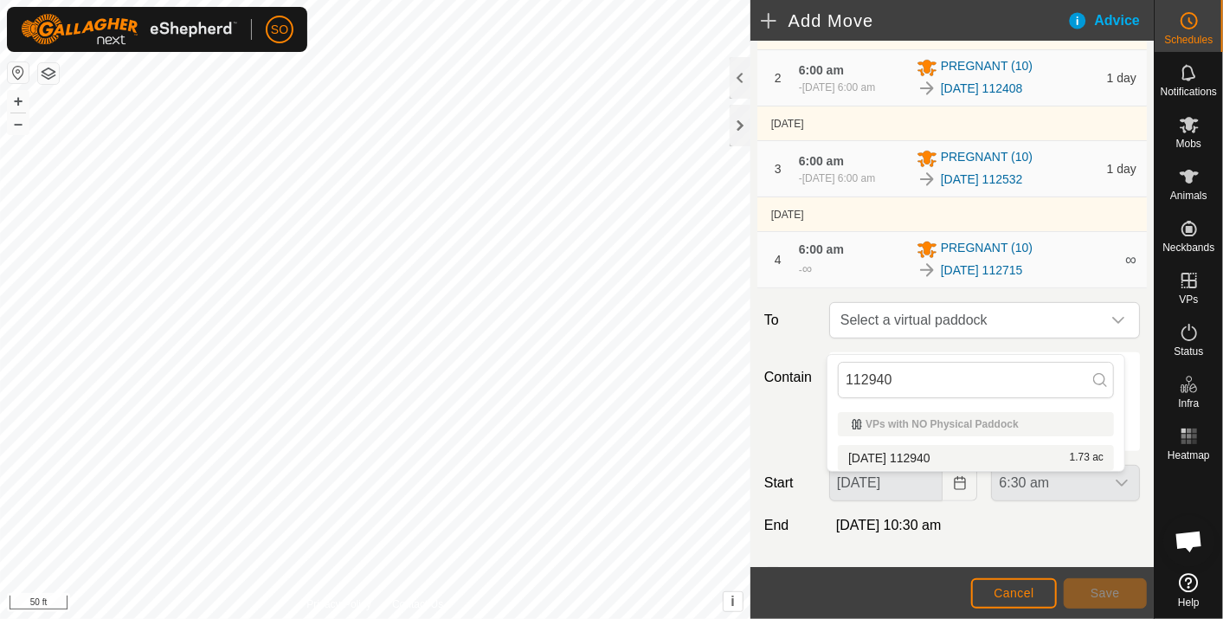
type input "112940"
click at [944, 454] on li "2025-09-30 112940 1.73 ac" at bounding box center [976, 458] width 276 height 26
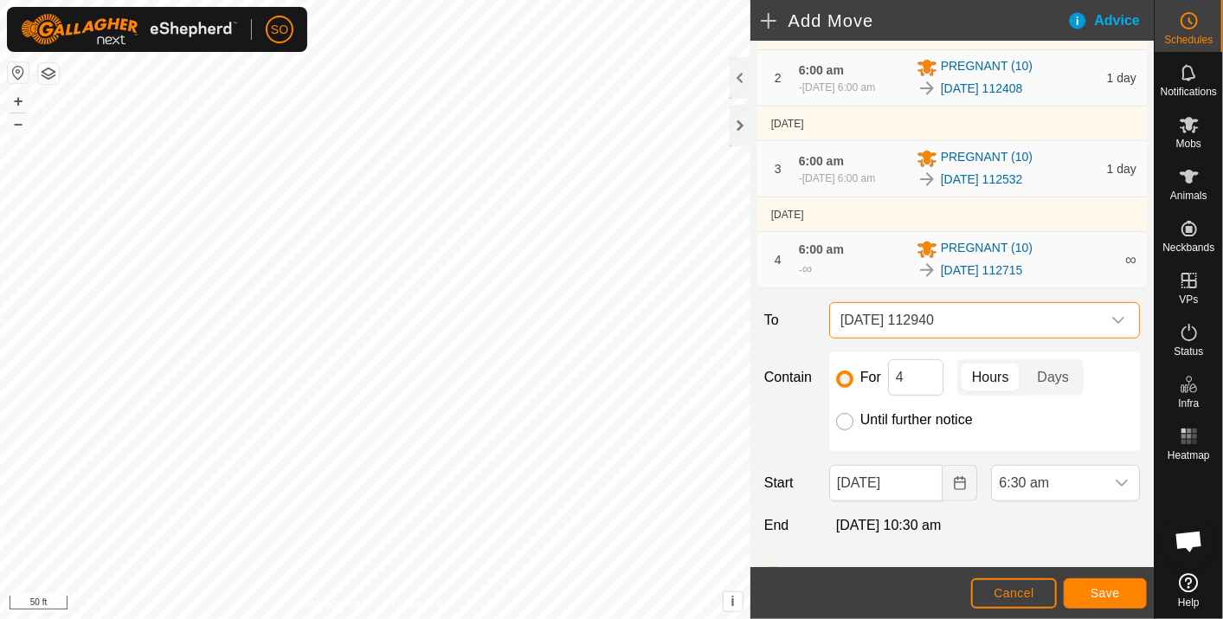
click at [836, 430] on input "Until further notice" at bounding box center [844, 421] width 17 height 17
radio input "true"
checkbox input "false"
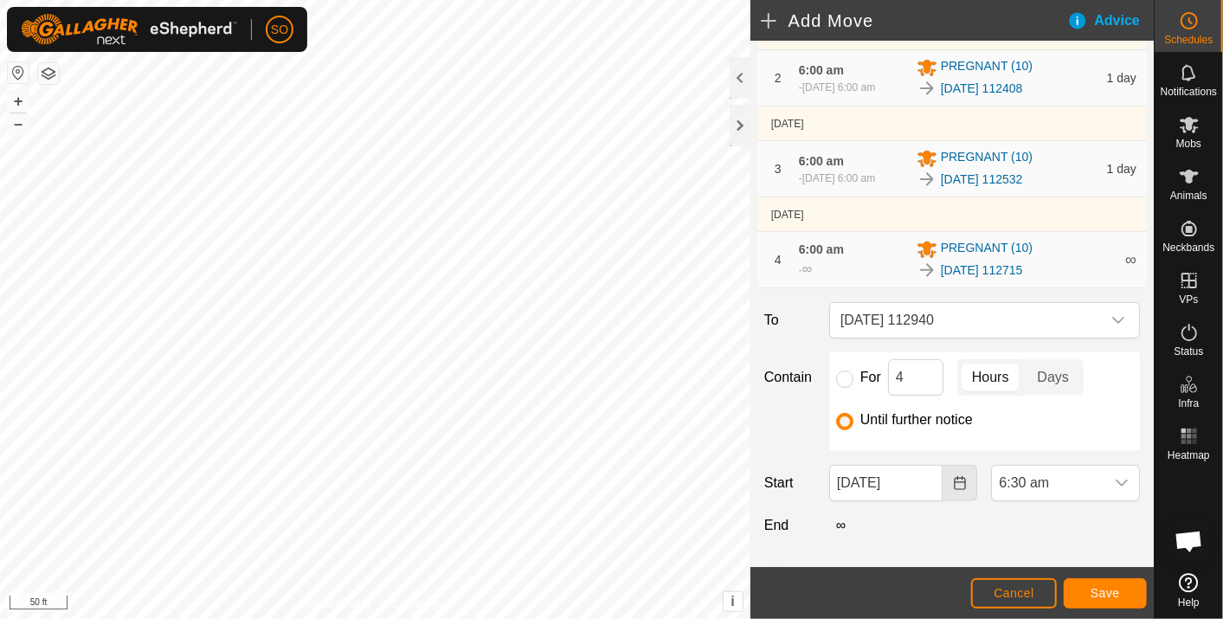
click at [953, 490] on icon "Choose Date" at bounding box center [958, 483] width 11 height 14
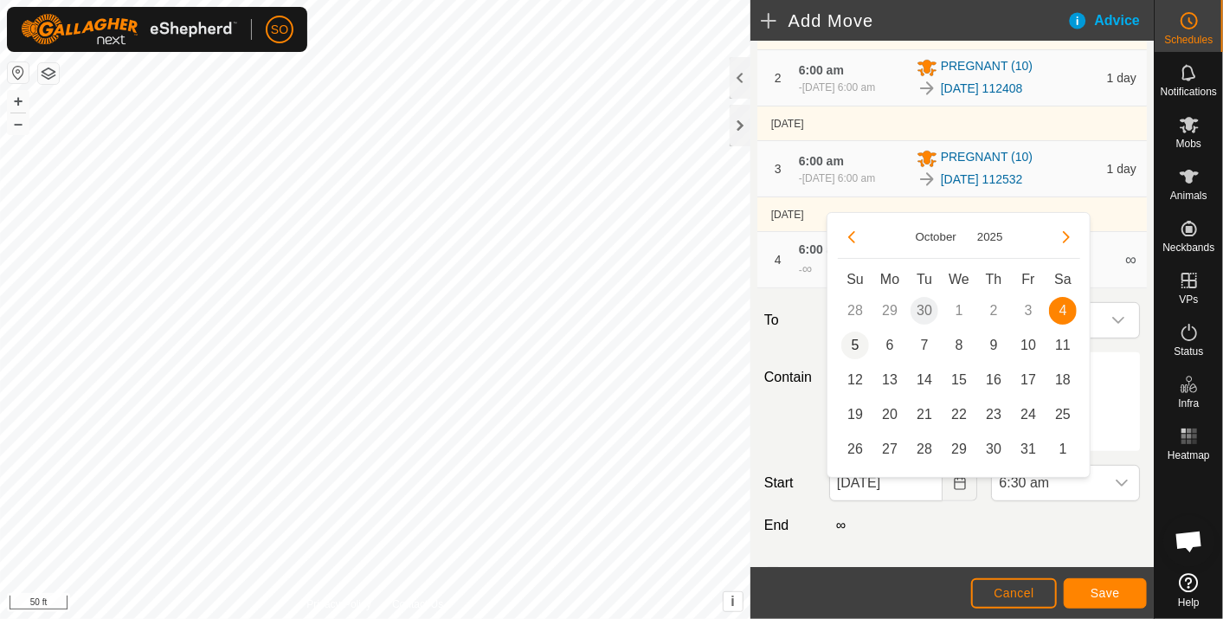
click at [853, 339] on span "5" at bounding box center [855, 345] width 28 height 28
type input "05 Oct, 2025"
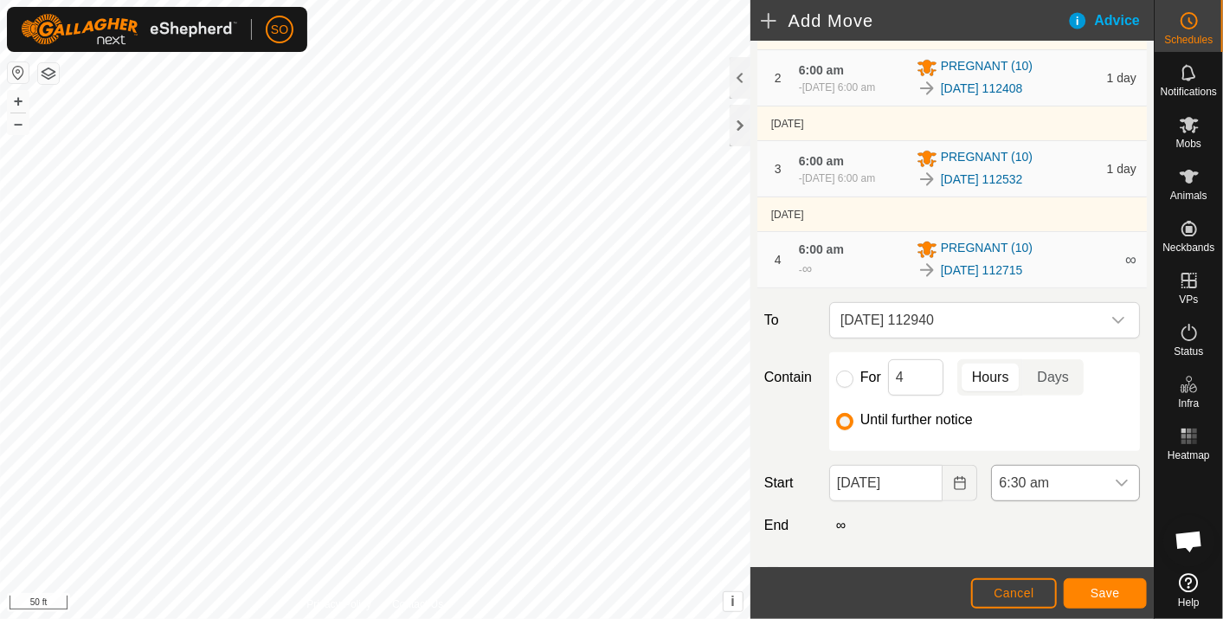
click at [1114, 490] on icon "dropdown trigger" at bounding box center [1121, 483] width 14 height 14
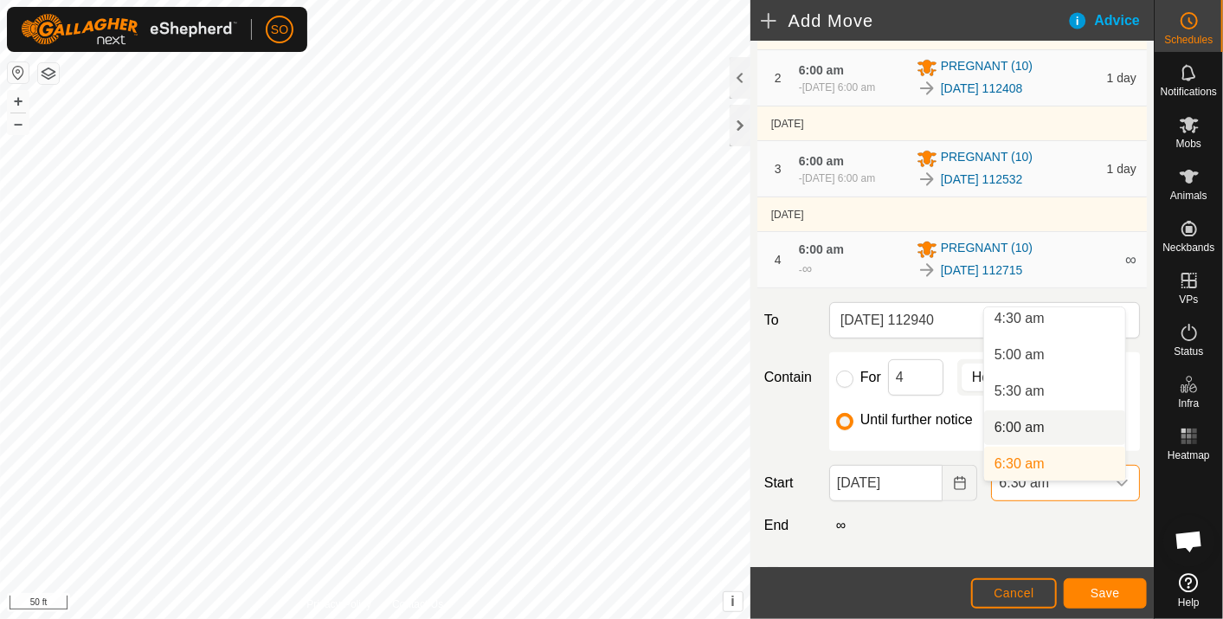
click at [1023, 421] on li "6:00 am" at bounding box center [1054, 427] width 141 height 35
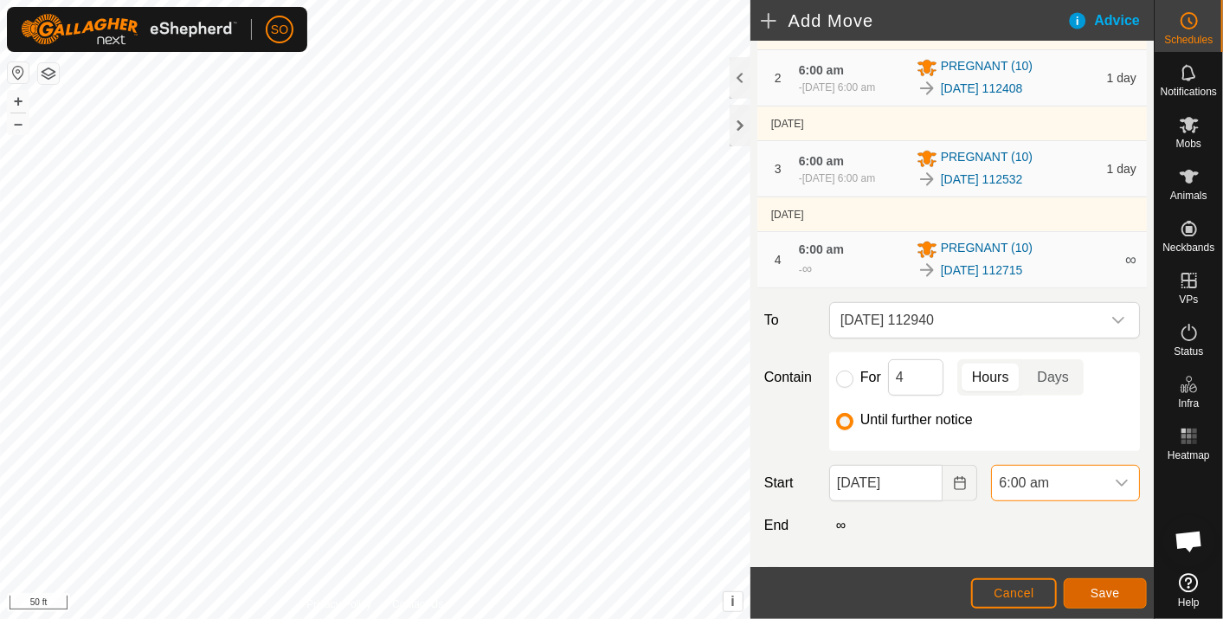
click at [1113, 590] on span "Save" at bounding box center [1104, 593] width 29 height 14
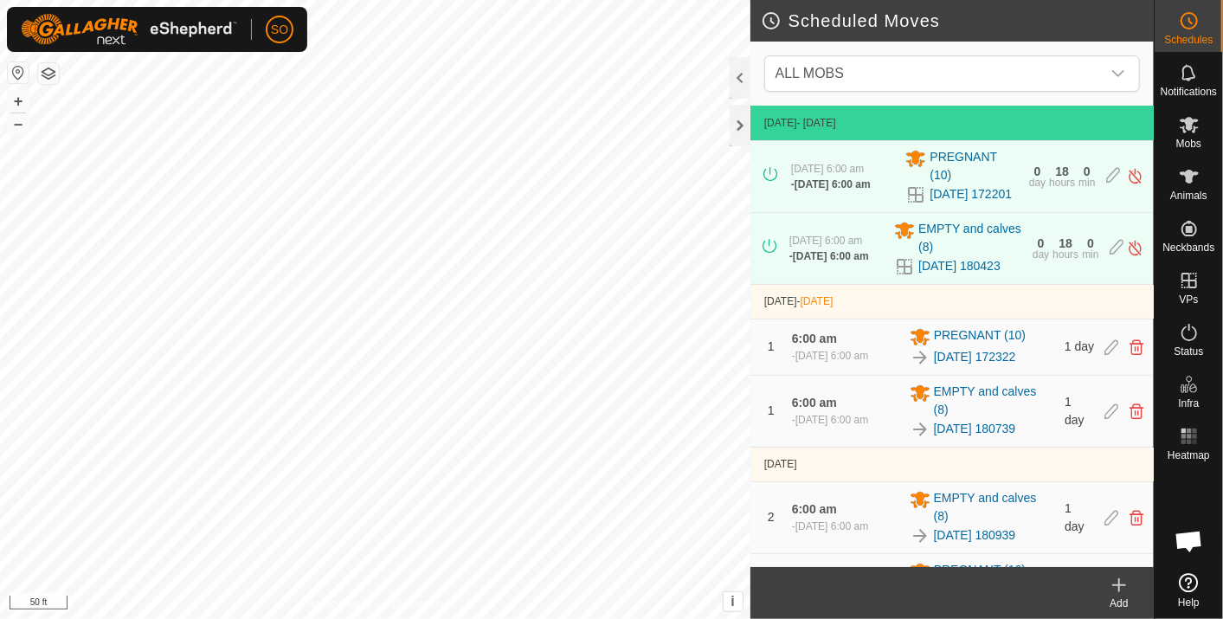
click at [1119, 579] on icon at bounding box center [1119, 585] width 0 height 12
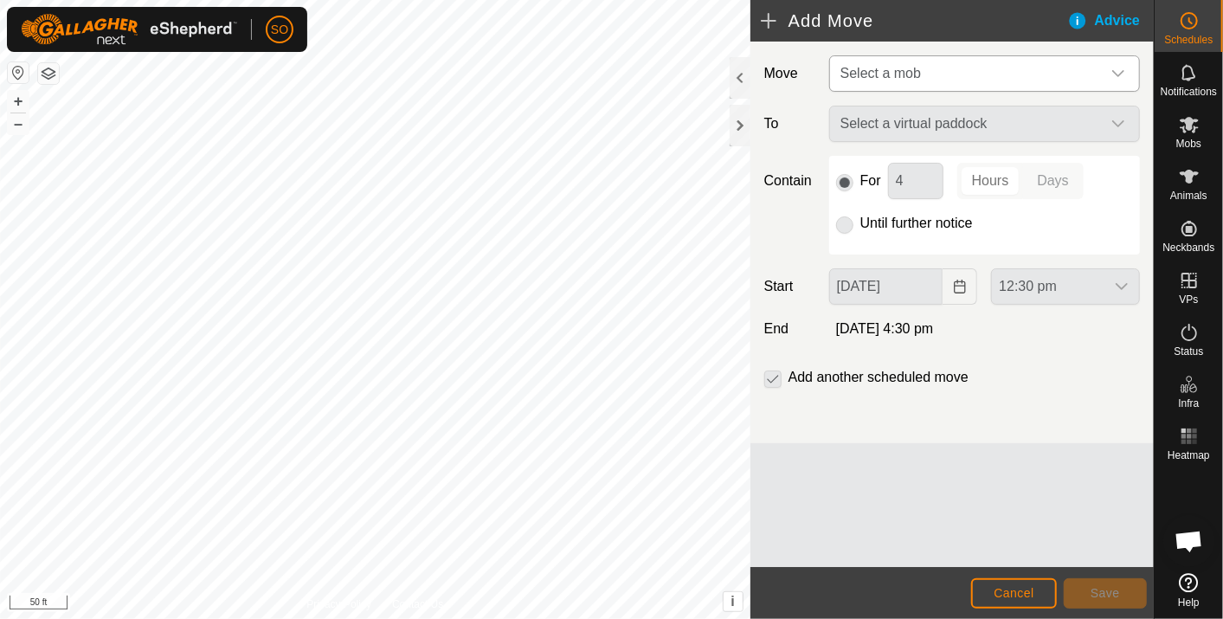
click at [1117, 69] on icon "dropdown trigger" at bounding box center [1118, 74] width 14 height 14
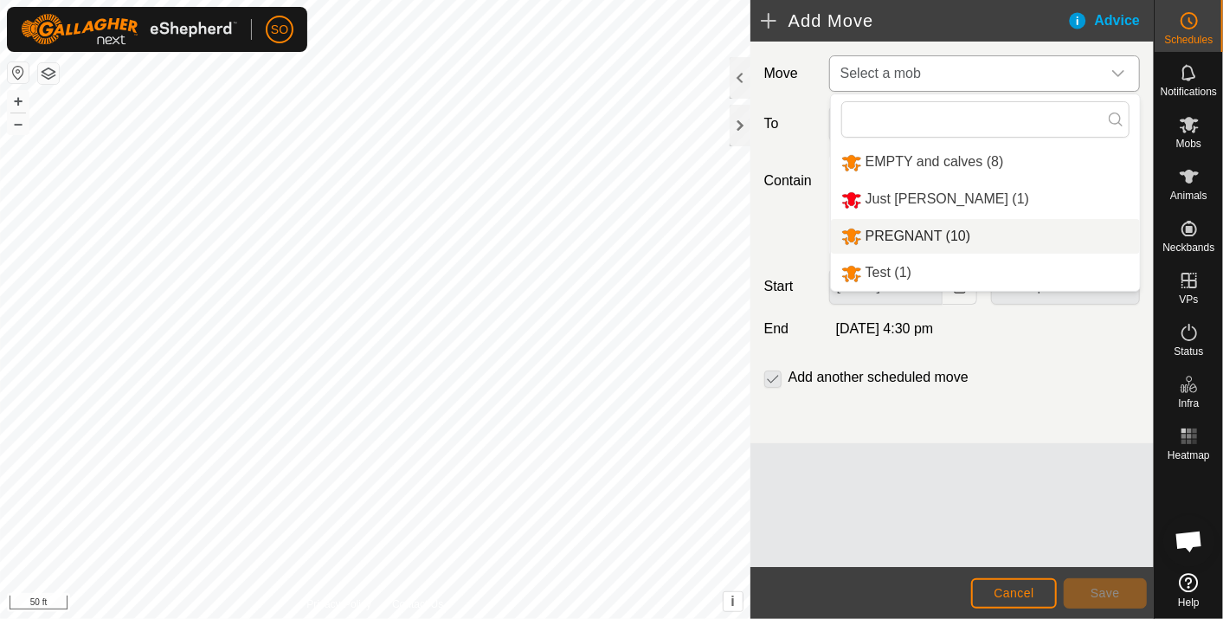
click at [936, 229] on li "PREGNANT (10)" at bounding box center [985, 236] width 309 height 35
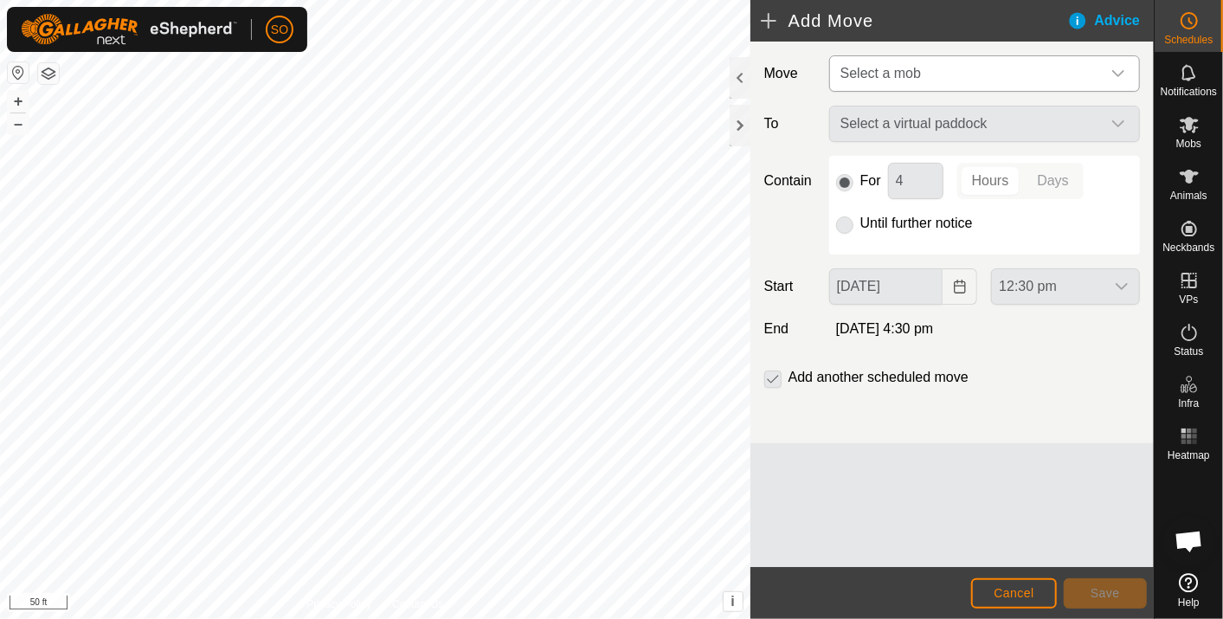
type input "05 Oct, 2025"
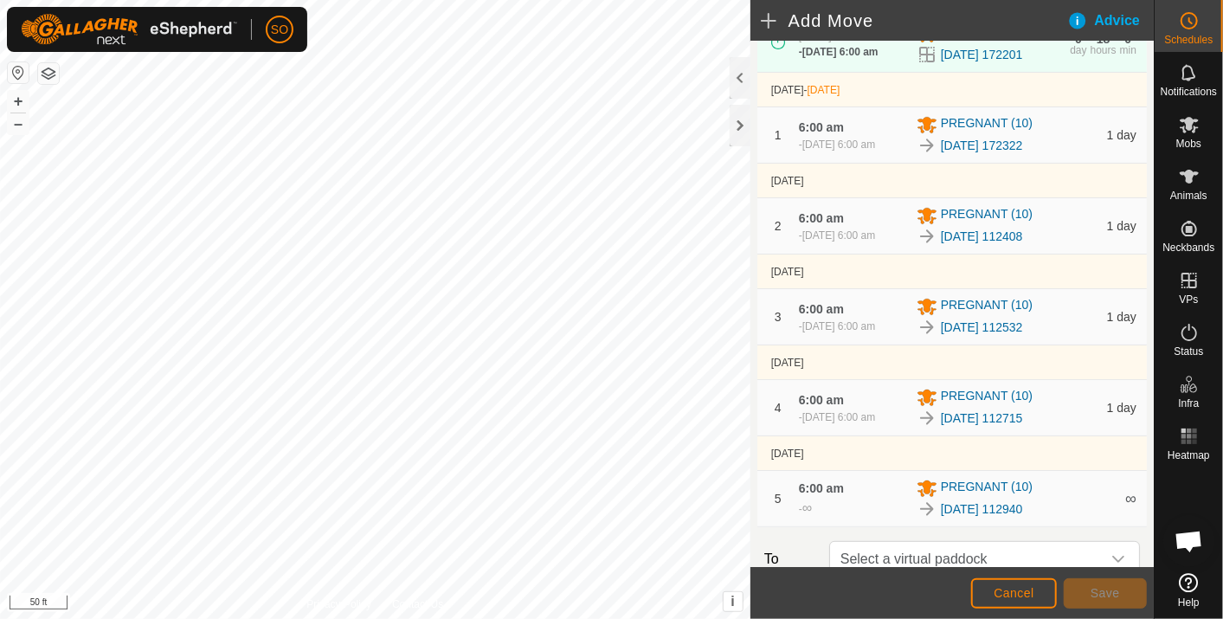
scroll to position [288, 0]
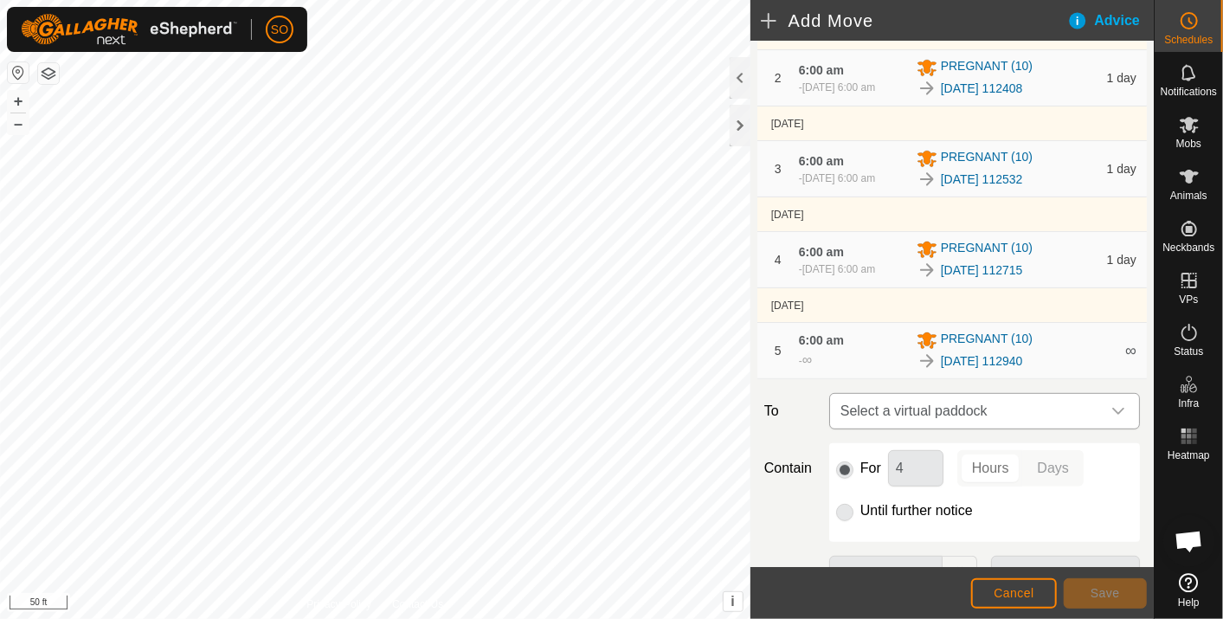
click at [1111, 417] on icon "dropdown trigger" at bounding box center [1118, 411] width 14 height 14
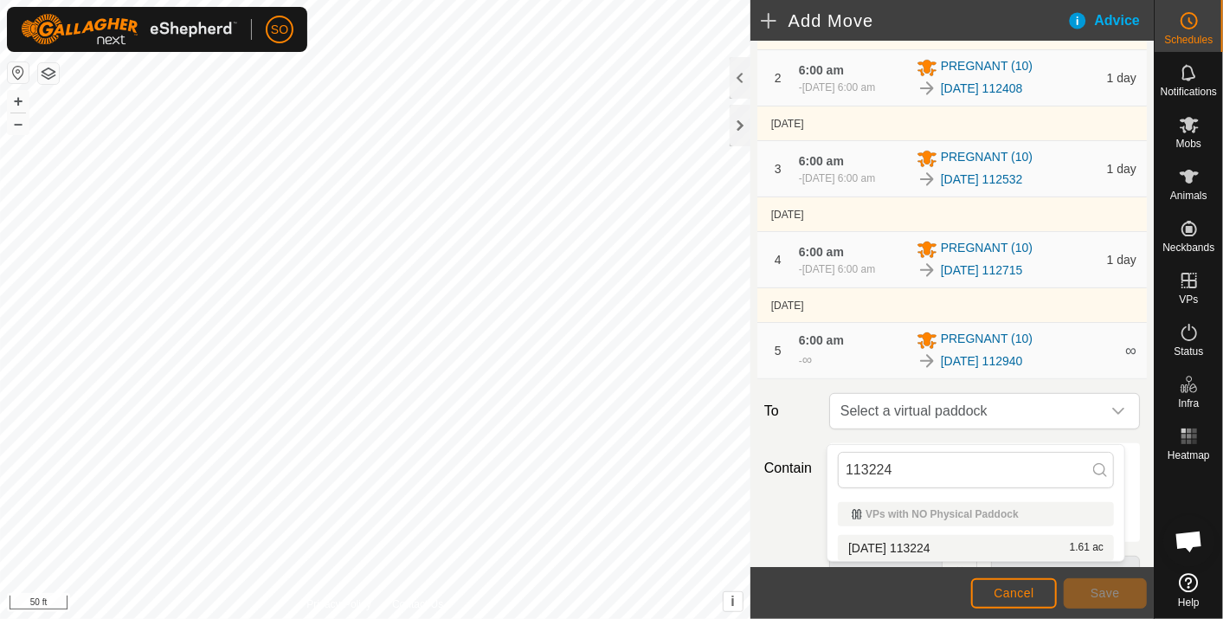
type input "113224"
click at [943, 538] on li "2025-09-30 113224 1.61 ac" at bounding box center [976, 548] width 276 height 26
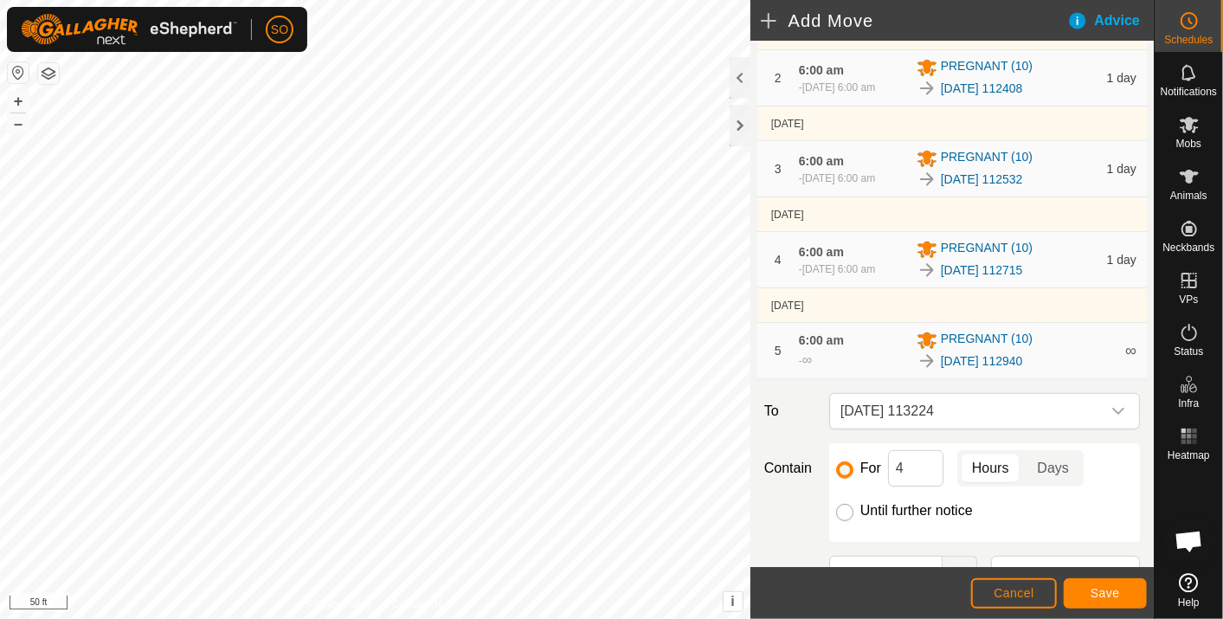
click at [844, 521] on input "Until further notice" at bounding box center [844, 512] width 17 height 17
radio input "true"
checkbox input "false"
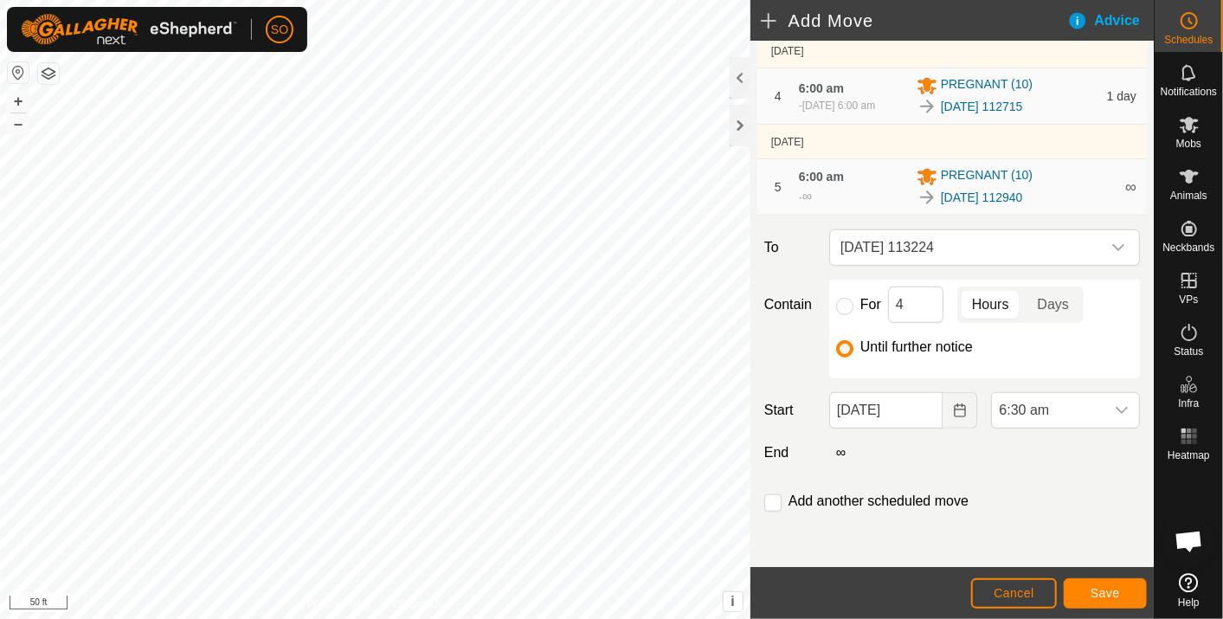
scroll to position [464, 0]
click at [953, 408] on icon "Choose Date" at bounding box center [960, 410] width 14 height 14
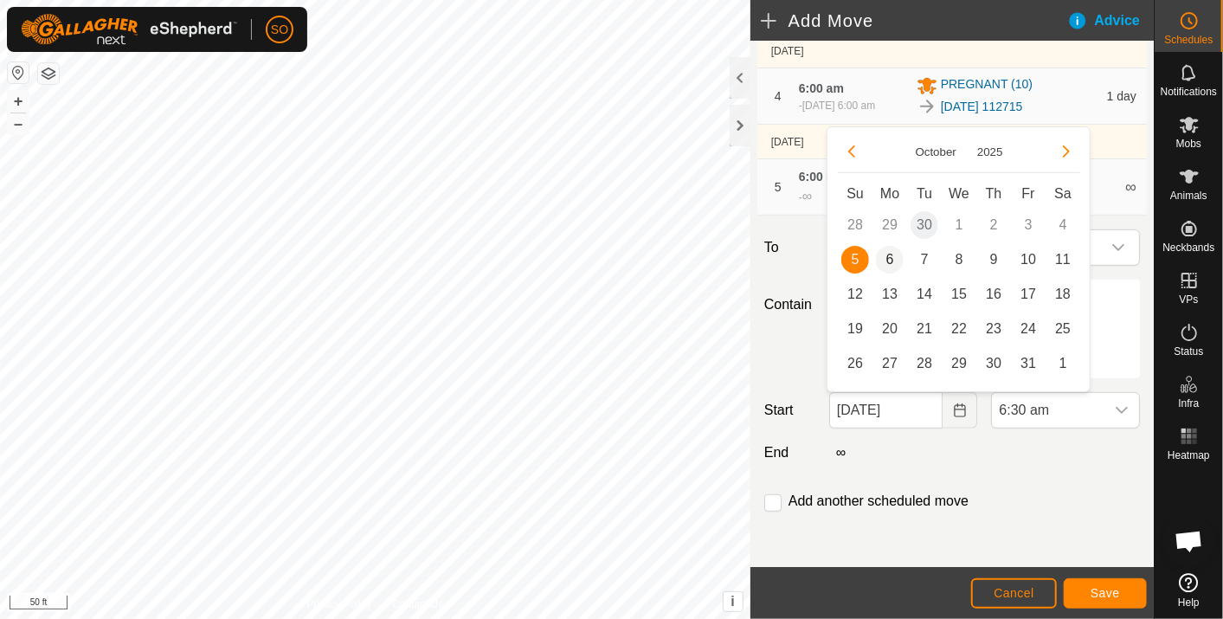
click at [887, 252] on span "6" at bounding box center [890, 260] width 28 height 28
type input "06 Oct, 2025"
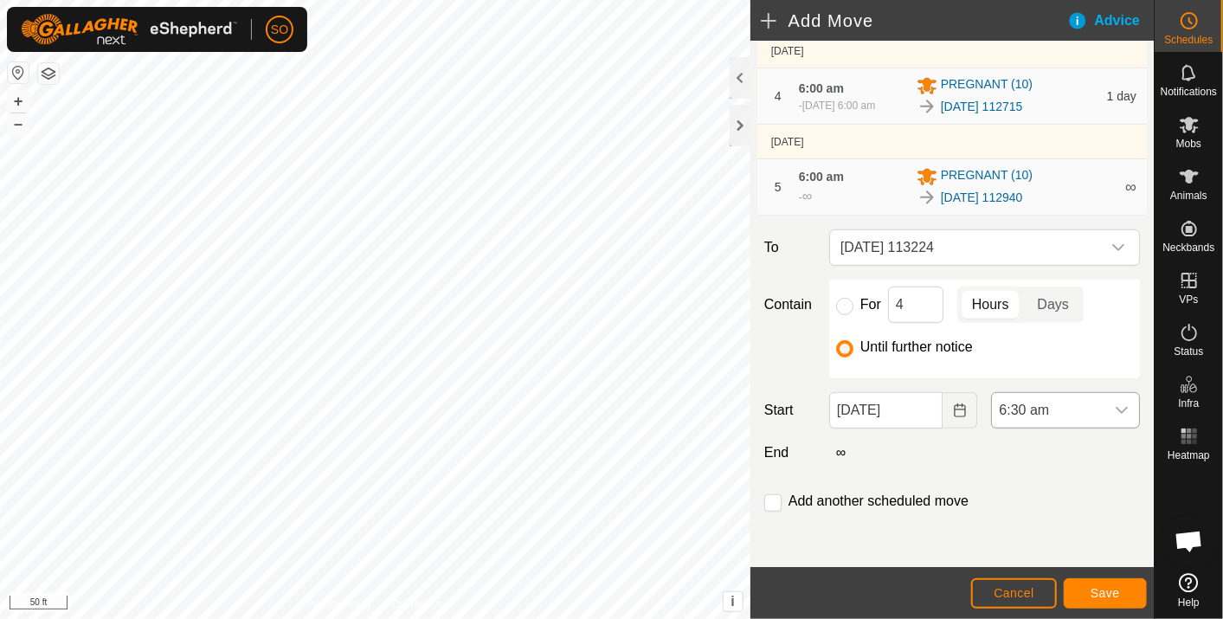
click at [1114, 406] on icon "dropdown trigger" at bounding box center [1121, 410] width 14 height 14
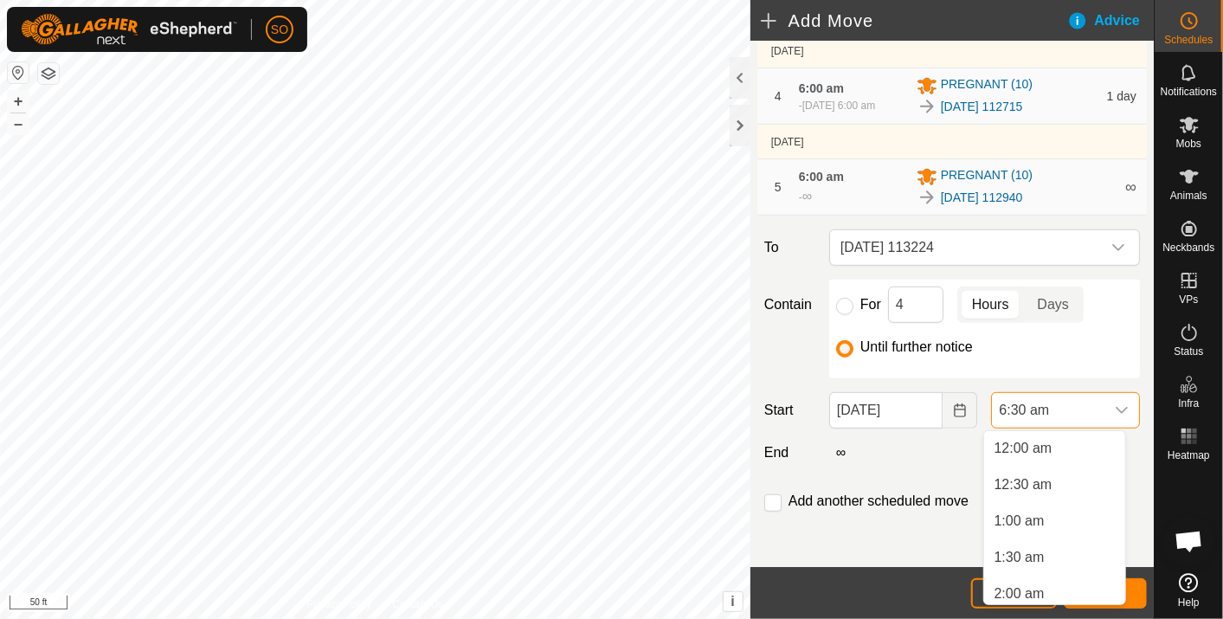
scroll to position [333, 0]
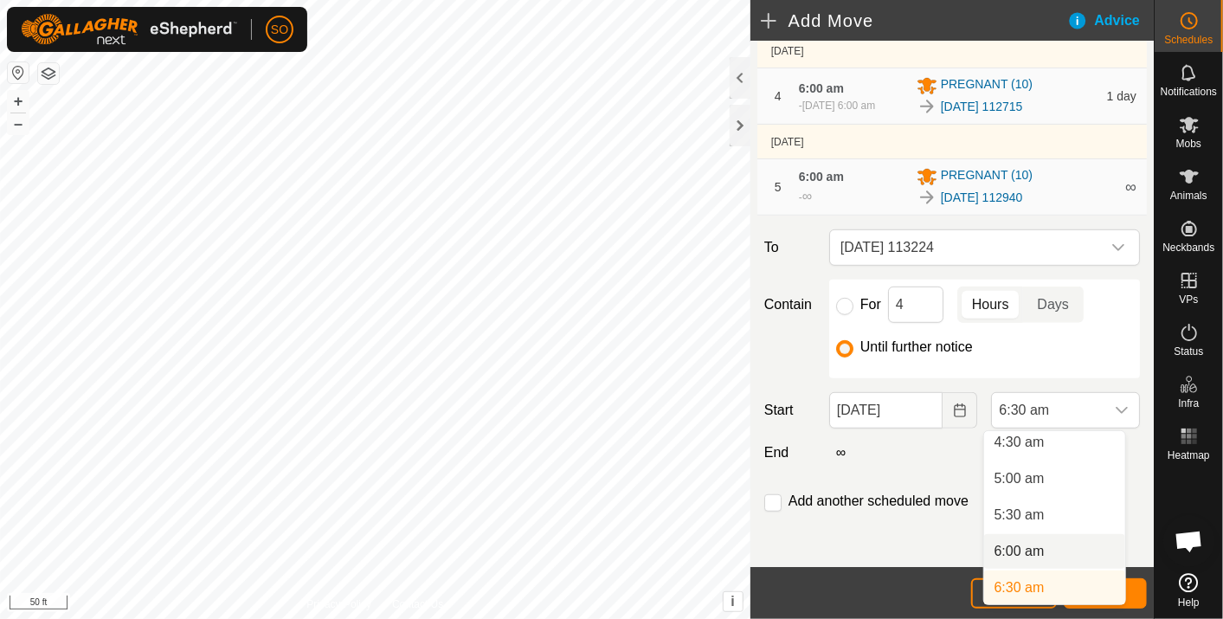
click at [1036, 547] on li "6:00 am" at bounding box center [1054, 551] width 141 height 35
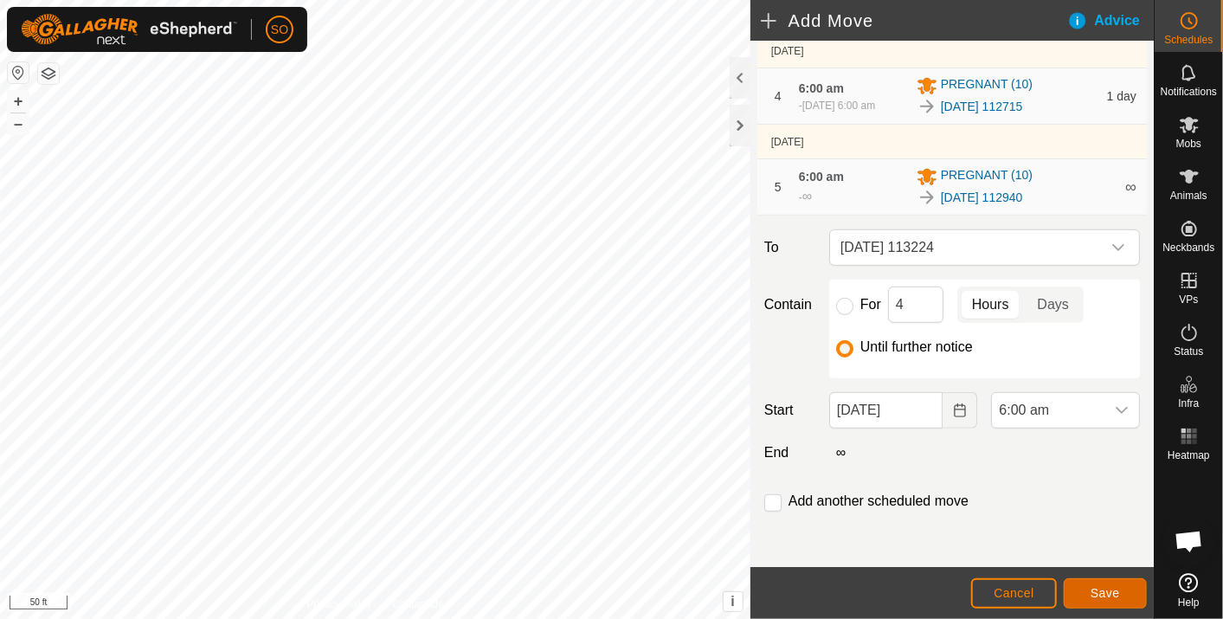
click at [1100, 585] on button "Save" at bounding box center [1104, 593] width 83 height 30
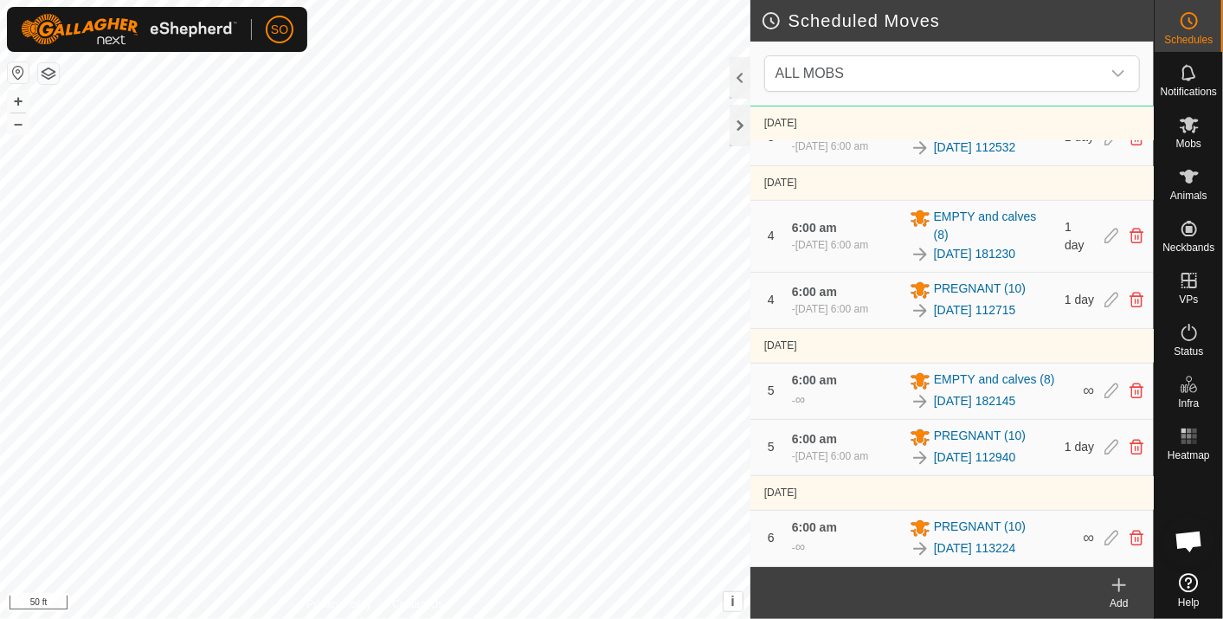
scroll to position [632, 0]
click at [823, 554] on div "Scheduled Moves ALL MOBS 30 Sept 2025 - Today 30 Sept 2025, 6:00 am - 1 Oct 202…" at bounding box center [576, 309] width 1153 height 619
